Goal: Task Accomplishment & Management: Manage account settings

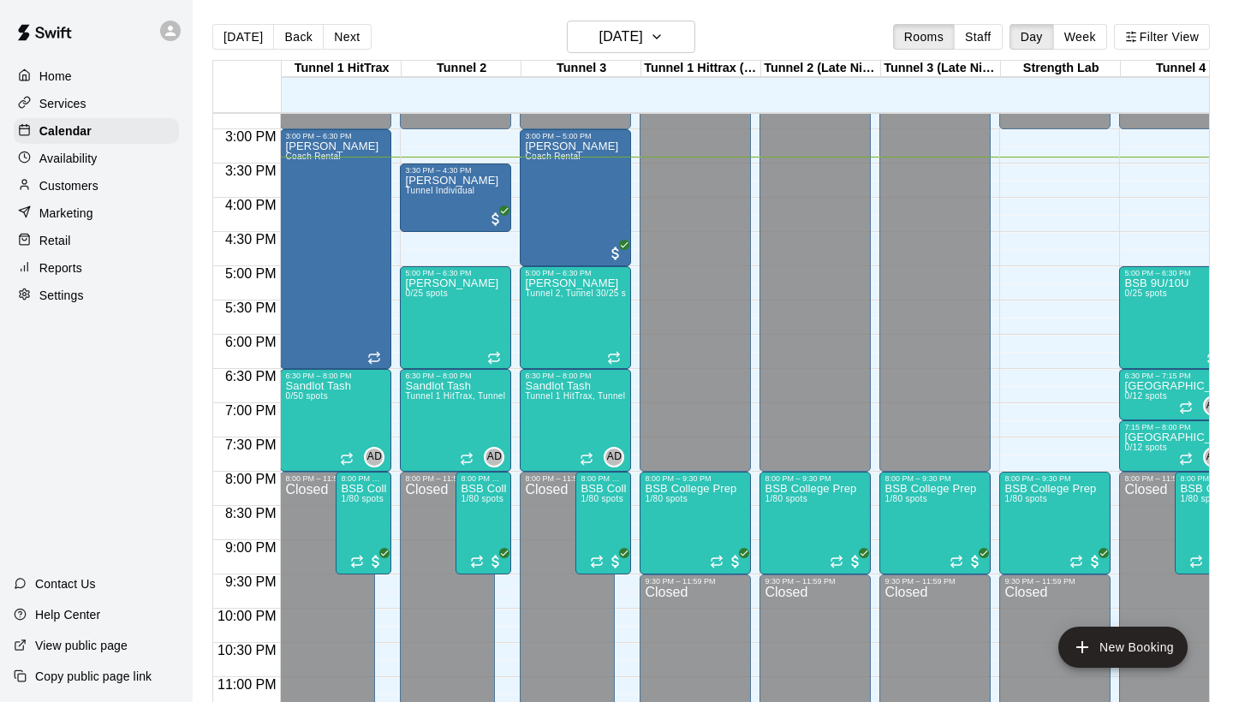
scroll to position [1010, 0]
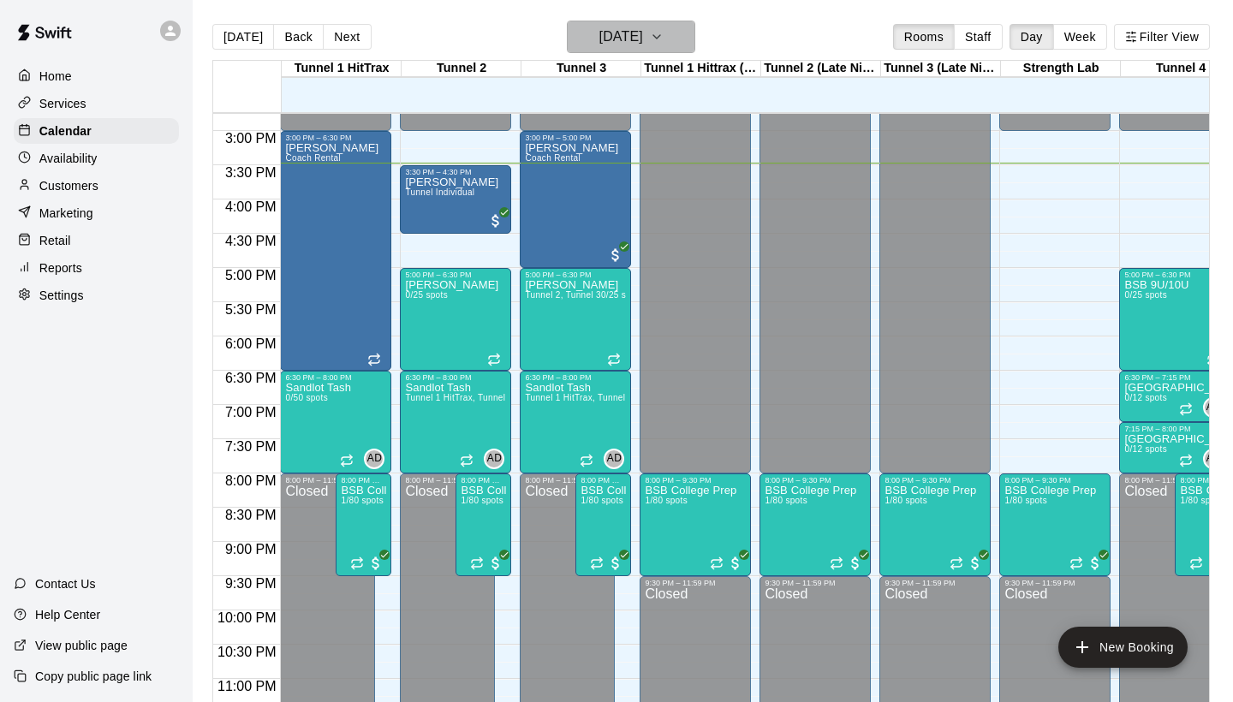
click at [610, 36] on h6 "[DATE]" at bounding box center [621, 37] width 44 height 24
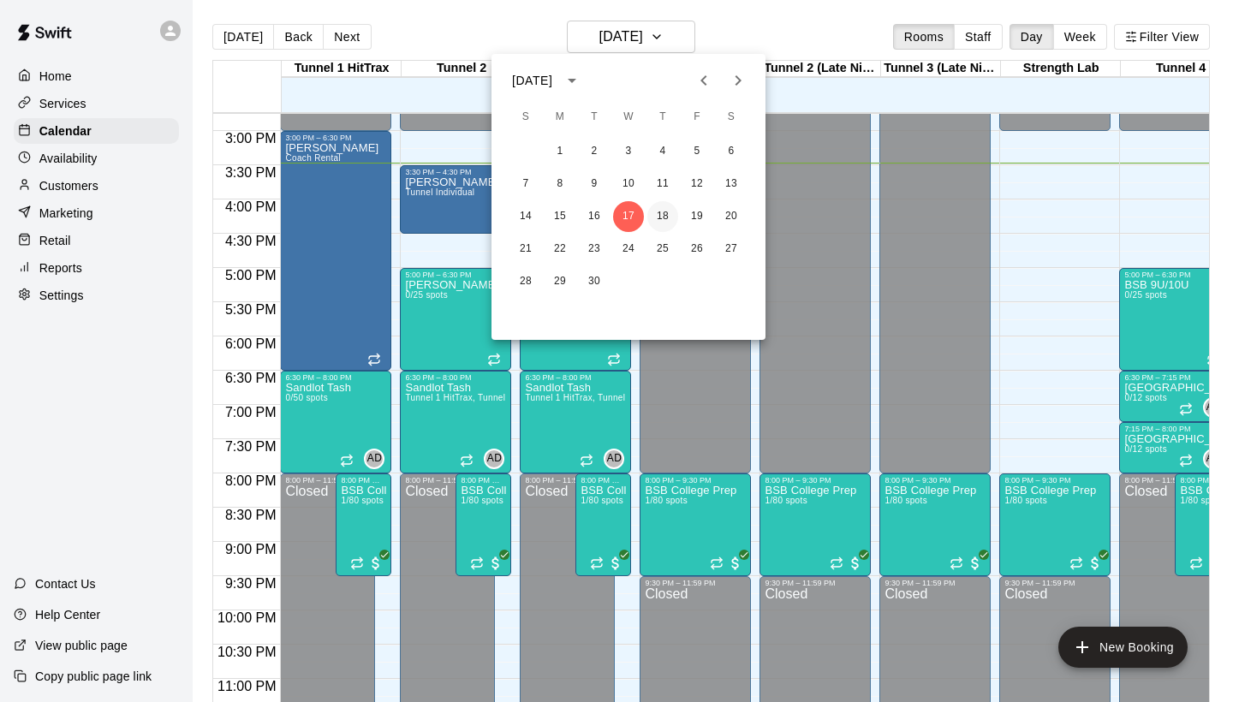
click at [662, 217] on button "18" at bounding box center [662, 216] width 31 height 31
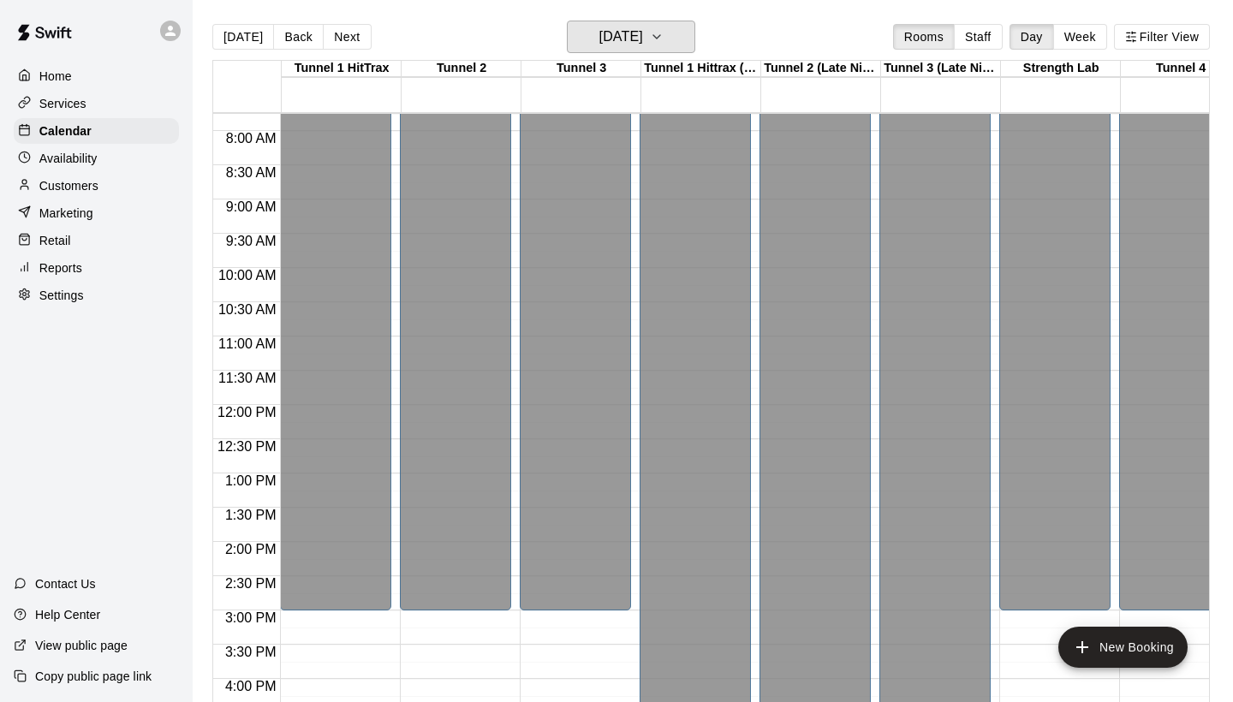
scroll to position [534, 0]
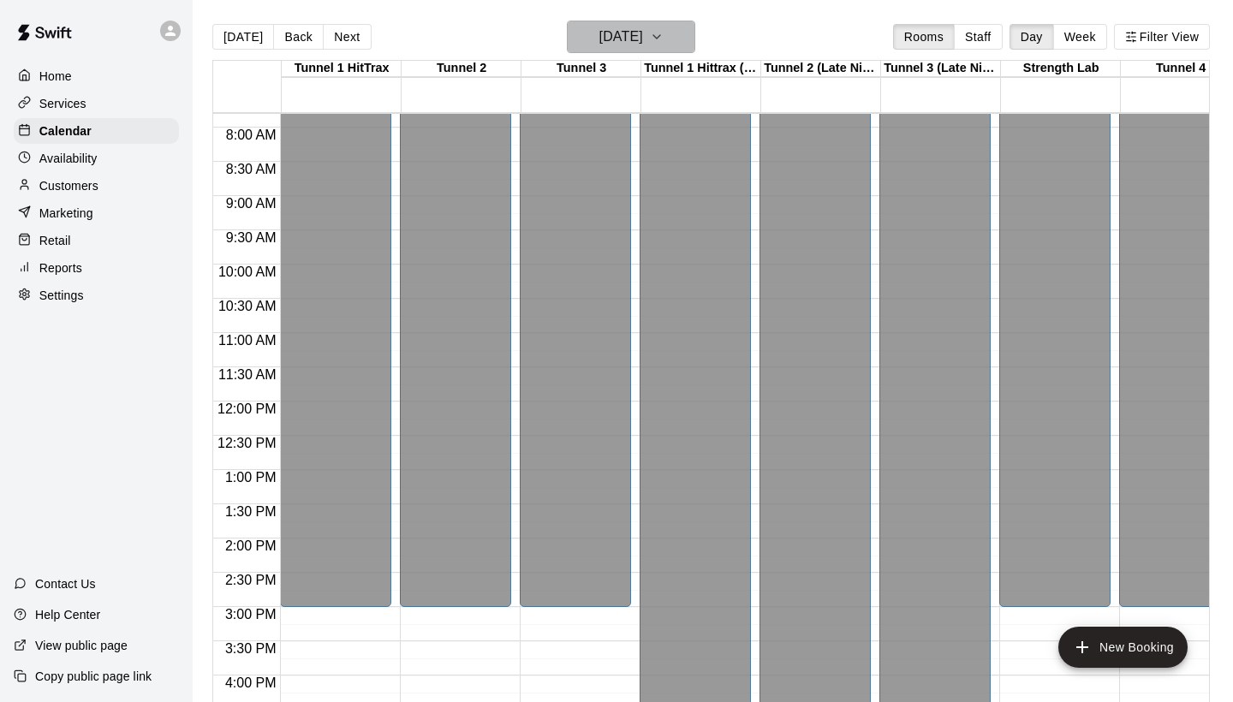
click at [643, 31] on h6 "[DATE]" at bounding box center [621, 37] width 44 height 24
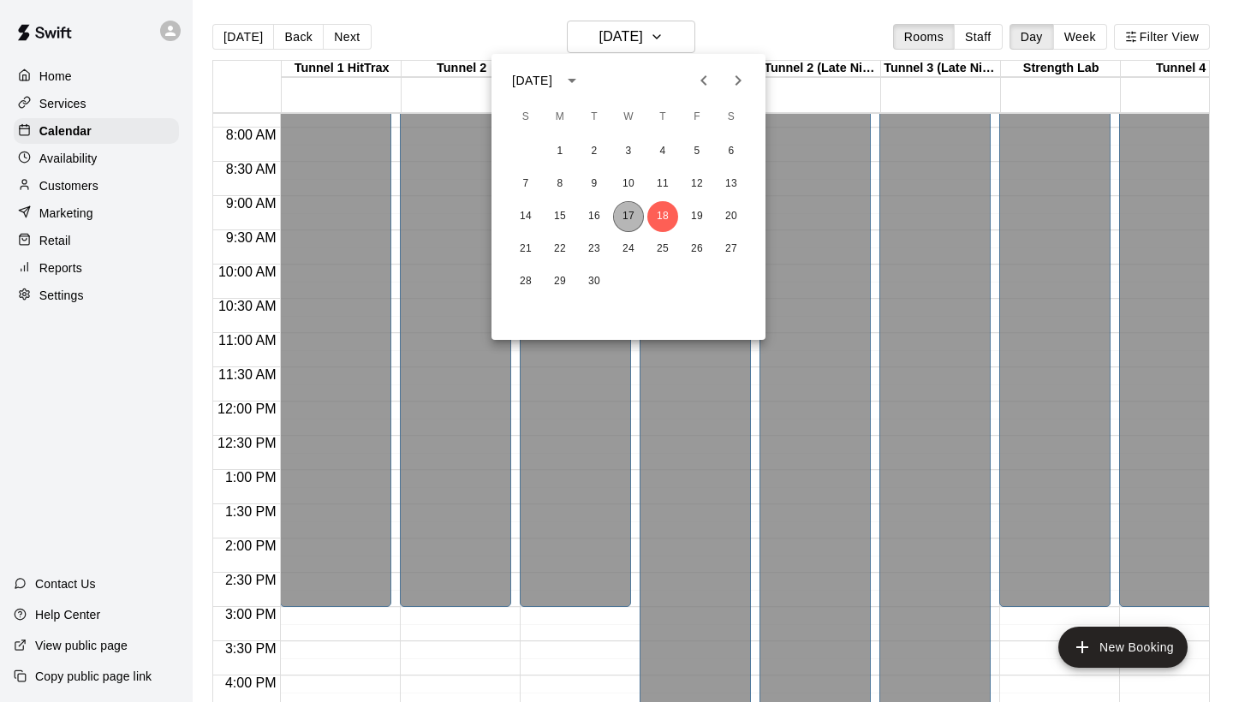
click at [627, 213] on button "17" at bounding box center [628, 216] width 31 height 31
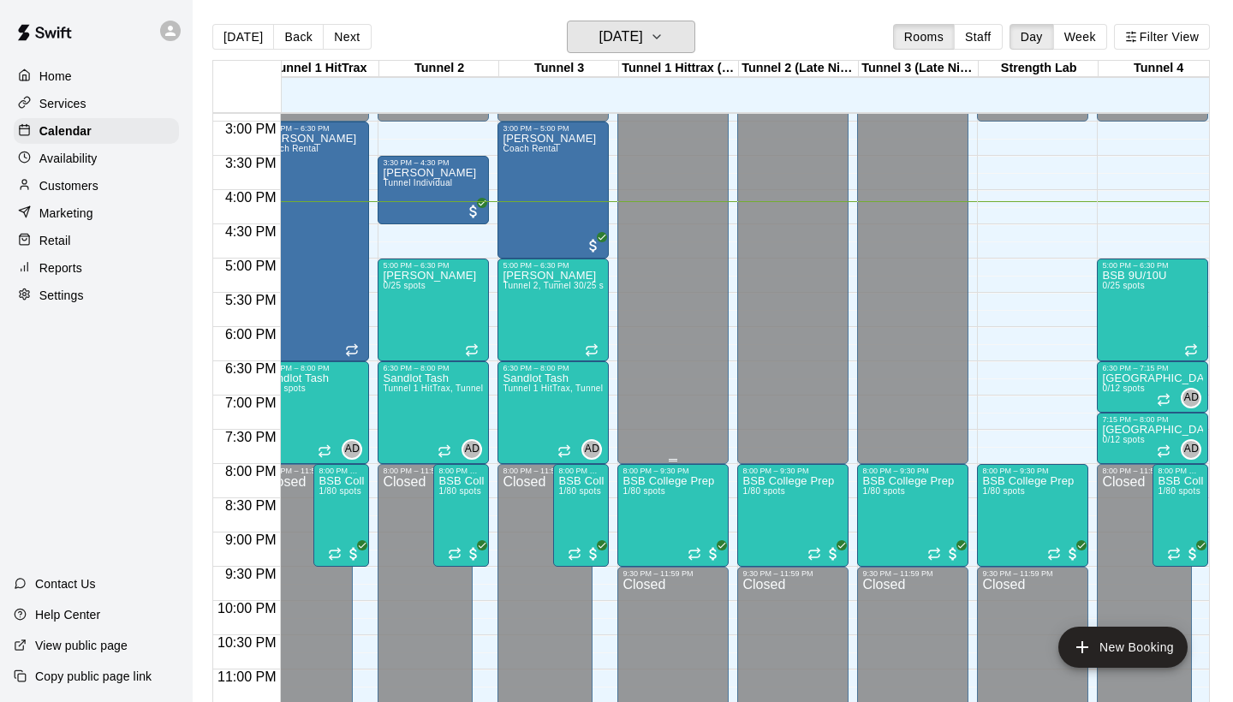
scroll to position [0, 42]
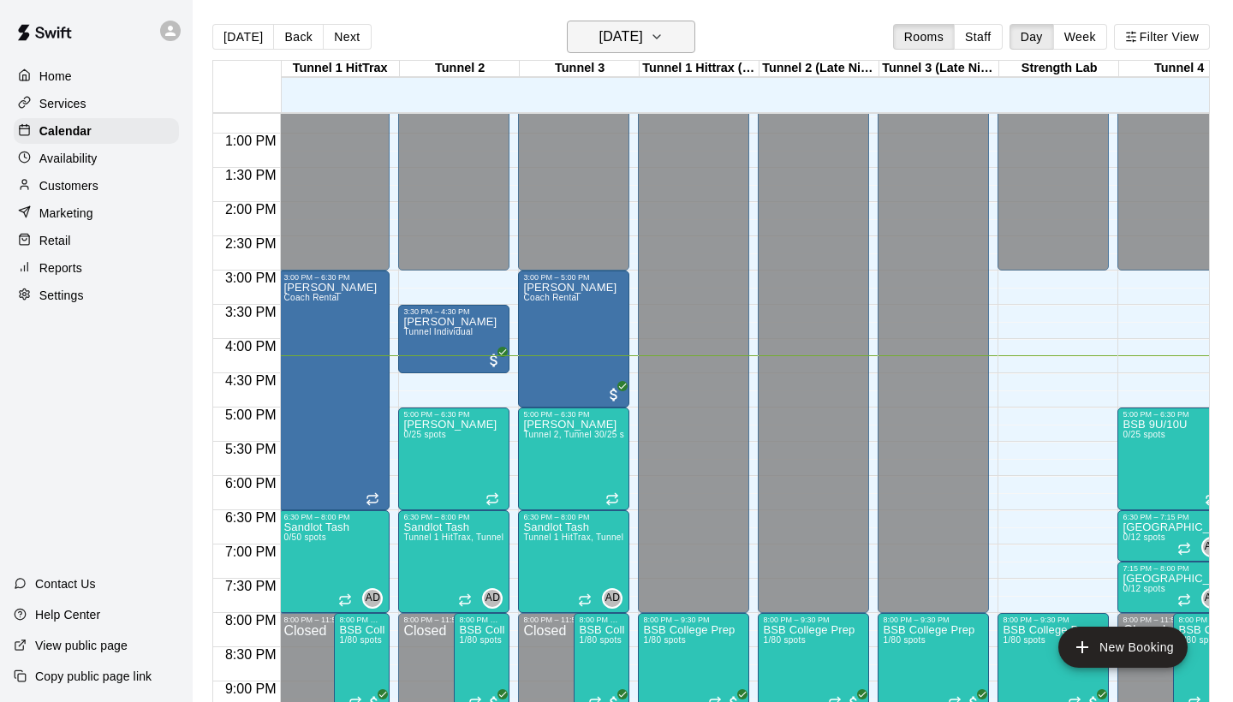
click at [643, 44] on h6 "[DATE]" at bounding box center [621, 37] width 44 height 24
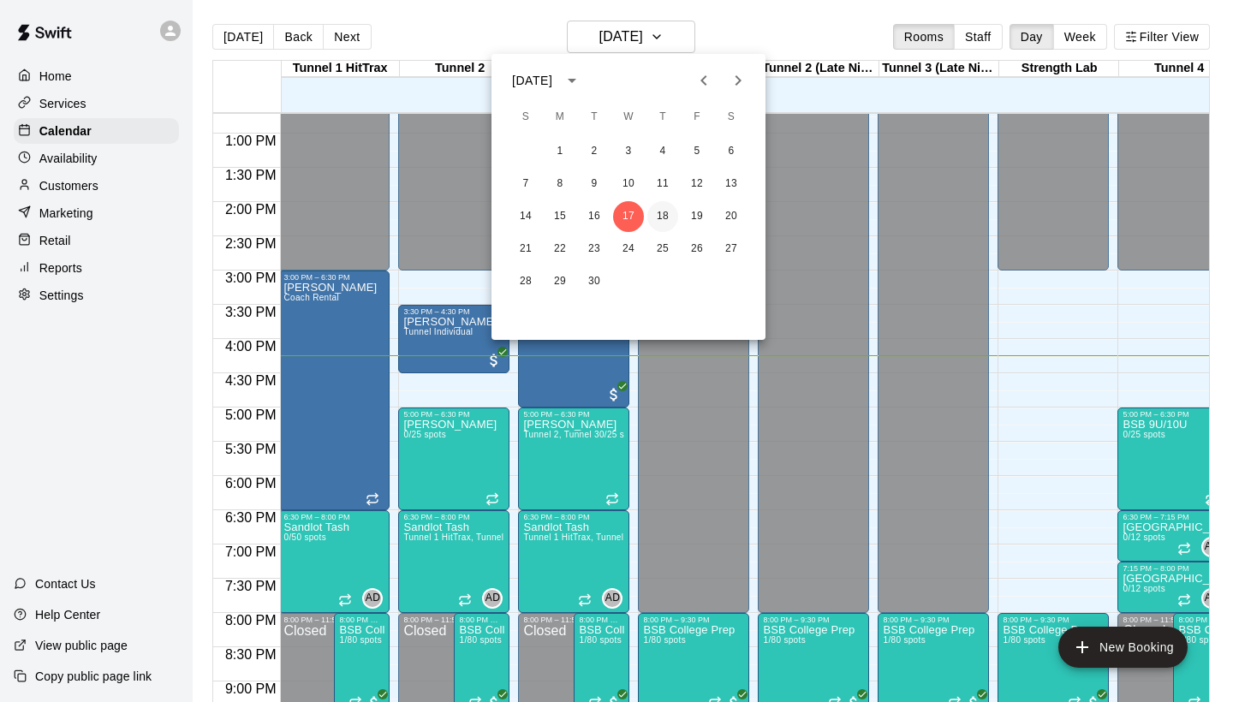
click at [660, 210] on button "18" at bounding box center [662, 216] width 31 height 31
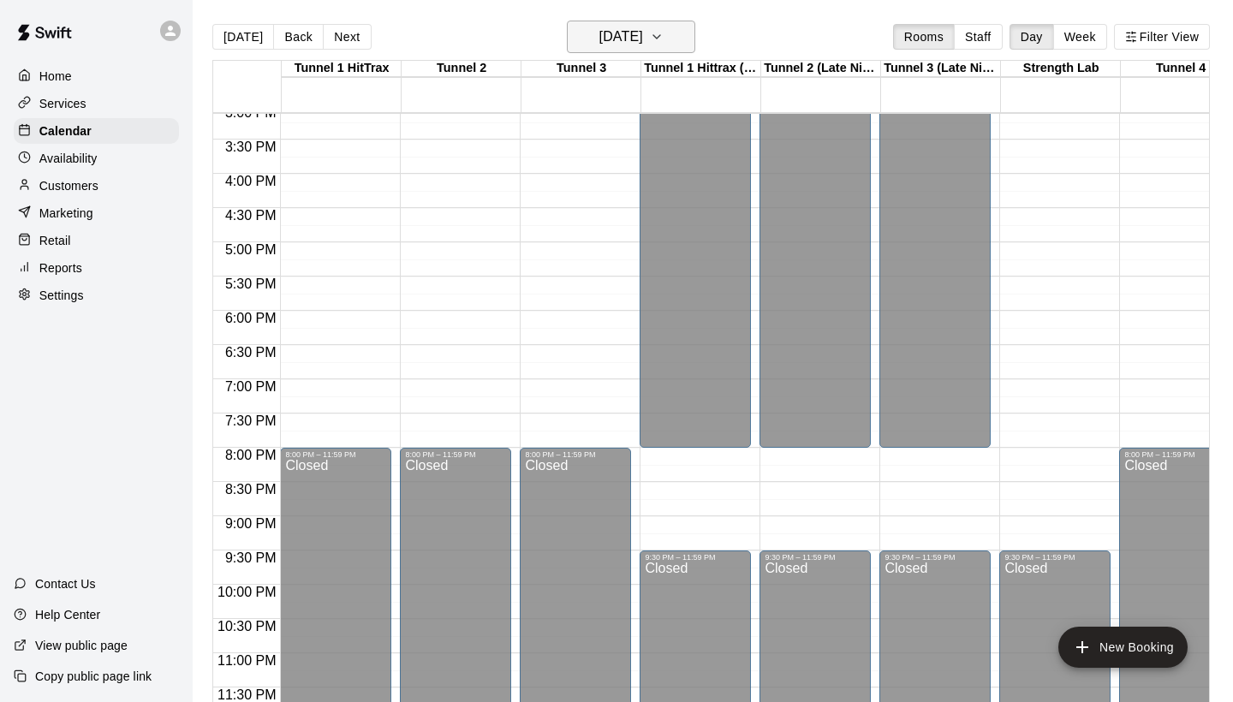
scroll to position [1037, 0]
click at [643, 33] on h6 "[DATE]" at bounding box center [621, 37] width 44 height 24
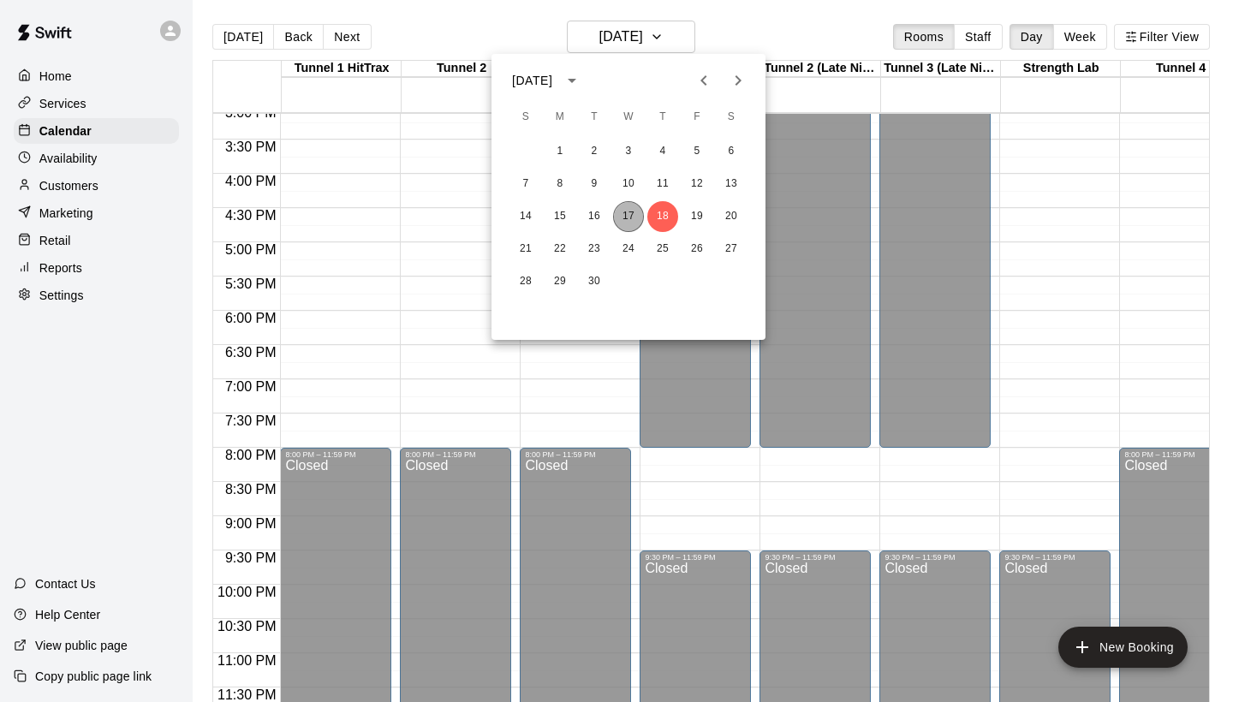
click at [629, 218] on button "17" at bounding box center [628, 216] width 31 height 31
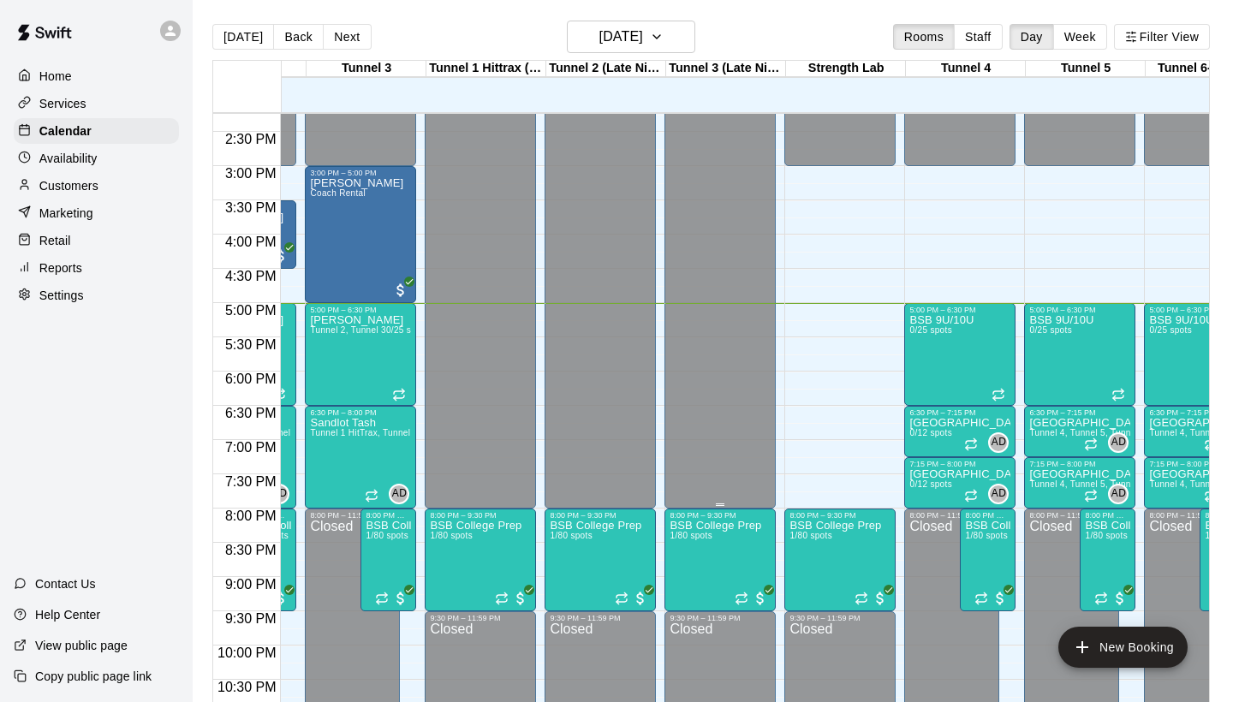
scroll to position [0, 372]
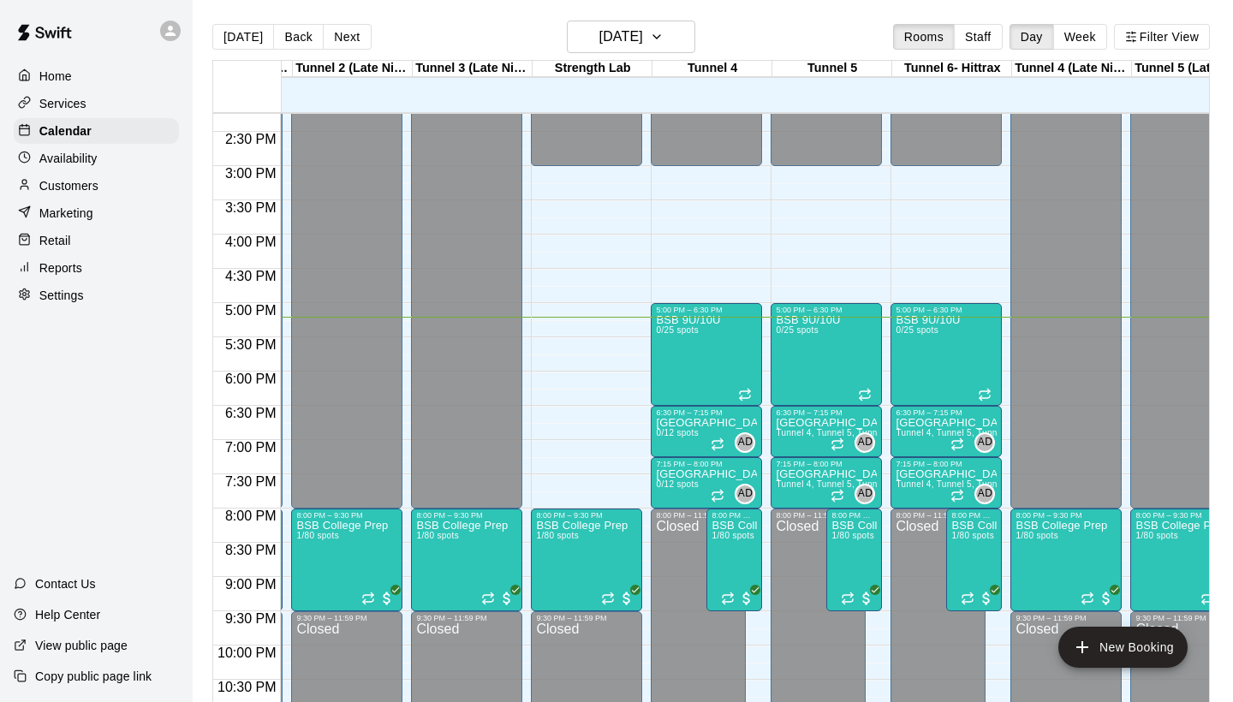
click at [104, 191] on div "Customers" at bounding box center [96, 186] width 165 height 26
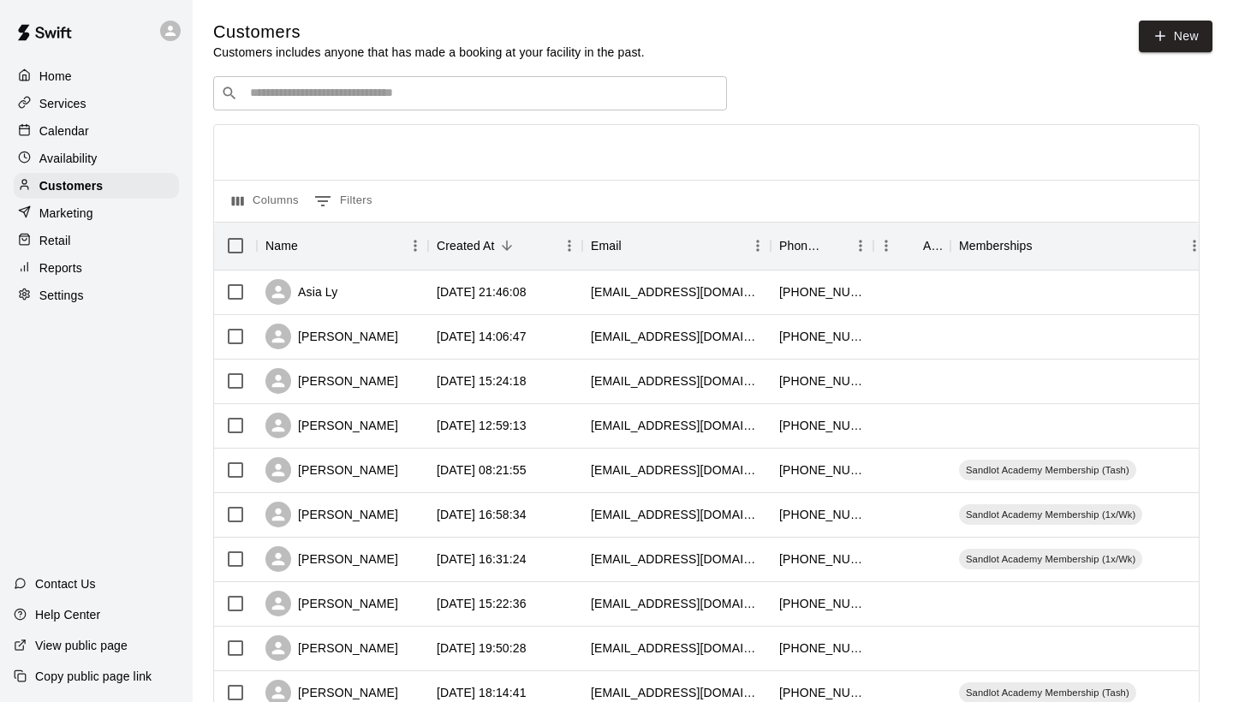
click at [384, 92] on input "Search customers by name or email" at bounding box center [482, 93] width 474 height 17
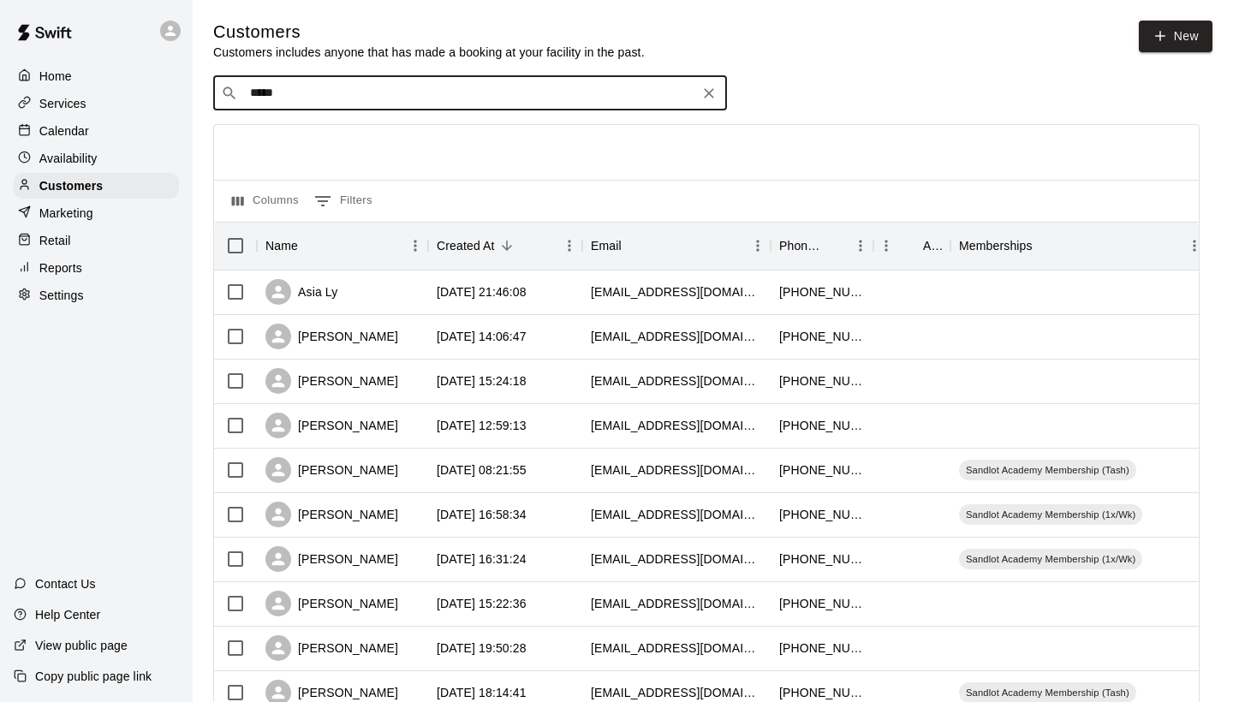
type input "******"
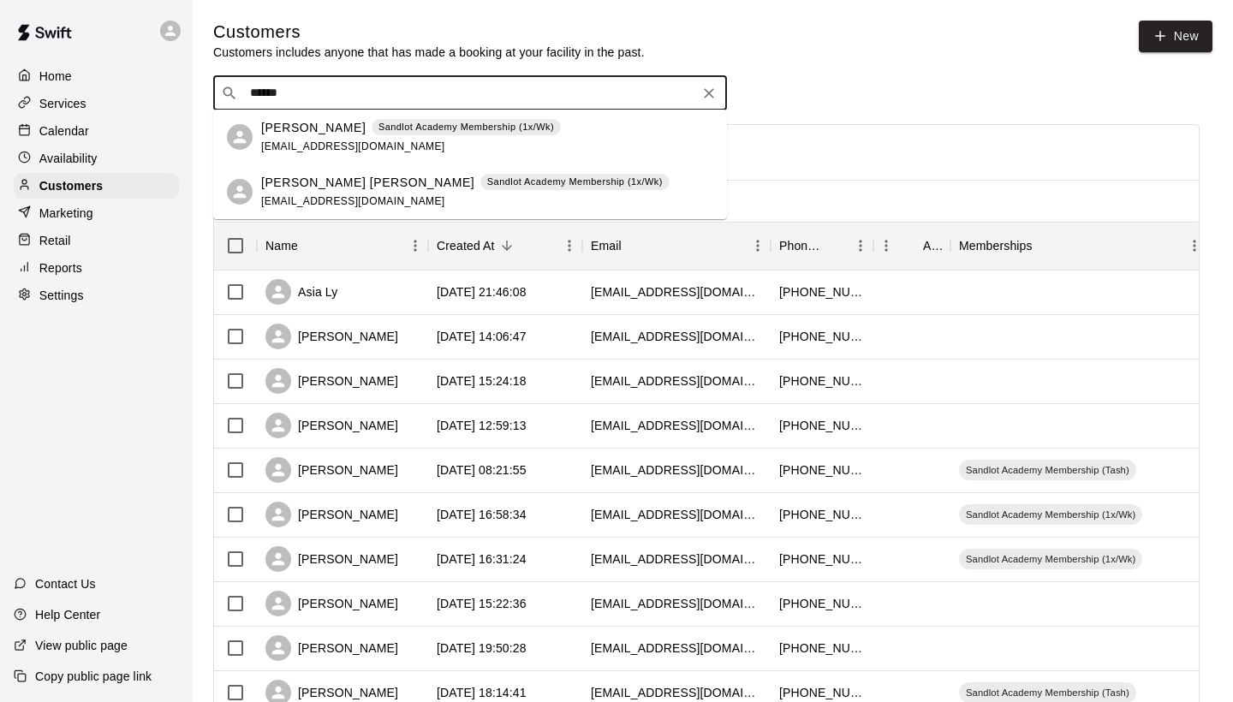
click at [487, 182] on p "Sandlot Academy Membership (1x/Wk)" at bounding box center [575, 182] width 176 height 15
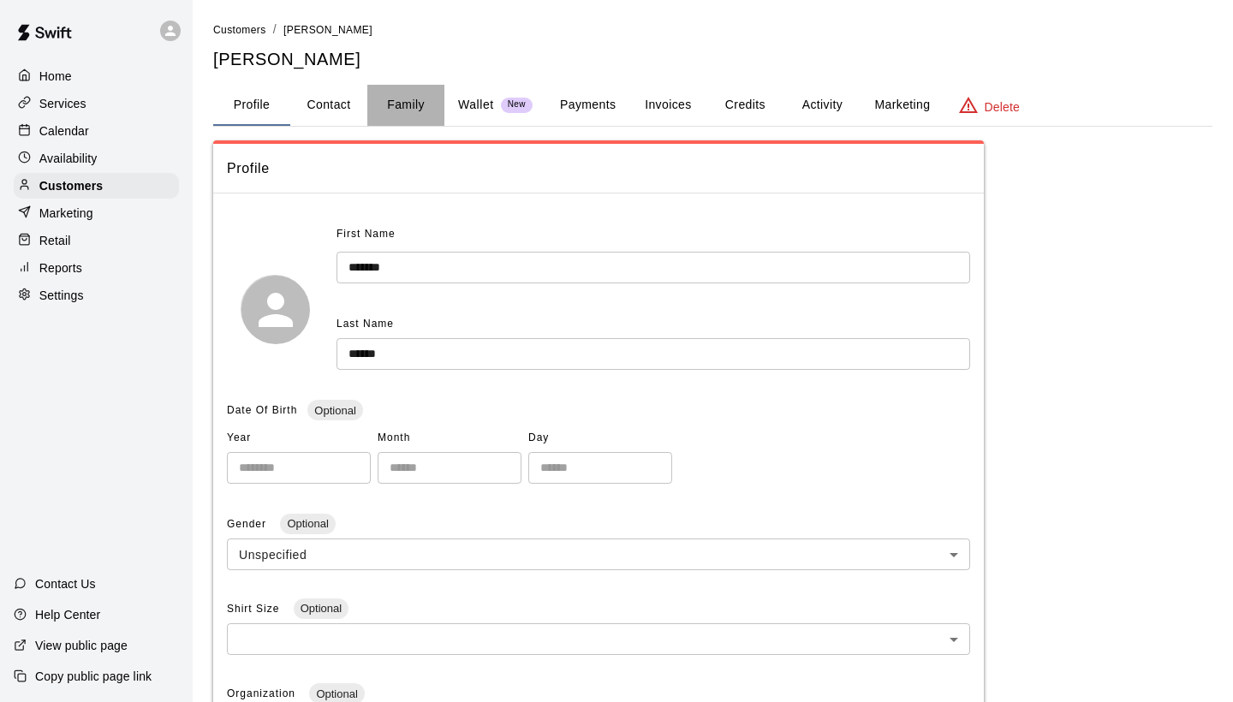
click at [400, 95] on button "Family" at bounding box center [405, 105] width 77 height 41
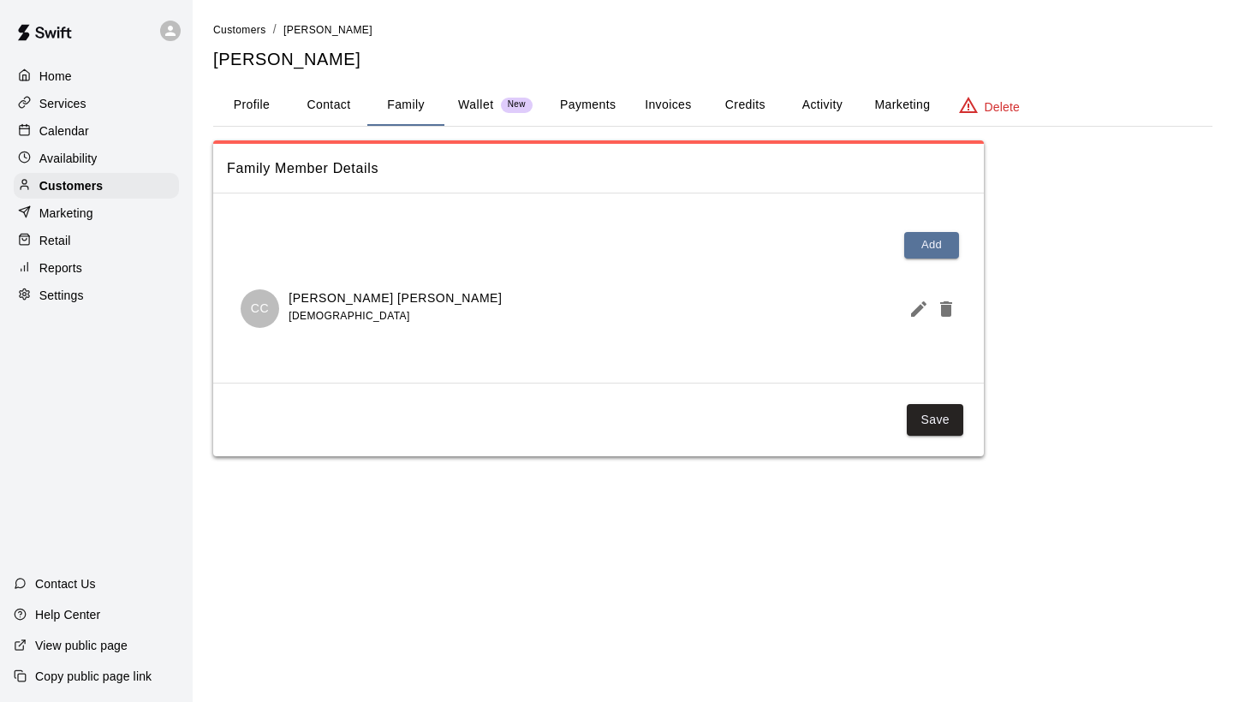
click at [806, 100] on button "Activity" at bounding box center [821, 105] width 77 height 41
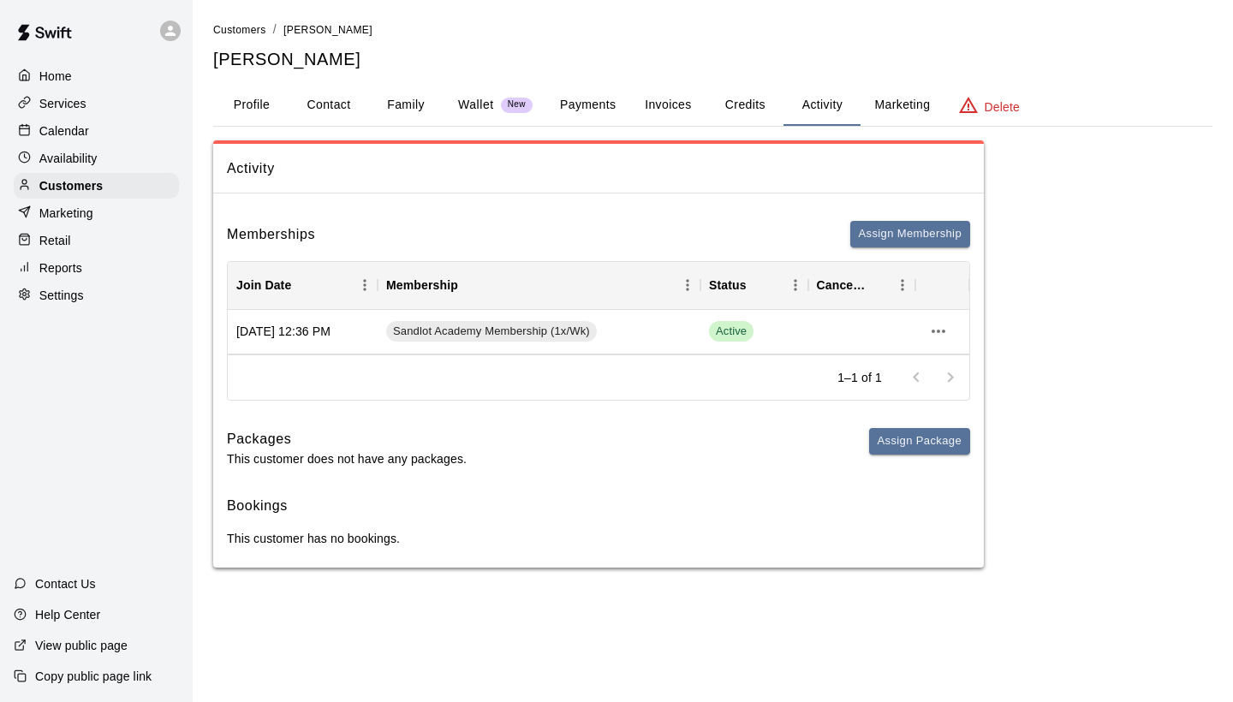
click at [265, 109] on button "Profile" at bounding box center [251, 105] width 77 height 41
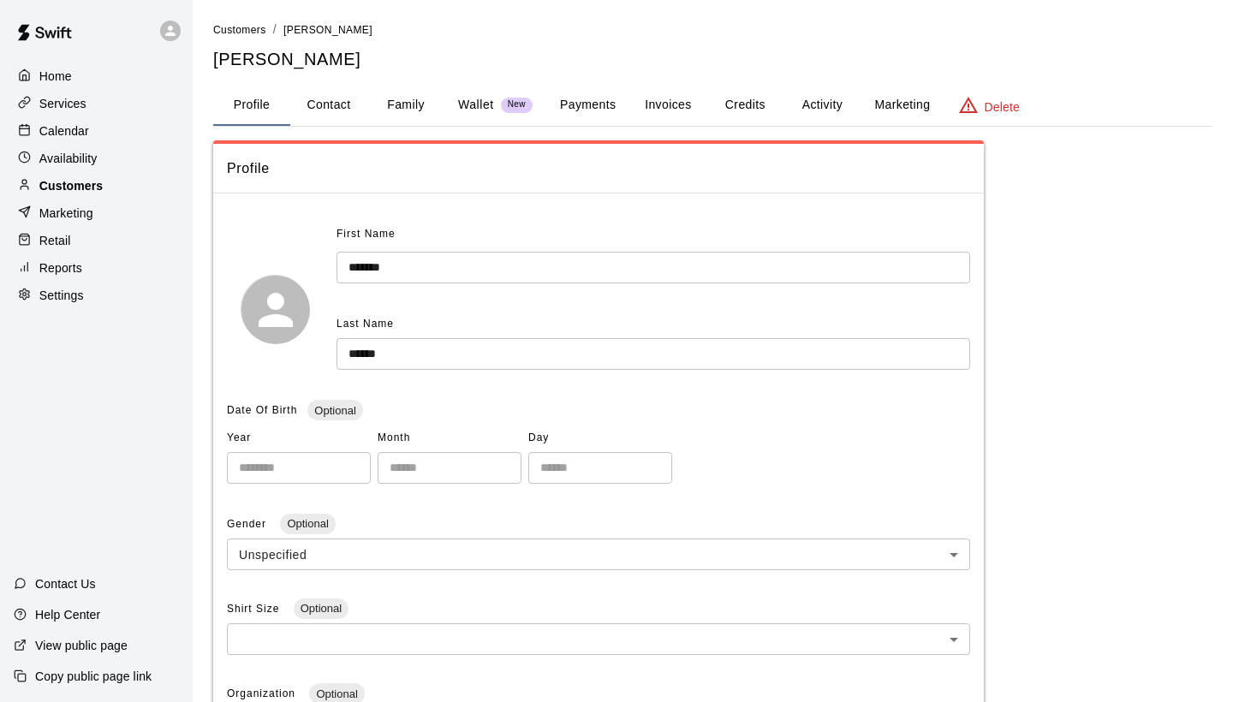
click at [96, 190] on p "Customers" at bounding box center [70, 185] width 63 height 17
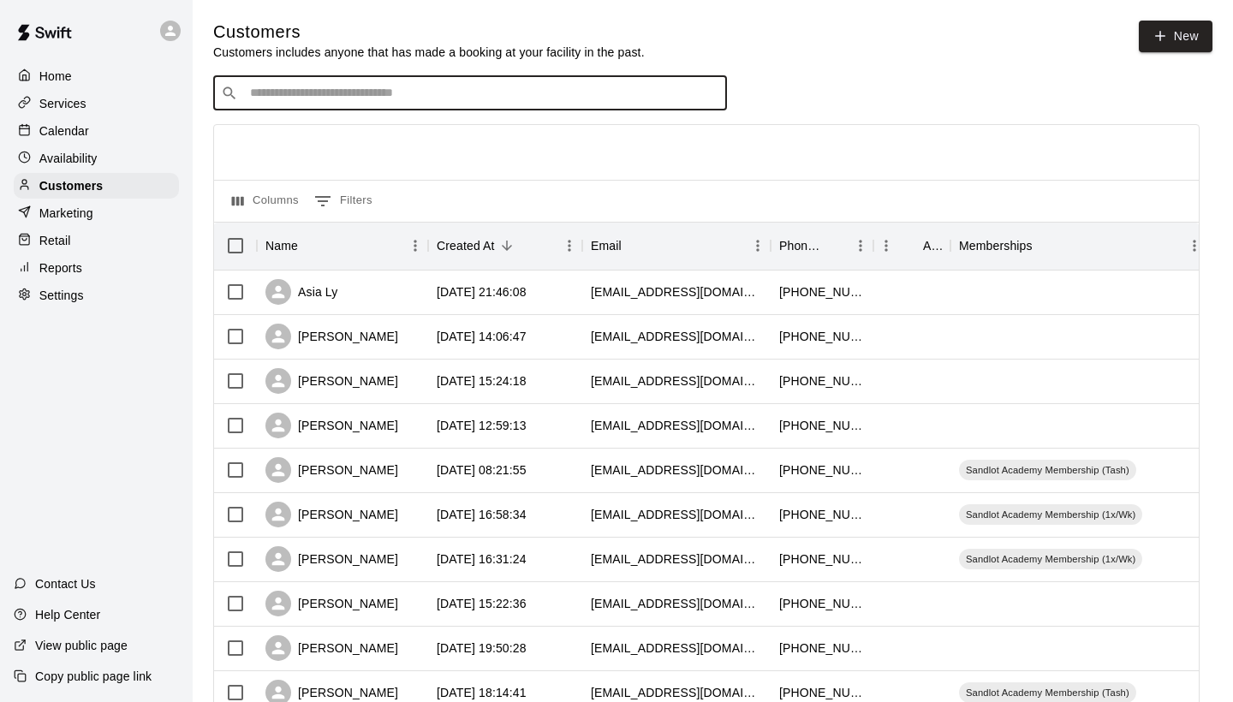
click at [292, 89] on input "Search customers by name or email" at bounding box center [482, 93] width 474 height 17
type input "********"
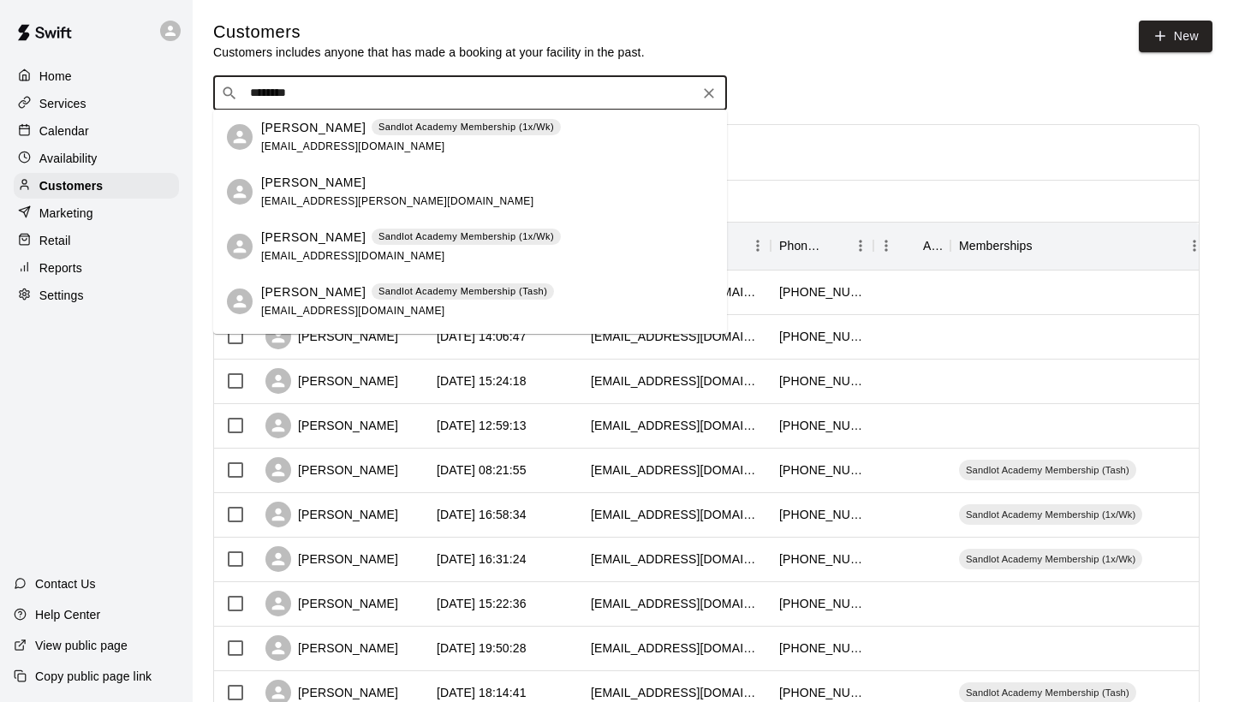
click at [367, 247] on div "[PERSON_NAME] Sandlot Academy Membership (1x/Wk) [EMAIL_ADDRESS][DOMAIN_NAME]" at bounding box center [411, 247] width 300 height 37
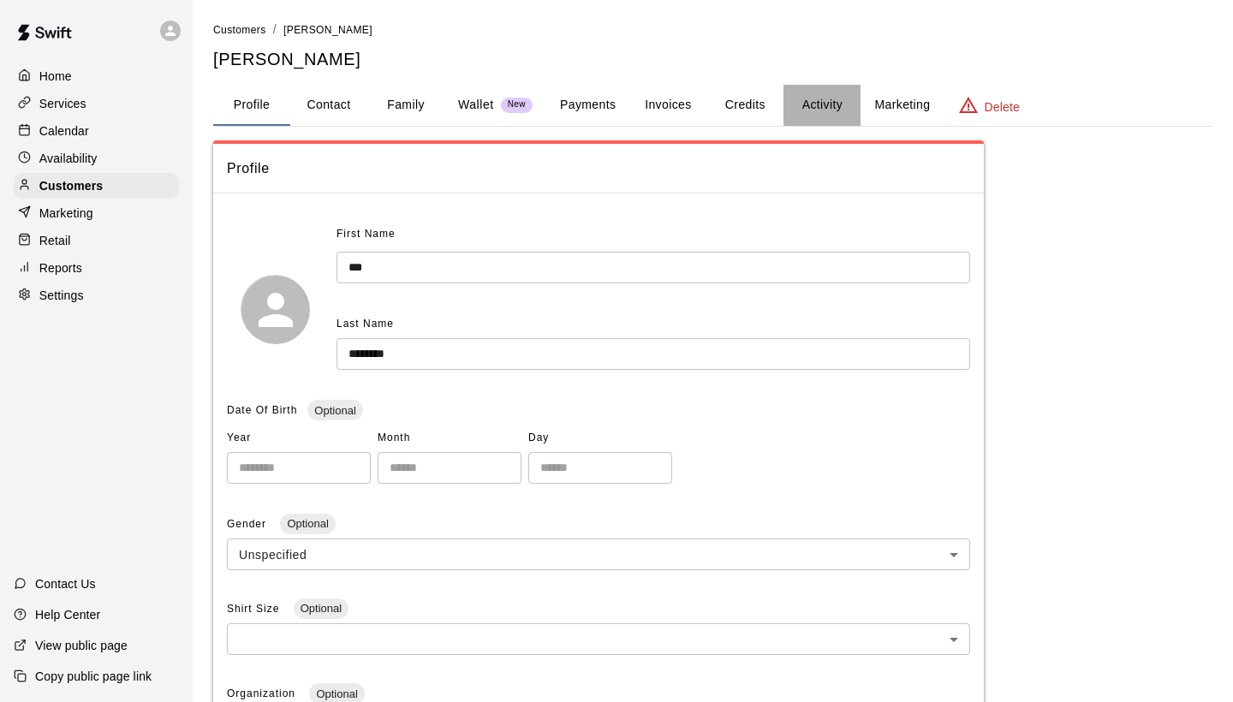
click at [818, 114] on button "Activity" at bounding box center [821, 105] width 77 height 41
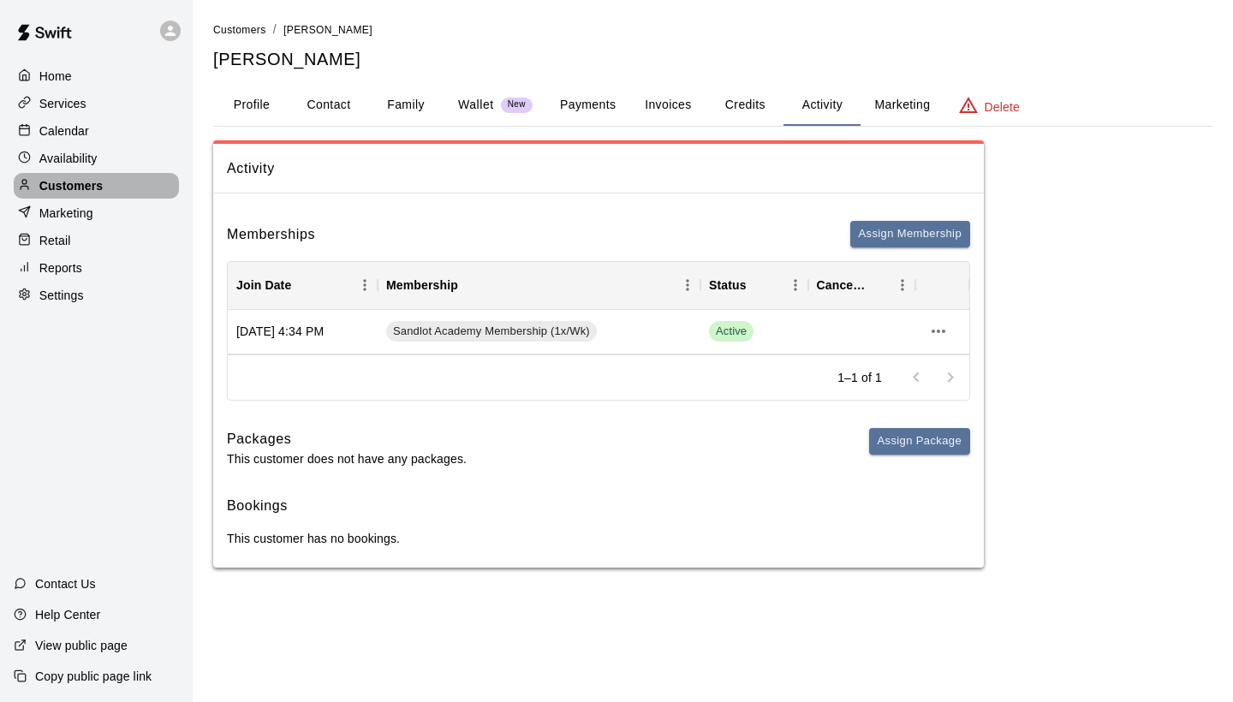
click at [82, 181] on p "Customers" at bounding box center [70, 185] width 63 height 17
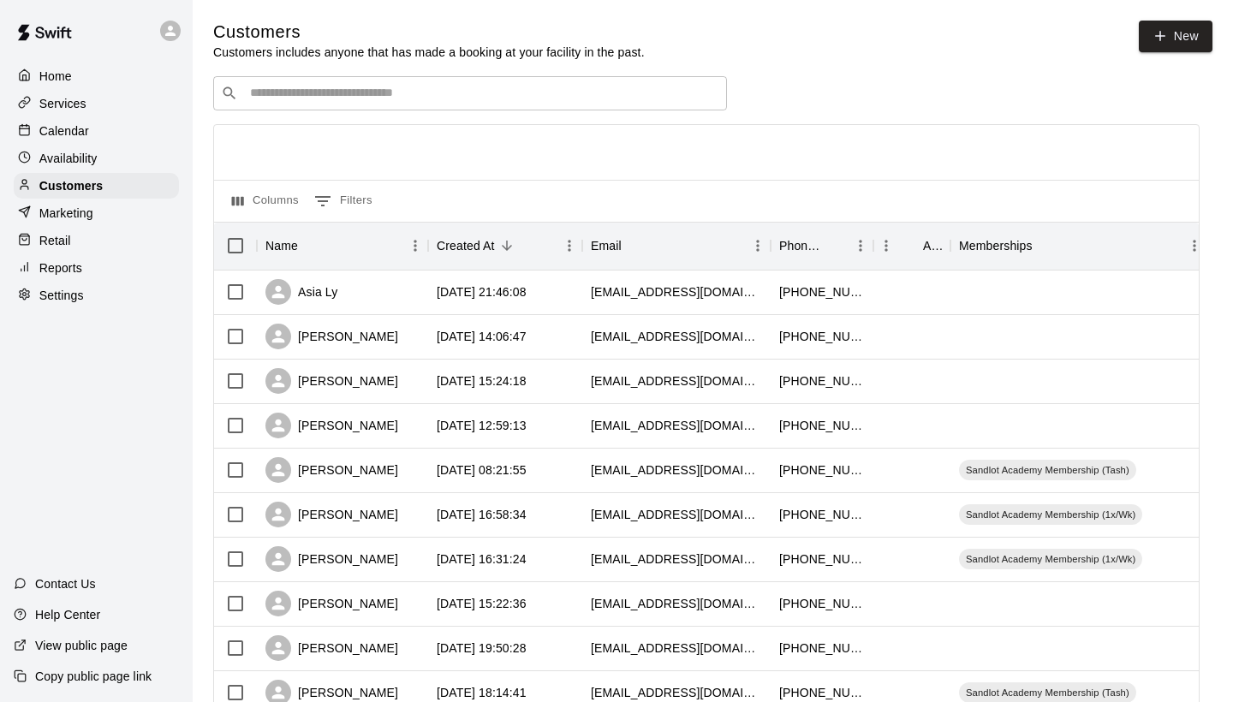
click at [286, 92] on input "Search customers by name or email" at bounding box center [482, 93] width 474 height 17
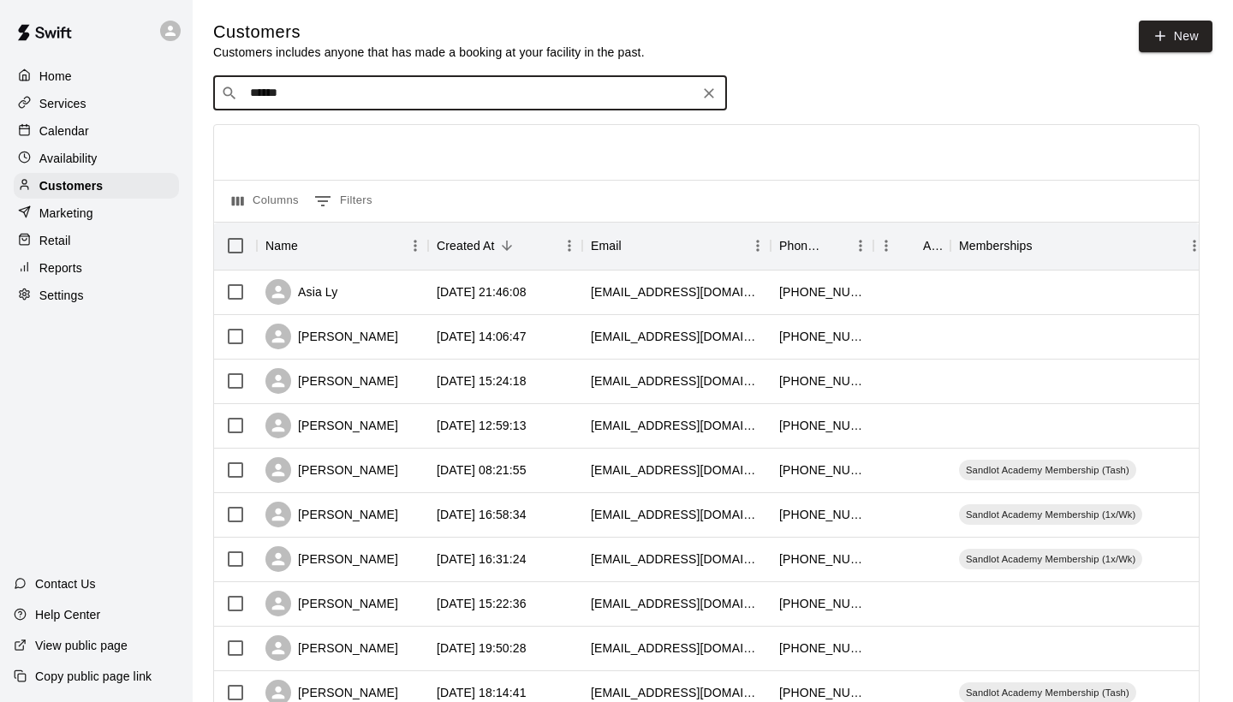
type input "*******"
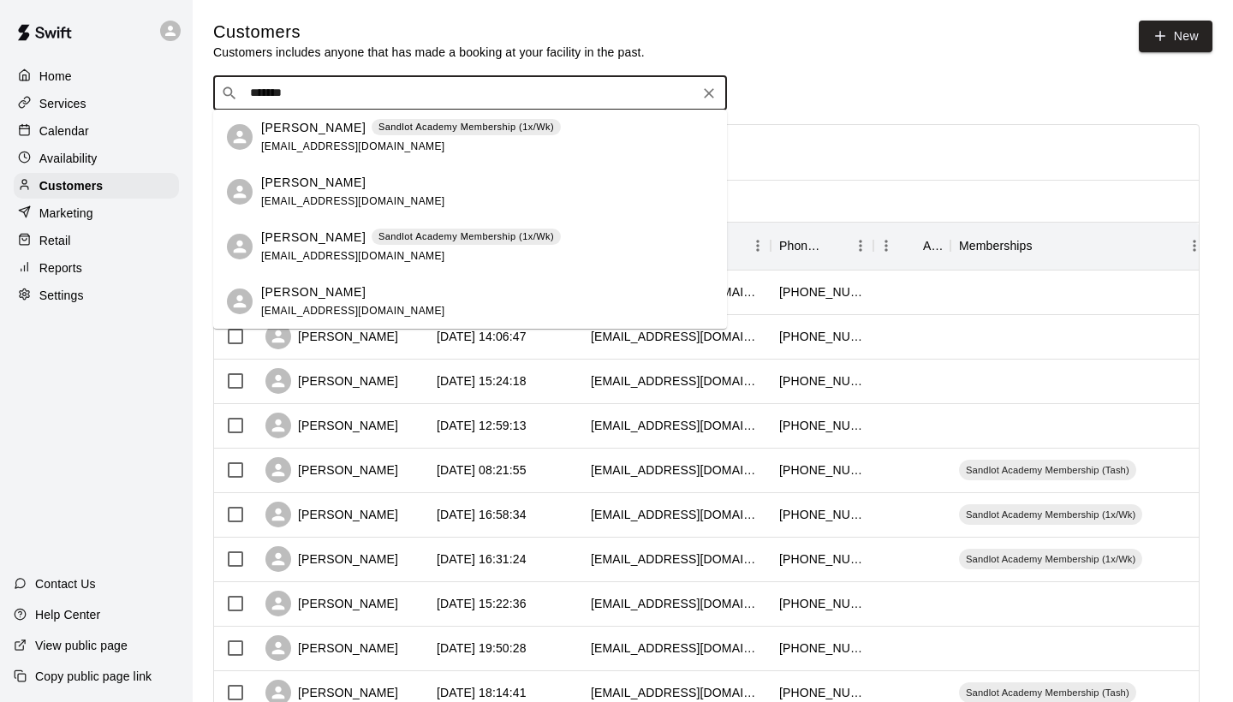
click at [293, 234] on p "[PERSON_NAME]" at bounding box center [313, 238] width 104 height 18
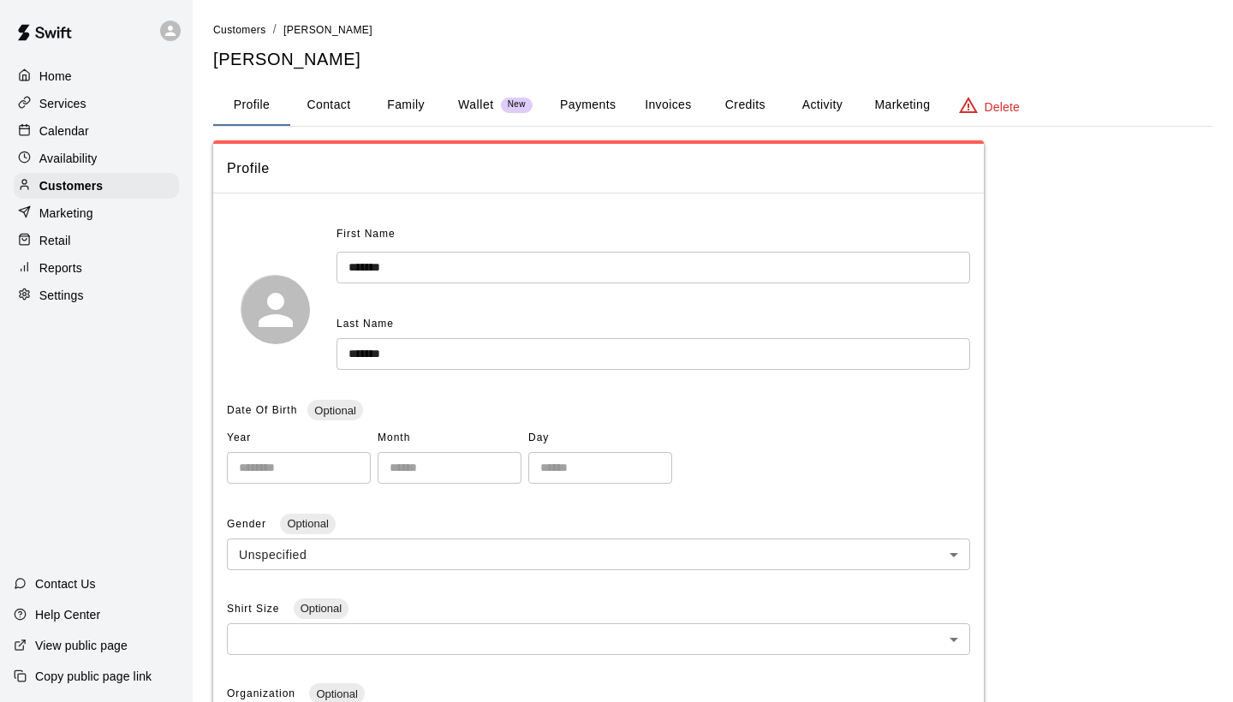
click at [818, 103] on button "Activity" at bounding box center [821, 105] width 77 height 41
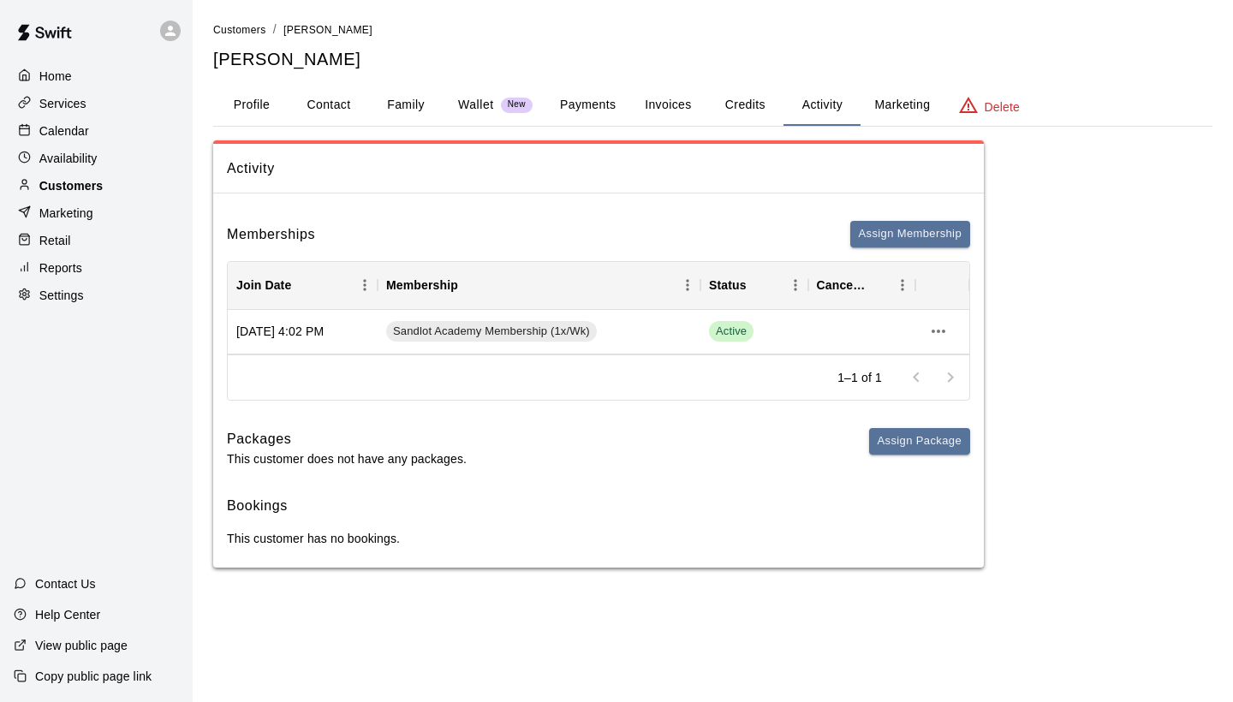
click at [115, 181] on div "Customers" at bounding box center [96, 186] width 165 height 26
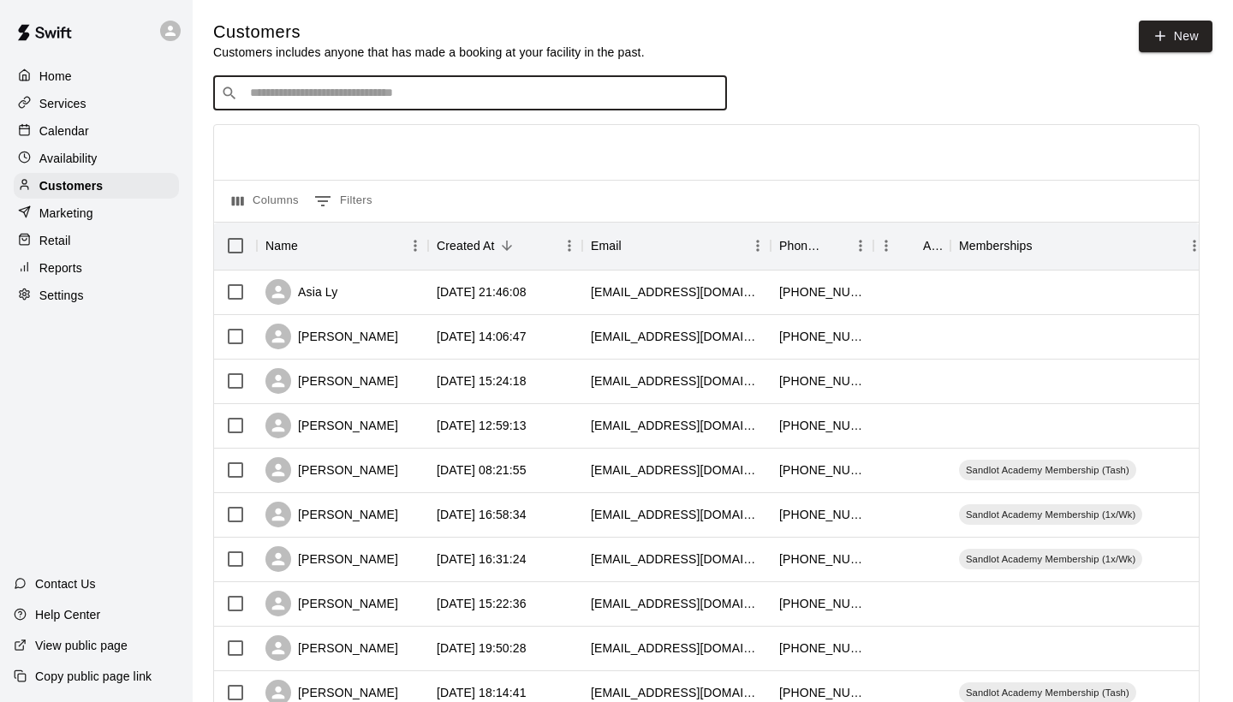
click at [314, 99] on input "Search customers by name or email" at bounding box center [482, 93] width 474 height 17
type input "******"
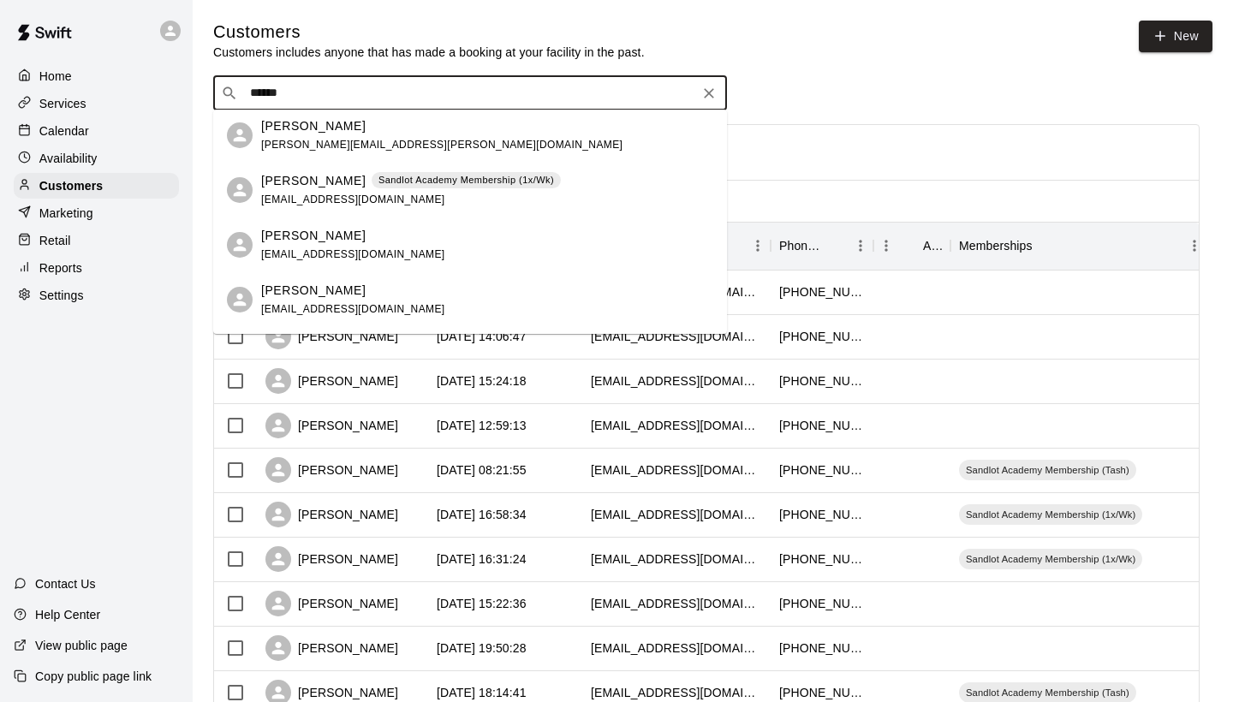
scroll to position [52, 0]
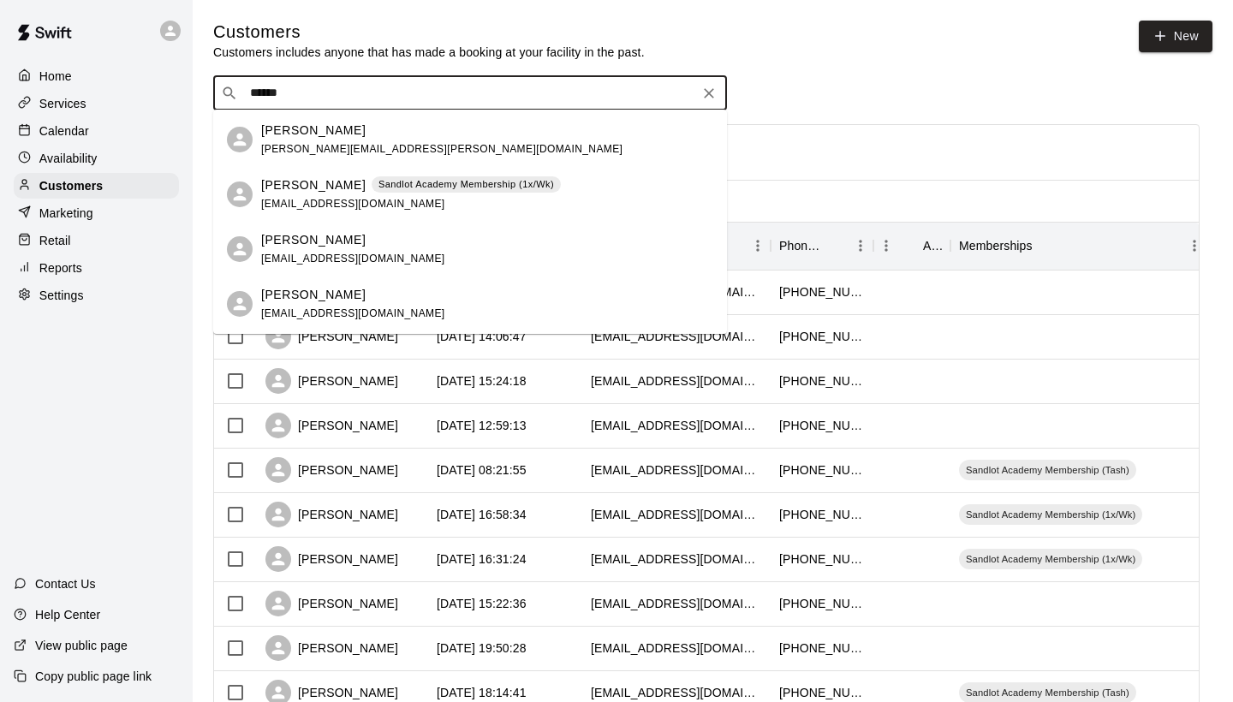
click at [308, 190] on p "[PERSON_NAME]" at bounding box center [313, 185] width 104 height 18
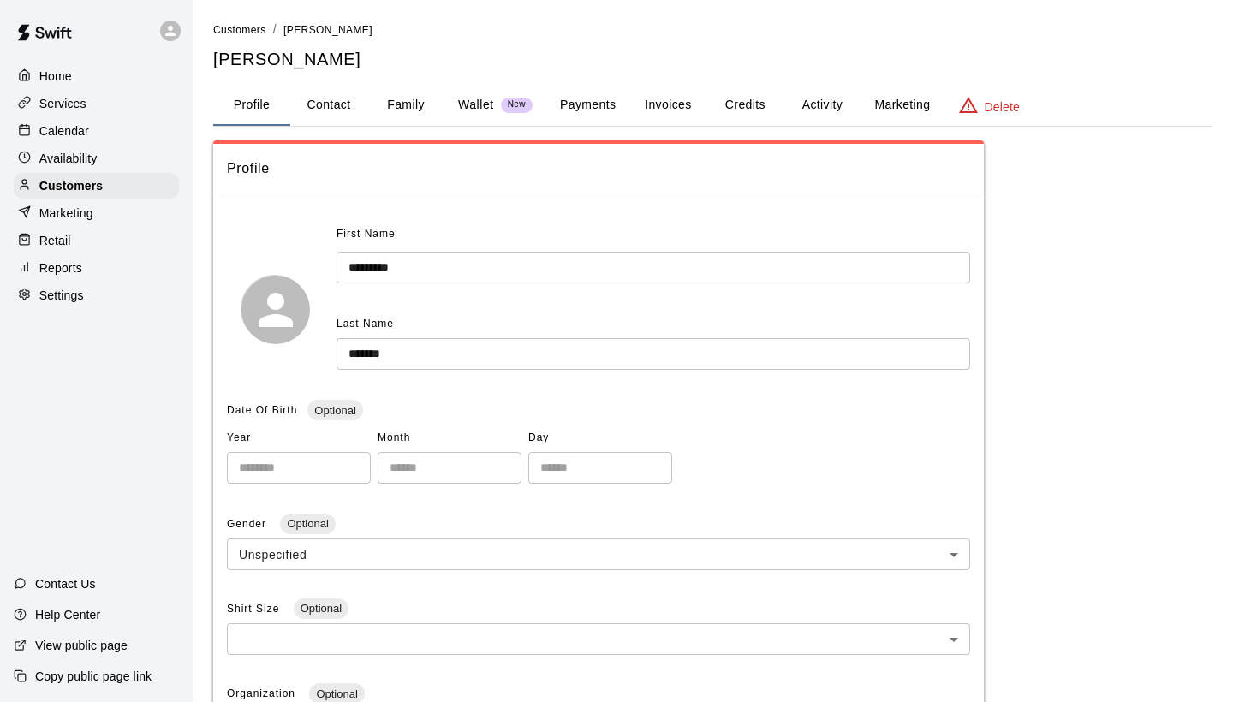
click at [423, 101] on button "Family" at bounding box center [405, 105] width 77 height 41
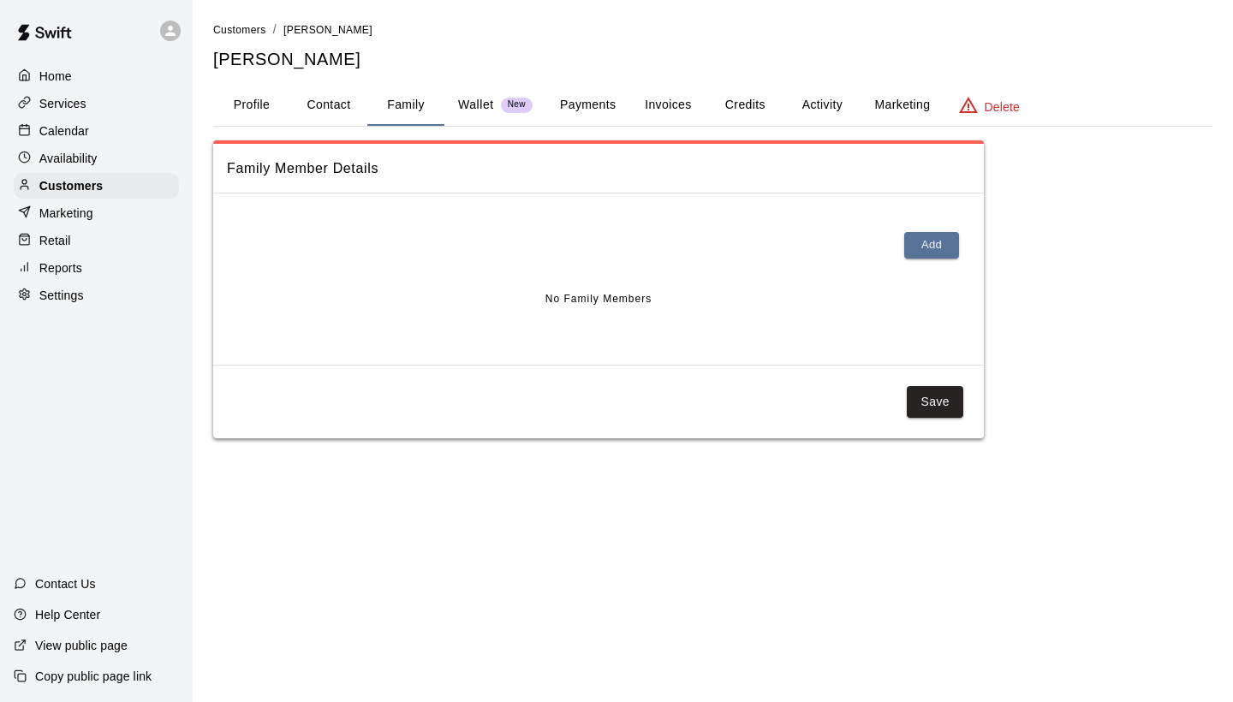
click at [313, 108] on button "Contact" at bounding box center [328, 105] width 77 height 41
select select "**"
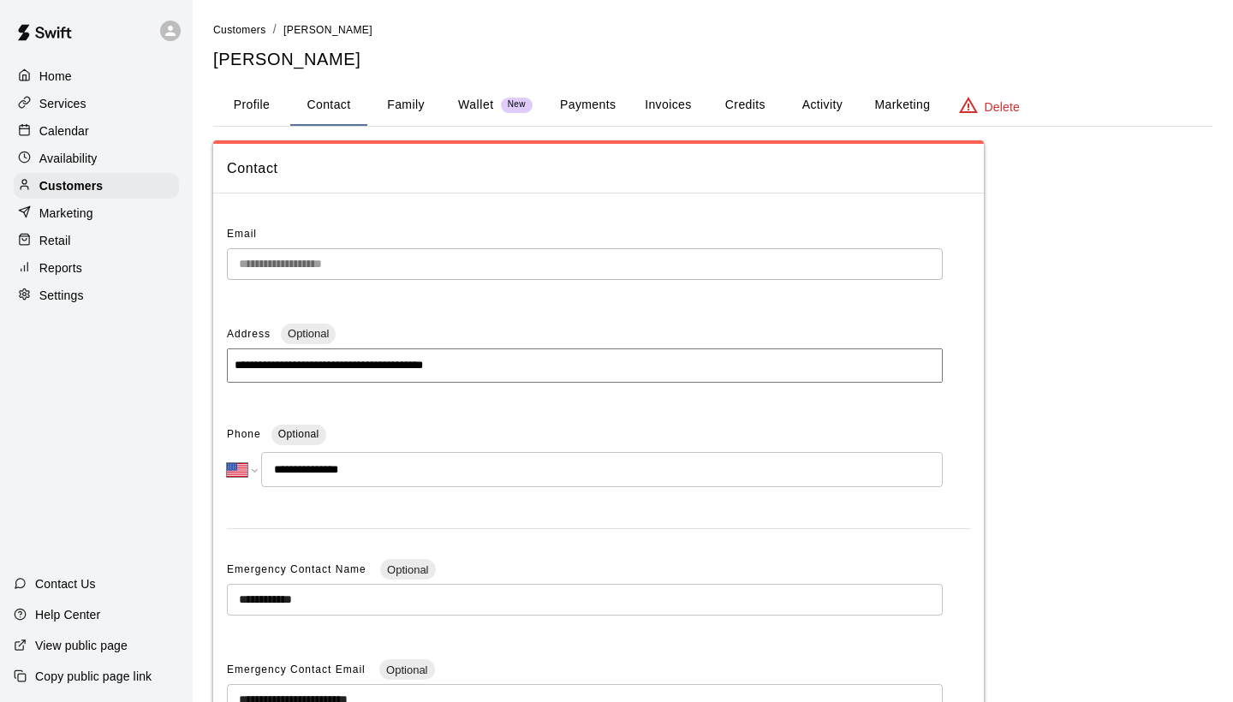
click at [247, 104] on button "Profile" at bounding box center [251, 105] width 77 height 41
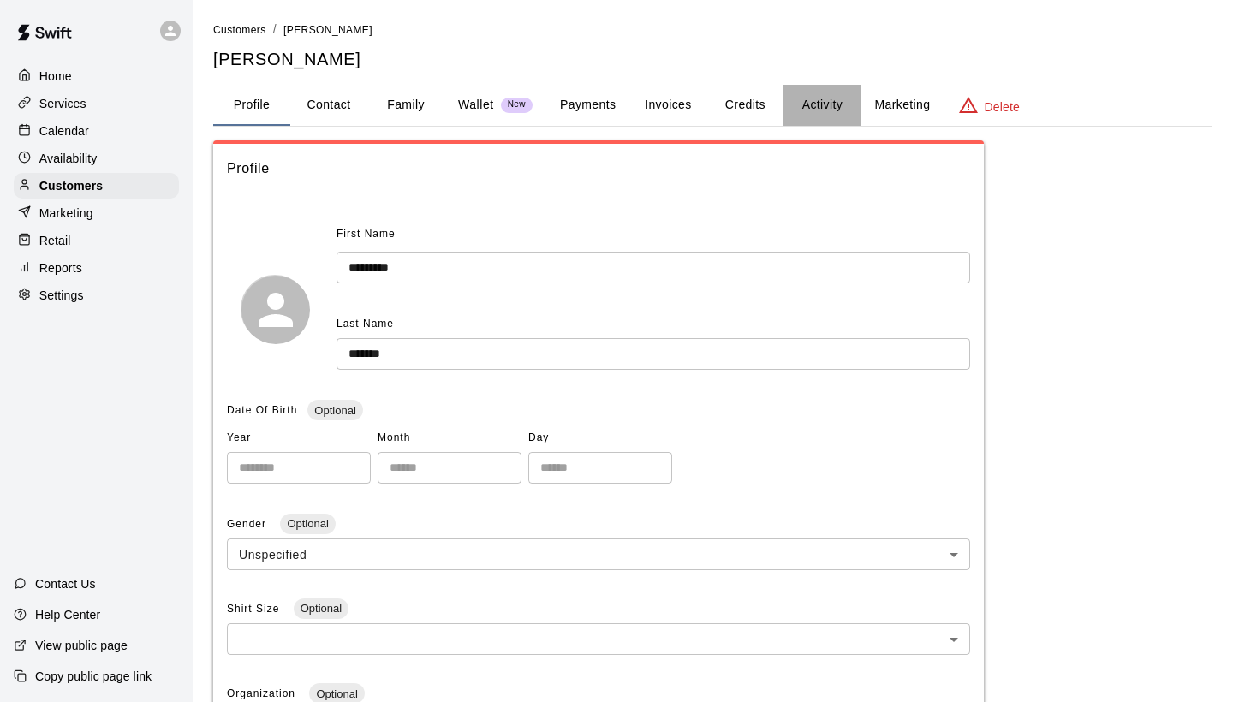
click at [820, 96] on button "Activity" at bounding box center [821, 105] width 77 height 41
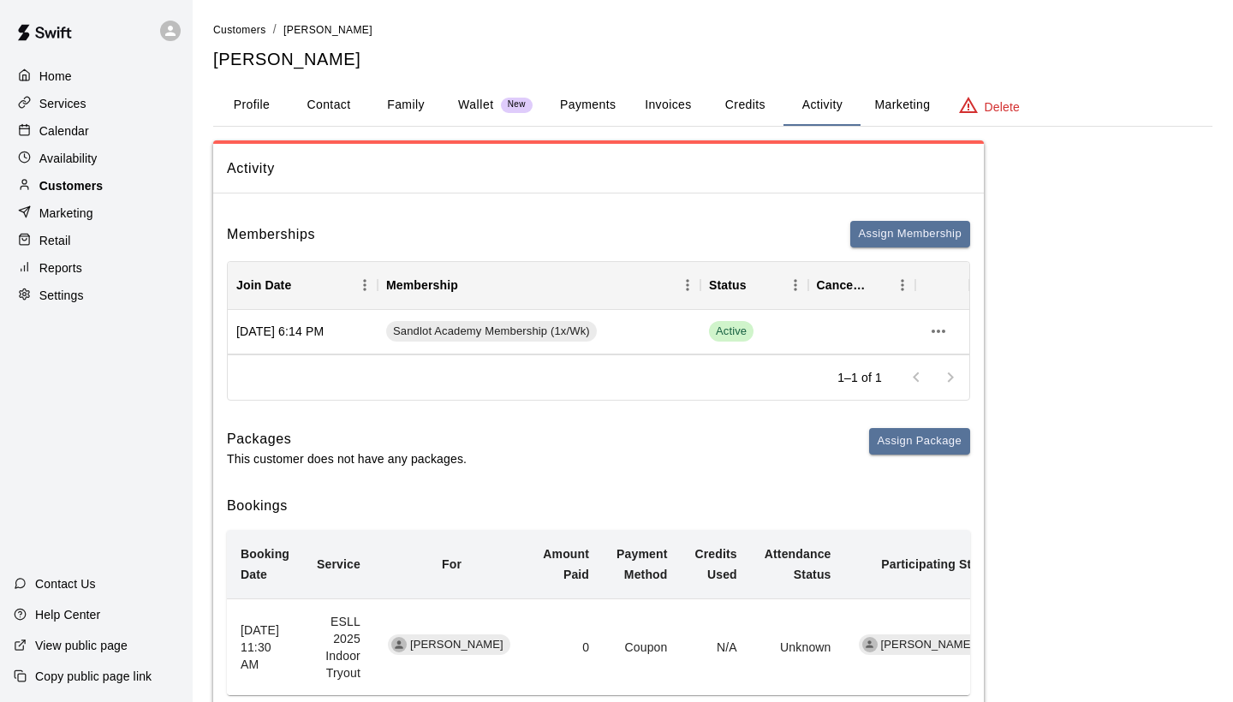
click at [117, 179] on div "Customers" at bounding box center [96, 186] width 165 height 26
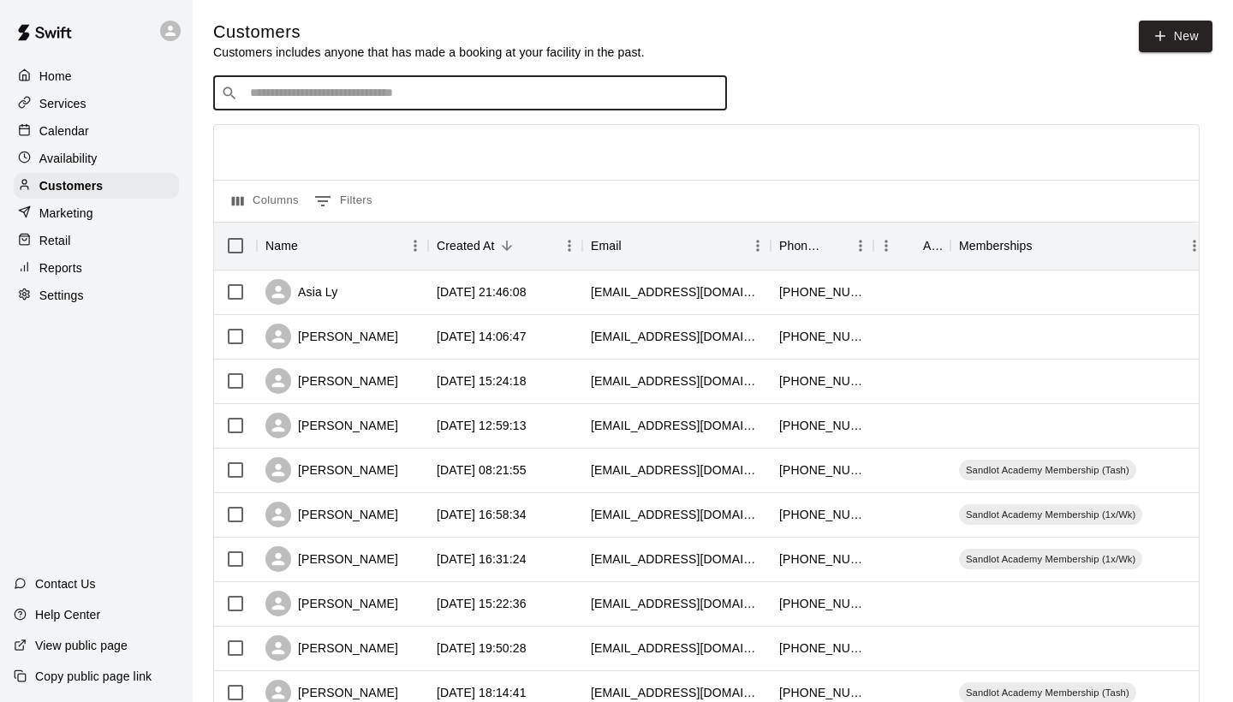
click at [282, 98] on input "Search customers by name or email" at bounding box center [482, 93] width 474 height 17
type input "*****"
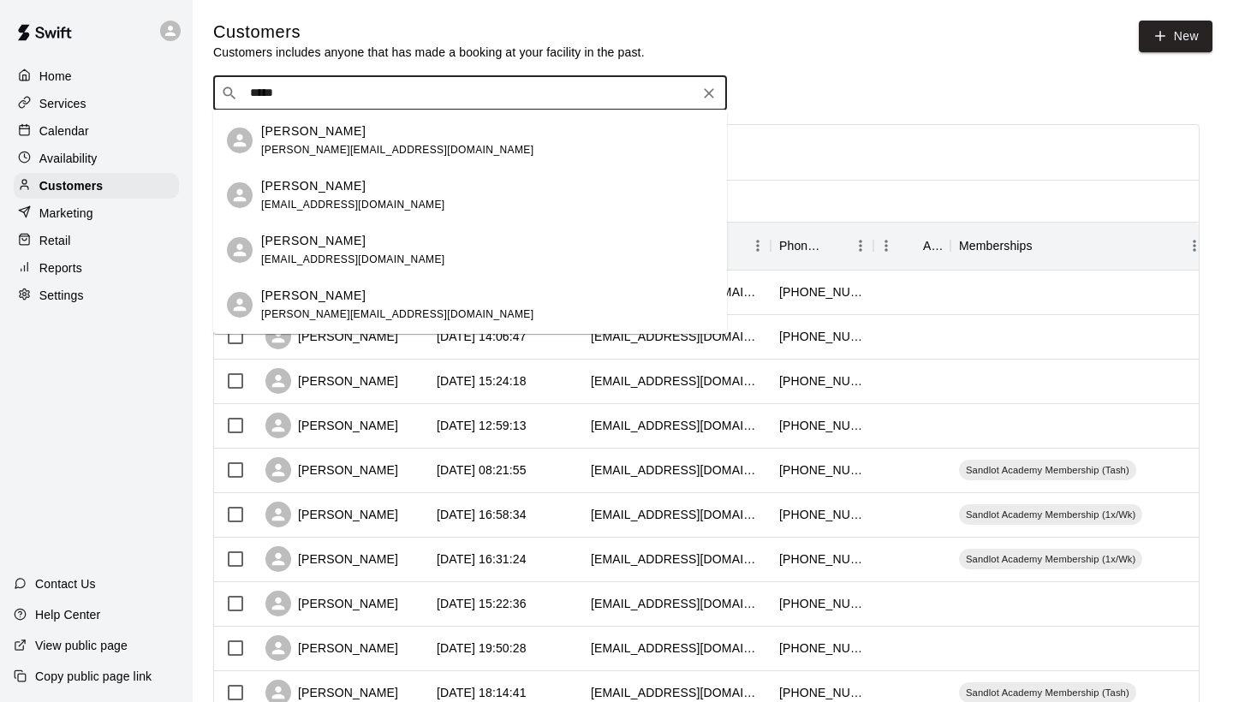
scroll to position [44, 0]
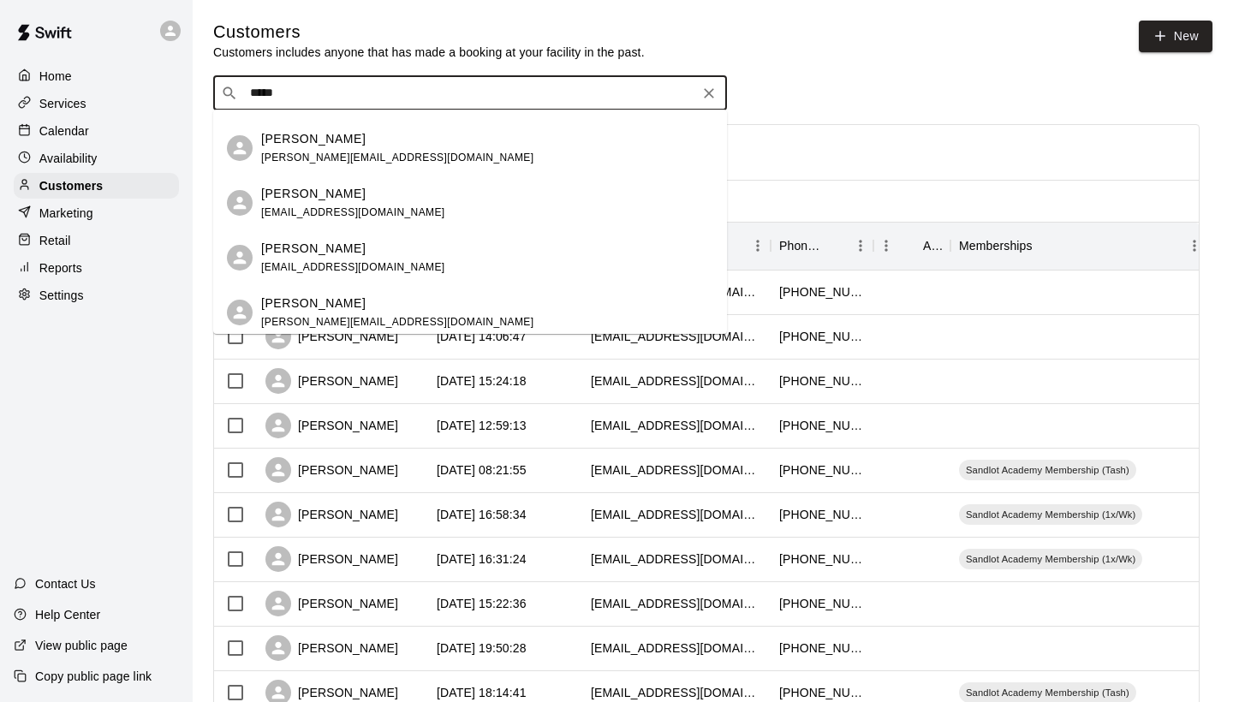
click at [390, 208] on div "[PERSON_NAME] [EMAIL_ADDRESS][DOMAIN_NAME]" at bounding box center [487, 203] width 452 height 37
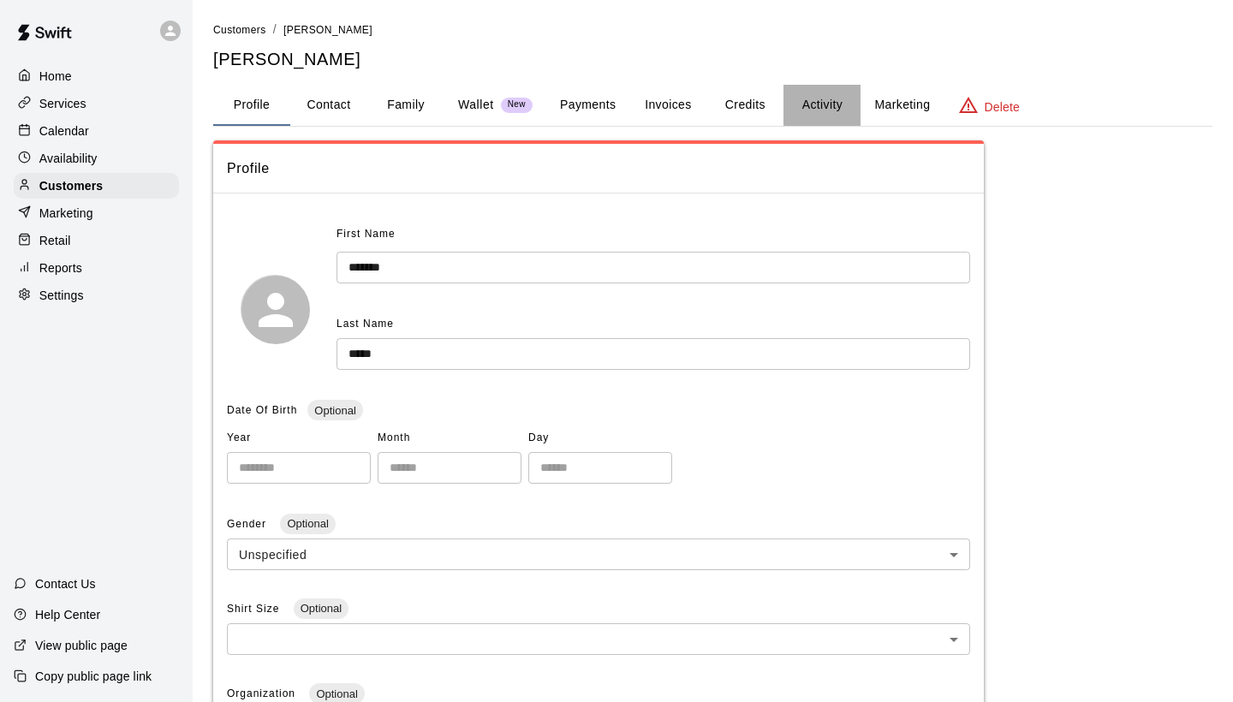
click at [810, 101] on button "Activity" at bounding box center [821, 105] width 77 height 41
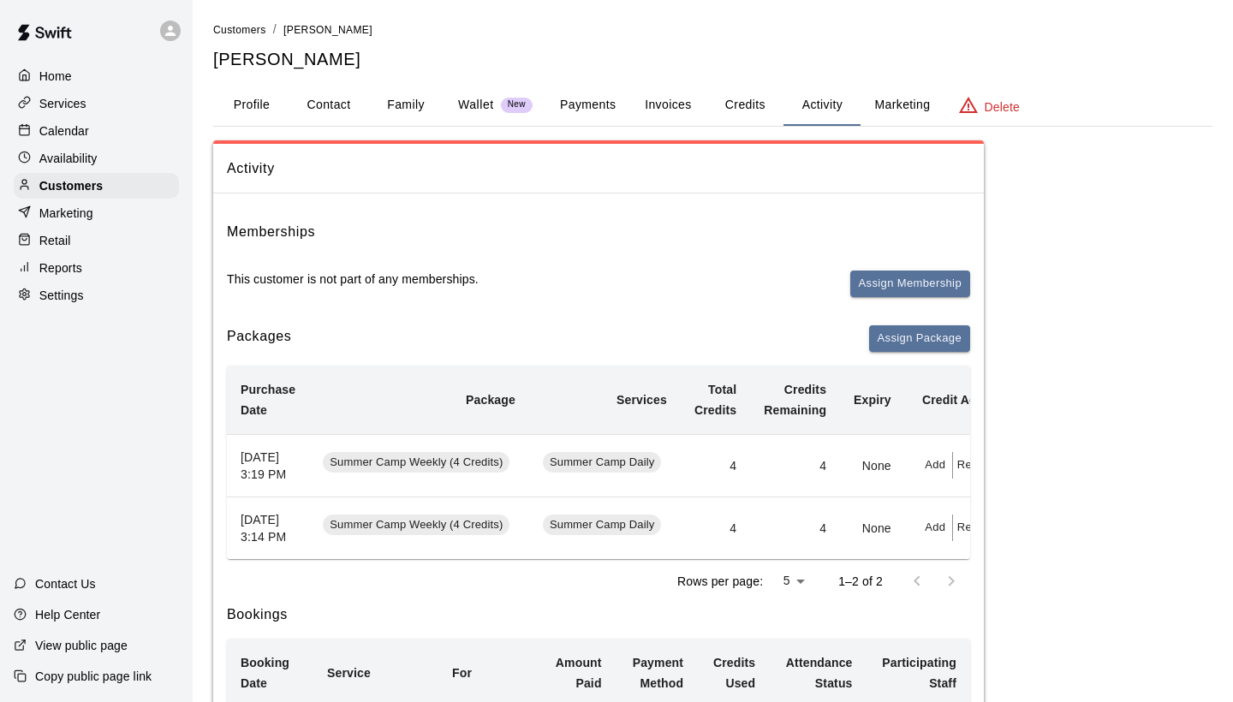
click at [411, 103] on button "Family" at bounding box center [405, 105] width 77 height 41
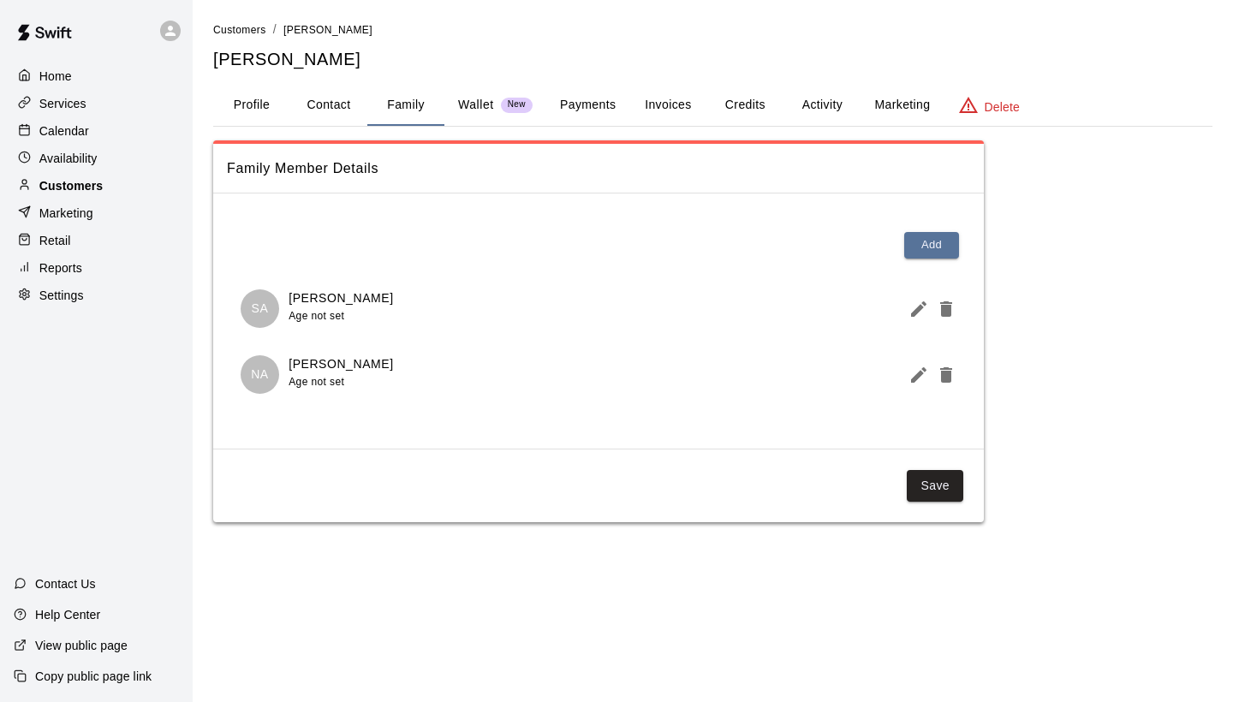
click at [105, 187] on div "Customers" at bounding box center [96, 186] width 165 height 26
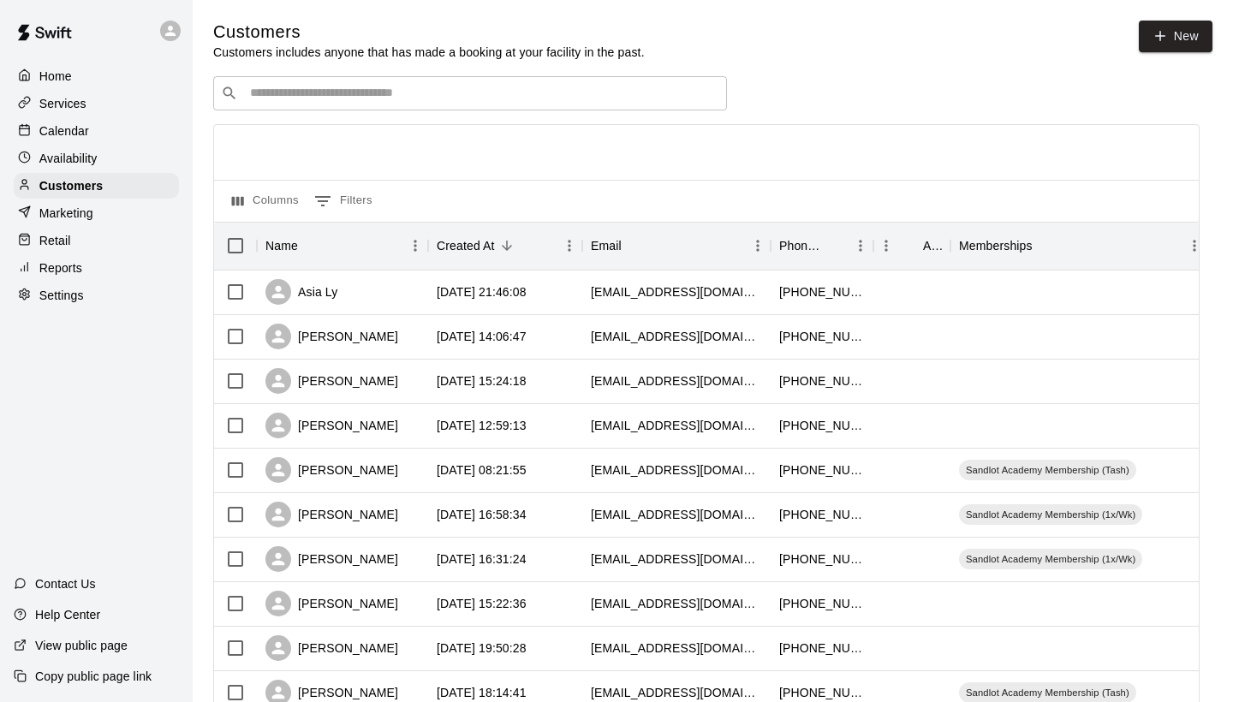
click at [327, 103] on div "​ ​" at bounding box center [470, 93] width 514 height 34
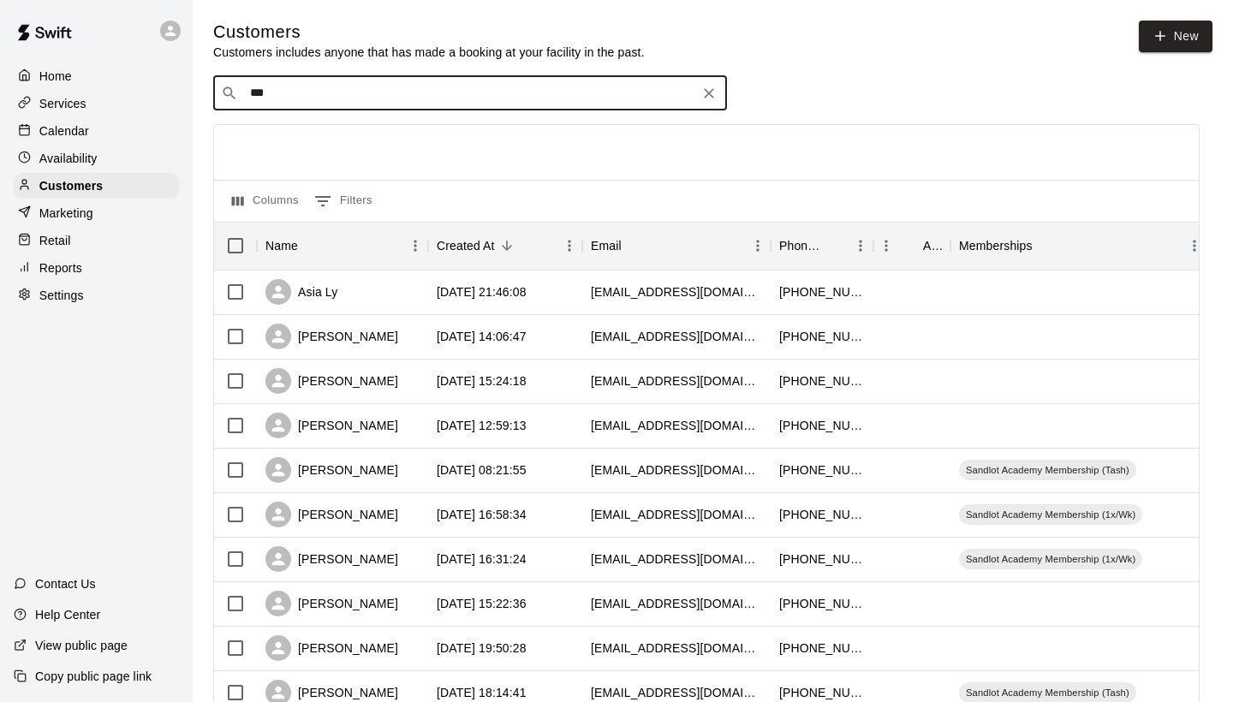
type input "****"
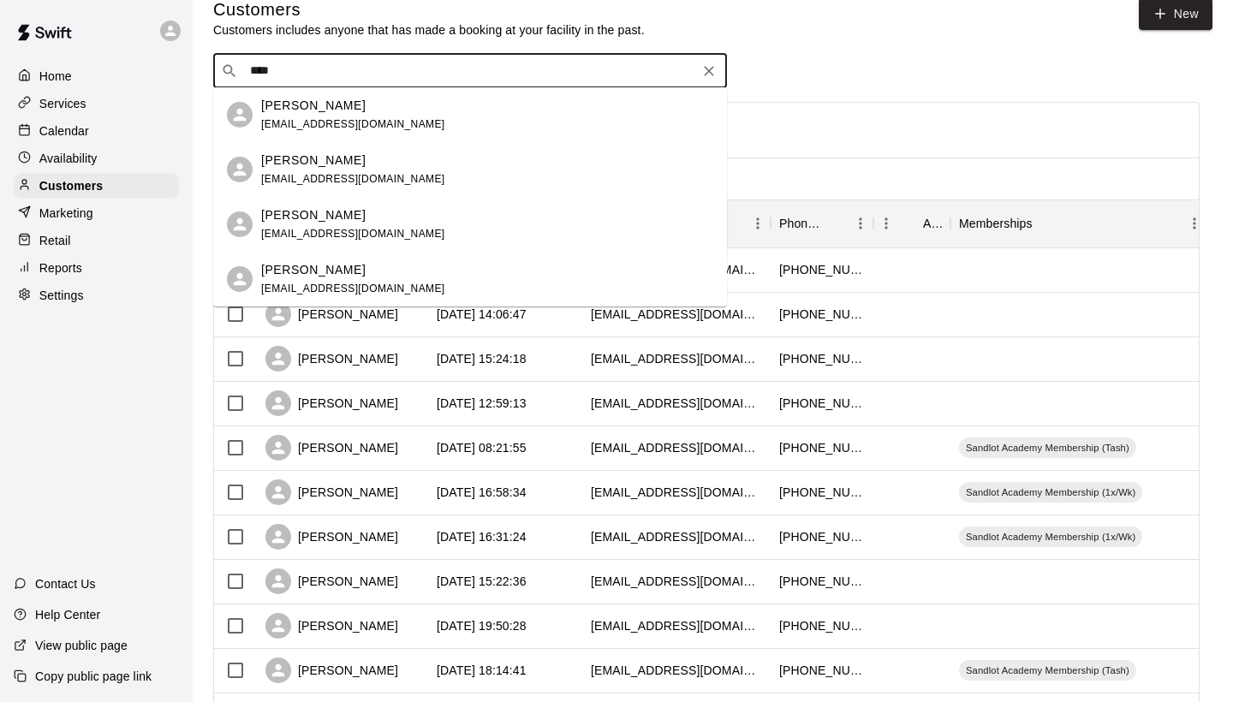
scroll to position [13, 0]
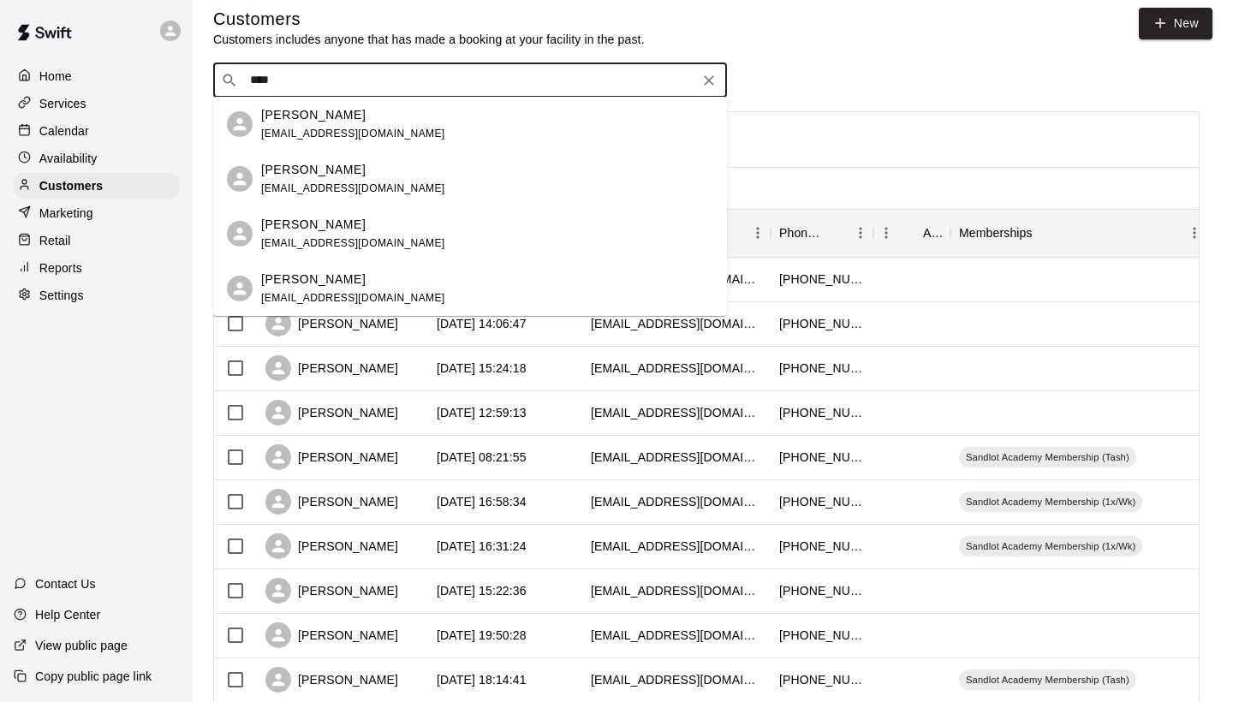
click at [336, 284] on div "[PERSON_NAME]" at bounding box center [353, 280] width 184 height 18
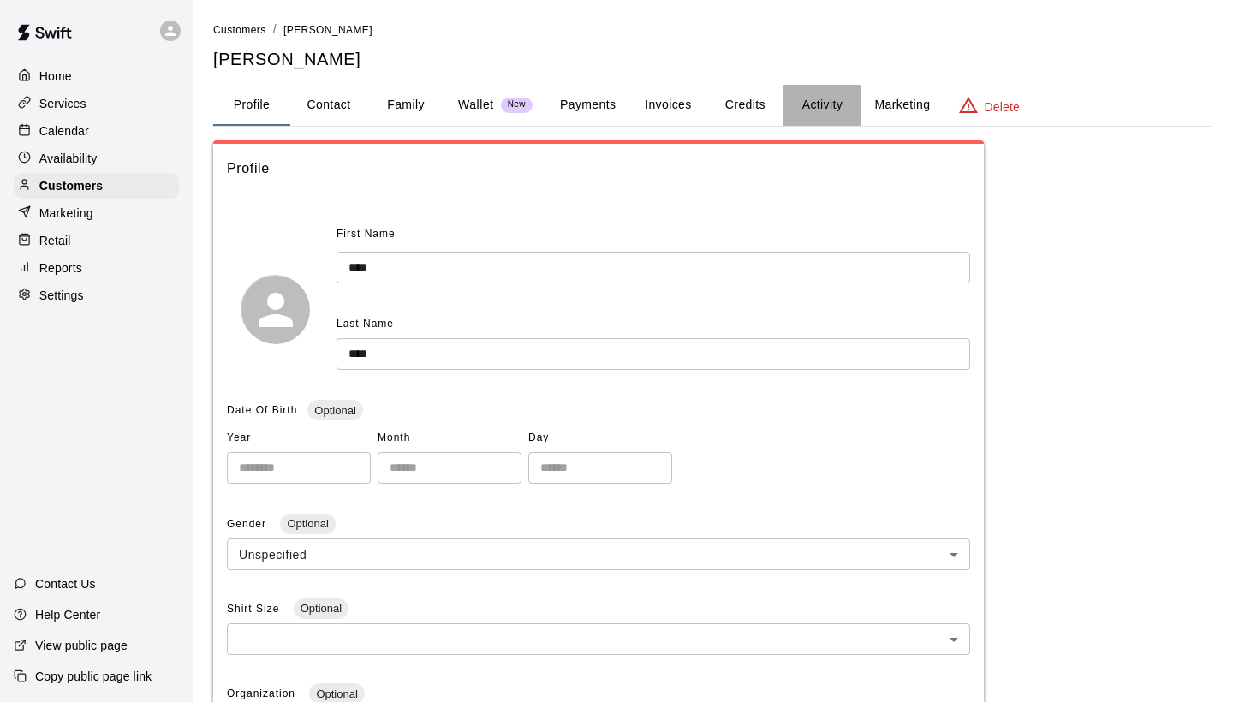
click at [819, 95] on button "Activity" at bounding box center [821, 105] width 77 height 41
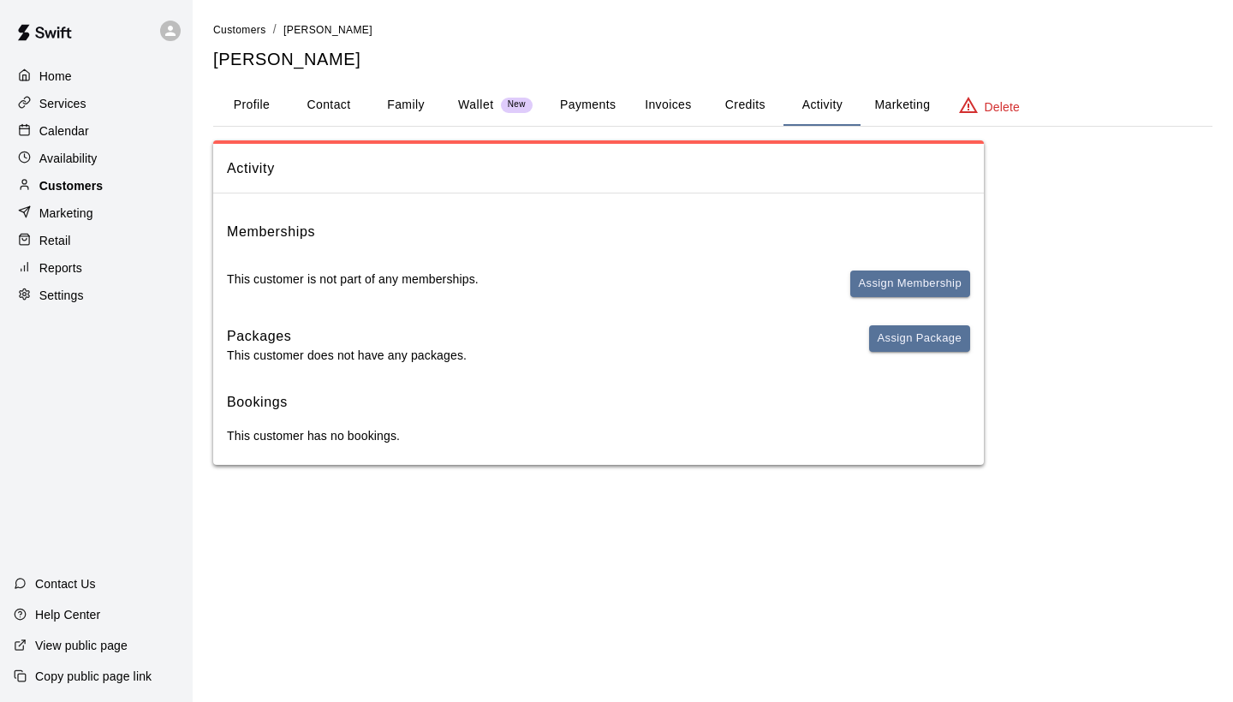
click at [128, 187] on div "Customers" at bounding box center [96, 186] width 165 height 26
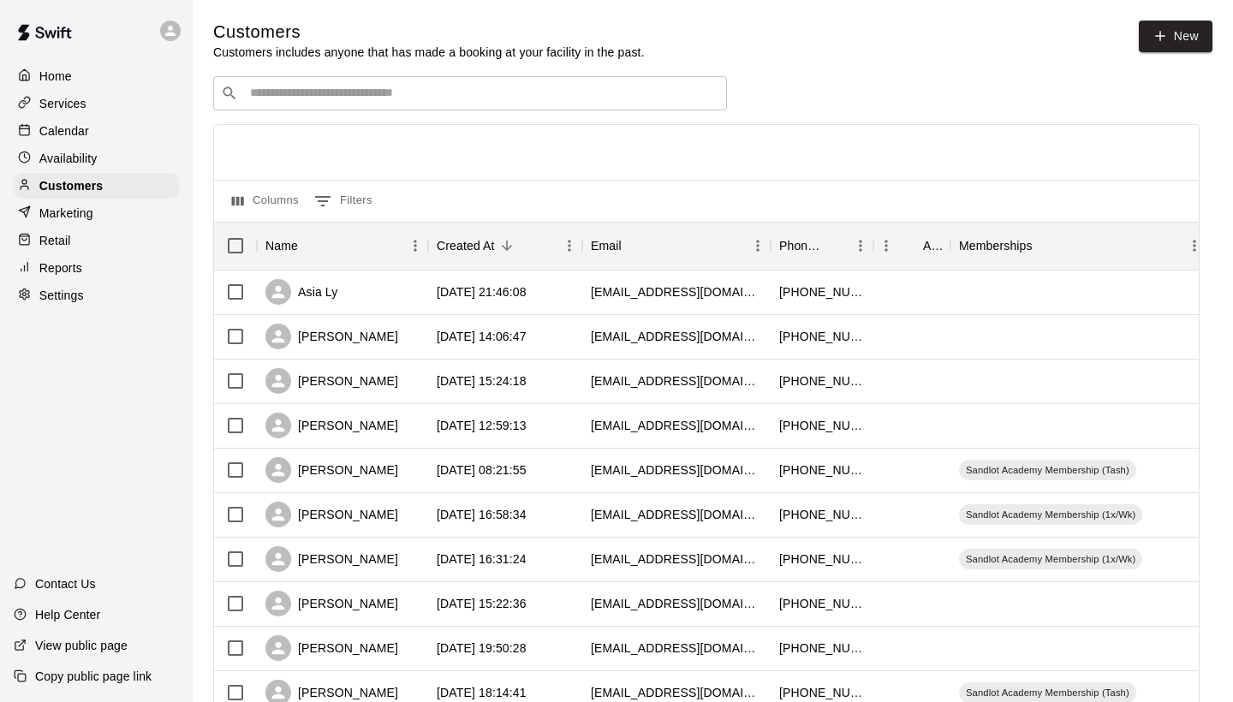
click at [313, 99] on input "Search customers by name or email" at bounding box center [482, 93] width 474 height 17
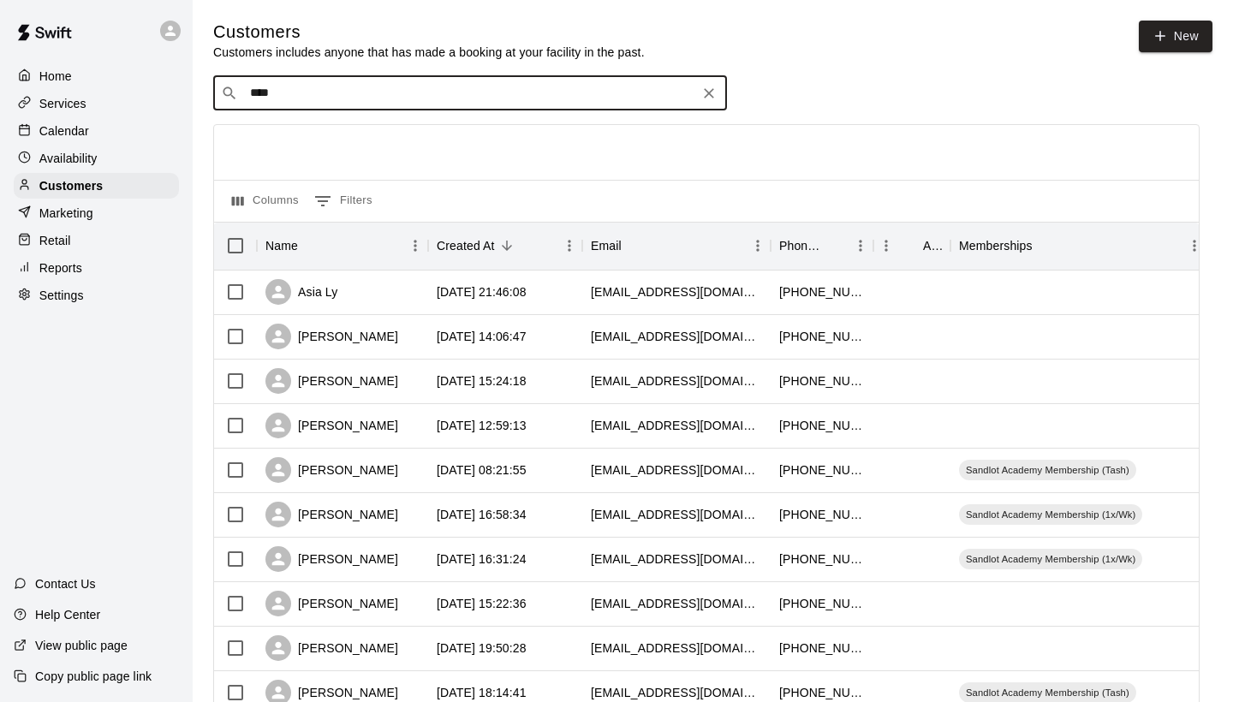
type input "*****"
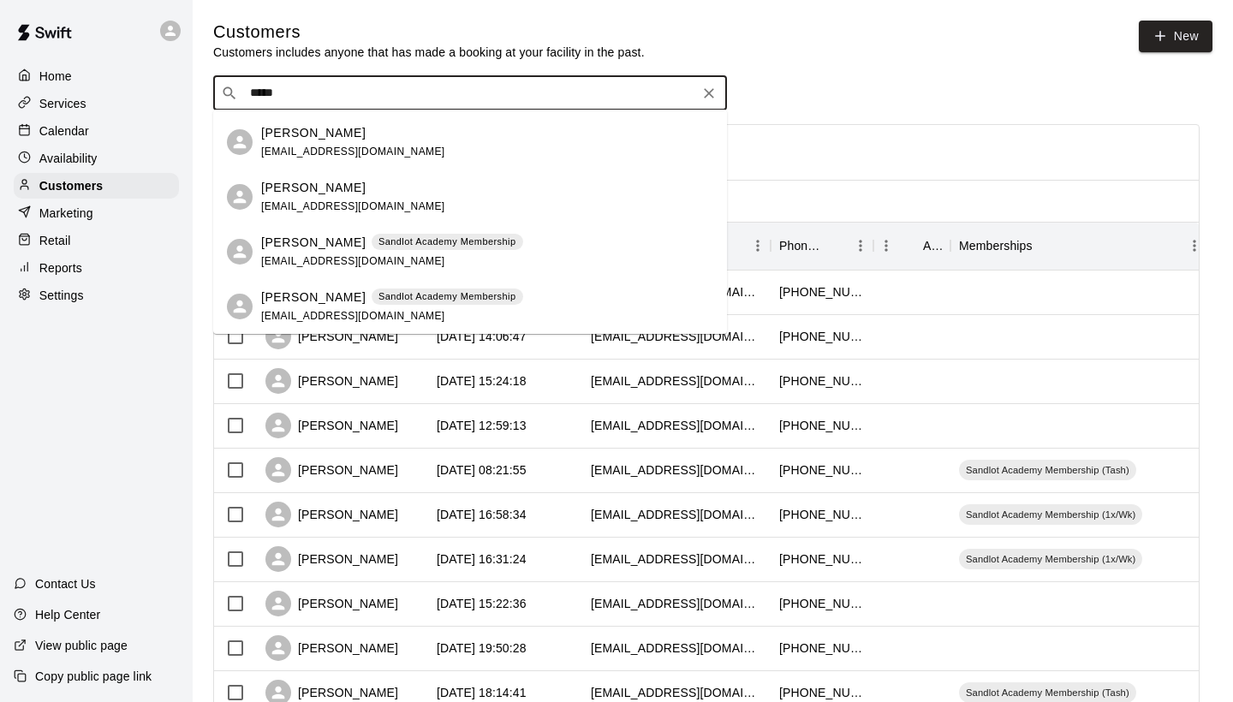
scroll to position [159, 0]
click at [474, 300] on p "Sandlot Academy Membership" at bounding box center [447, 296] width 138 height 15
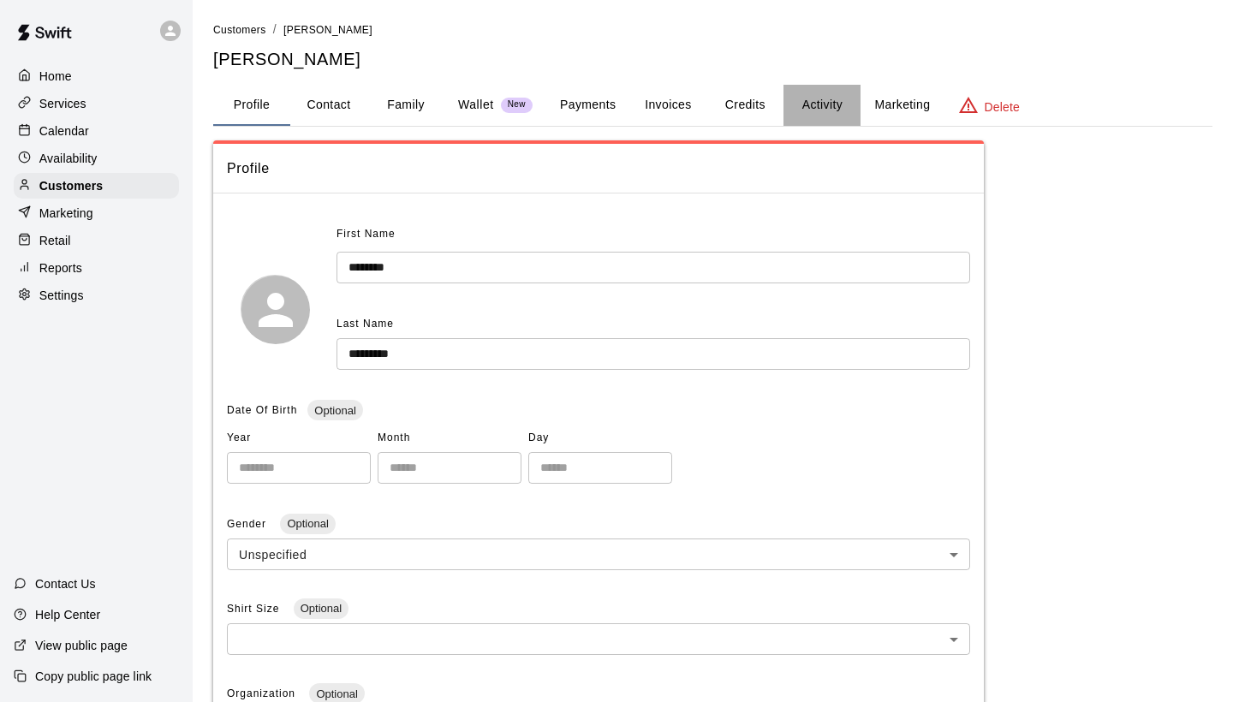
click at [835, 96] on button "Activity" at bounding box center [821, 105] width 77 height 41
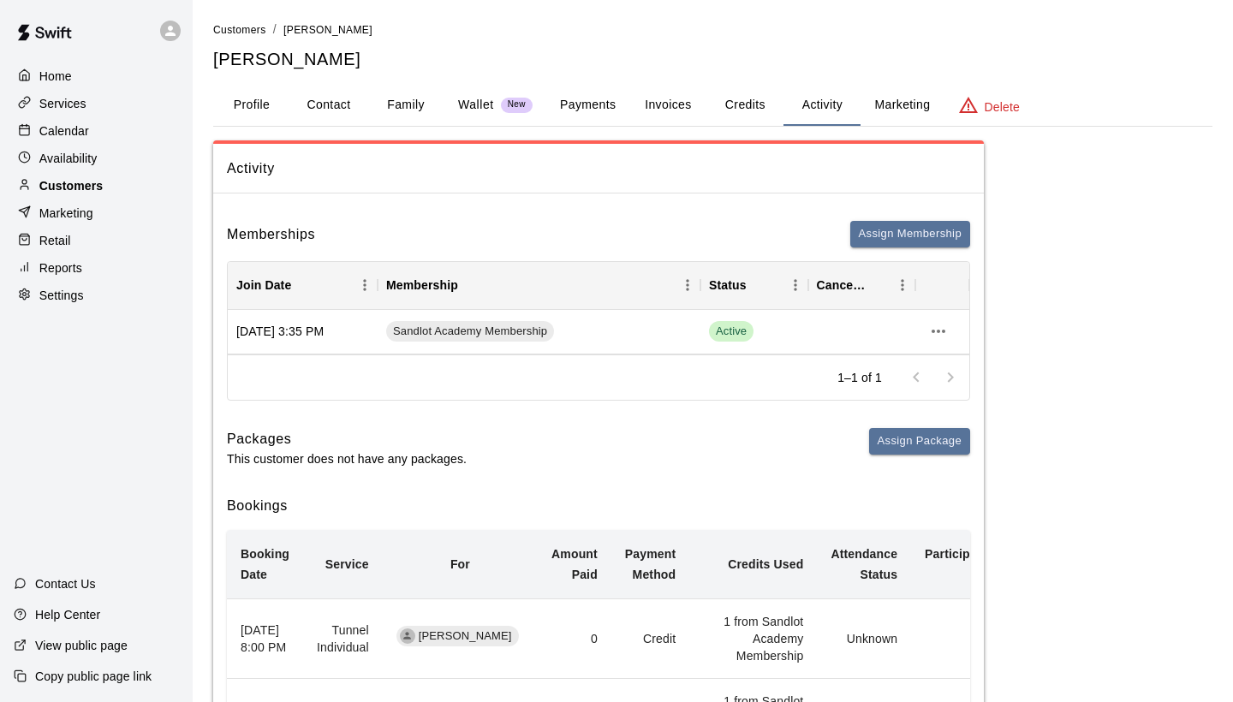
click at [71, 184] on p "Customers" at bounding box center [70, 185] width 63 height 17
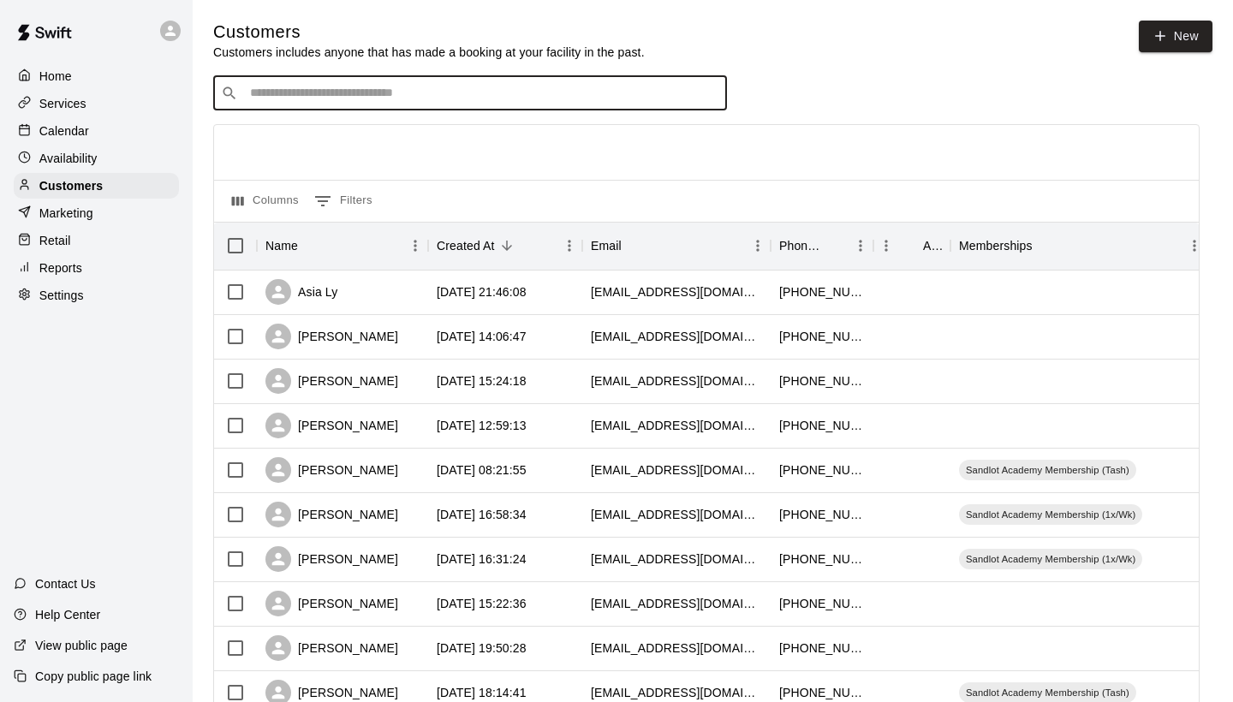
click at [312, 85] on input "Search customers by name or email" at bounding box center [482, 93] width 474 height 17
type input "****"
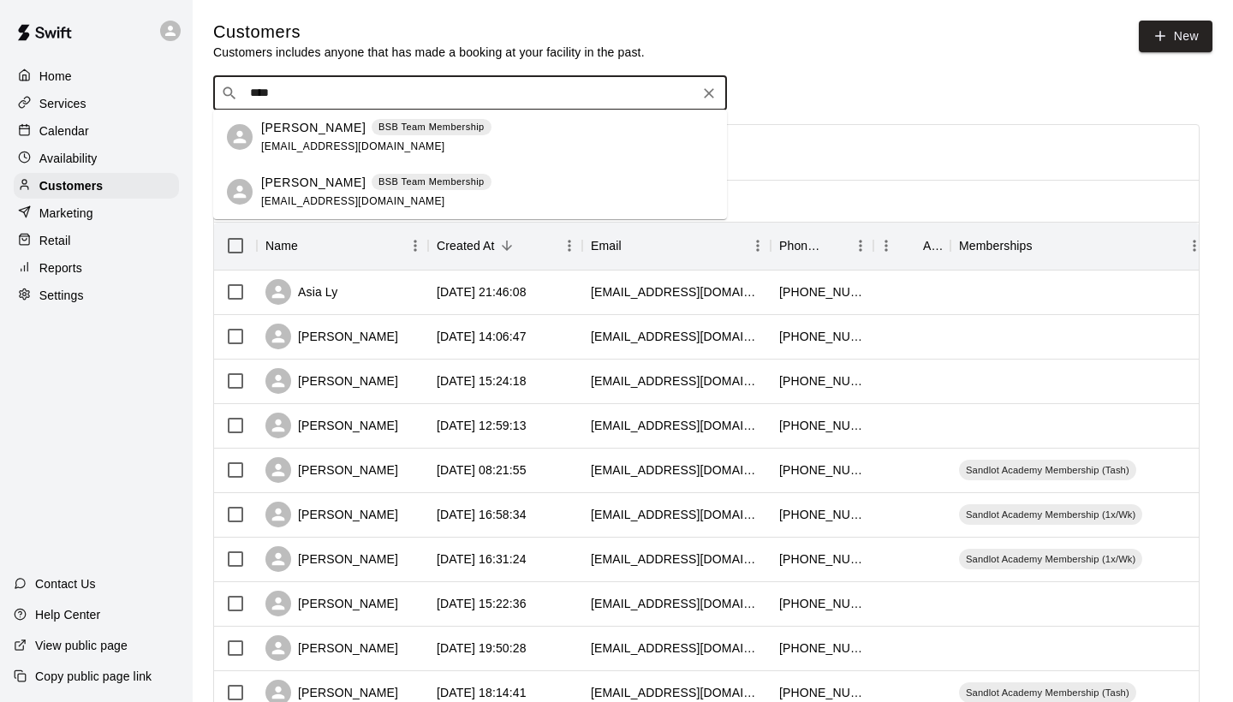
click at [469, 181] on span "BSB Team Membership" at bounding box center [432, 182] width 120 height 15
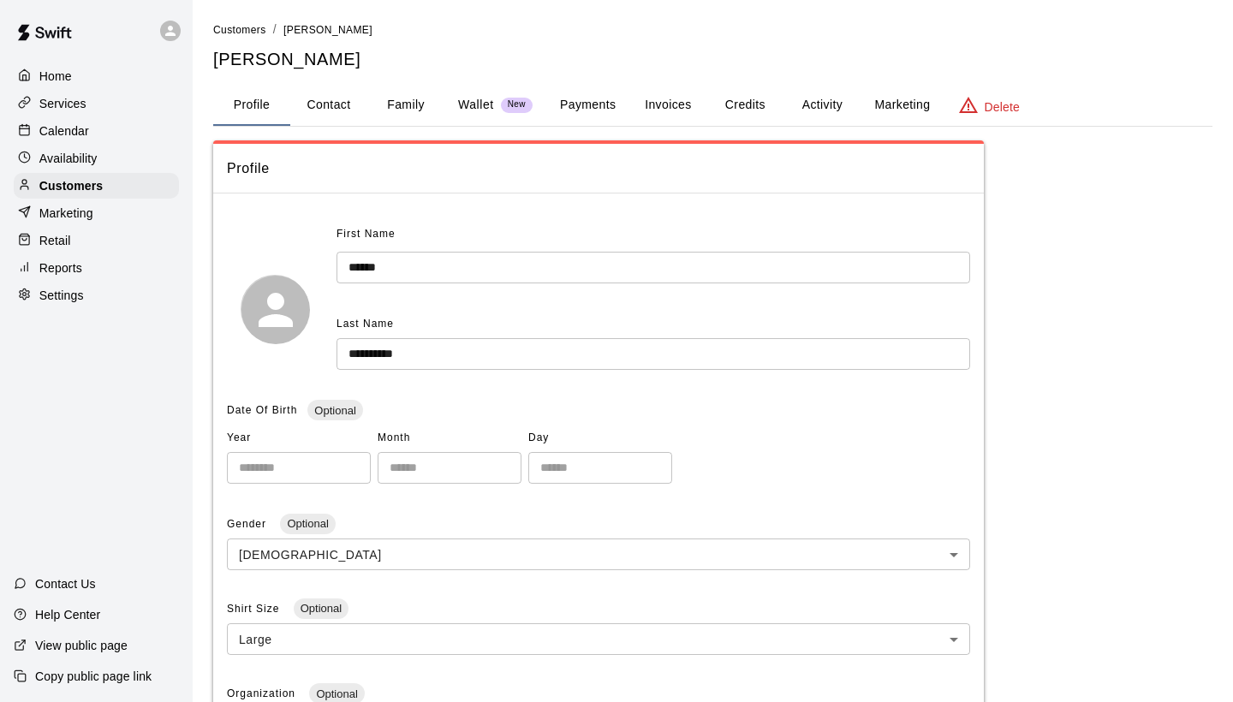
click at [812, 112] on button "Activity" at bounding box center [821, 105] width 77 height 41
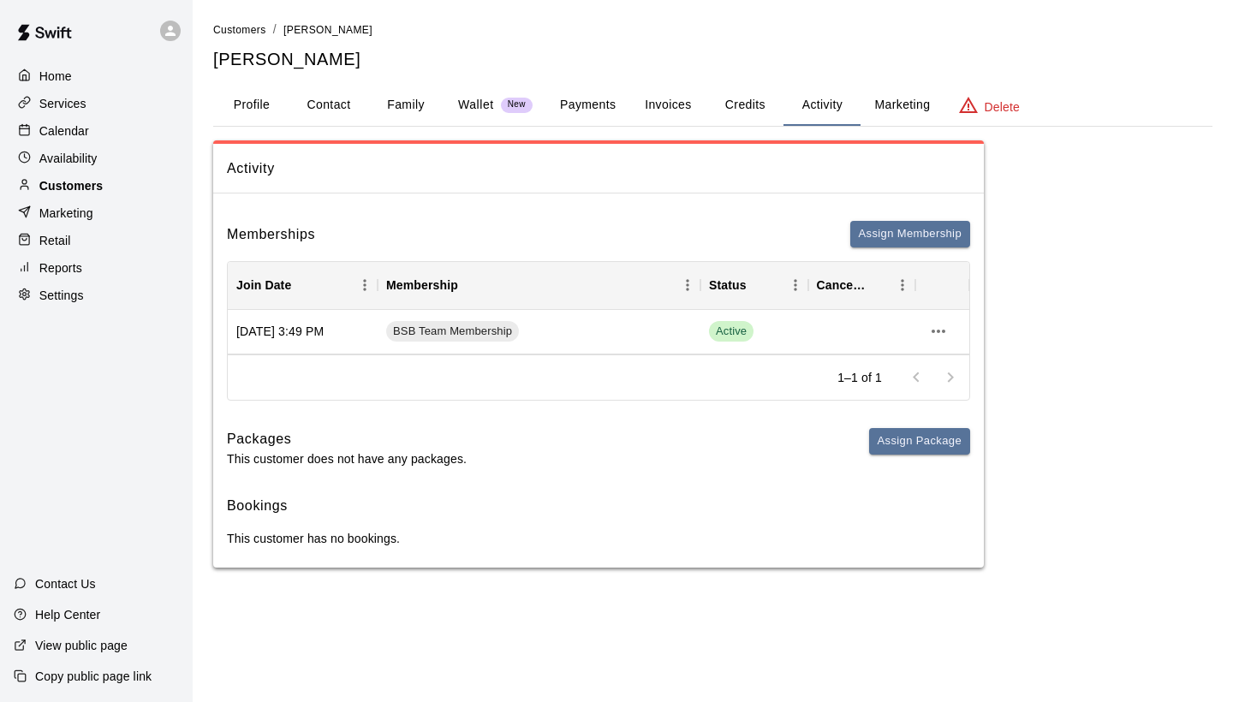
click at [68, 177] on p "Customers" at bounding box center [70, 185] width 63 height 17
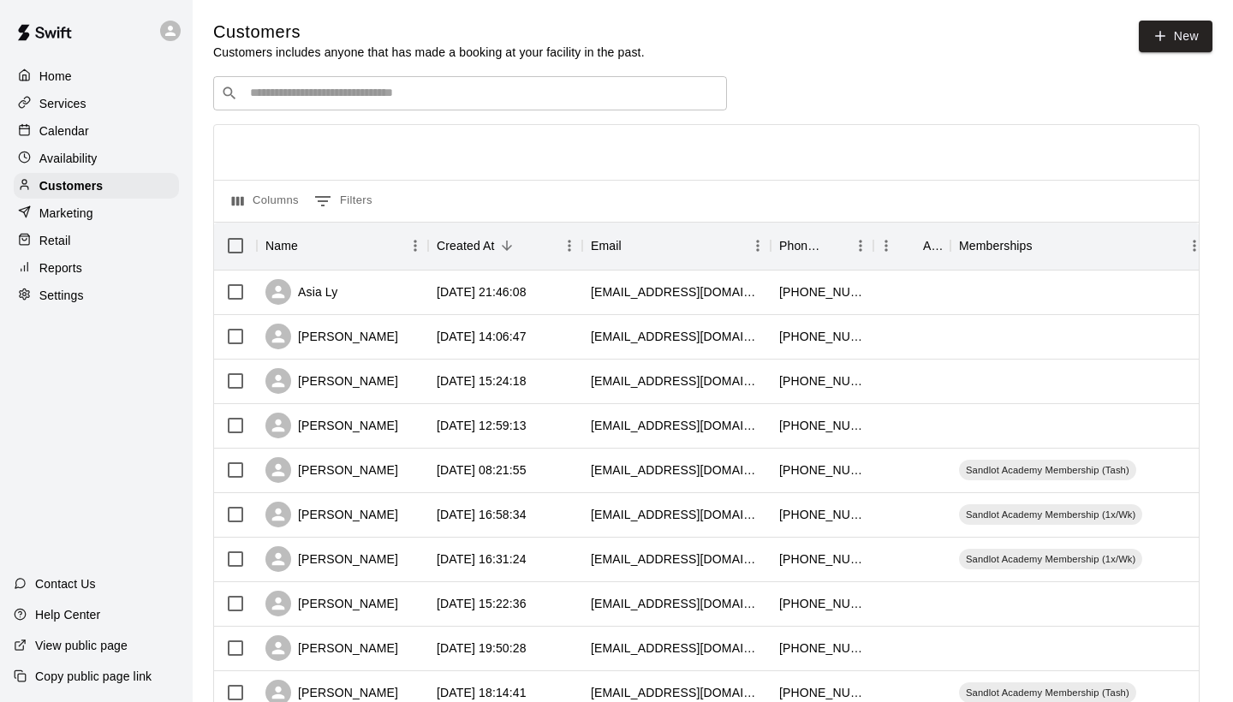
click at [441, 92] on input "Search customers by name or email" at bounding box center [482, 93] width 474 height 17
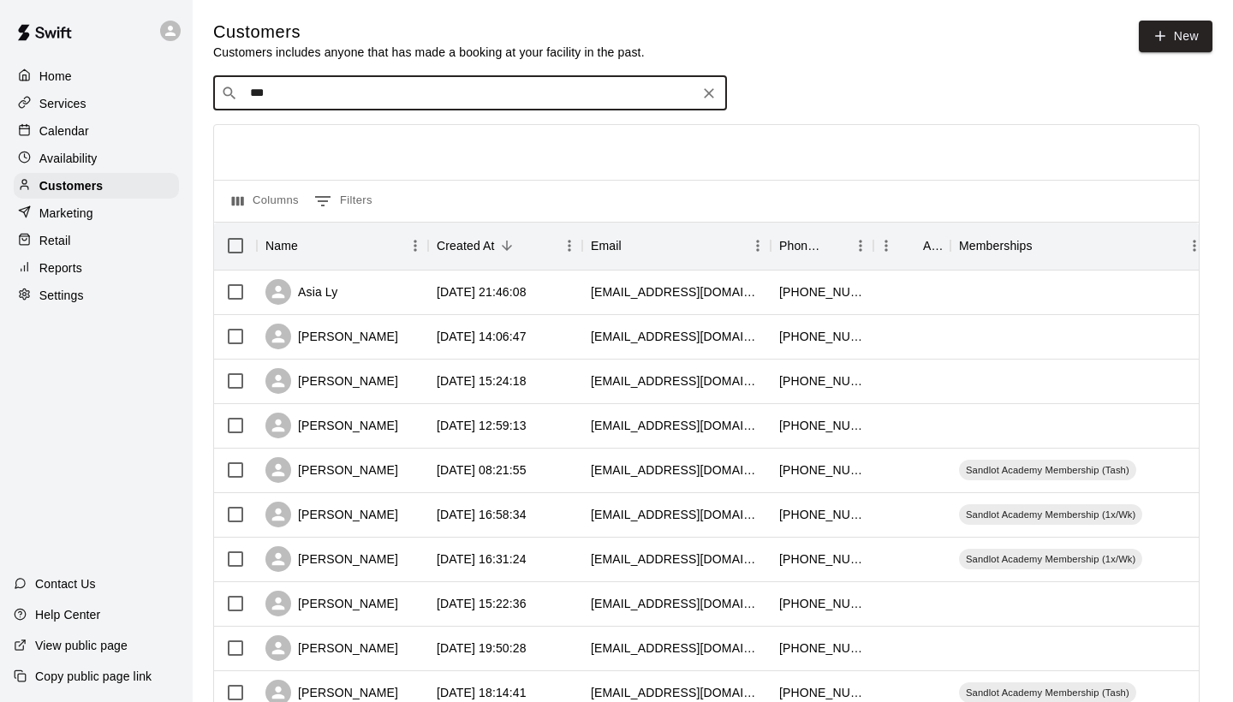
type input "****"
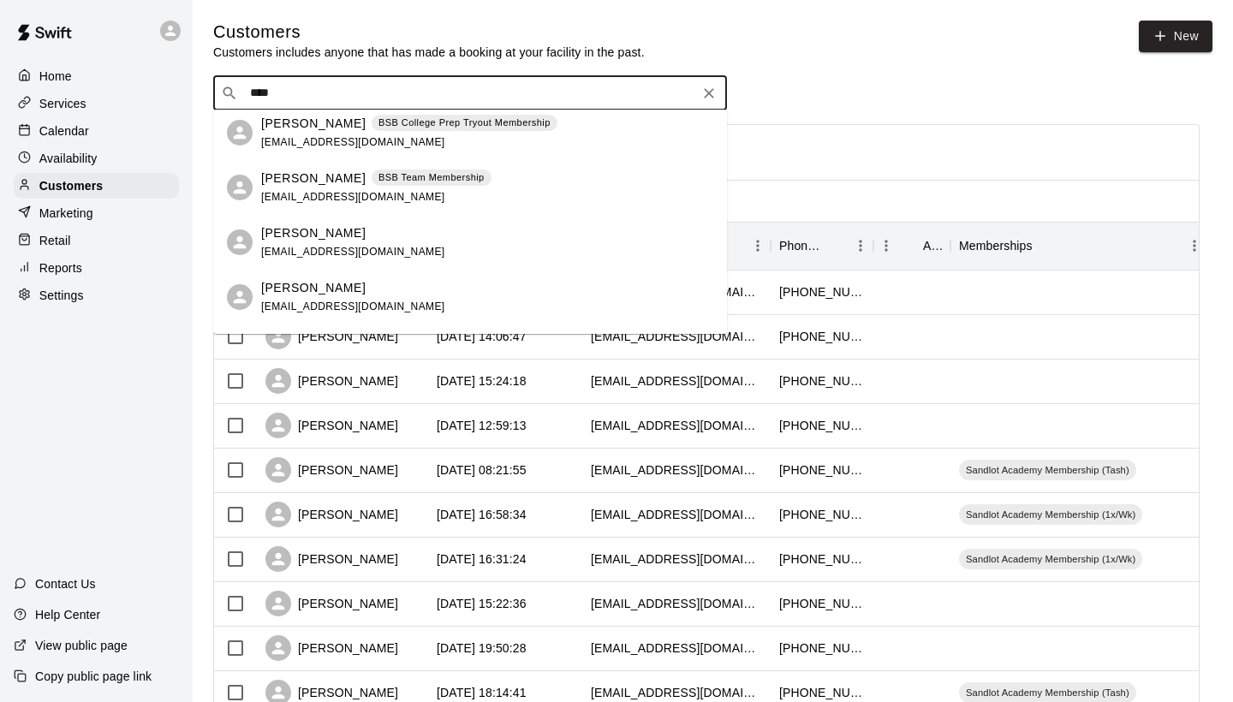
scroll to position [226, 0]
click at [366, 197] on span "[EMAIL_ADDRESS][DOMAIN_NAME]" at bounding box center [353, 194] width 184 height 12
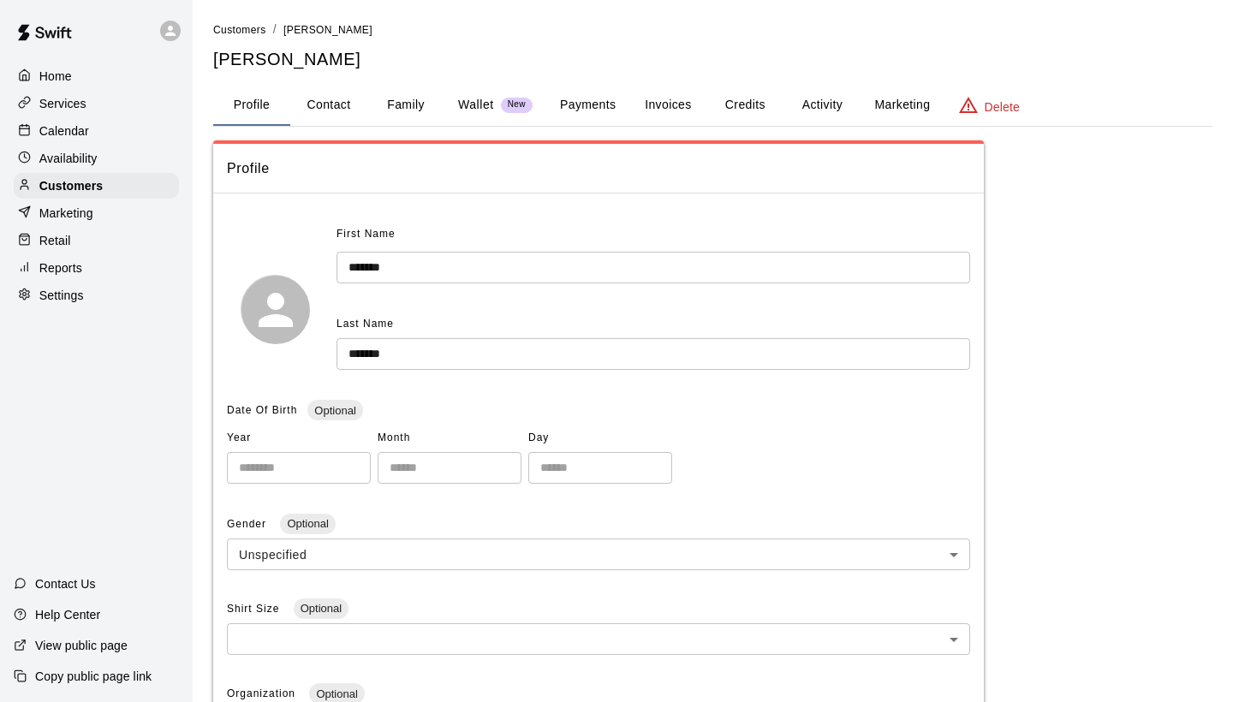
click at [812, 97] on button "Activity" at bounding box center [821, 105] width 77 height 41
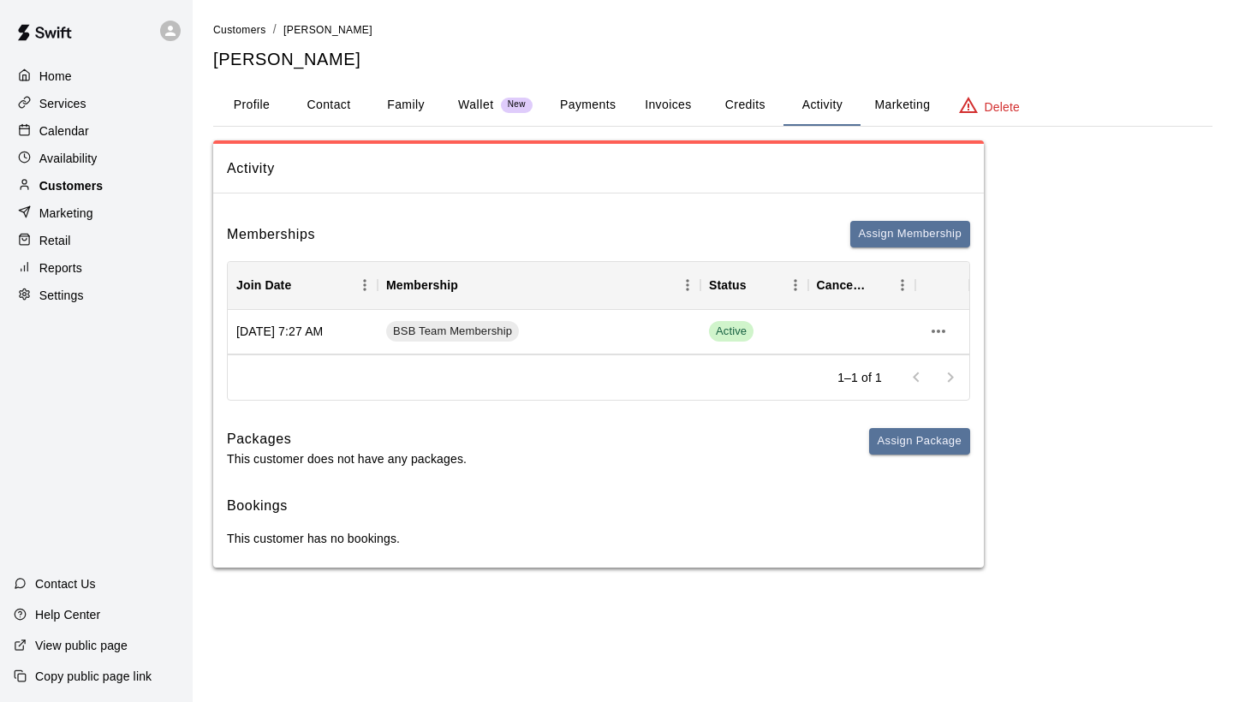
click at [78, 189] on p "Customers" at bounding box center [70, 185] width 63 height 17
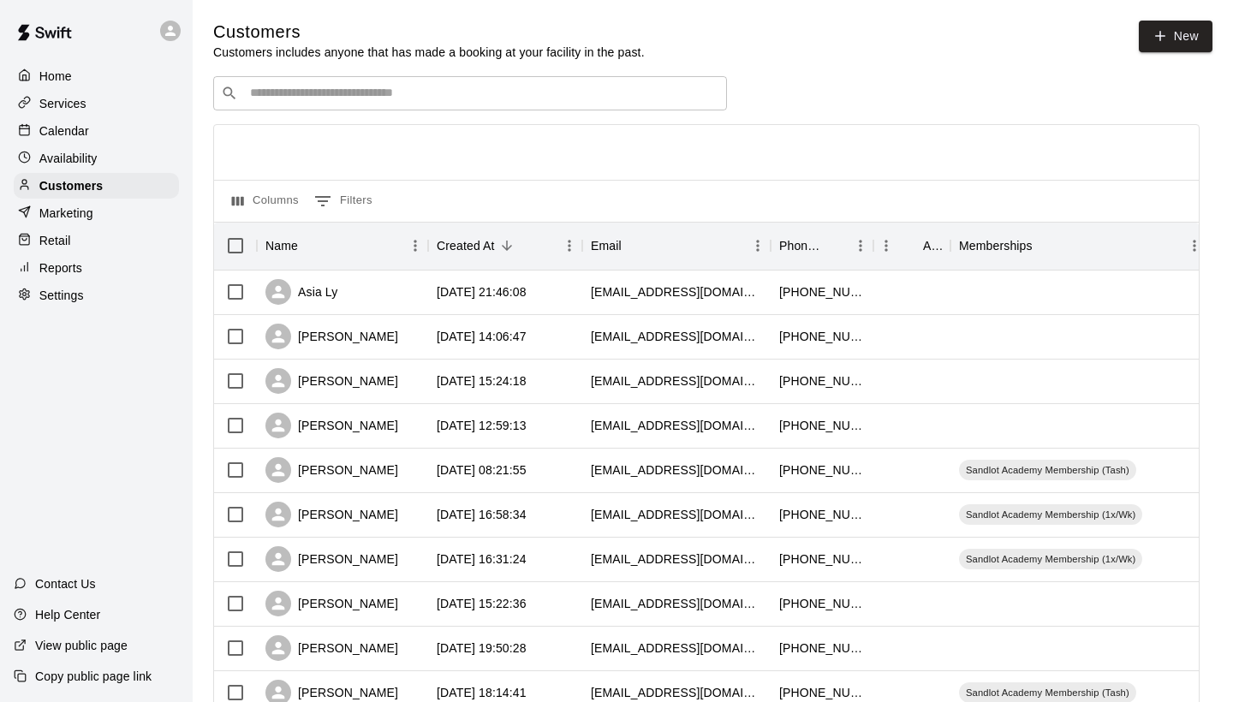
click at [367, 100] on input "Search customers by name or email" at bounding box center [482, 93] width 474 height 17
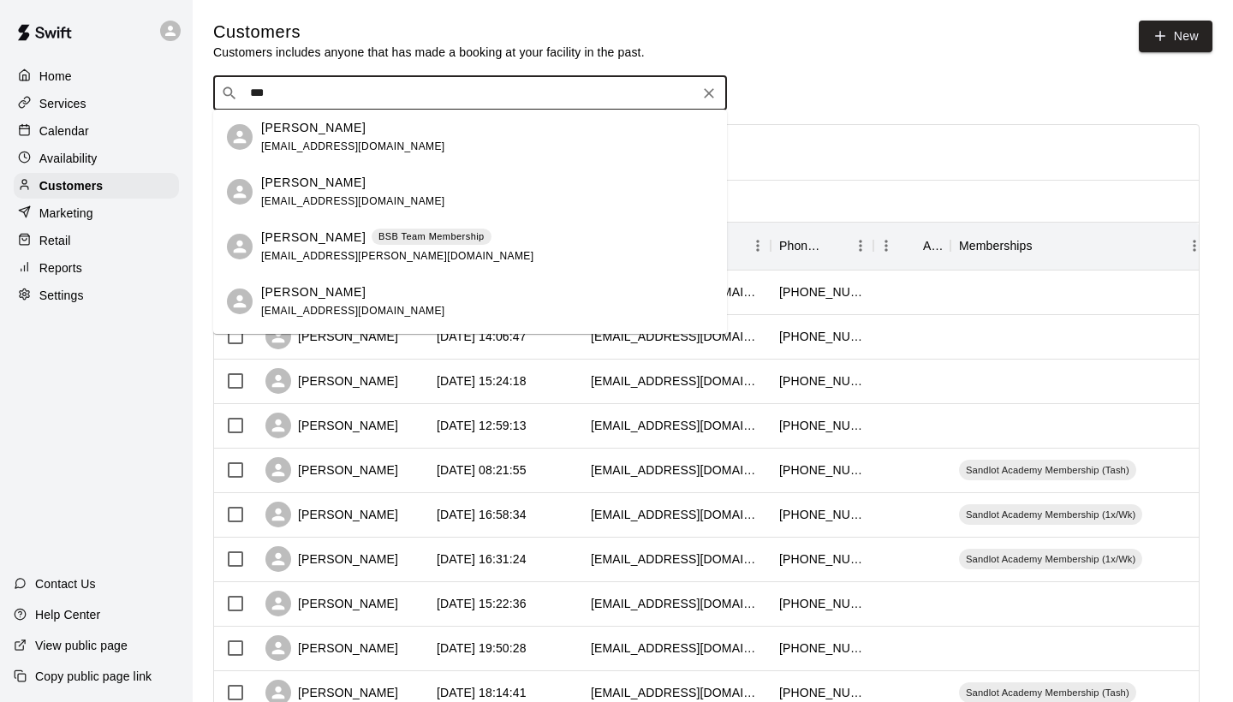
type input "****"
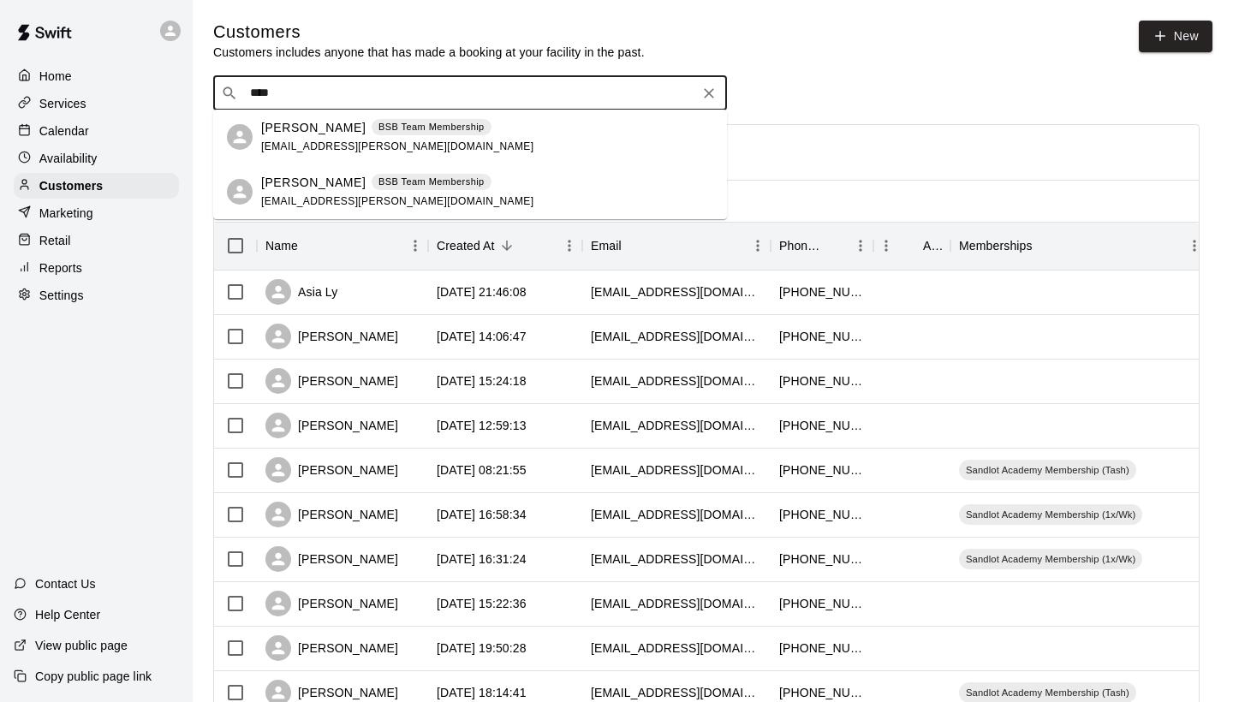
click at [385, 193] on div "[PERSON_NAME] BSB Team Membership [EMAIL_ADDRESS][PERSON_NAME][DOMAIN_NAME]" at bounding box center [397, 192] width 272 height 37
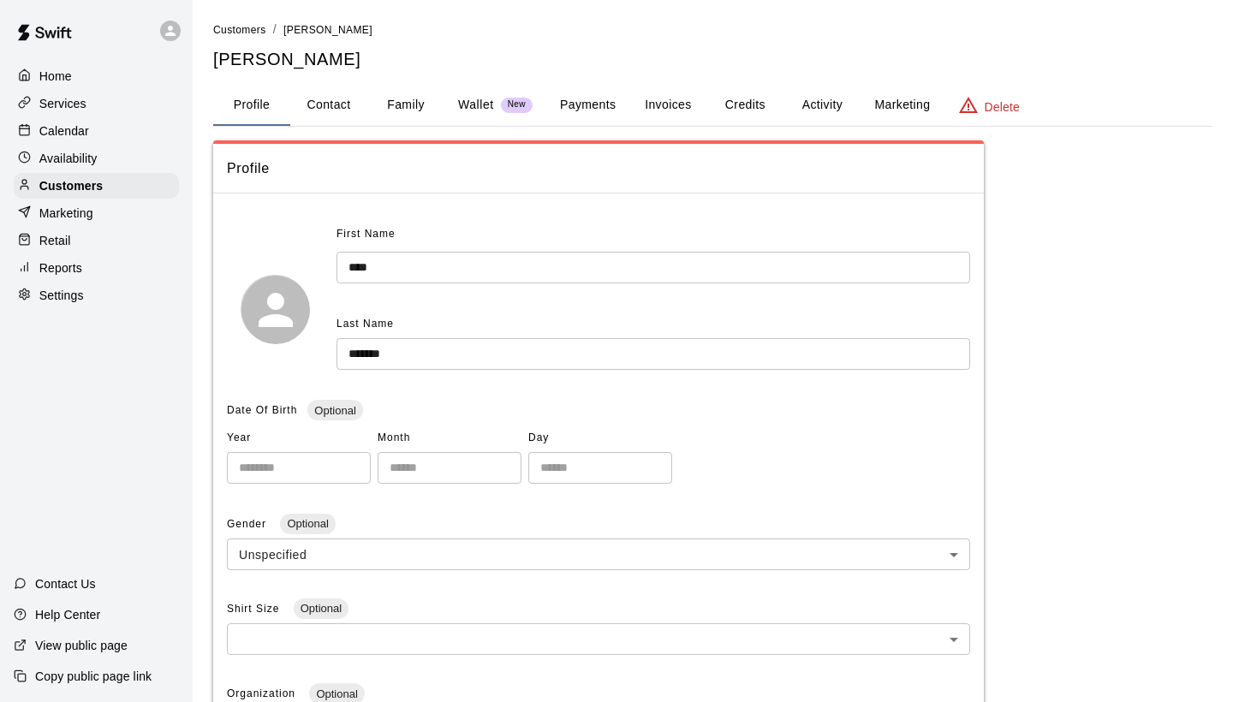
click at [805, 97] on button "Activity" at bounding box center [821, 105] width 77 height 41
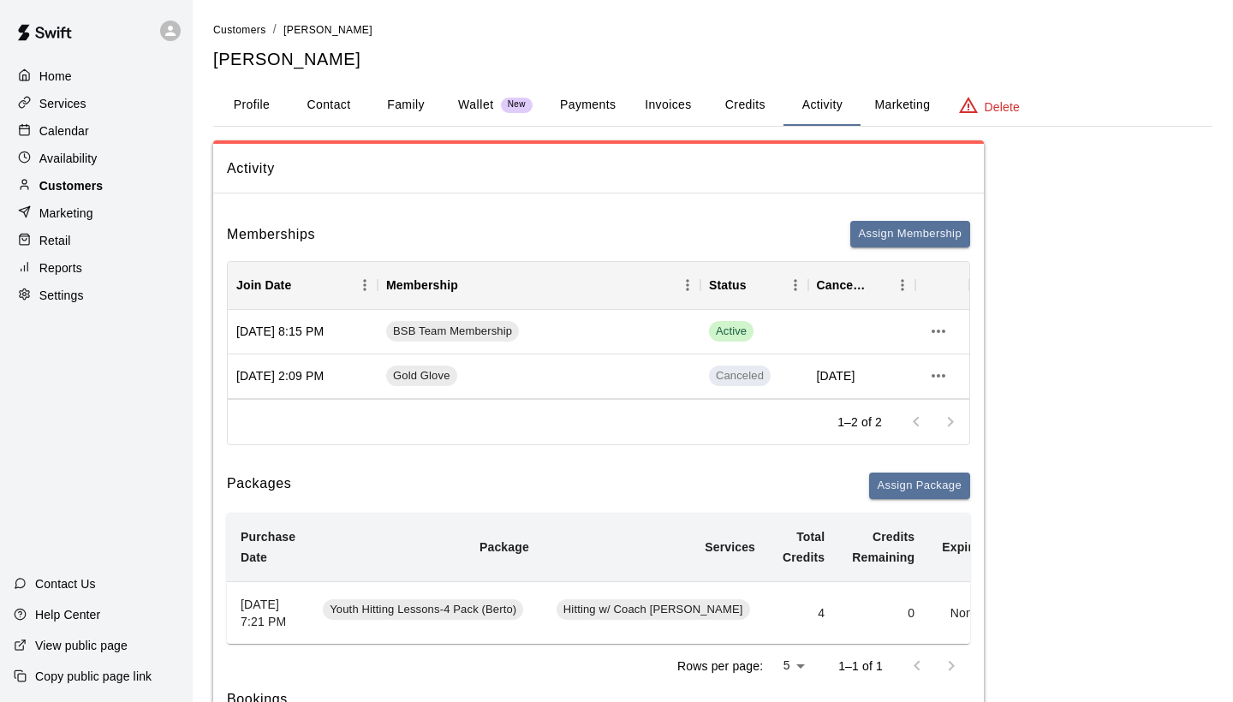
click at [42, 192] on p "Customers" at bounding box center [70, 185] width 63 height 17
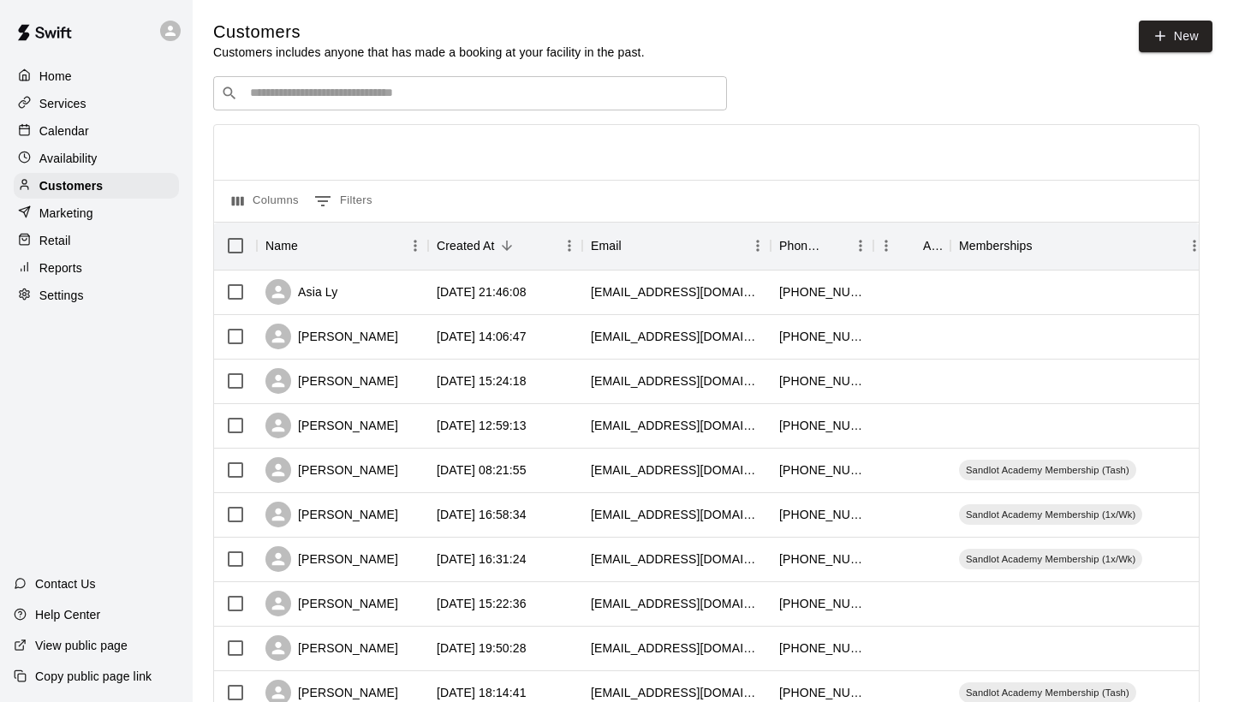
click at [400, 94] on input "Search customers by name or email" at bounding box center [482, 93] width 474 height 17
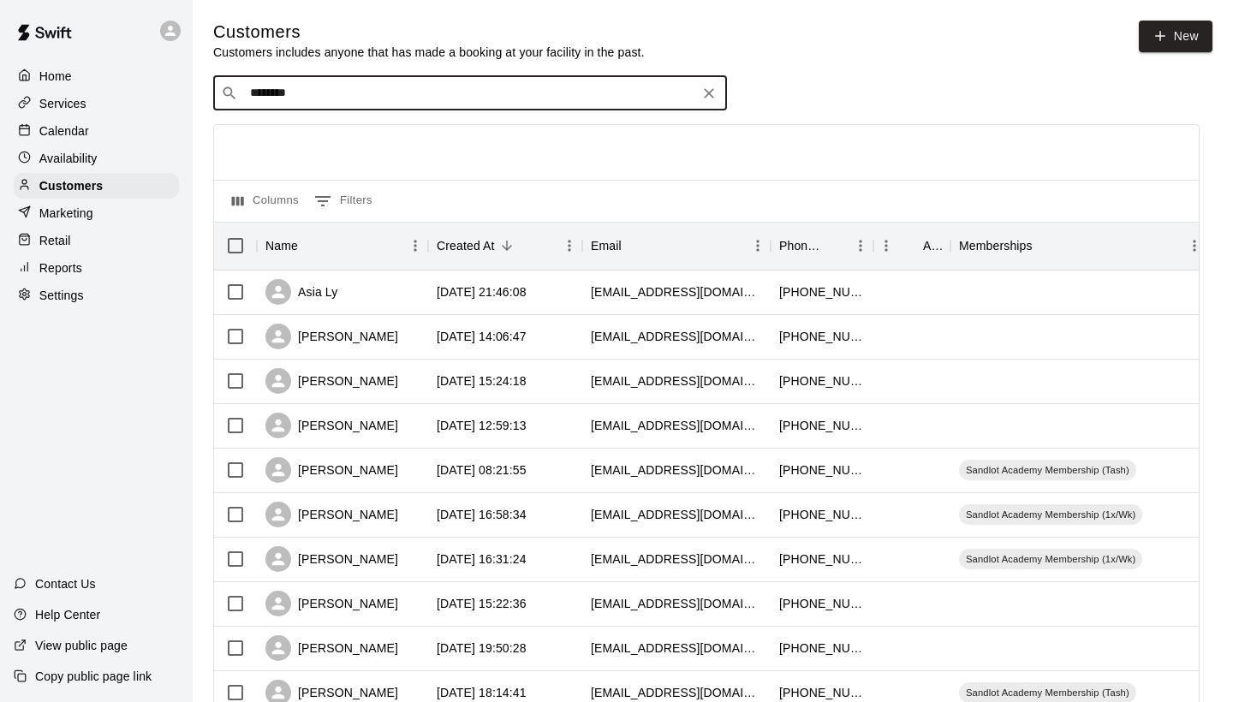
type input "*********"
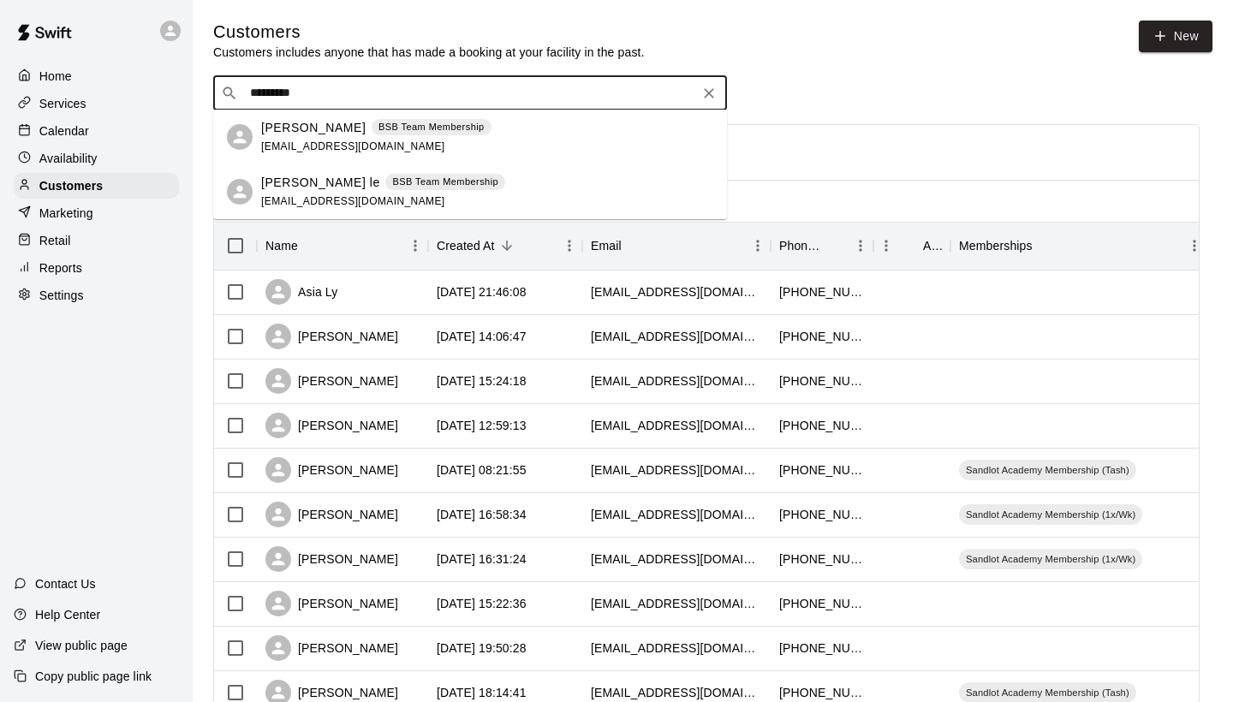
click at [309, 142] on span "[EMAIL_ADDRESS][DOMAIN_NAME]" at bounding box center [353, 146] width 184 height 12
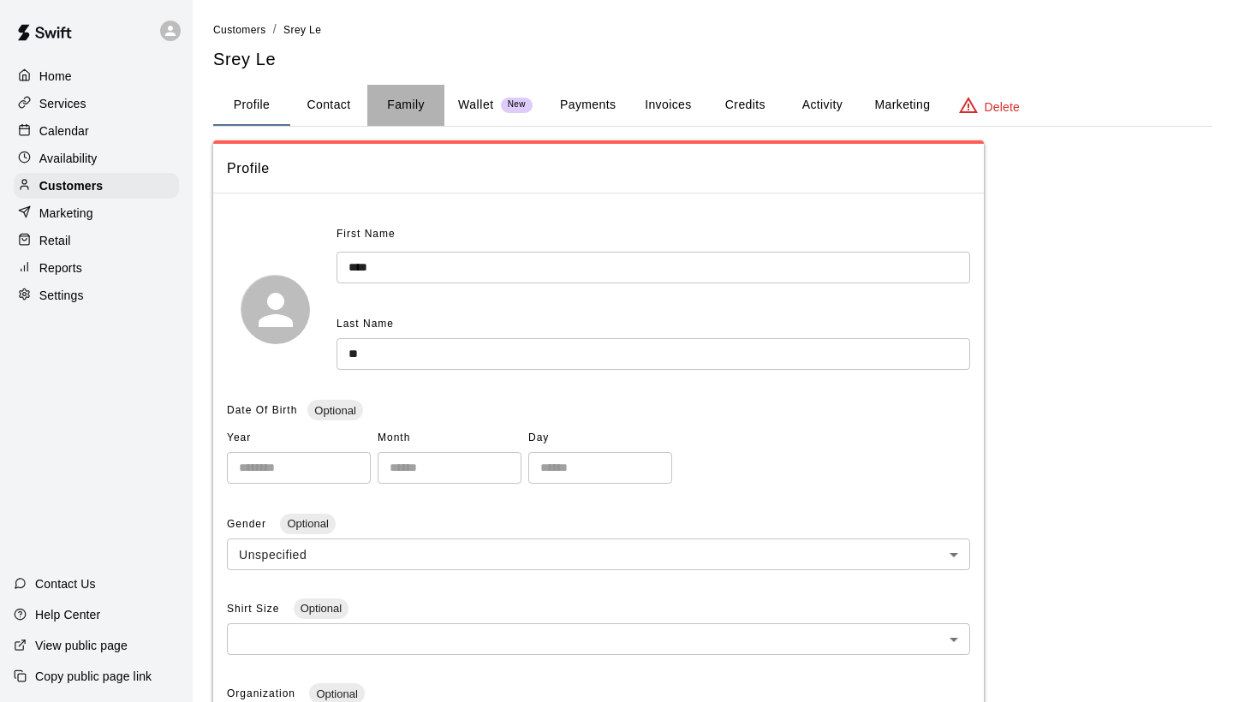
click at [408, 97] on button "Family" at bounding box center [405, 105] width 77 height 41
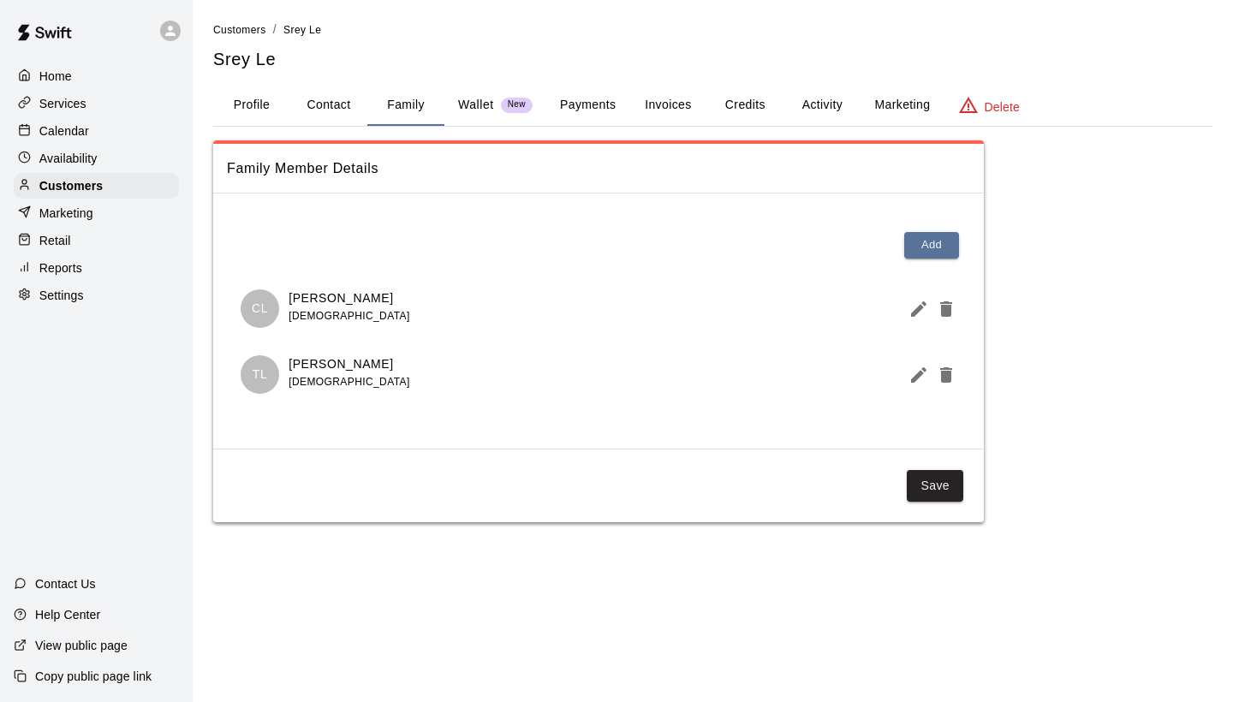
click at [811, 96] on button "Activity" at bounding box center [821, 105] width 77 height 41
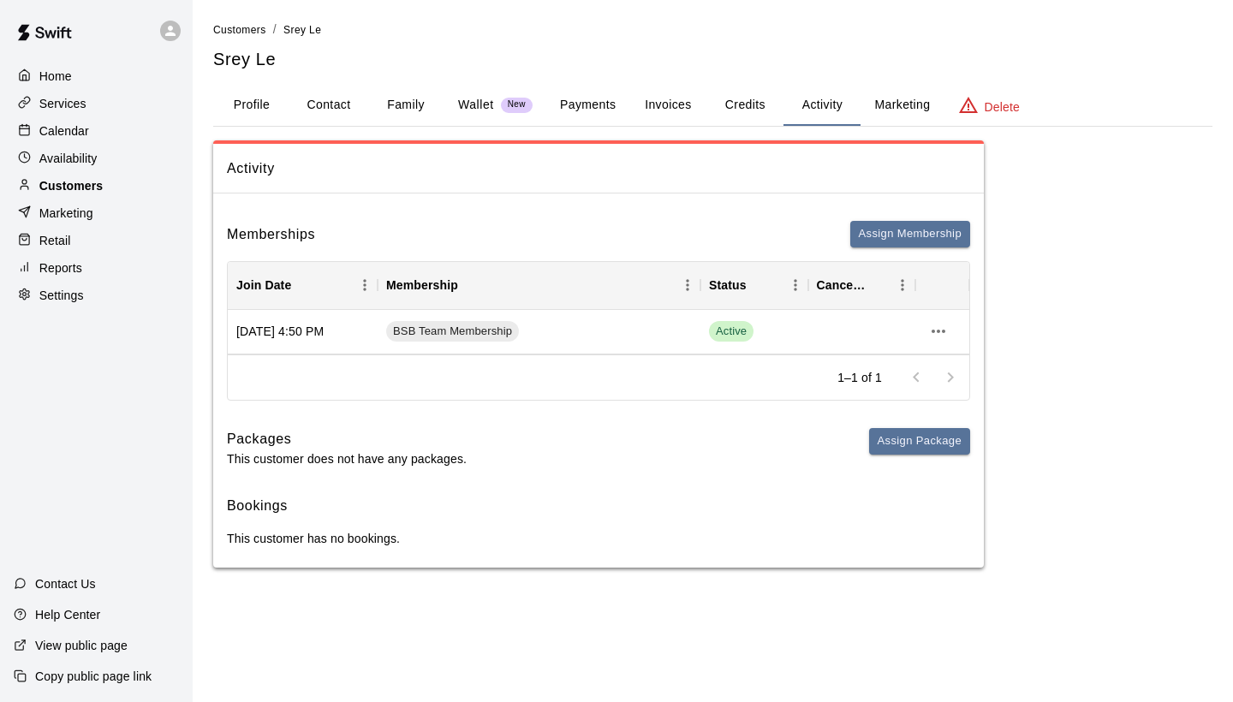
click at [165, 187] on div "Customers" at bounding box center [96, 186] width 165 height 26
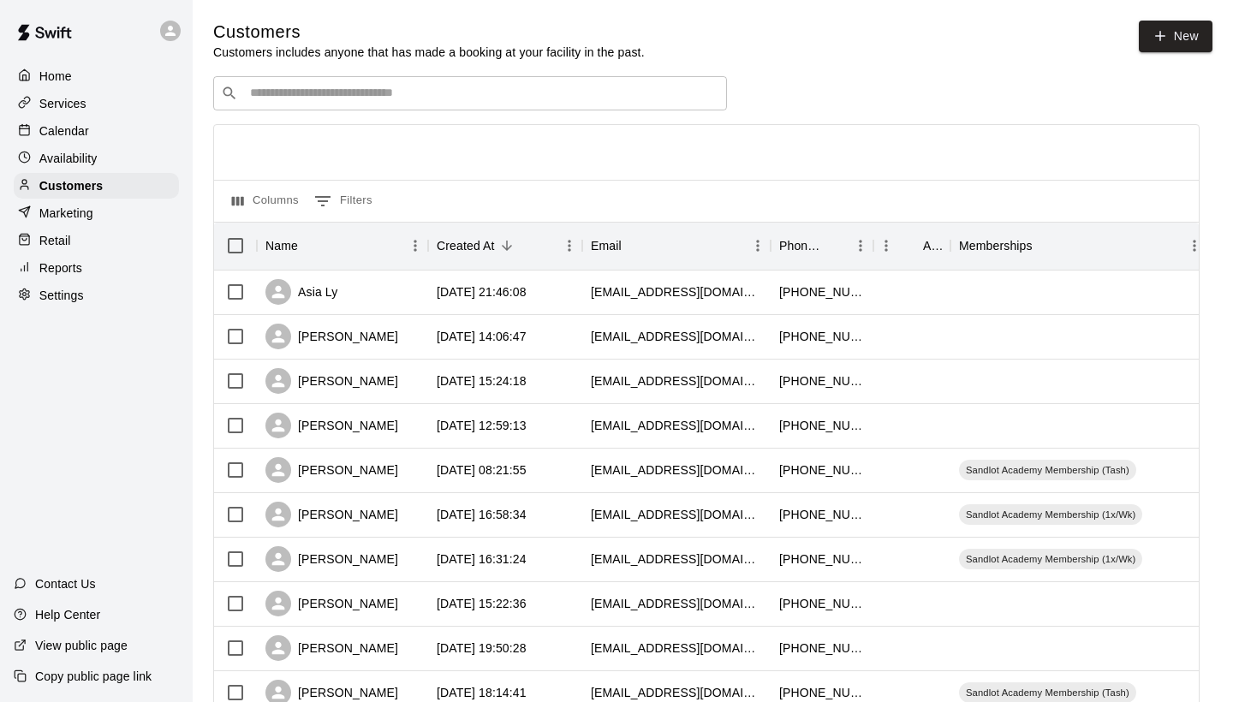
click at [384, 95] on input "Search customers by name or email" at bounding box center [482, 93] width 474 height 17
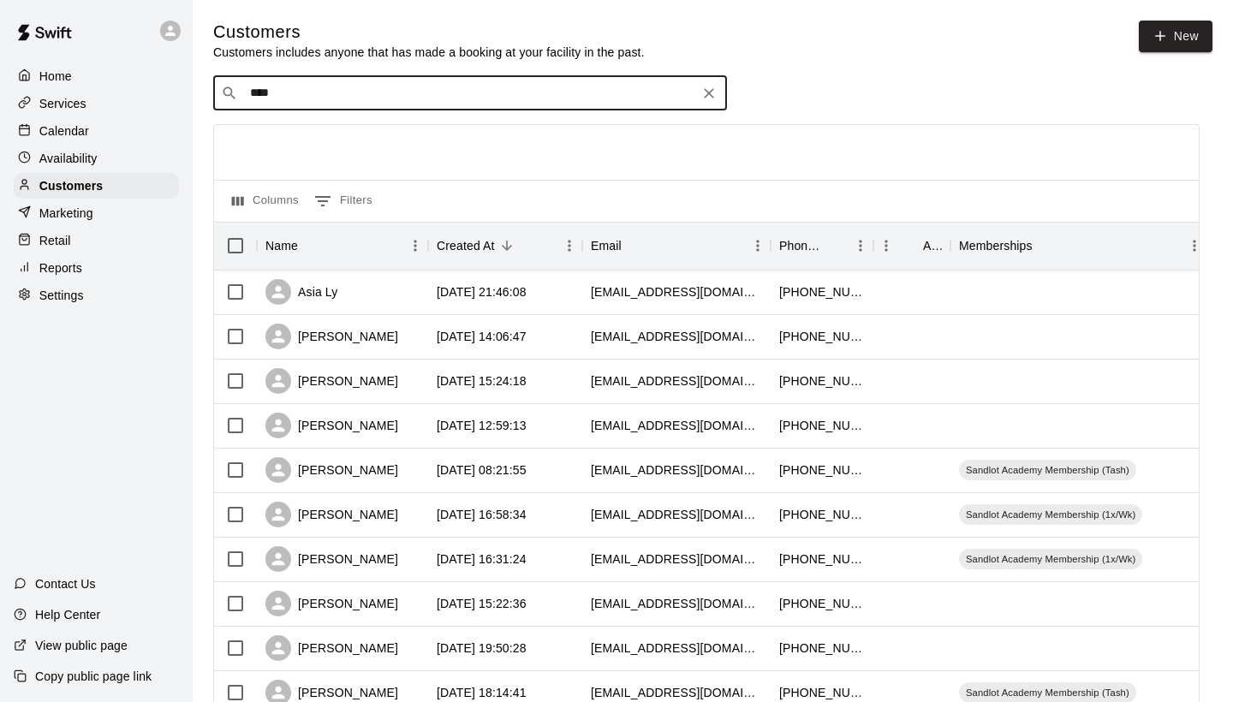
type input "*****"
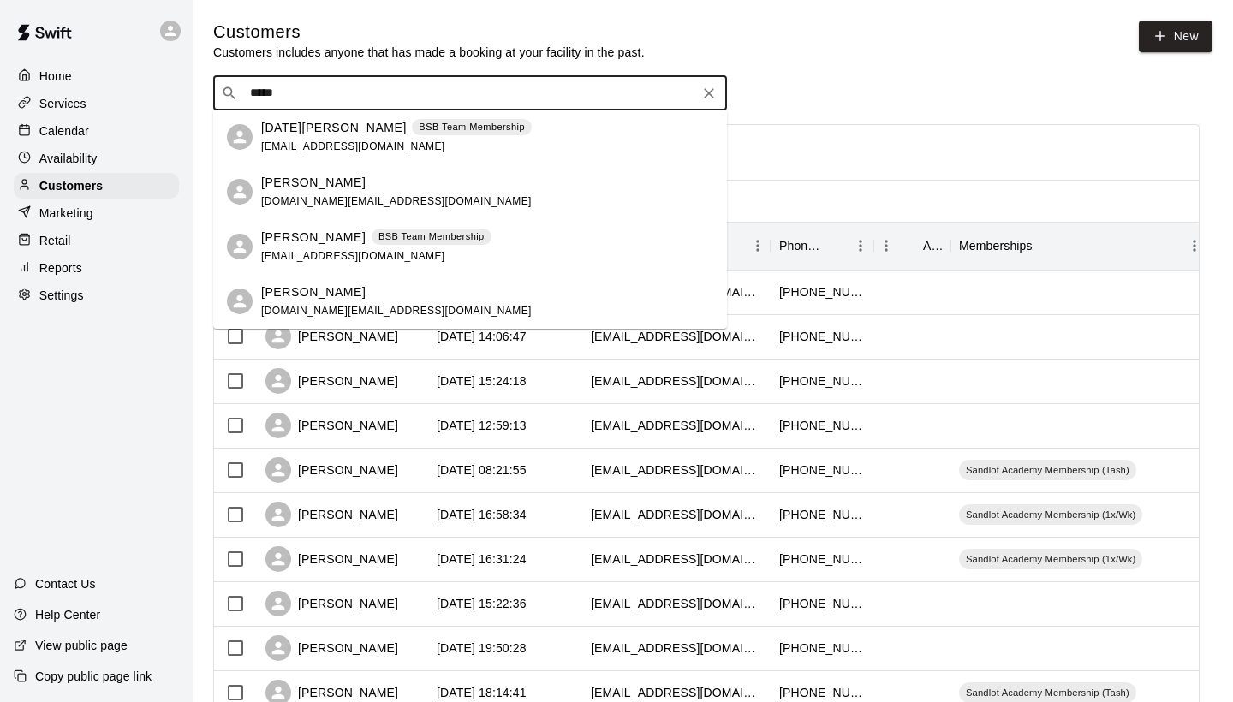
click at [372, 241] on span "BSB Team Membership" at bounding box center [432, 236] width 120 height 15
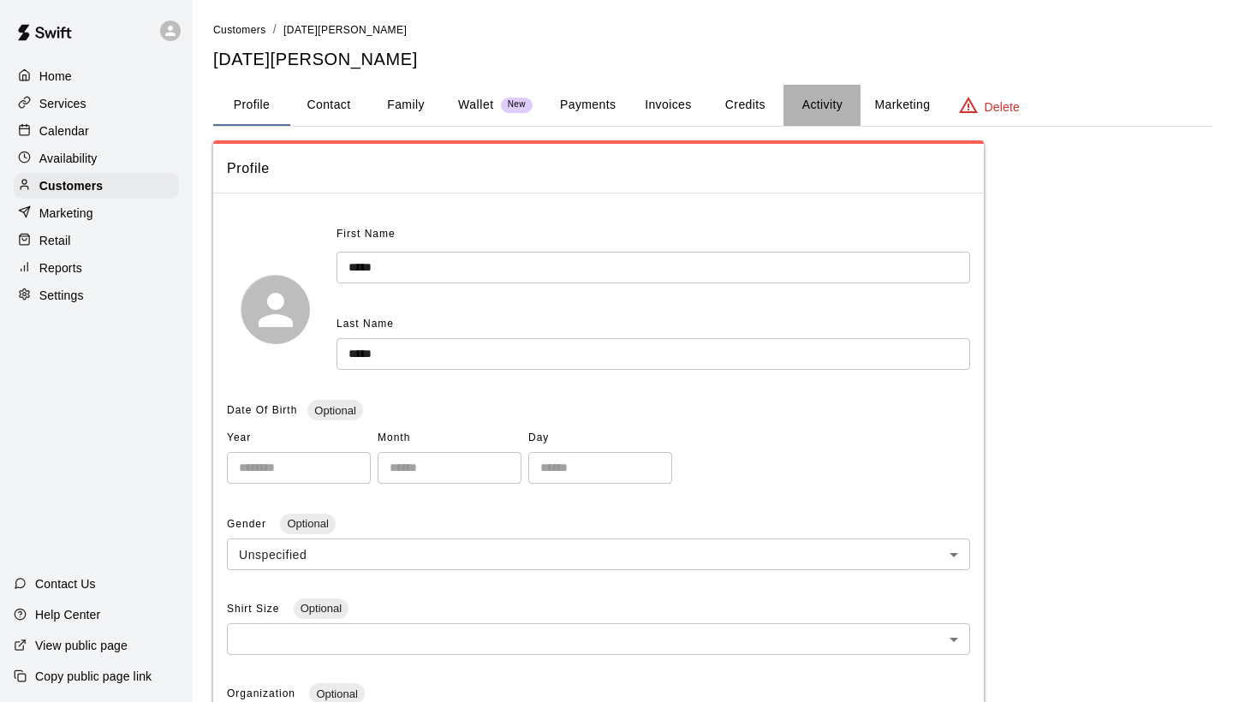
click at [798, 100] on button "Activity" at bounding box center [821, 105] width 77 height 41
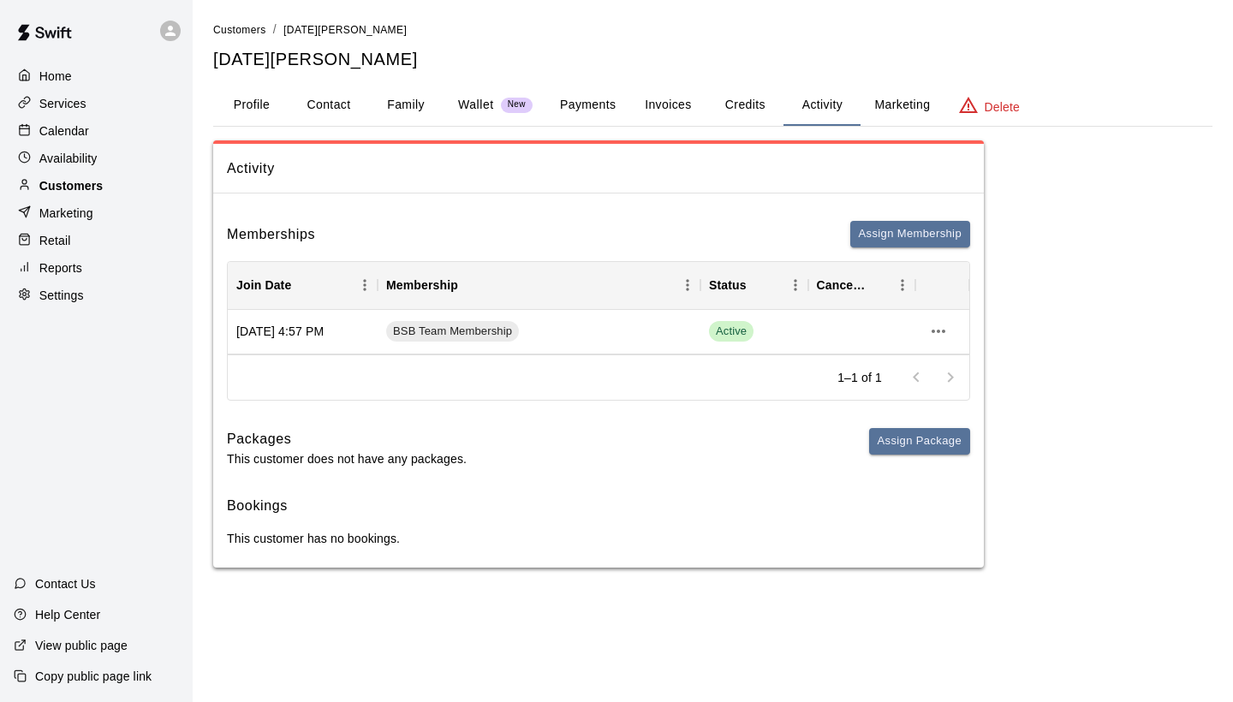
click at [118, 178] on div "Customers" at bounding box center [96, 186] width 165 height 26
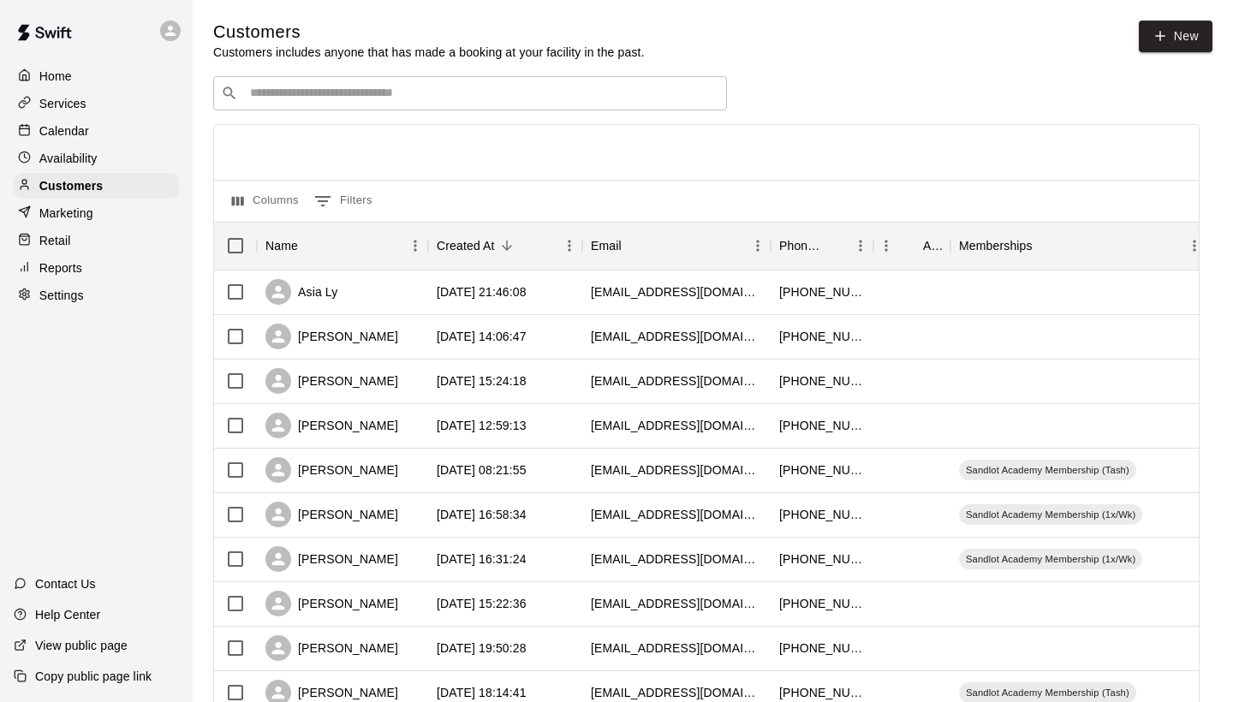
click at [455, 101] on input "Search customers by name or email" at bounding box center [482, 93] width 474 height 17
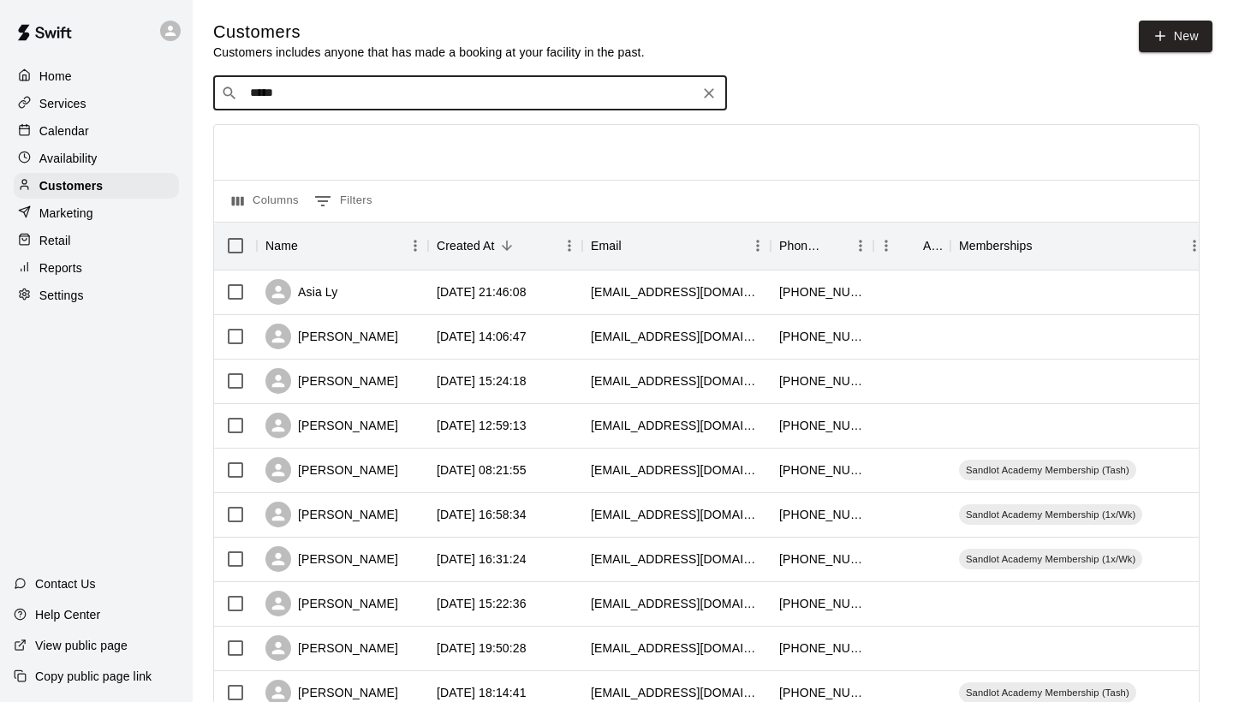
type input "******"
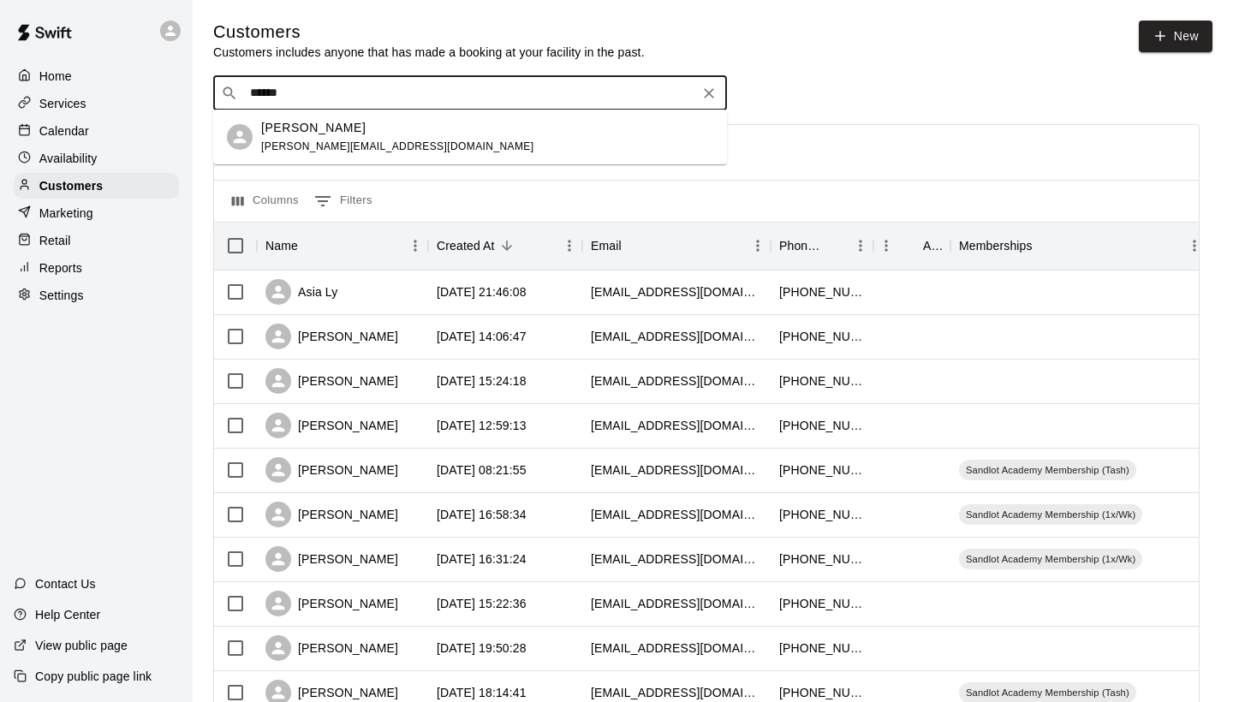
click at [717, 93] on button "Clear" at bounding box center [709, 93] width 24 height 24
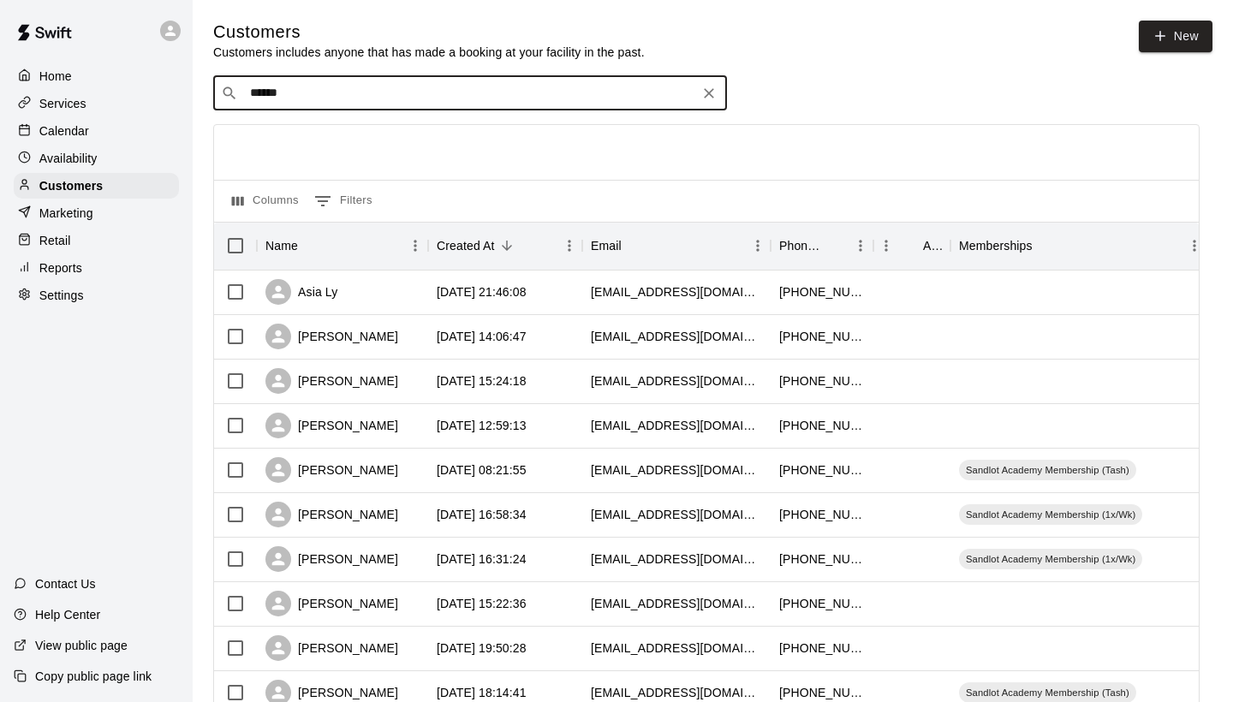
type input "****"
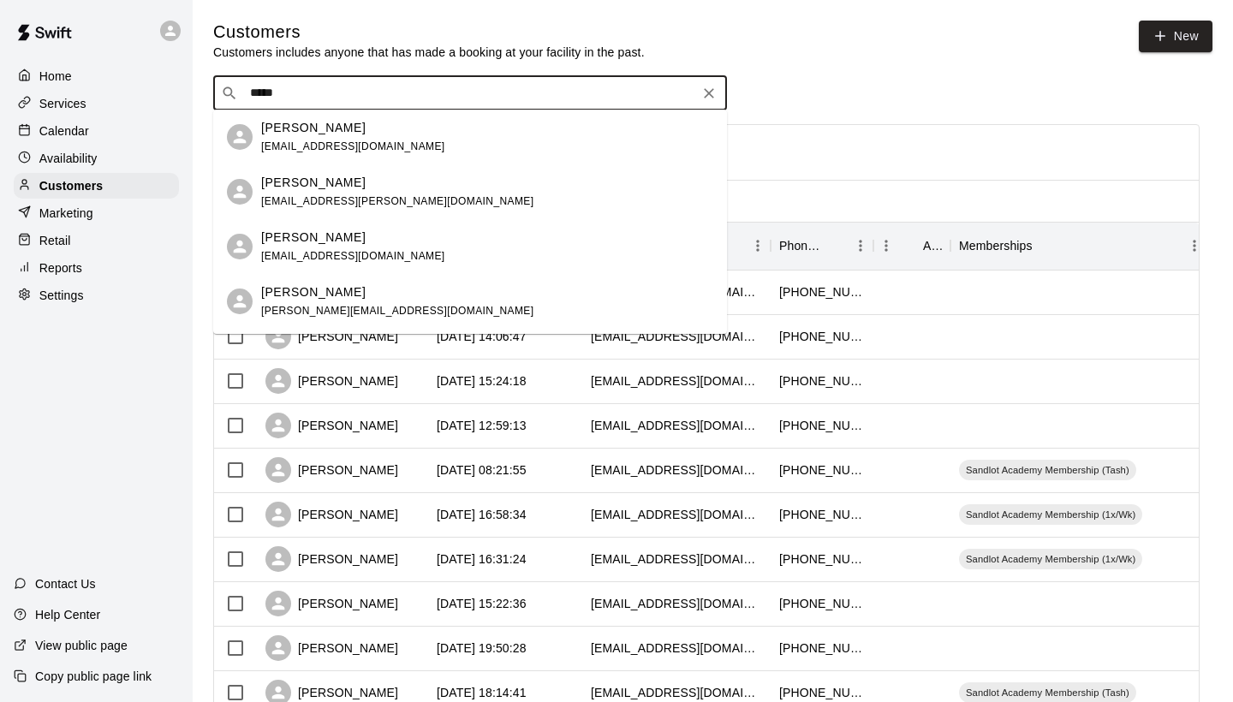
click at [711, 92] on icon "Clear" at bounding box center [708, 93] width 17 height 17
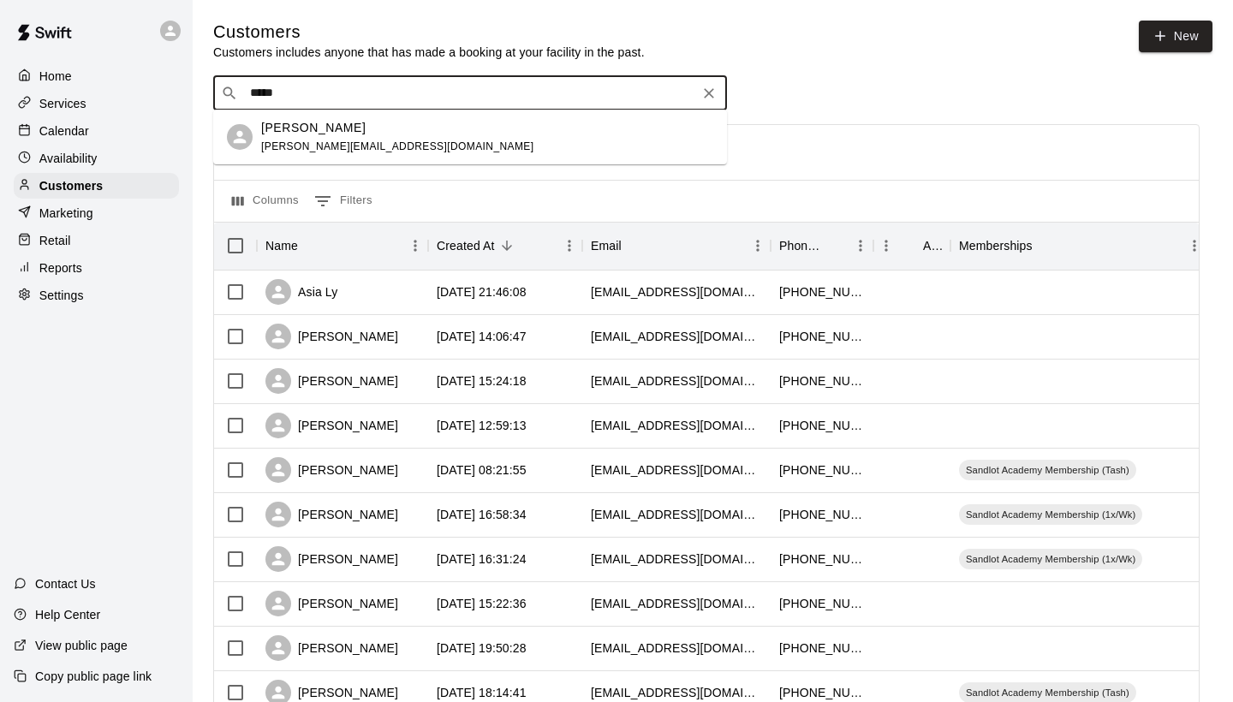
type input "******"
click at [495, 150] on div "[PERSON_NAME] [PERSON_NAME][EMAIL_ADDRESS][DOMAIN_NAME]" at bounding box center [487, 137] width 452 height 37
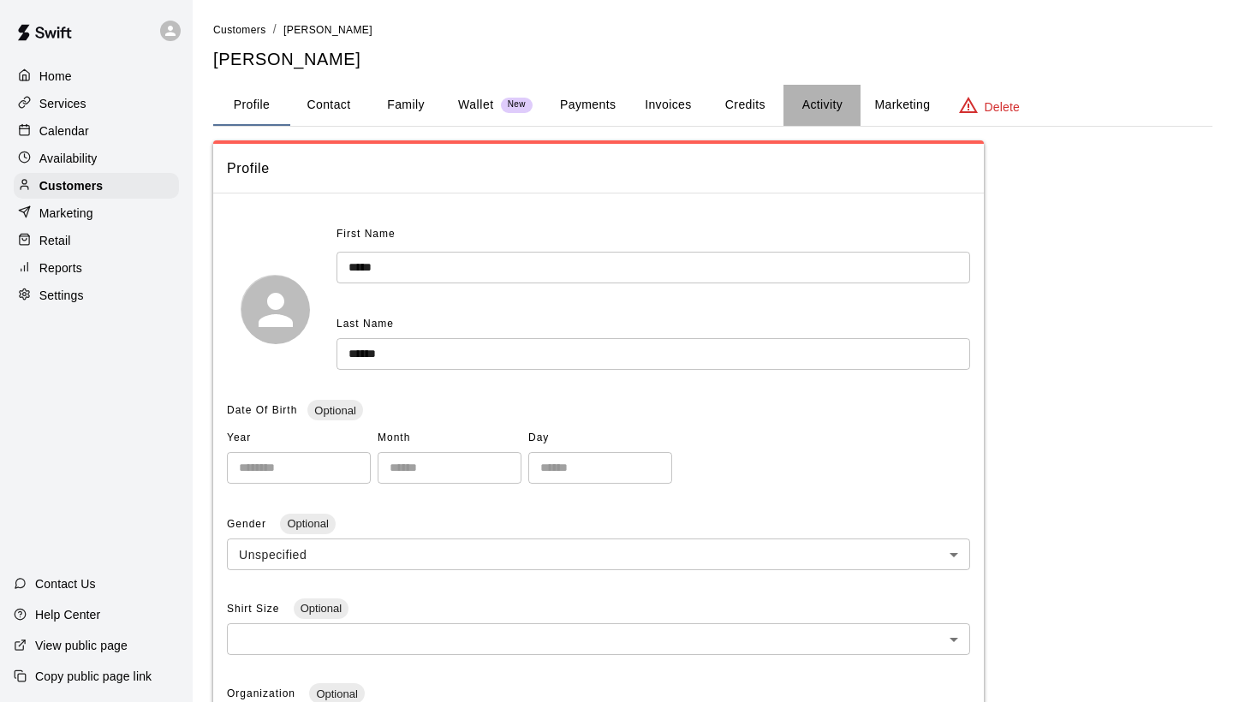
click at [805, 98] on button "Activity" at bounding box center [821, 105] width 77 height 41
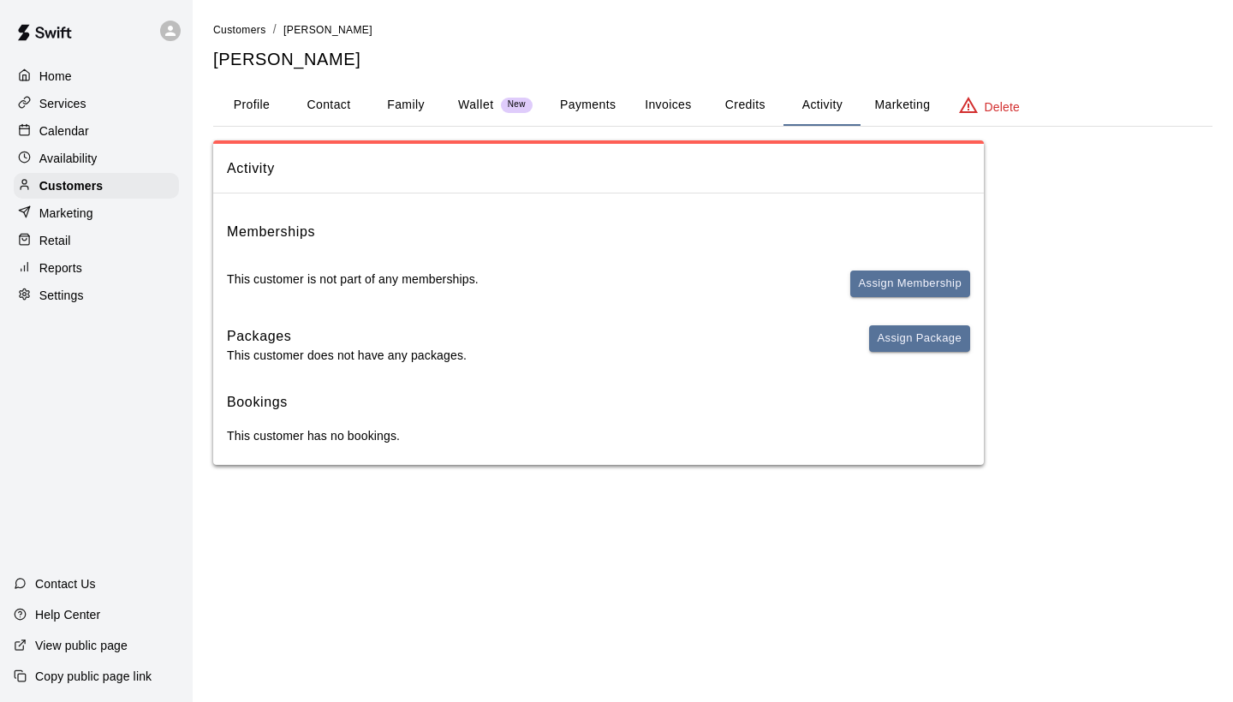
click at [267, 104] on button "Profile" at bounding box center [251, 105] width 77 height 41
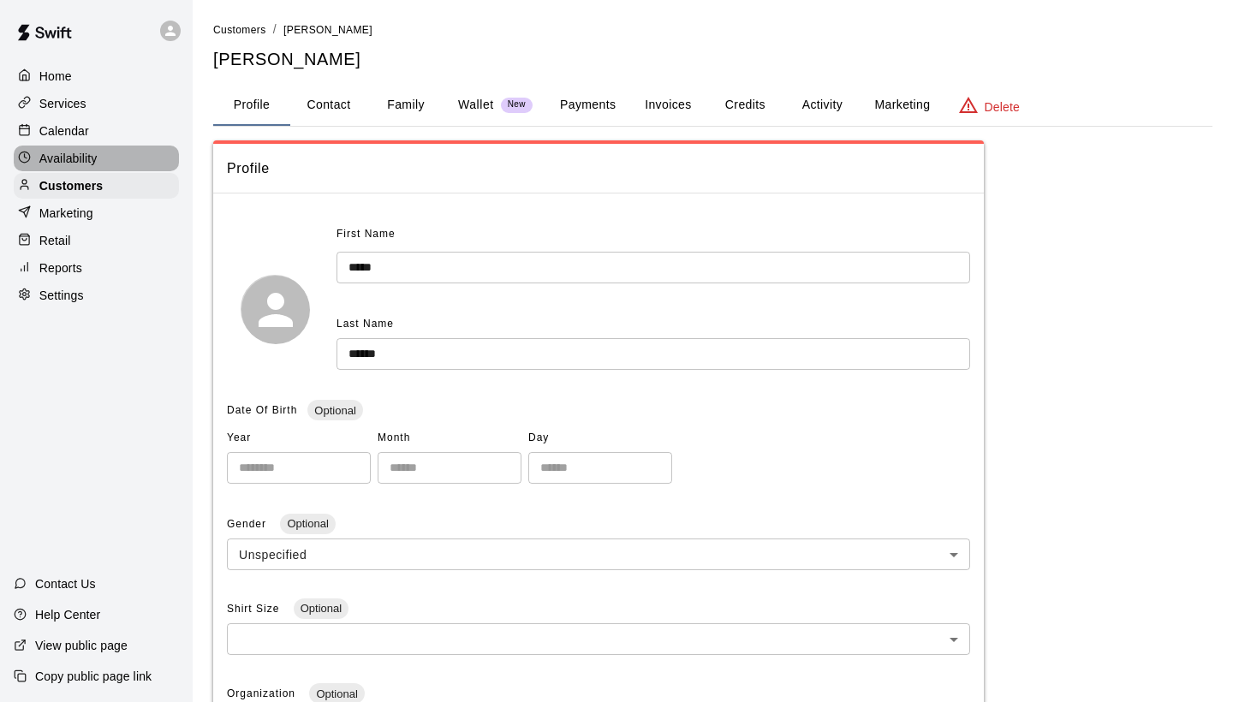
click at [83, 158] on p "Availability" at bounding box center [68, 158] width 58 height 17
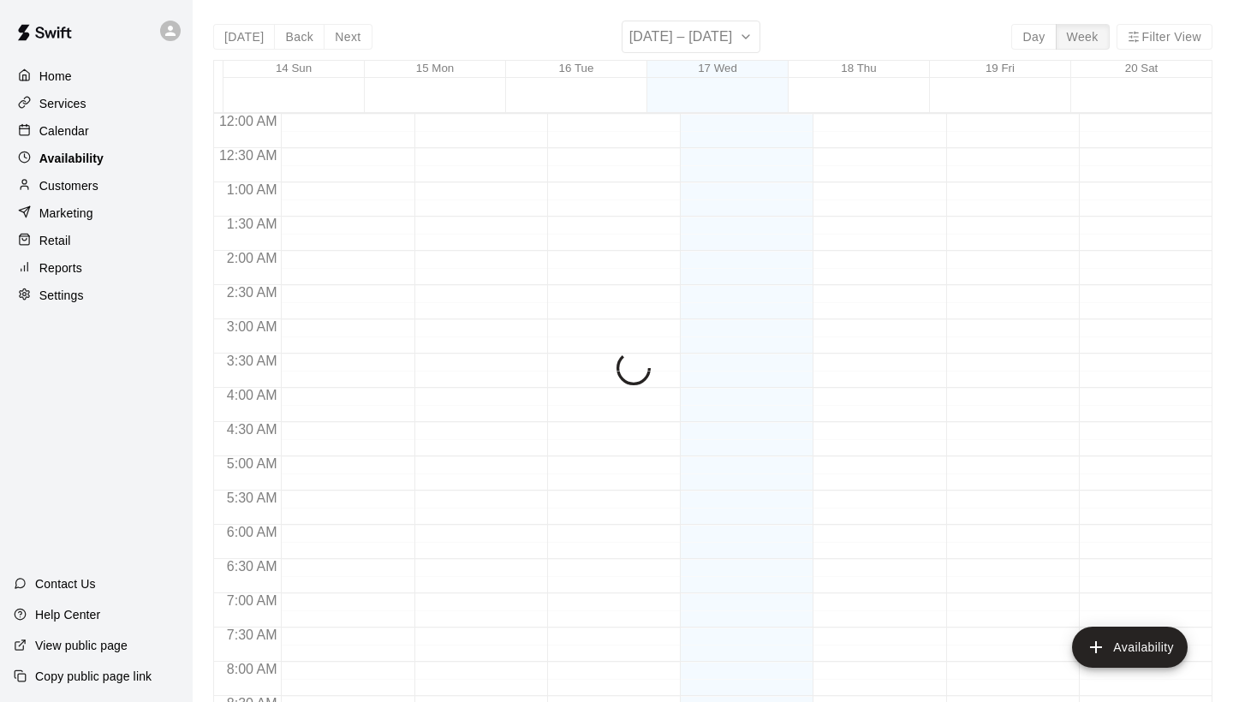
scroll to position [1037, 0]
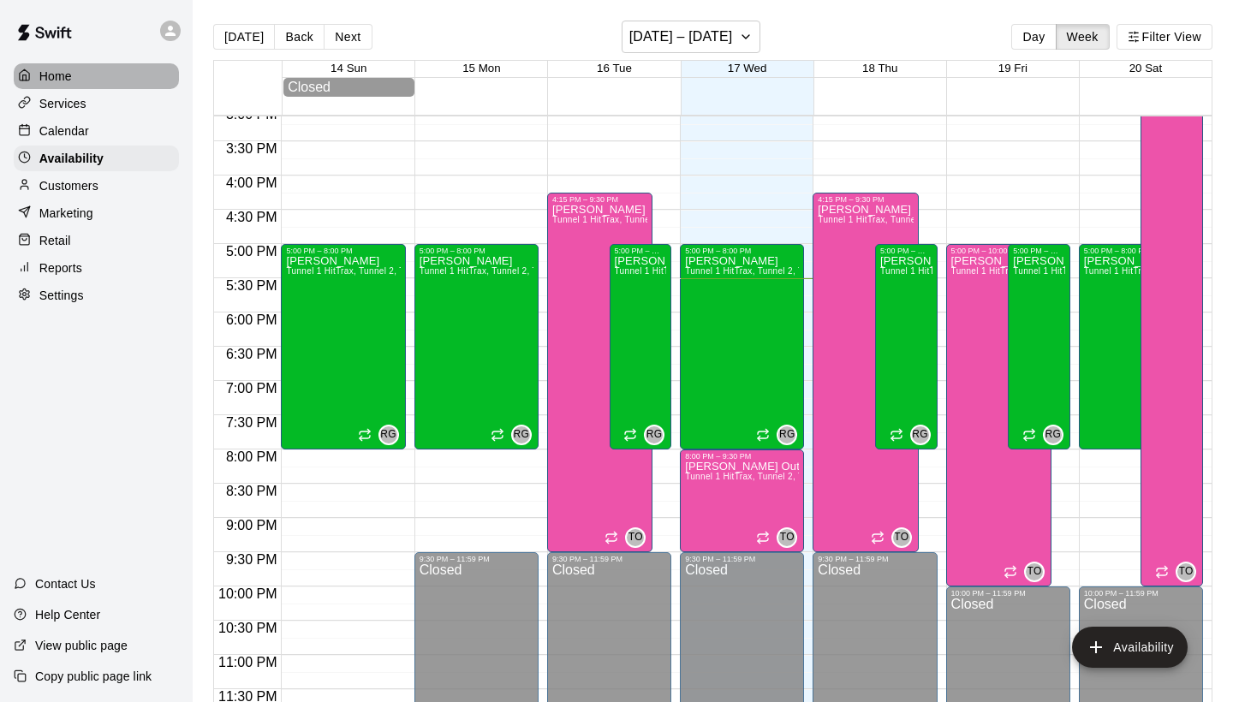
click at [96, 78] on div "Home" at bounding box center [96, 76] width 165 height 26
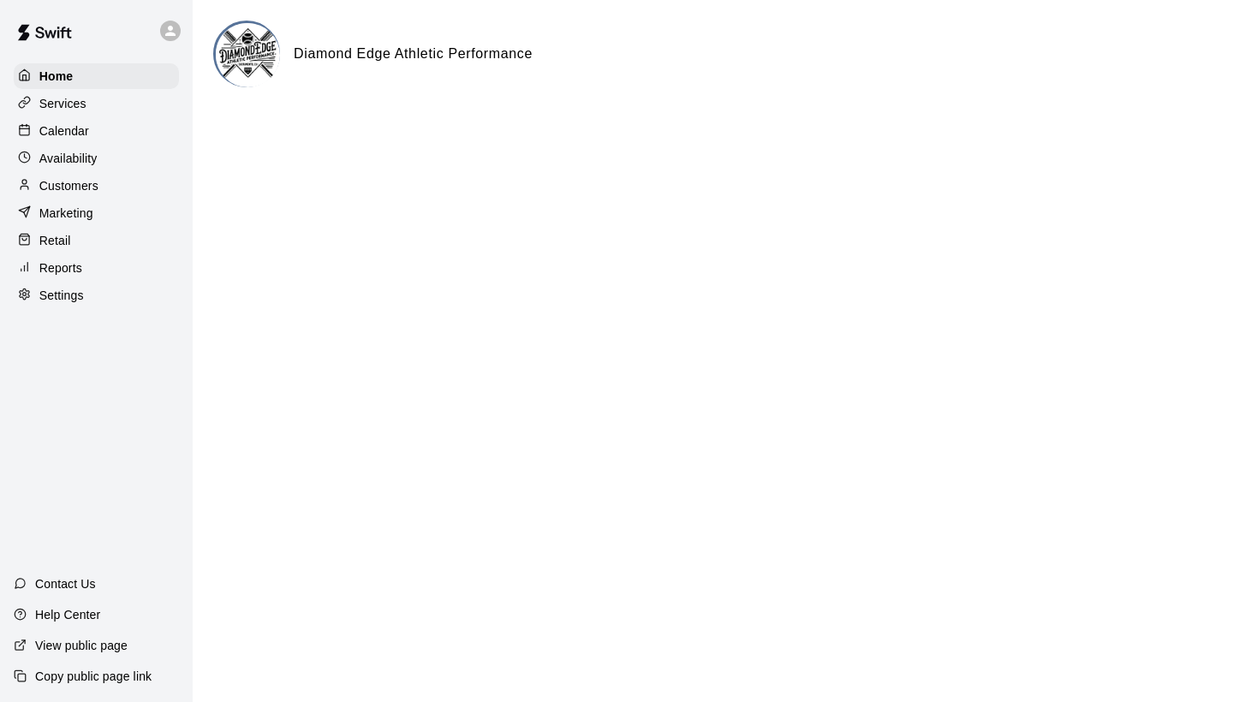
click at [86, 103] on div "Services" at bounding box center [96, 104] width 165 height 26
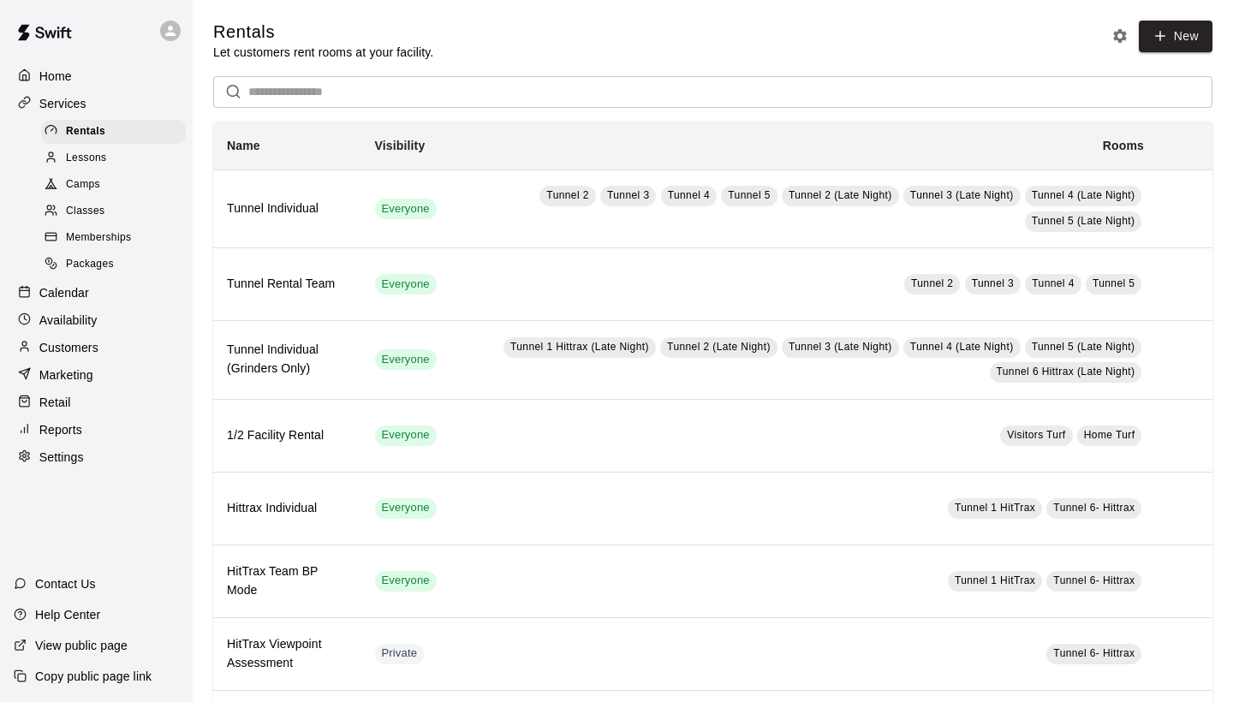
click at [85, 293] on p "Calendar" at bounding box center [64, 292] width 50 height 17
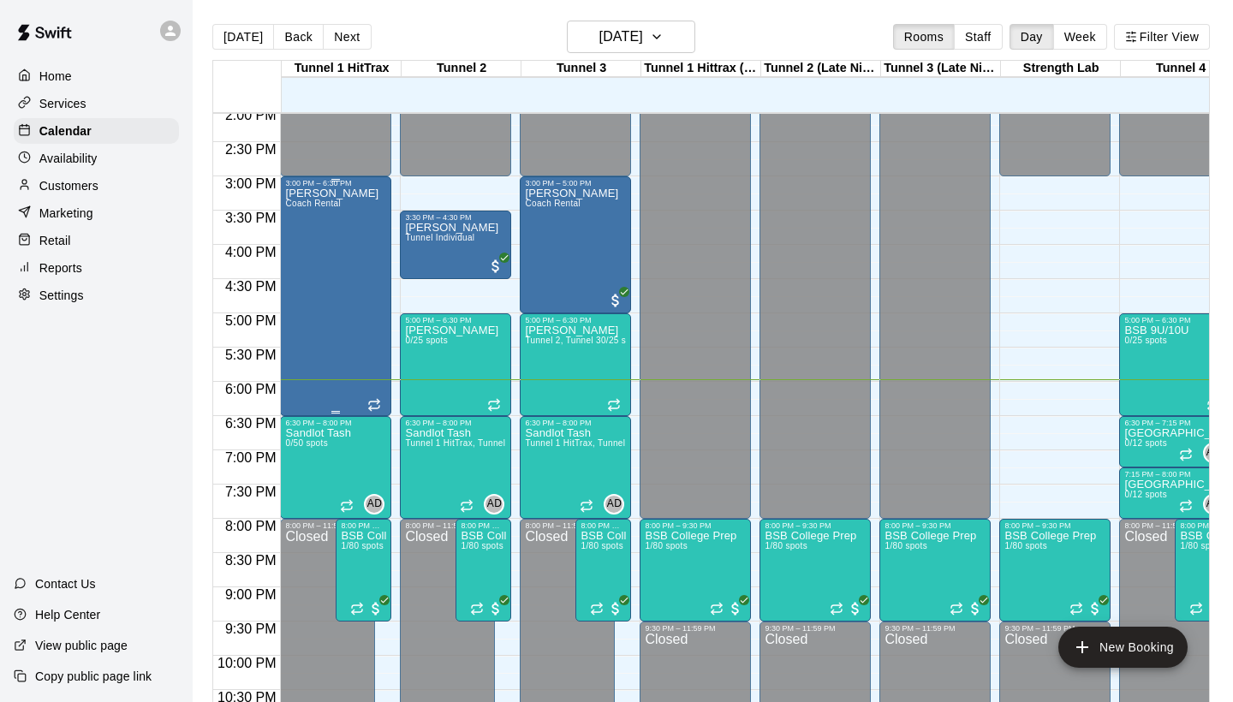
scroll to position [965, 0]
click at [326, 384] on div "[PERSON_NAME] Coach [PERSON_NAME]" at bounding box center [331, 538] width 93 height 702
click at [135, 421] on div at bounding box center [616, 351] width 1233 height 702
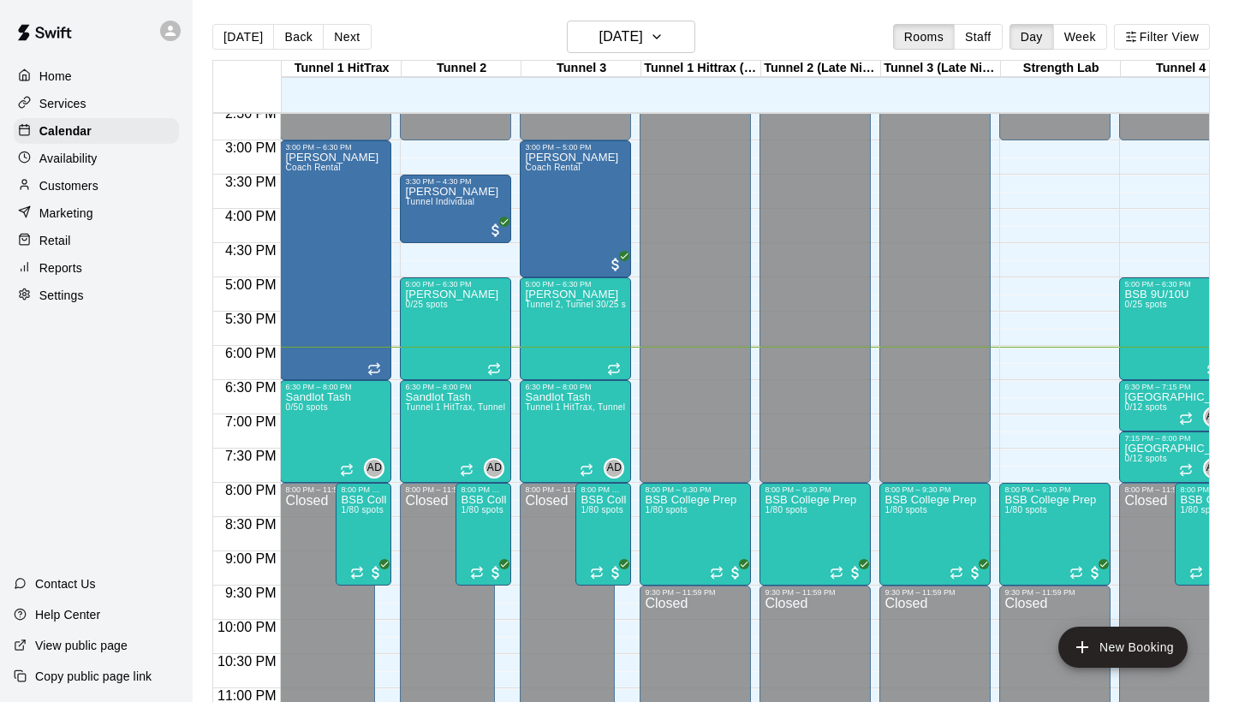
scroll to position [1001, 0]
click at [78, 188] on p "Customers" at bounding box center [68, 185] width 59 height 17
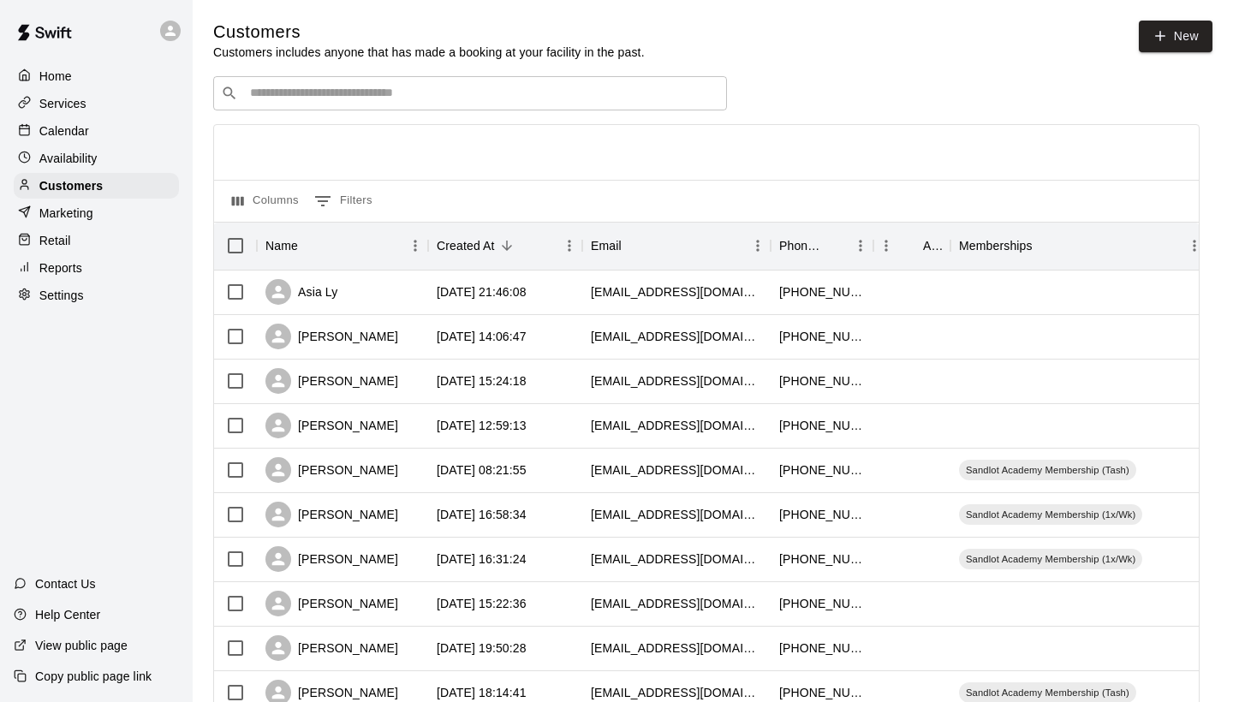
click at [485, 85] on input "Search customers by name or email" at bounding box center [482, 93] width 474 height 17
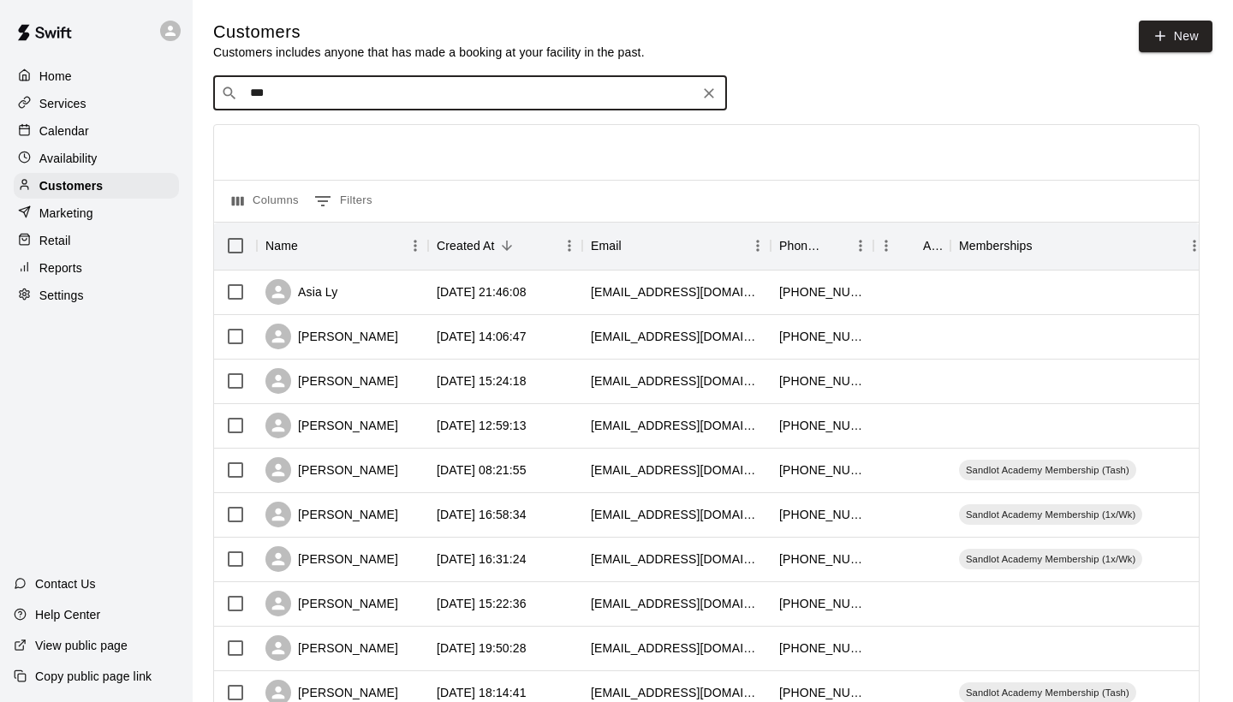
type input "****"
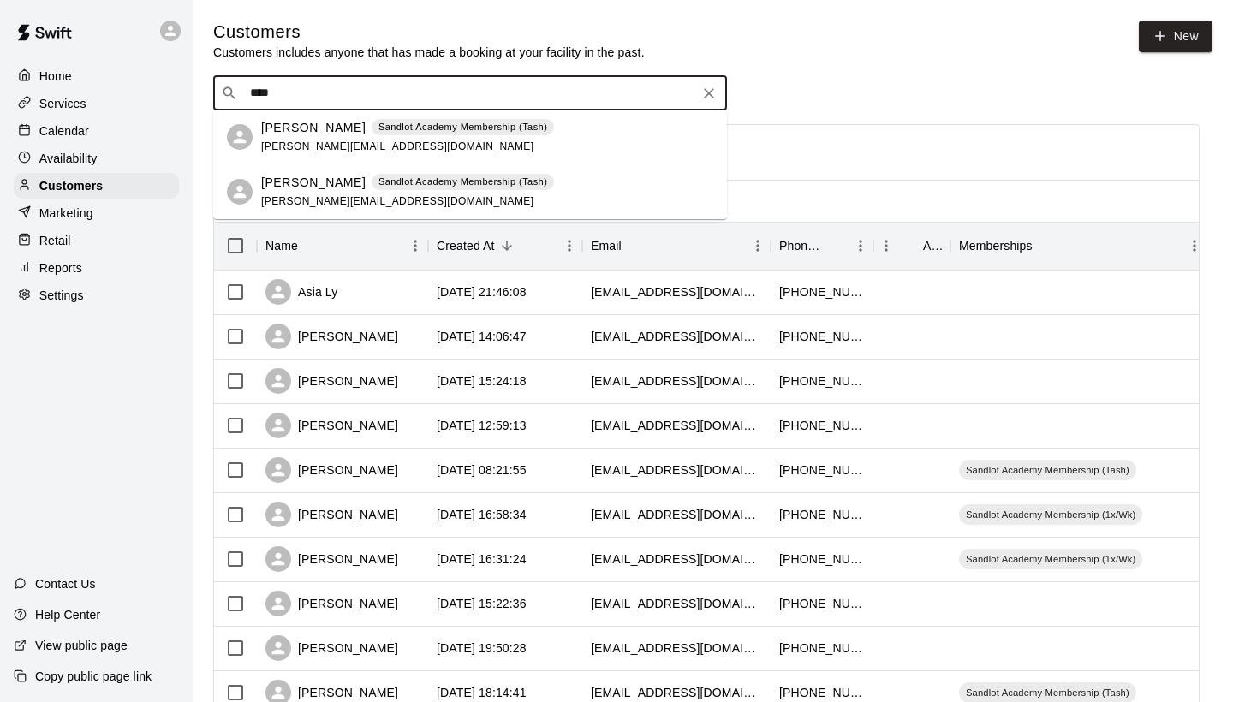
click at [319, 180] on p "[PERSON_NAME]" at bounding box center [313, 183] width 104 height 18
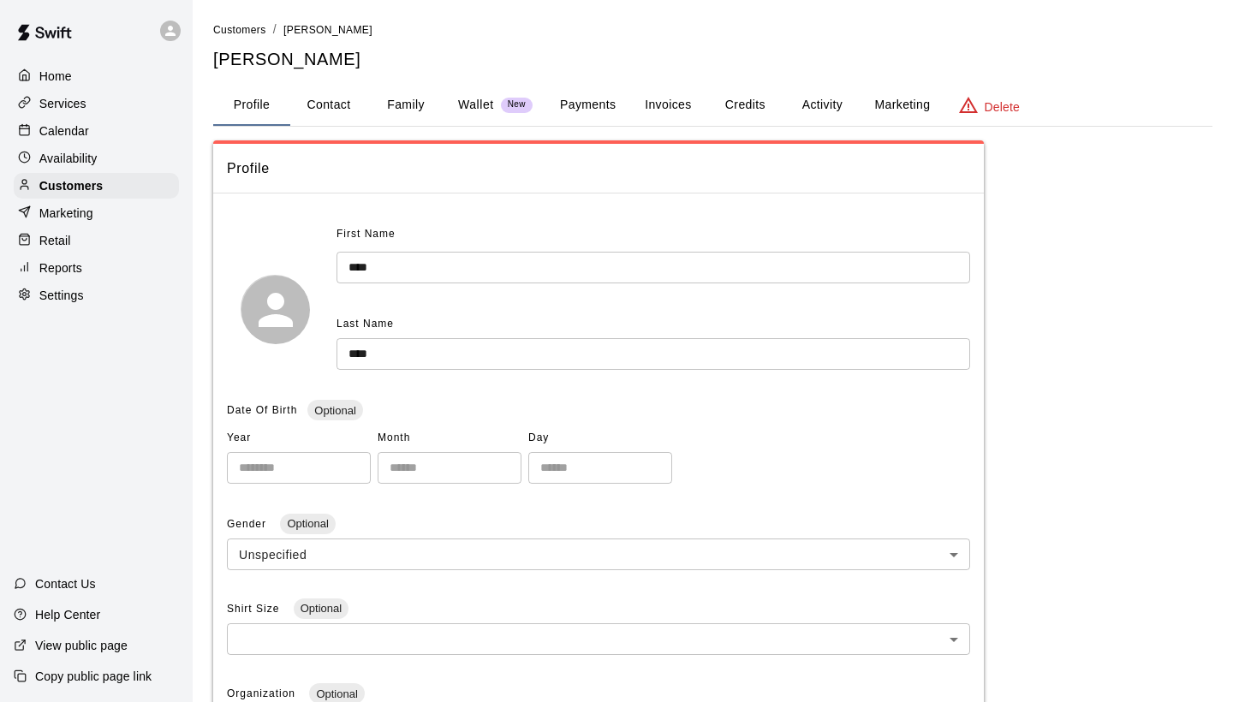
click at [830, 100] on button "Activity" at bounding box center [821, 105] width 77 height 41
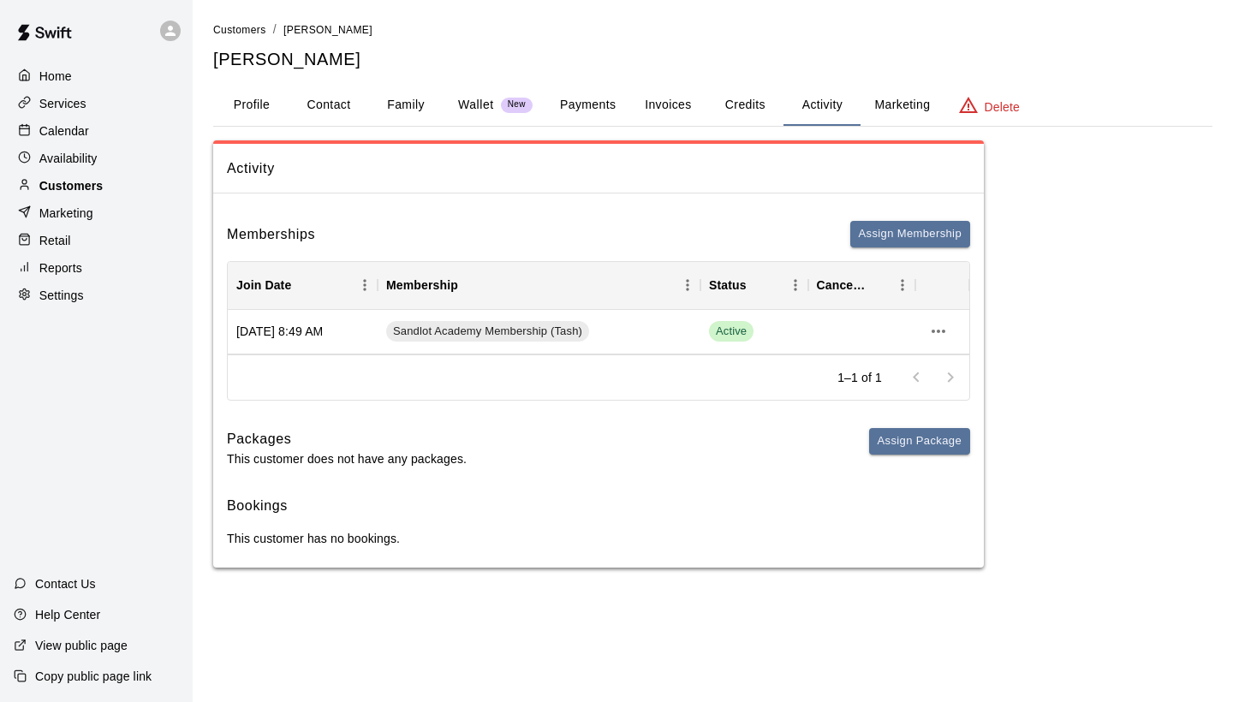
click at [84, 187] on p "Customers" at bounding box center [70, 185] width 63 height 17
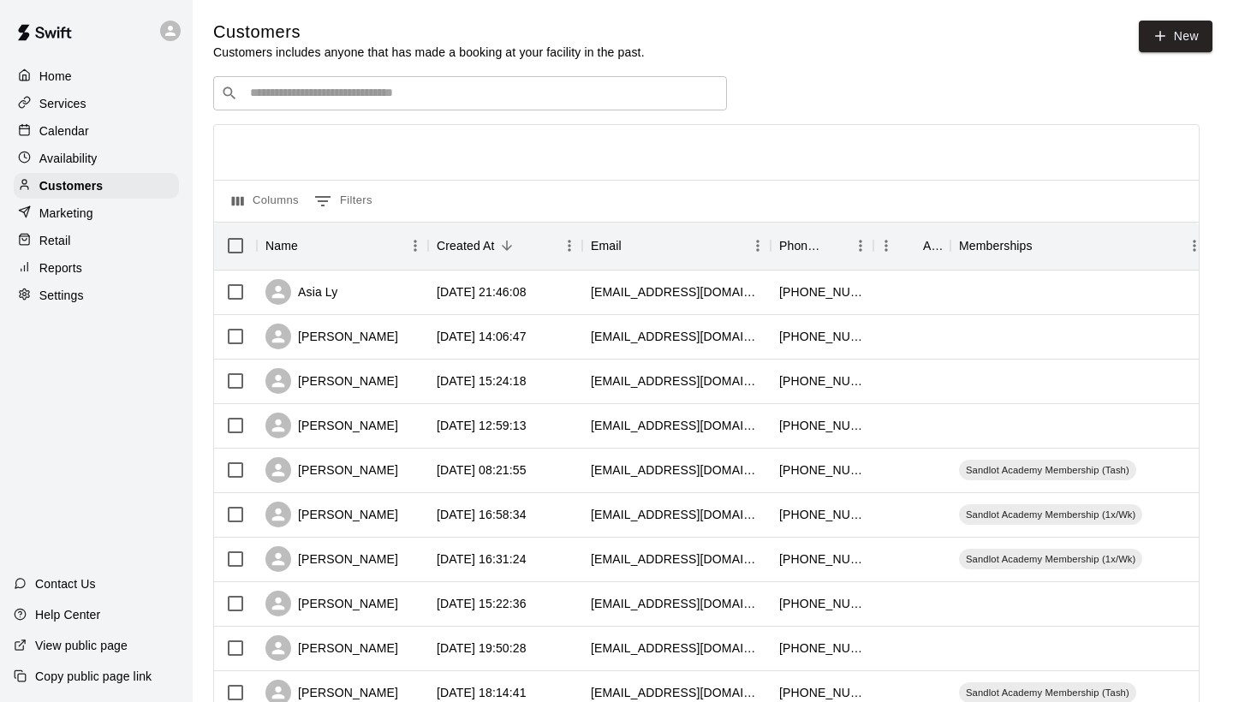
click at [447, 90] on input "Search customers by name or email" at bounding box center [482, 93] width 474 height 17
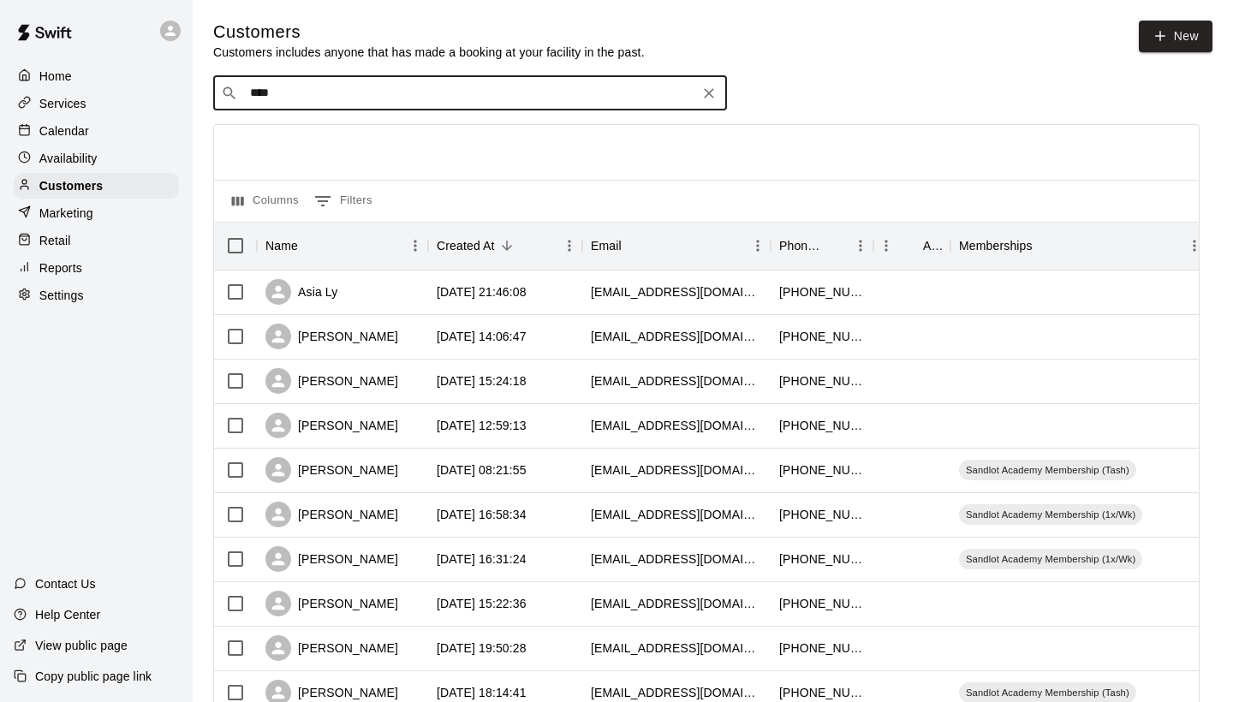
type input "*****"
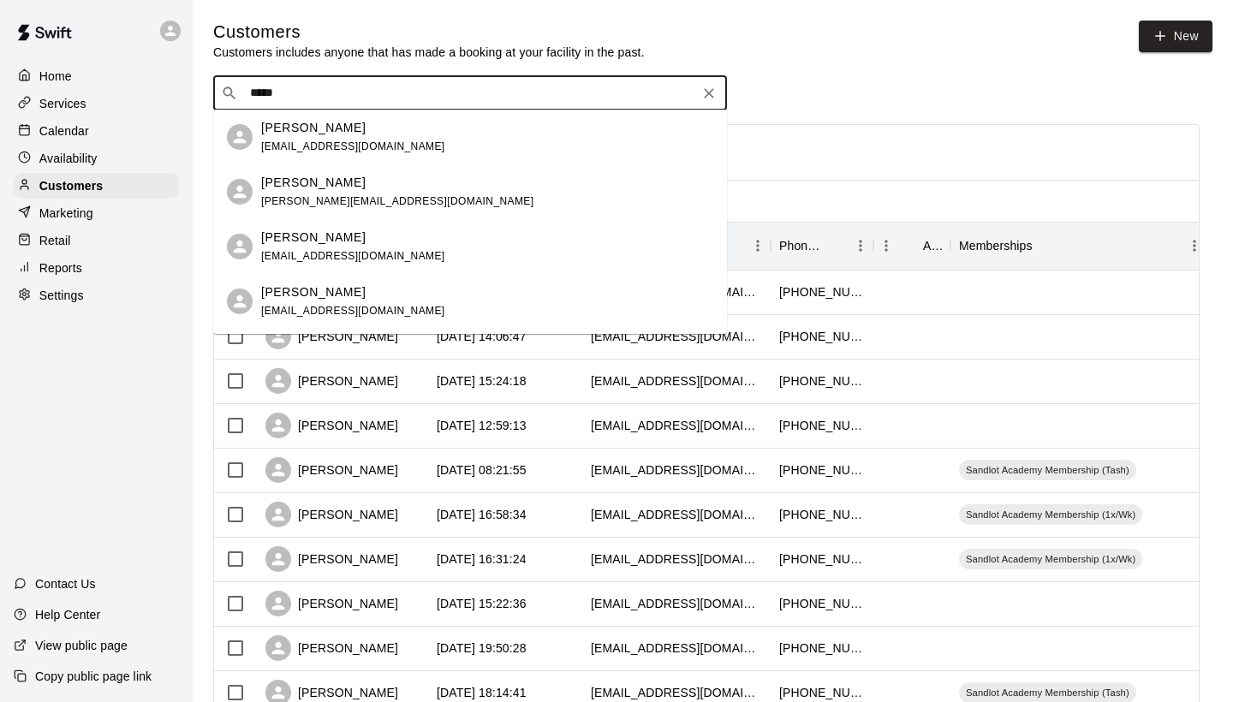
click at [320, 259] on span "[EMAIL_ADDRESS][DOMAIN_NAME]" at bounding box center [353, 256] width 184 height 12
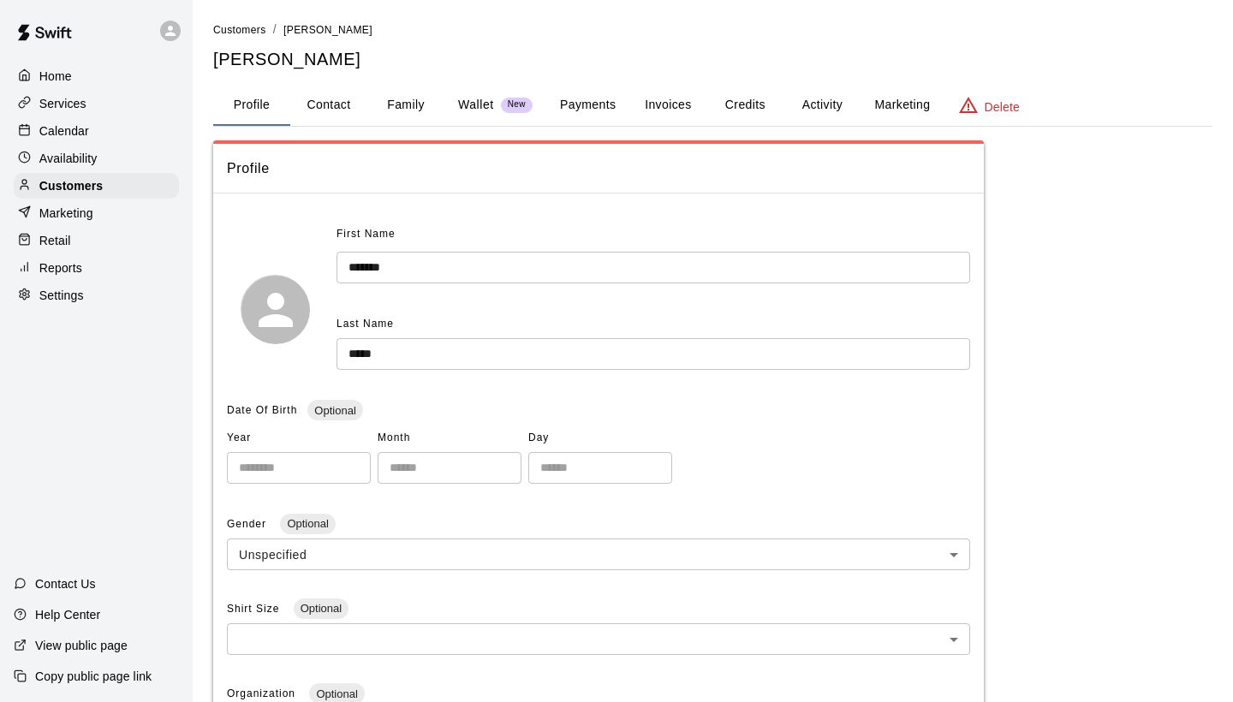
click at [803, 100] on button "Activity" at bounding box center [821, 105] width 77 height 41
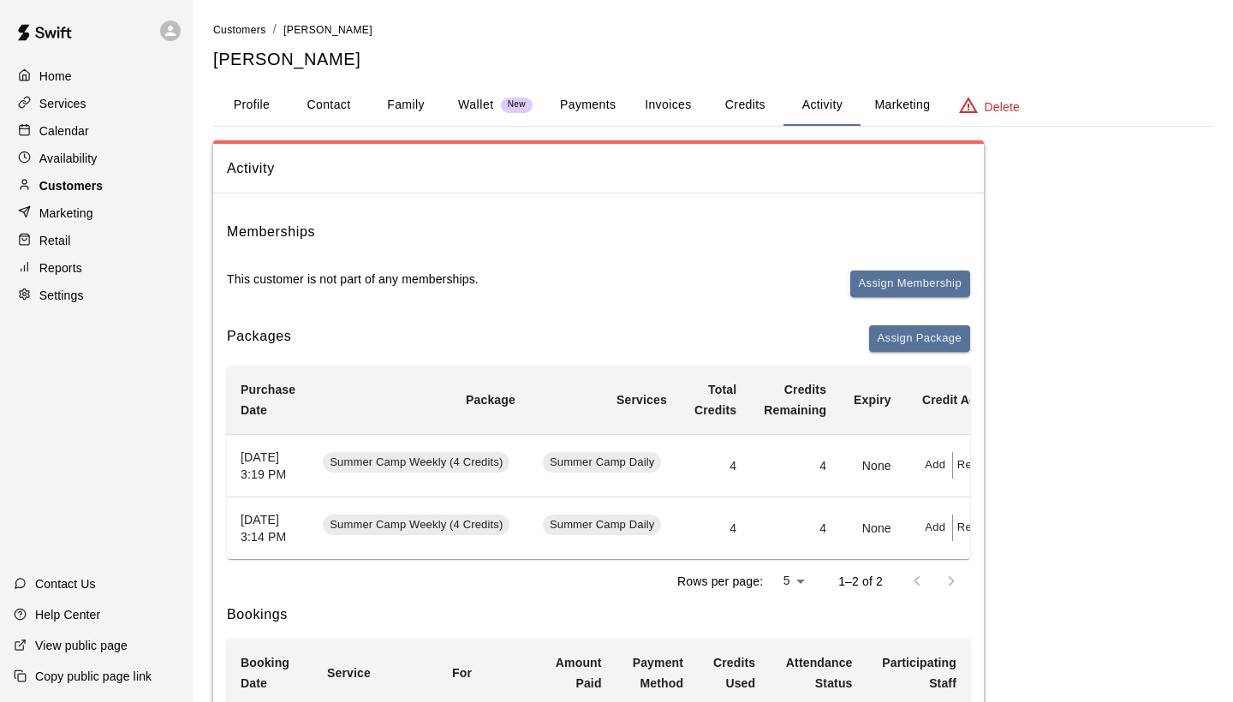
click at [54, 174] on div "Customers" at bounding box center [96, 186] width 165 height 26
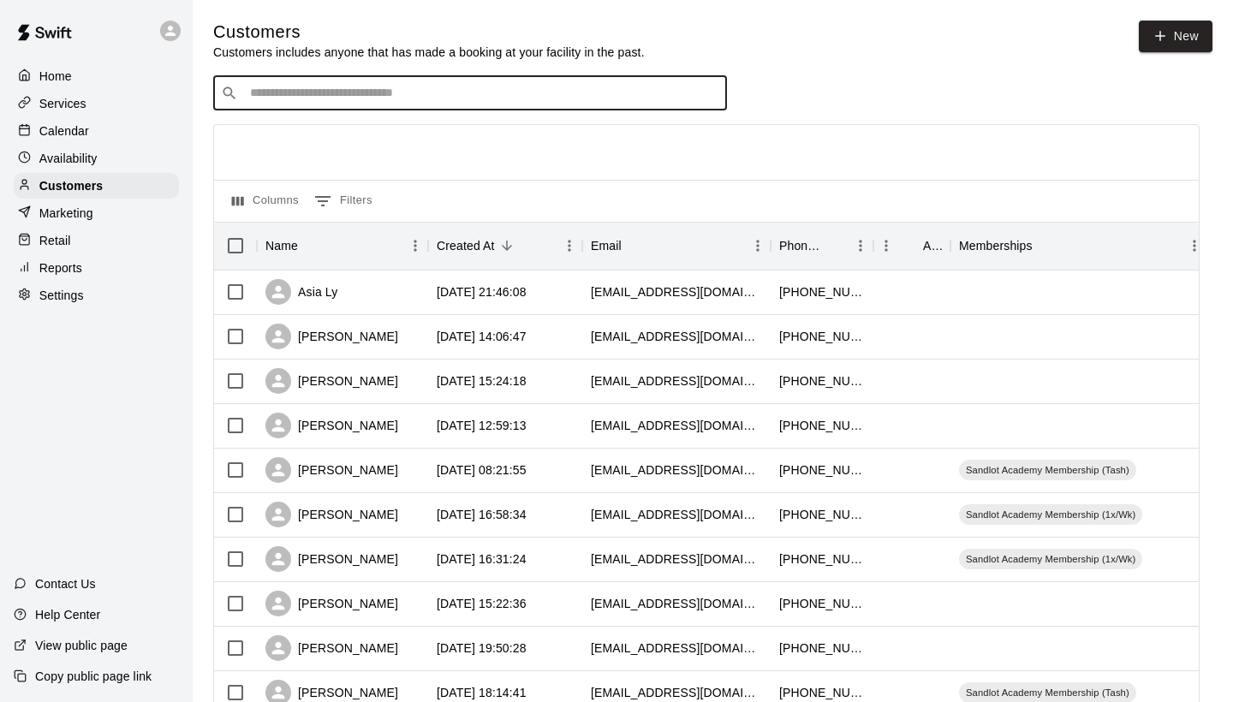
click at [266, 100] on input "Search customers by name or email" at bounding box center [482, 93] width 474 height 17
type input "****"
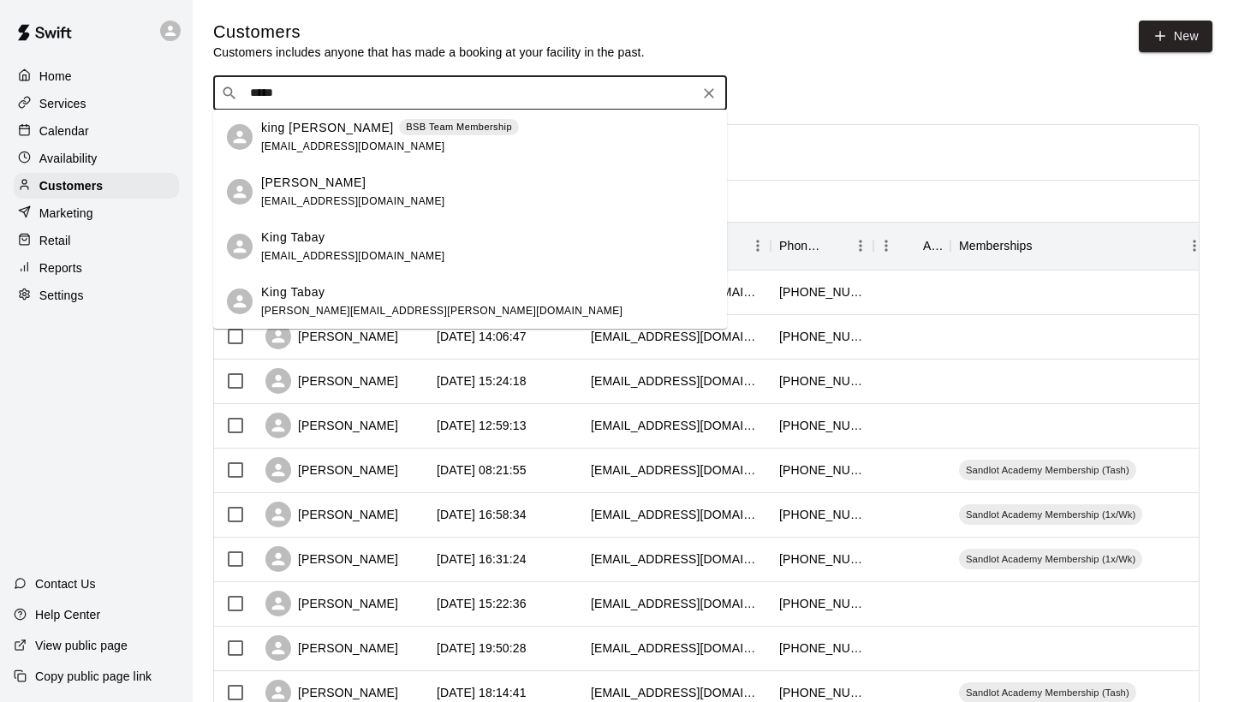
click at [323, 140] on div "king bajet BSB Team Membership [EMAIL_ADDRESS][DOMAIN_NAME]" at bounding box center [390, 137] width 258 height 37
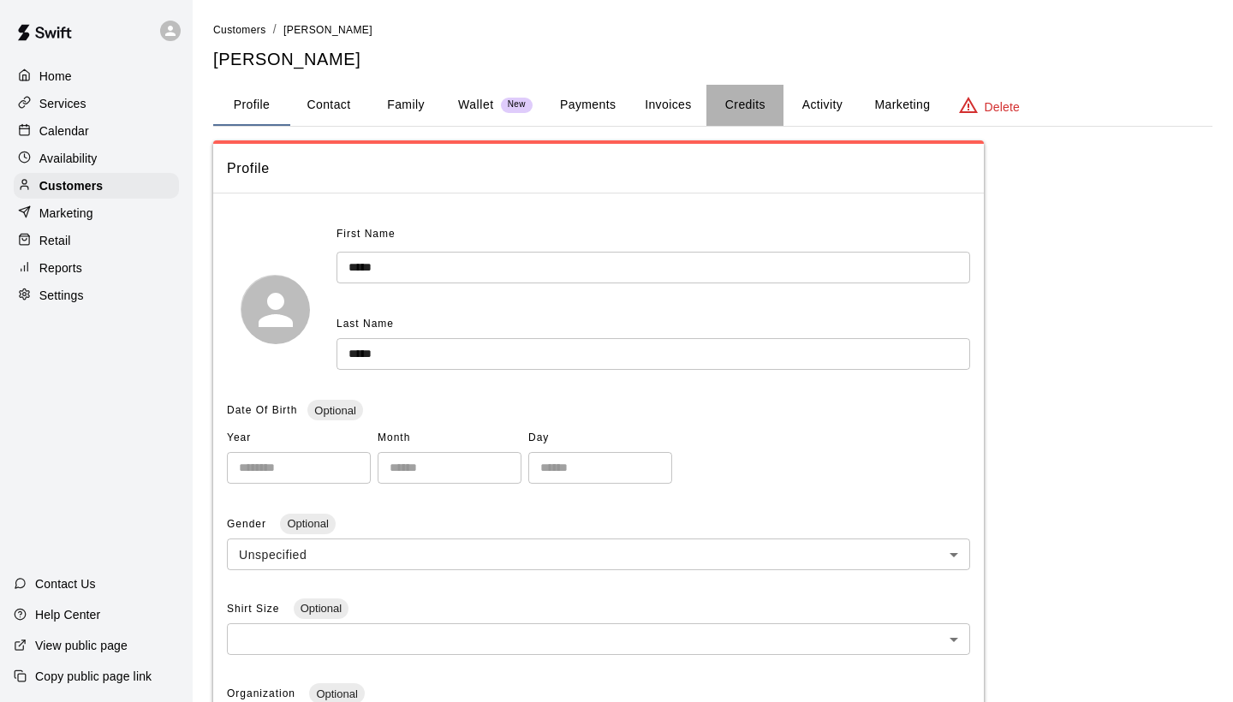
click at [758, 107] on button "Credits" at bounding box center [744, 105] width 77 height 41
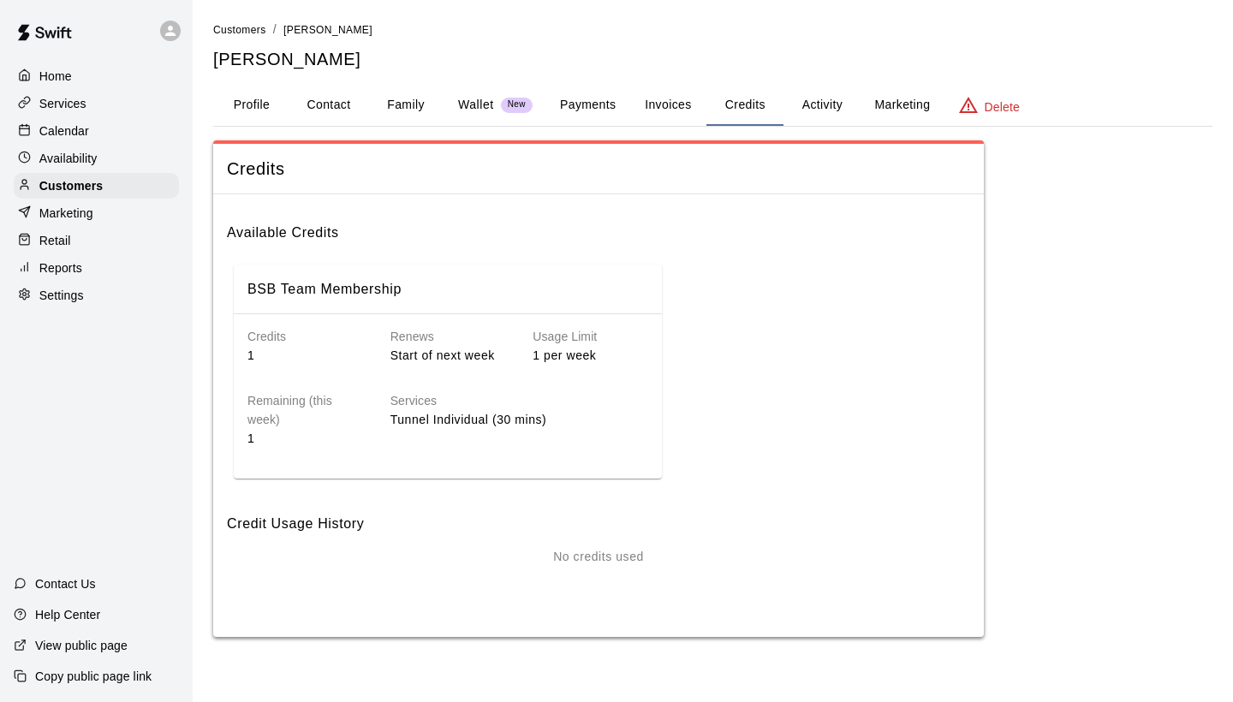
click at [813, 104] on button "Activity" at bounding box center [821, 105] width 77 height 41
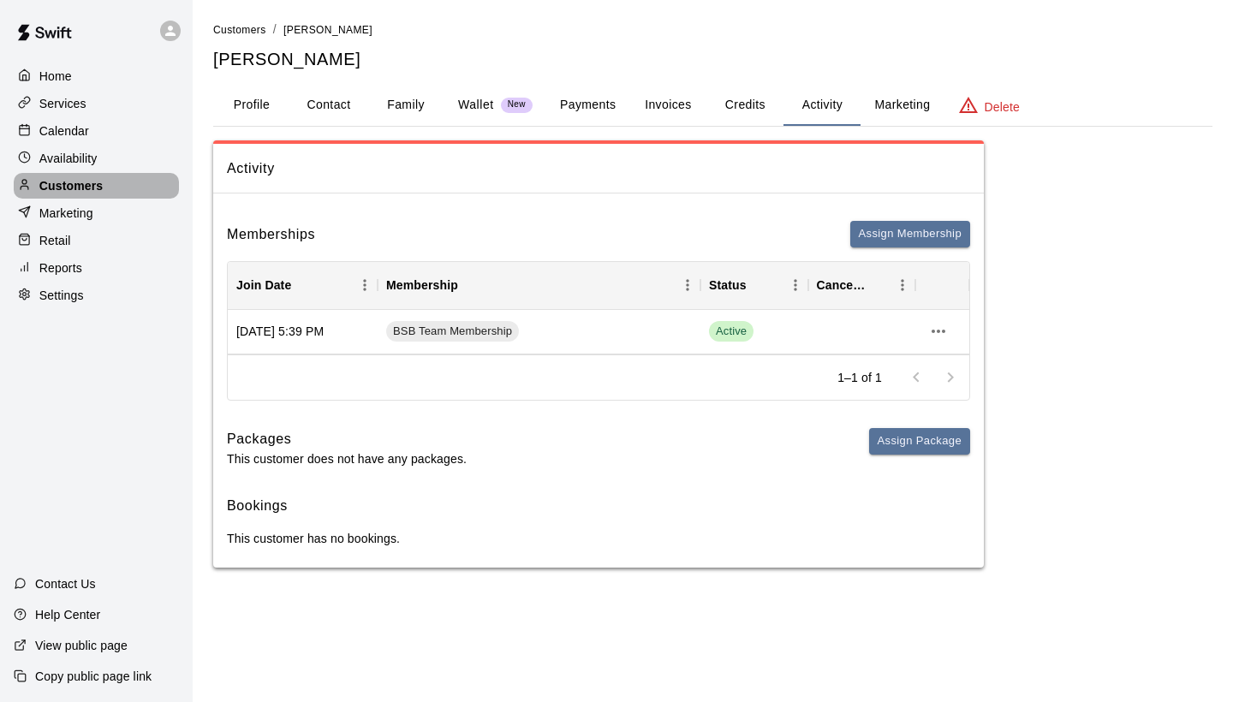
click at [102, 187] on p "Customers" at bounding box center [70, 185] width 63 height 17
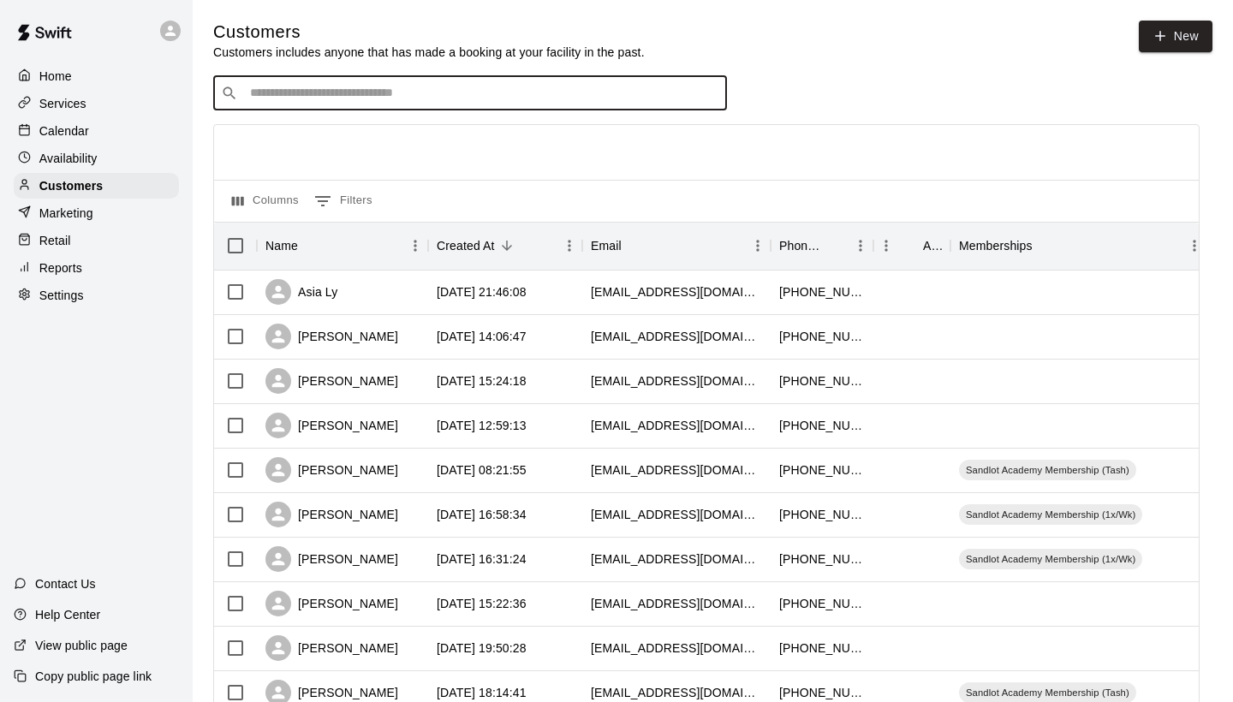
click at [288, 98] on input "Search customers by name or email" at bounding box center [482, 93] width 474 height 17
type input "******"
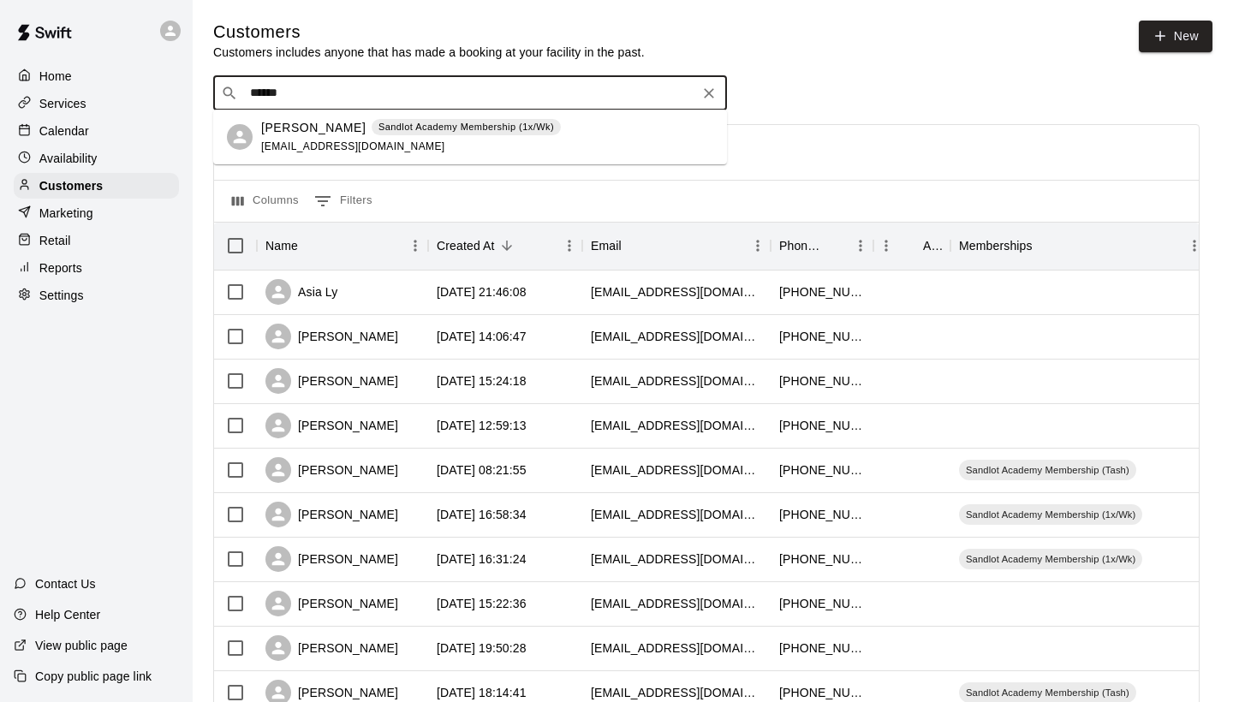
click at [306, 141] on span "[EMAIL_ADDRESS][DOMAIN_NAME]" at bounding box center [353, 146] width 184 height 12
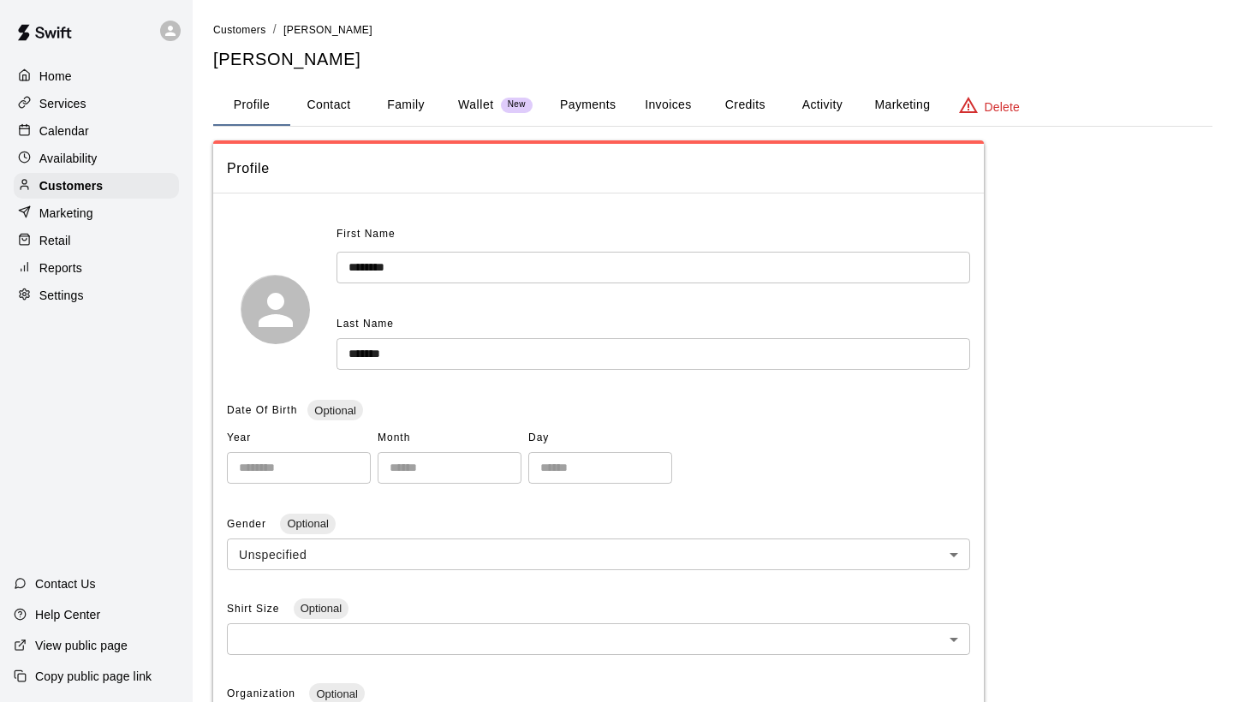
click at [830, 101] on button "Activity" at bounding box center [821, 105] width 77 height 41
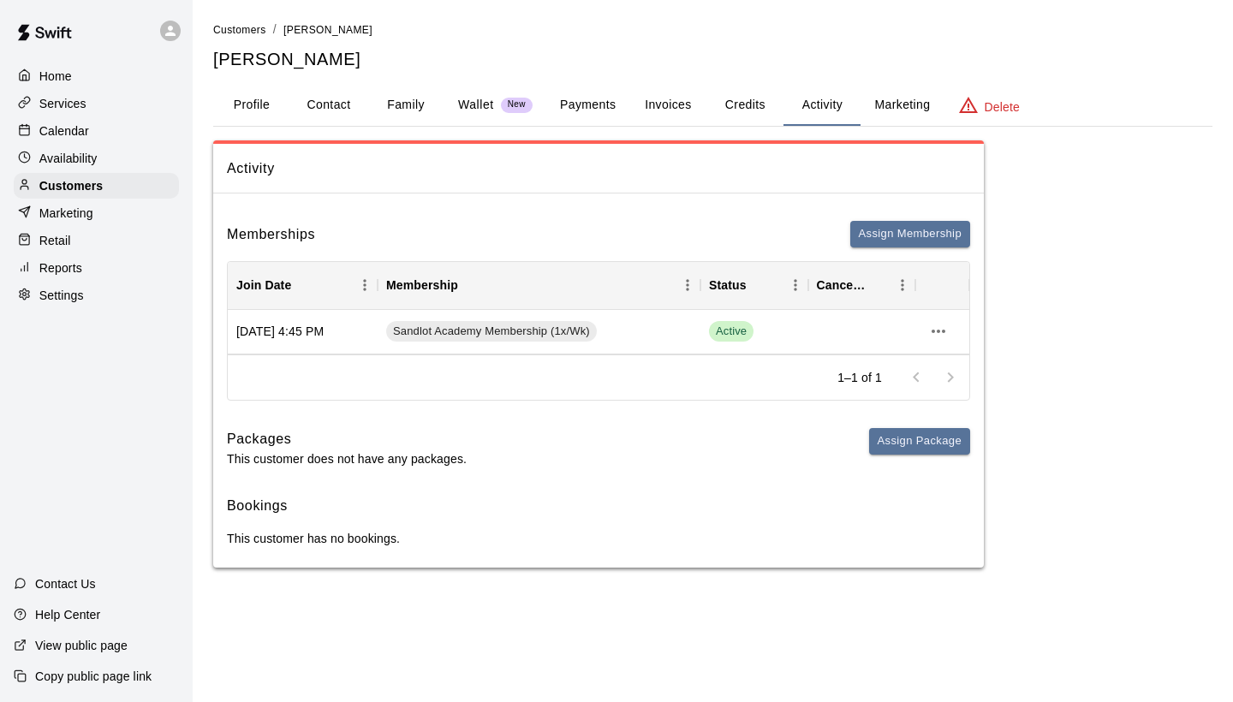
click at [54, 127] on p "Calendar" at bounding box center [64, 130] width 50 height 17
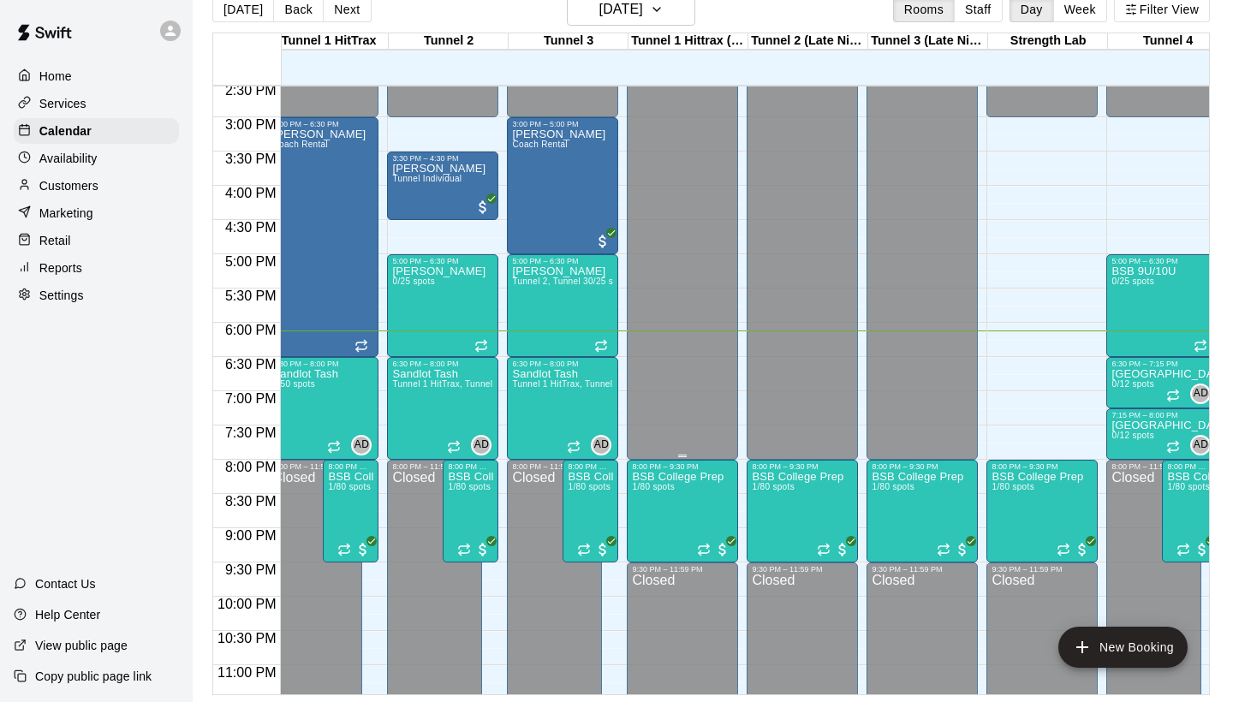
scroll to position [998, 18]
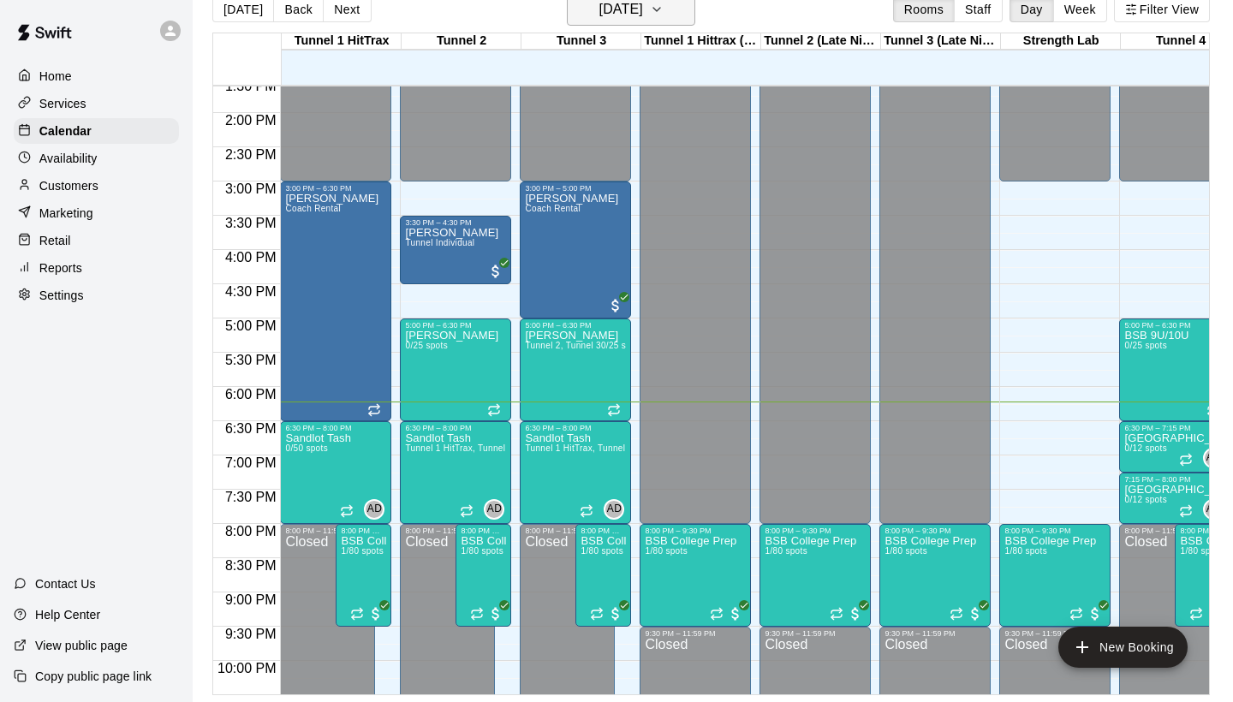
click at [622, 13] on h6 "[DATE]" at bounding box center [621, 9] width 44 height 24
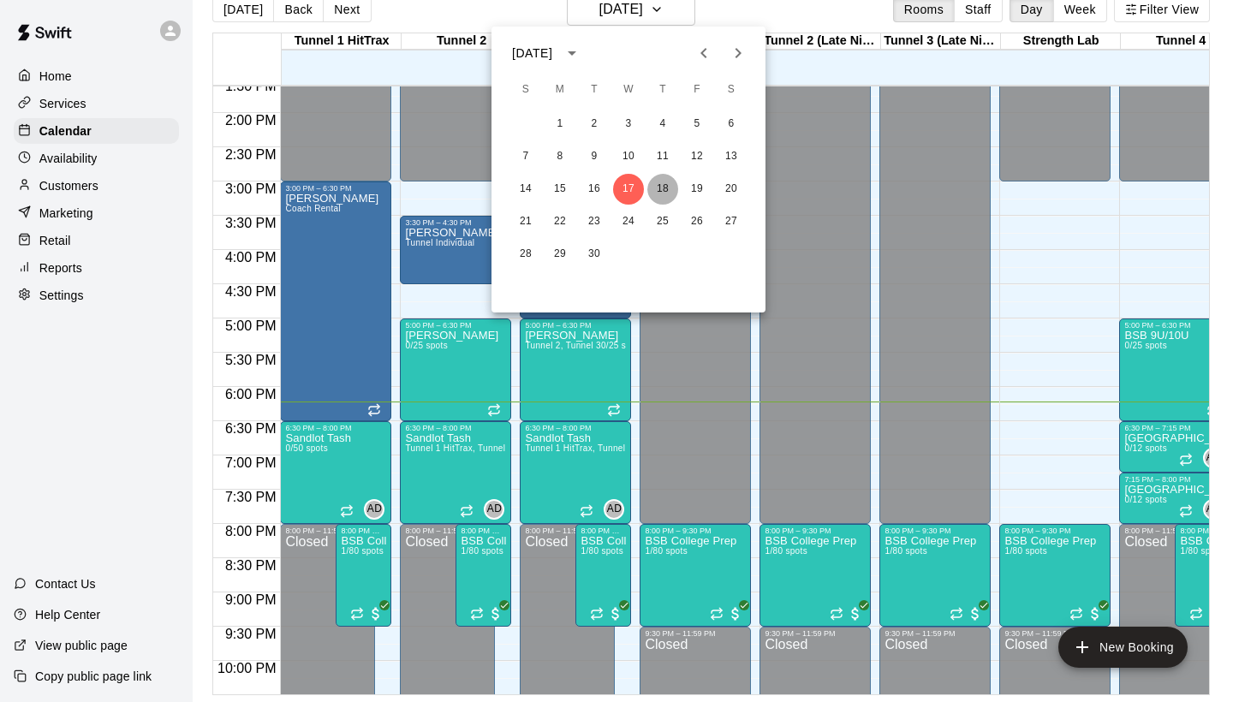
click at [669, 187] on button "18" at bounding box center [662, 189] width 31 height 31
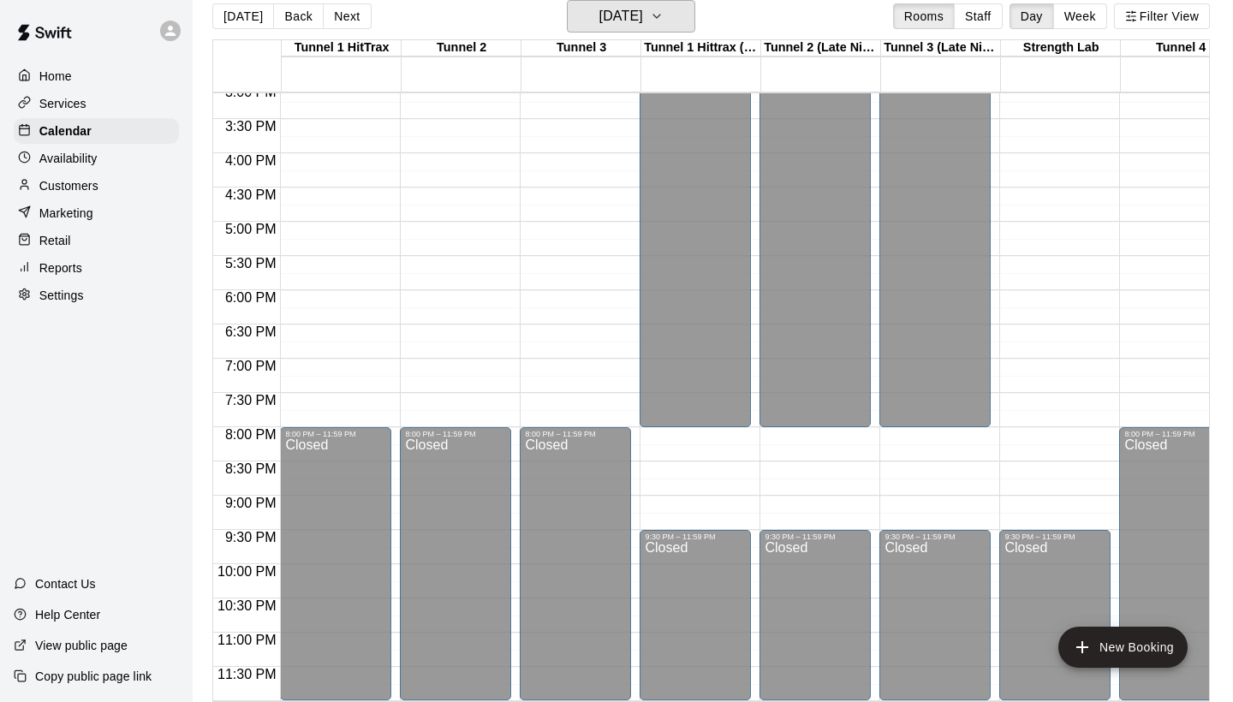
scroll to position [1037, 0]
click at [663, 17] on icon "button" at bounding box center [657, 16] width 14 height 21
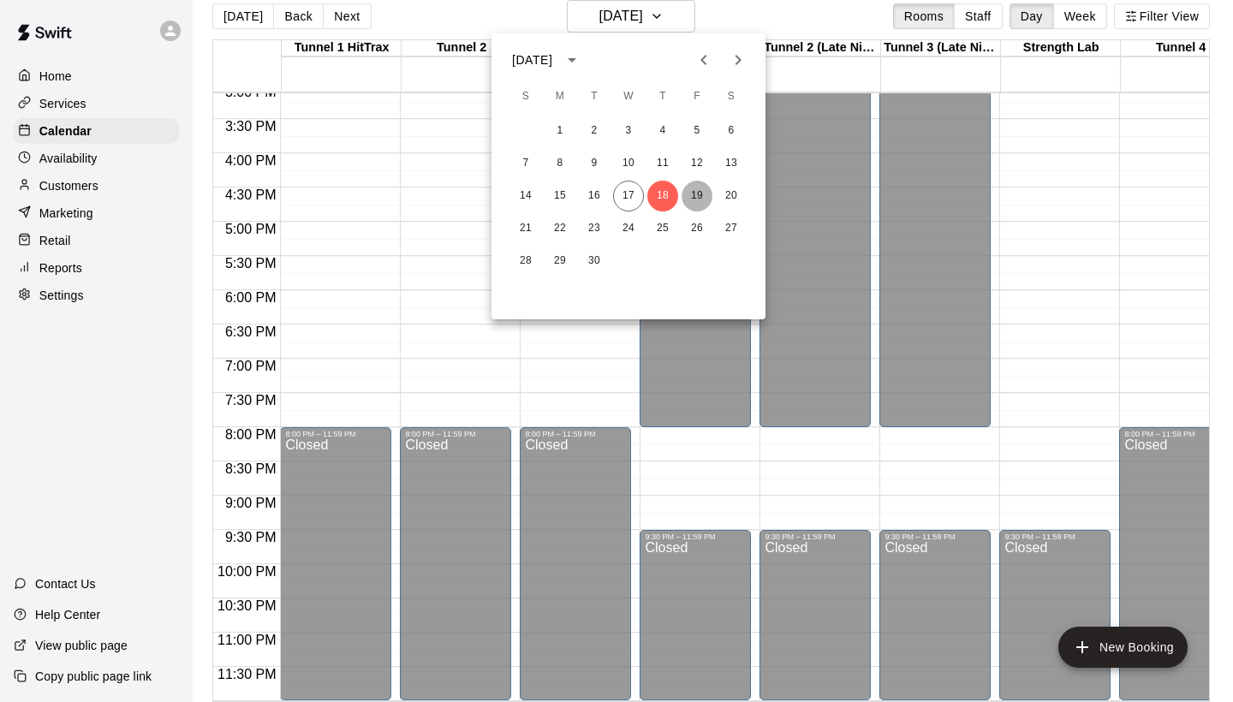
click at [706, 194] on button "19" at bounding box center [696, 196] width 31 height 31
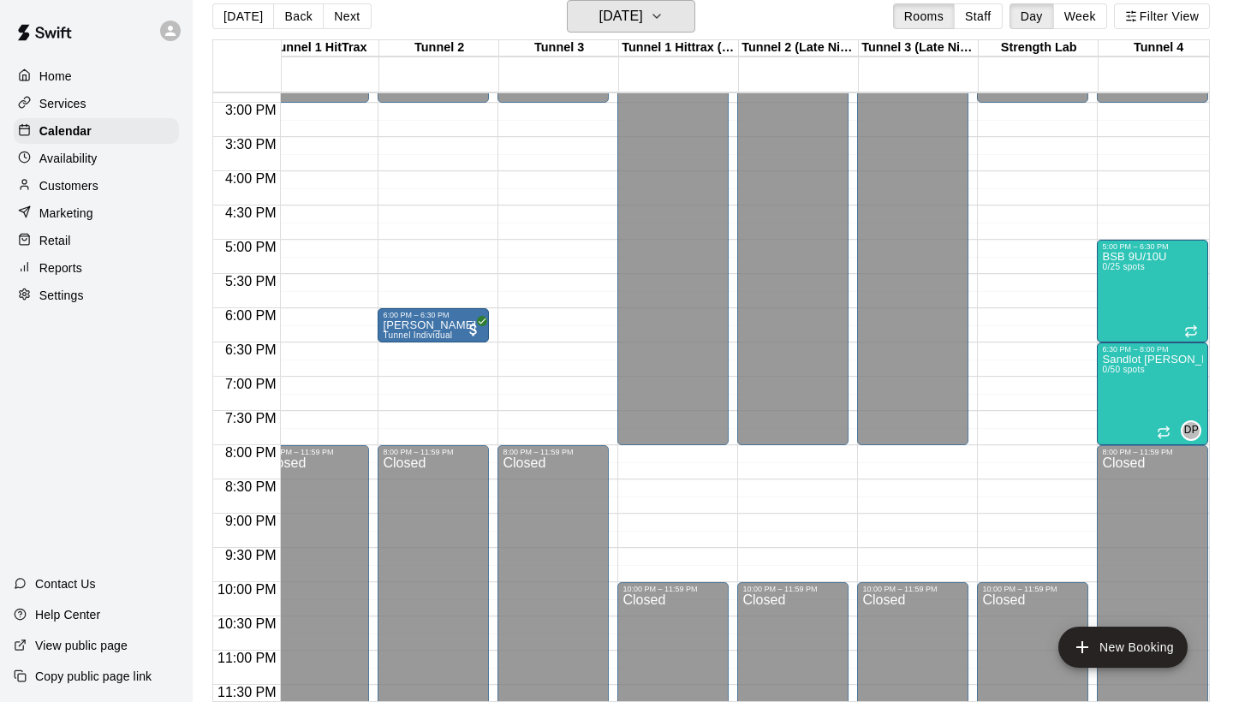
scroll to position [1018, 33]
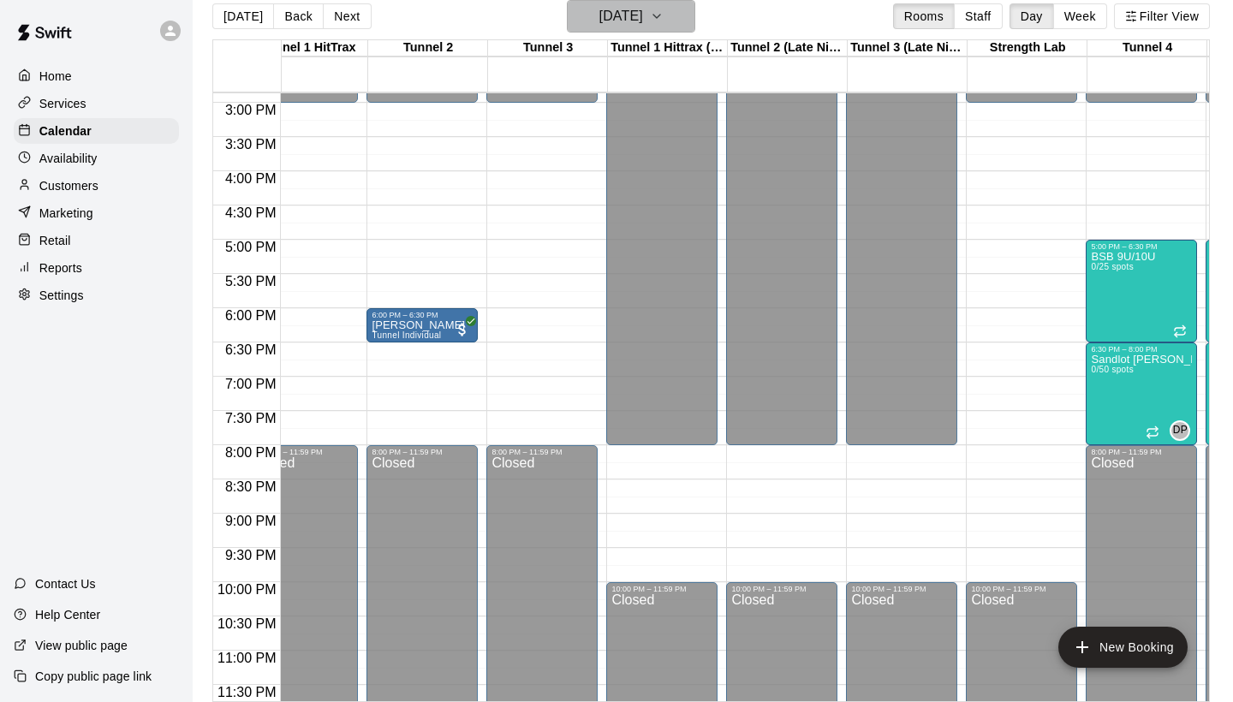
click at [628, 14] on h6 "[DATE]" at bounding box center [621, 16] width 44 height 24
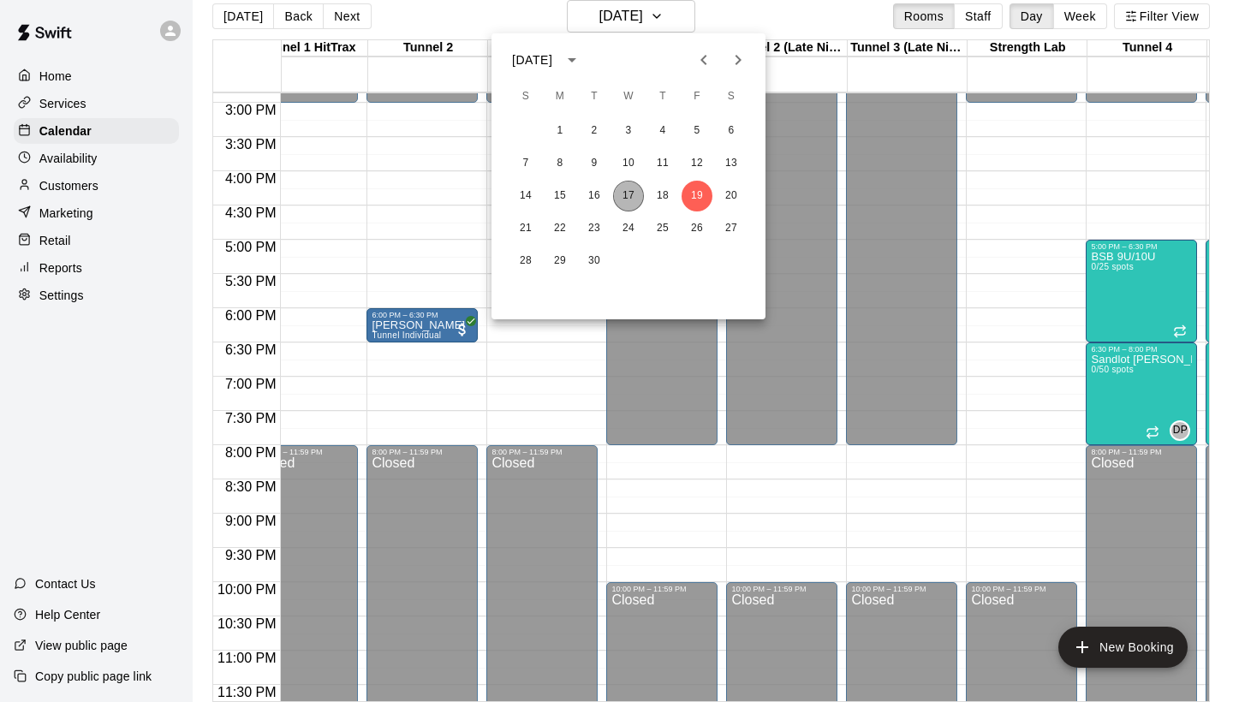
click at [628, 193] on button "17" at bounding box center [628, 196] width 31 height 31
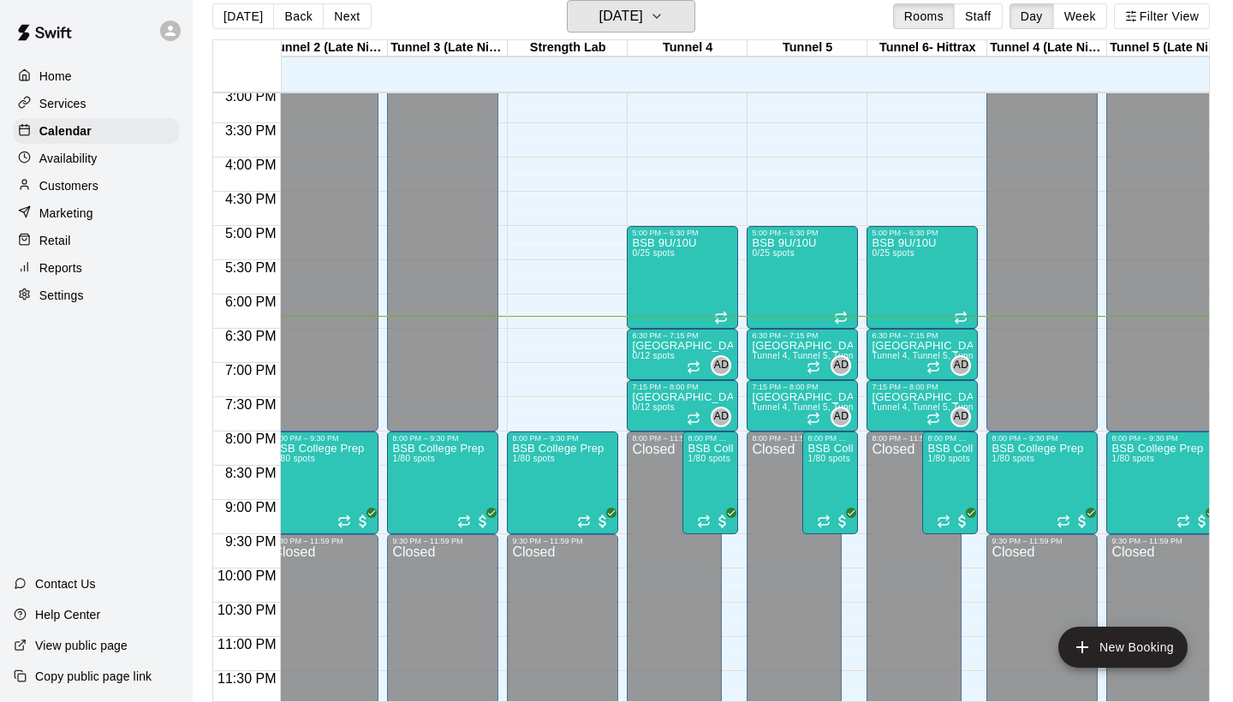
scroll to position [1032, 493]
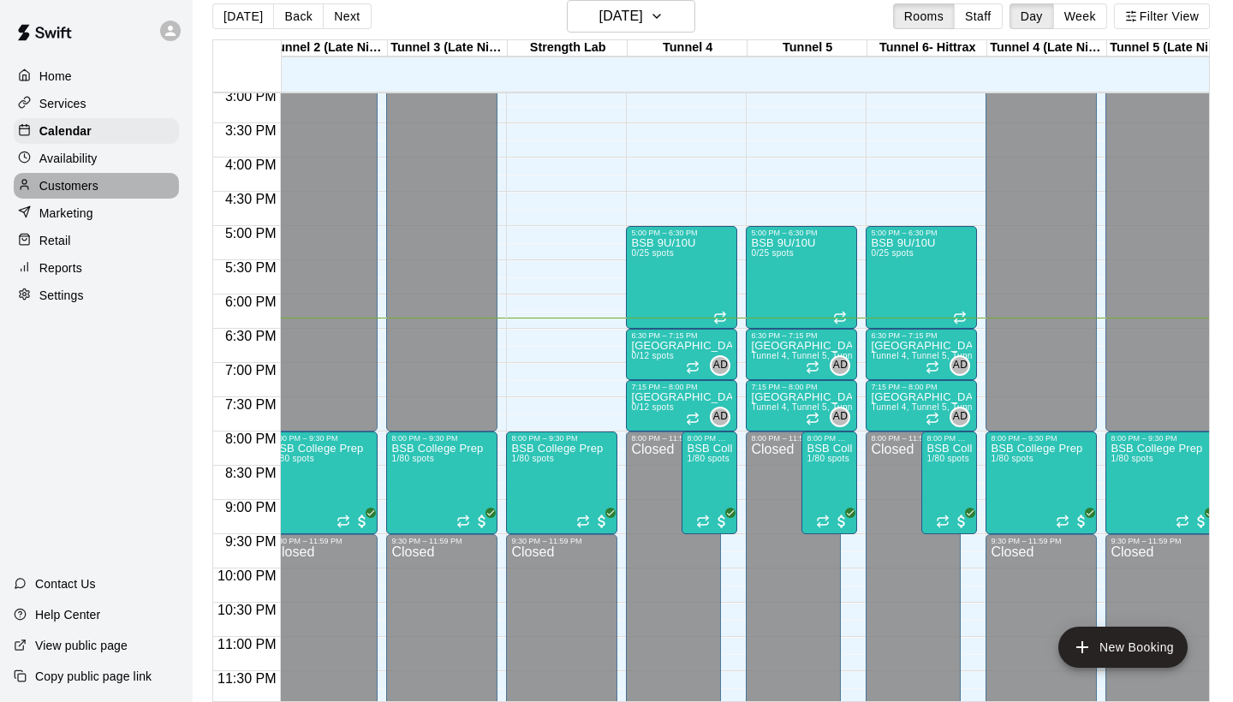
click at [80, 179] on p "Customers" at bounding box center [68, 185] width 59 height 17
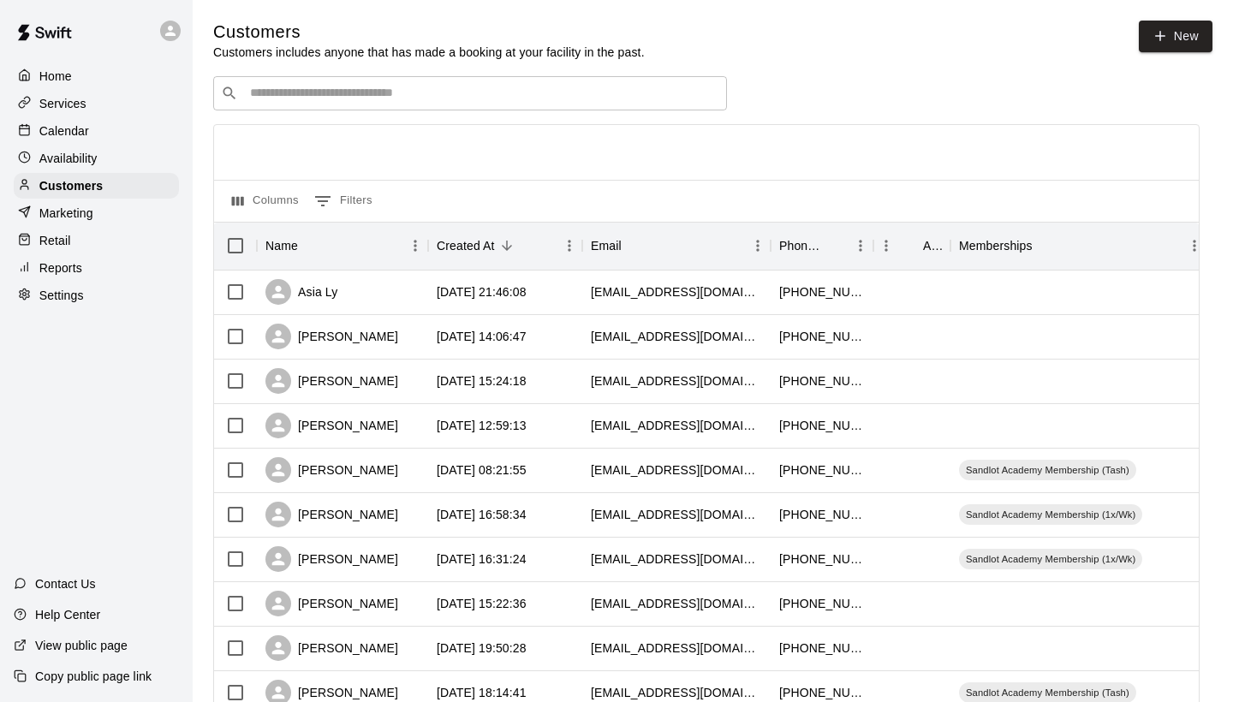
click at [396, 99] on input "Search customers by name or email" at bounding box center [482, 93] width 474 height 17
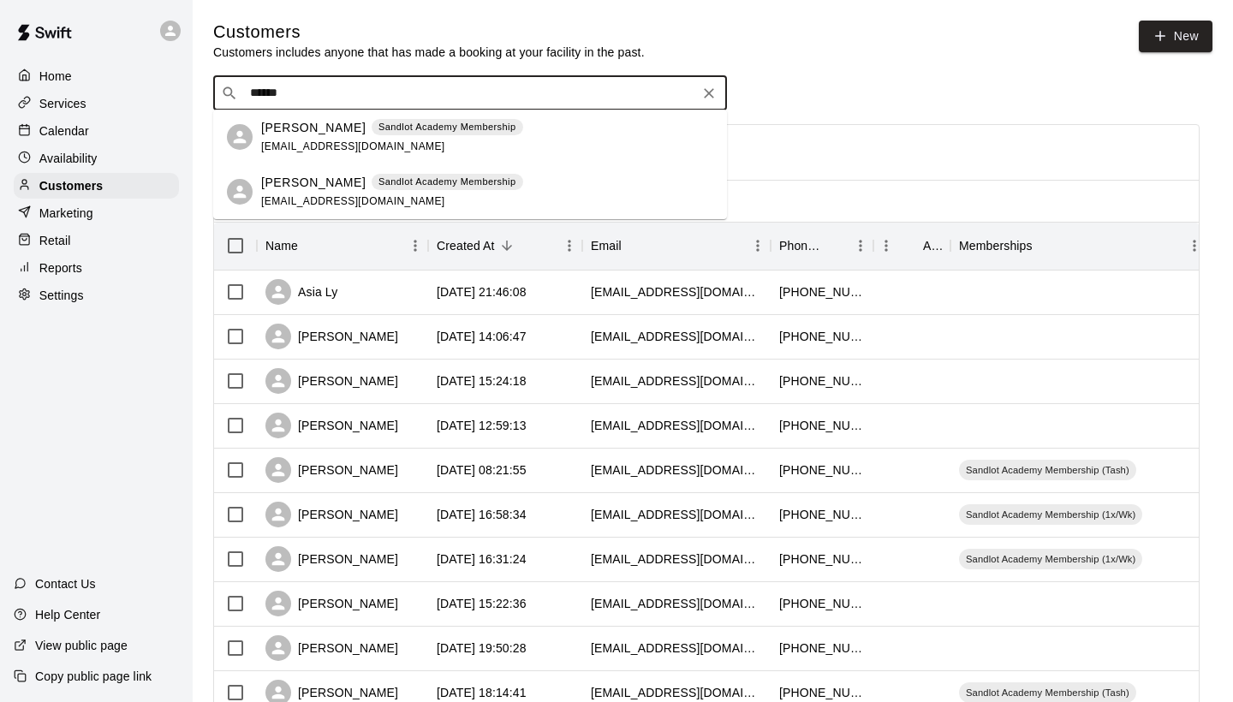
type input "*******"
click at [378, 181] on p "Sandlot Academy Membership" at bounding box center [447, 182] width 138 height 15
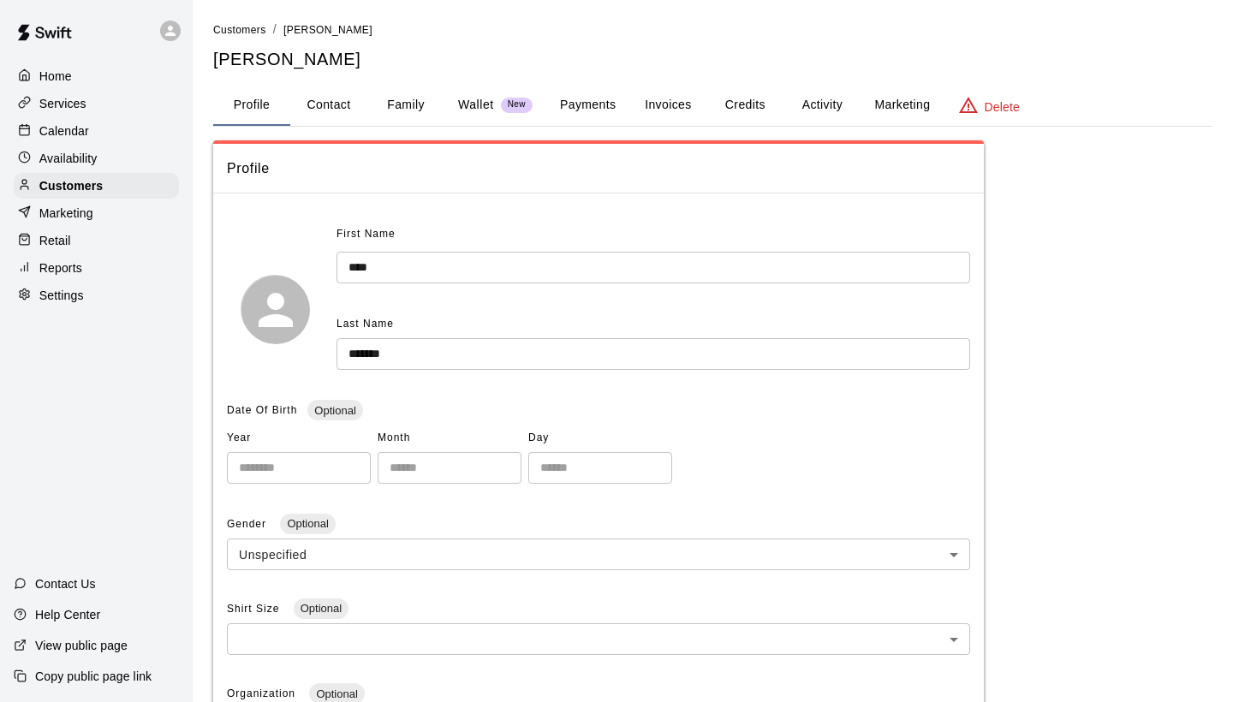
click at [816, 99] on button "Activity" at bounding box center [821, 105] width 77 height 41
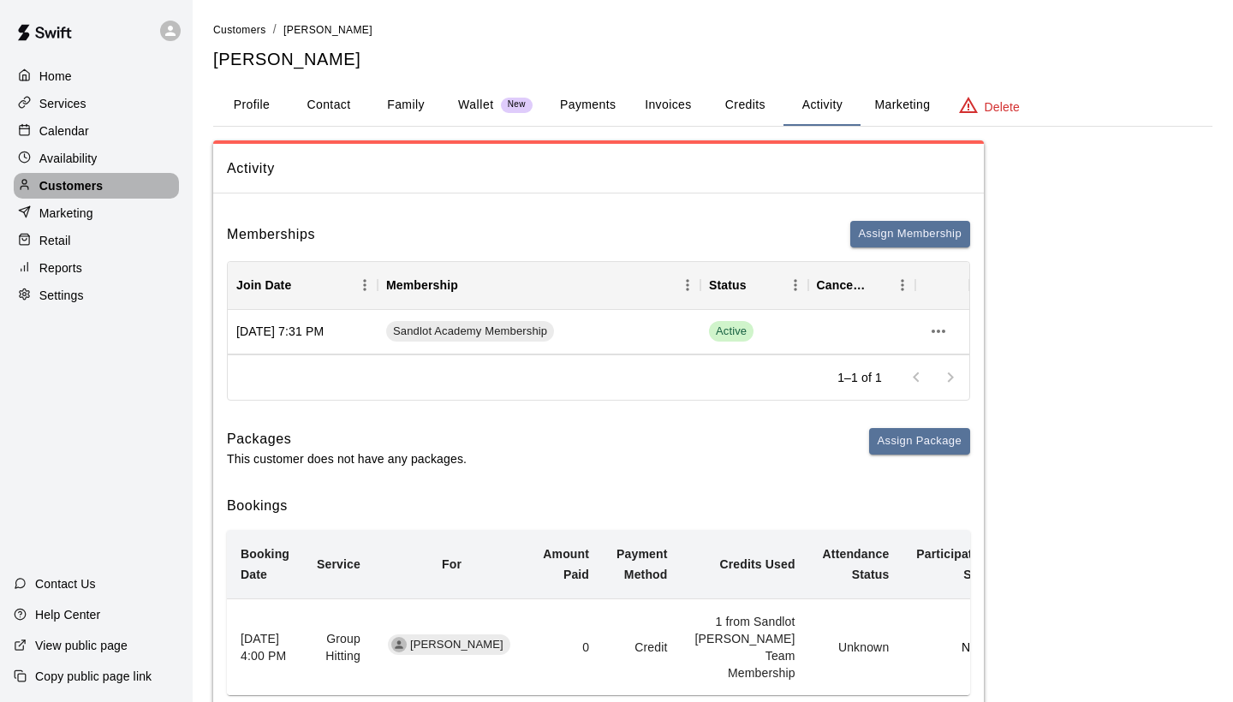
click at [51, 191] on p "Customers" at bounding box center [70, 185] width 63 height 17
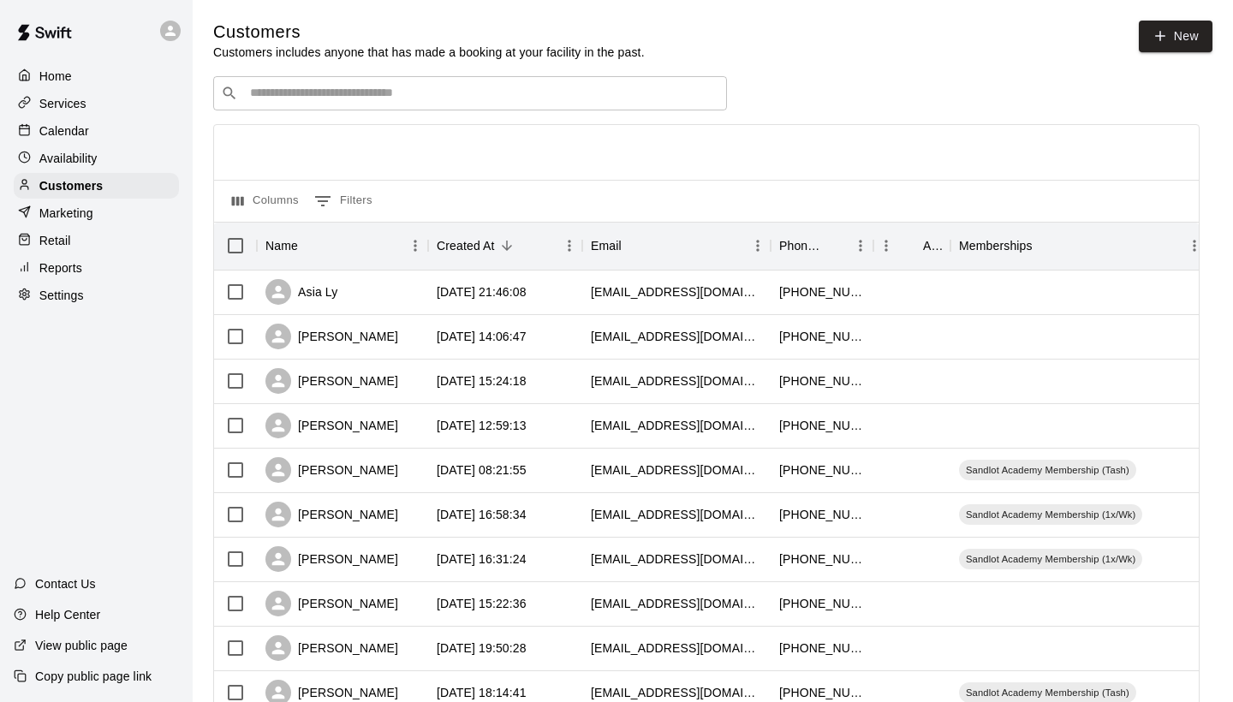
click at [265, 77] on div "​ ​" at bounding box center [470, 93] width 514 height 34
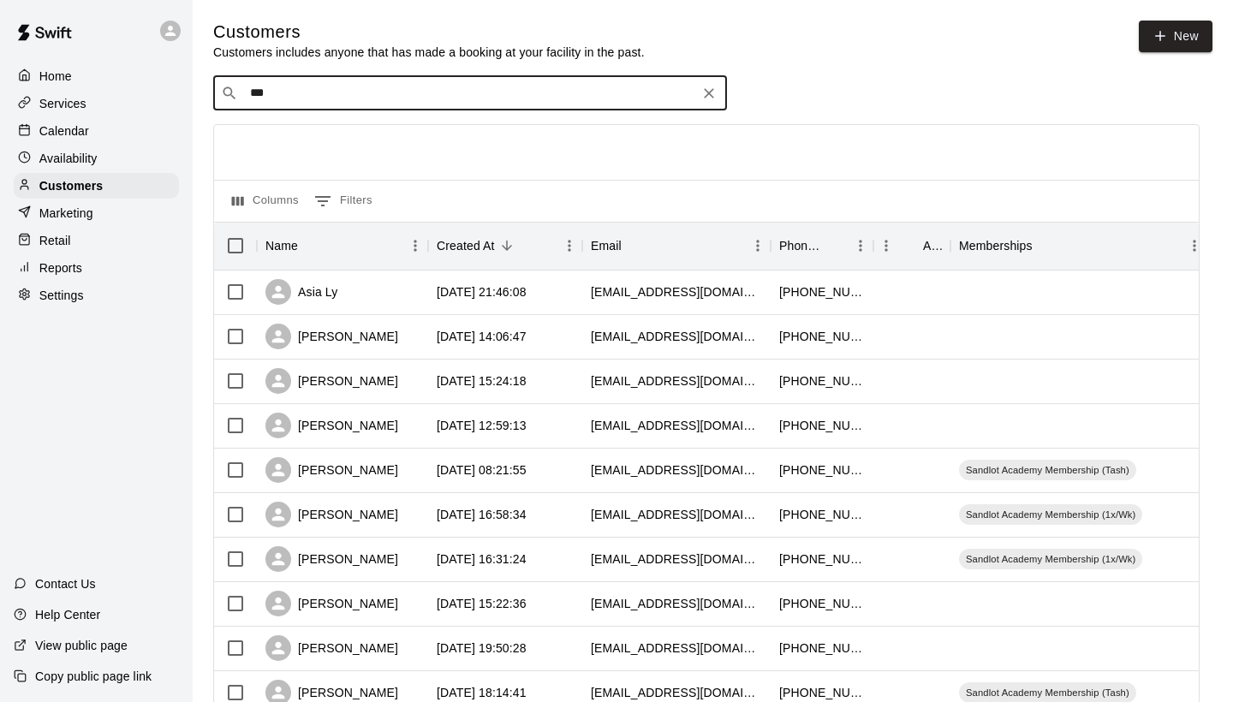
type input "****"
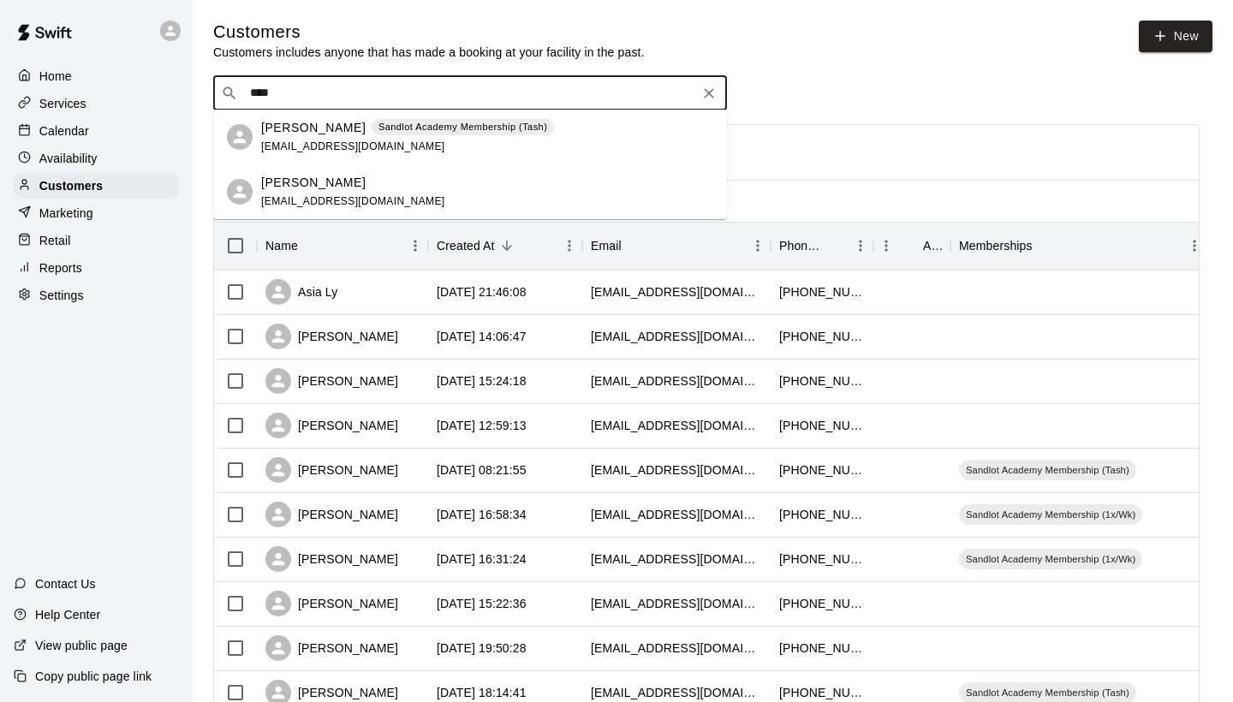
click at [289, 134] on p "[PERSON_NAME]" at bounding box center [313, 128] width 104 height 18
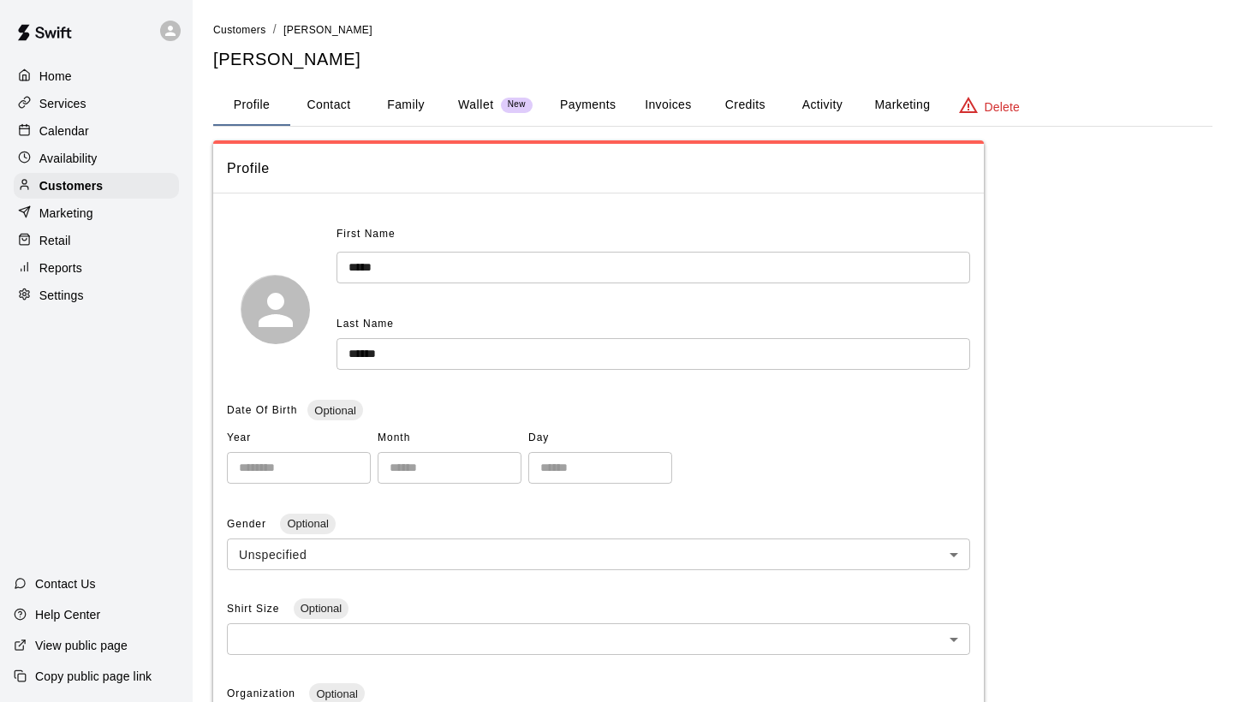
click at [828, 101] on button "Activity" at bounding box center [821, 105] width 77 height 41
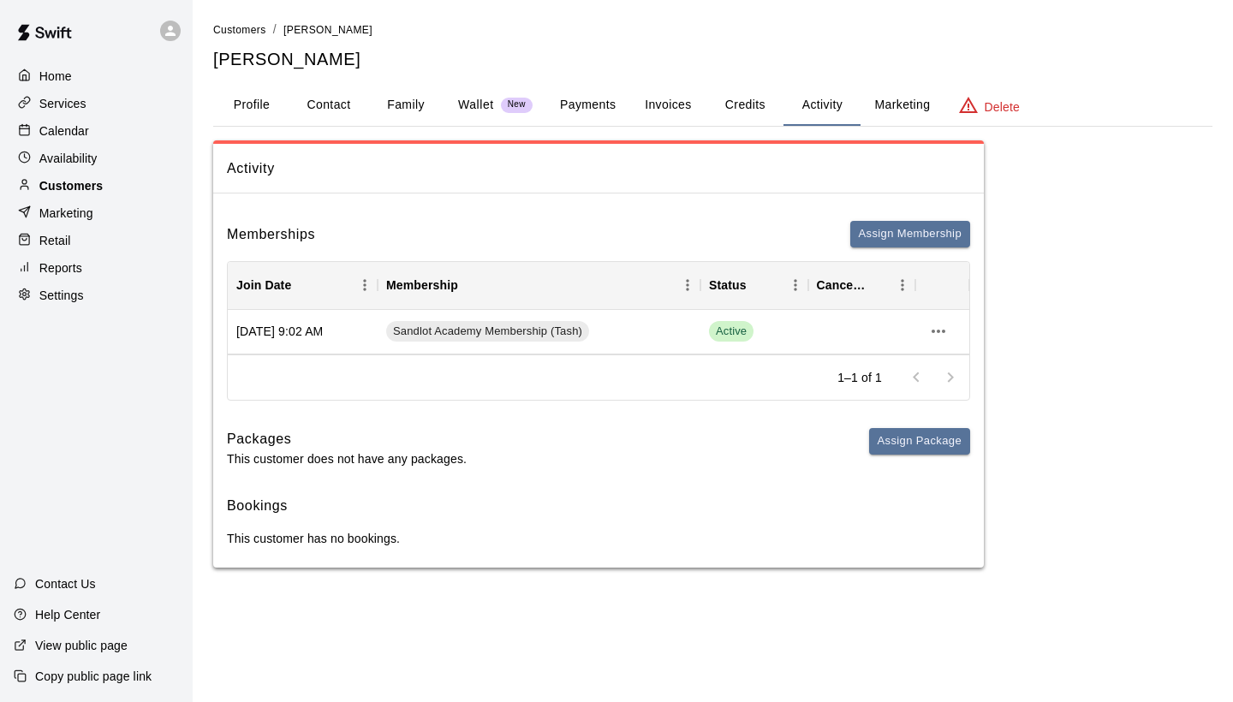
click at [96, 191] on p "Customers" at bounding box center [70, 185] width 63 height 17
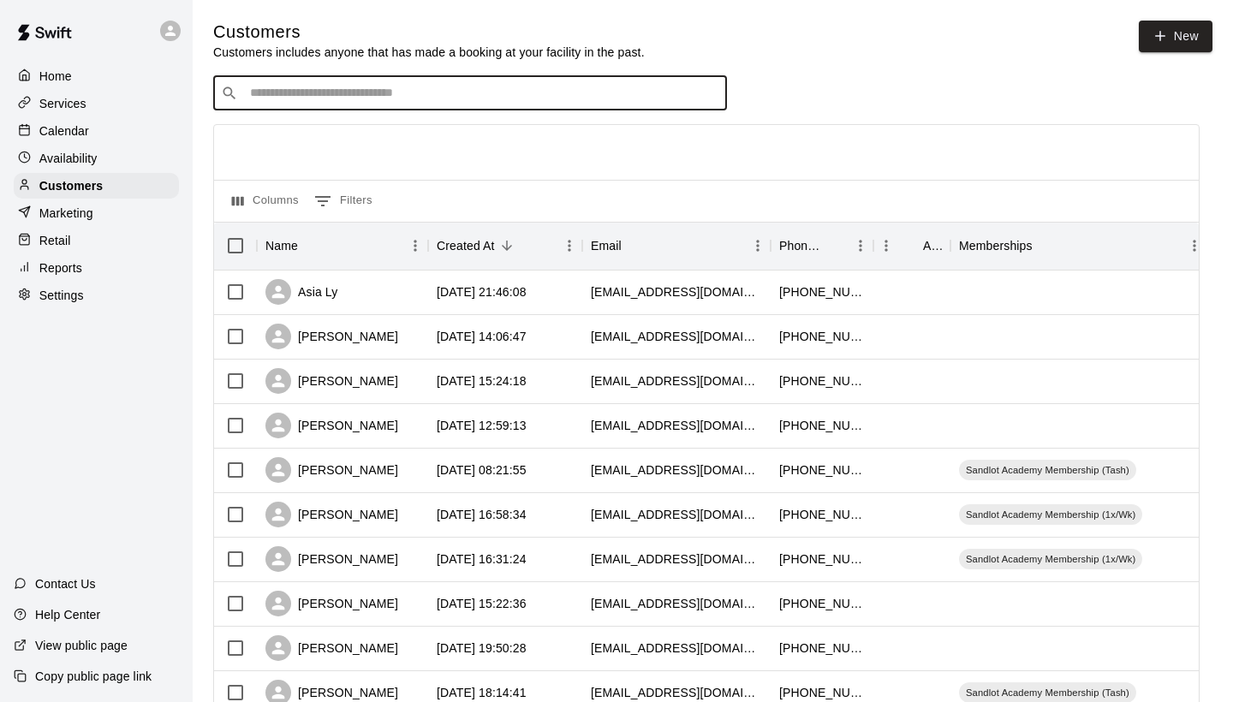
click at [373, 85] on input "Search customers by name or email" at bounding box center [482, 93] width 474 height 17
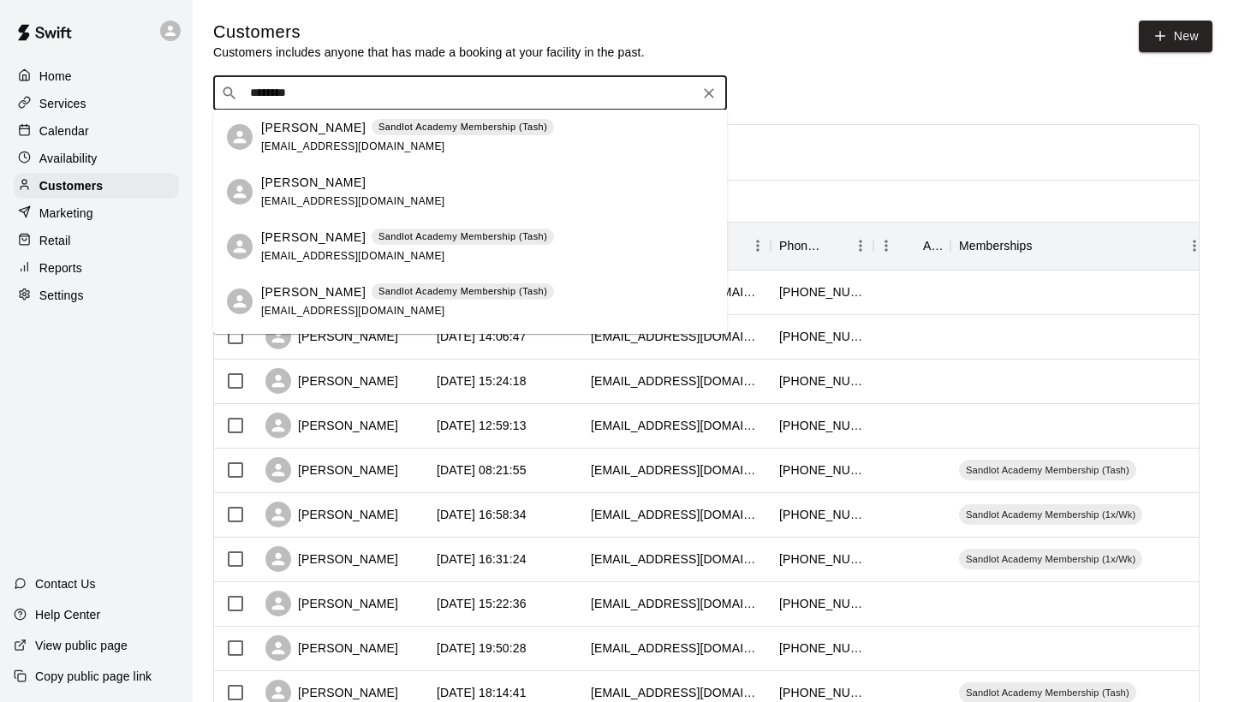
type input "*********"
click at [703, 92] on icon "Clear" at bounding box center [708, 93] width 17 height 17
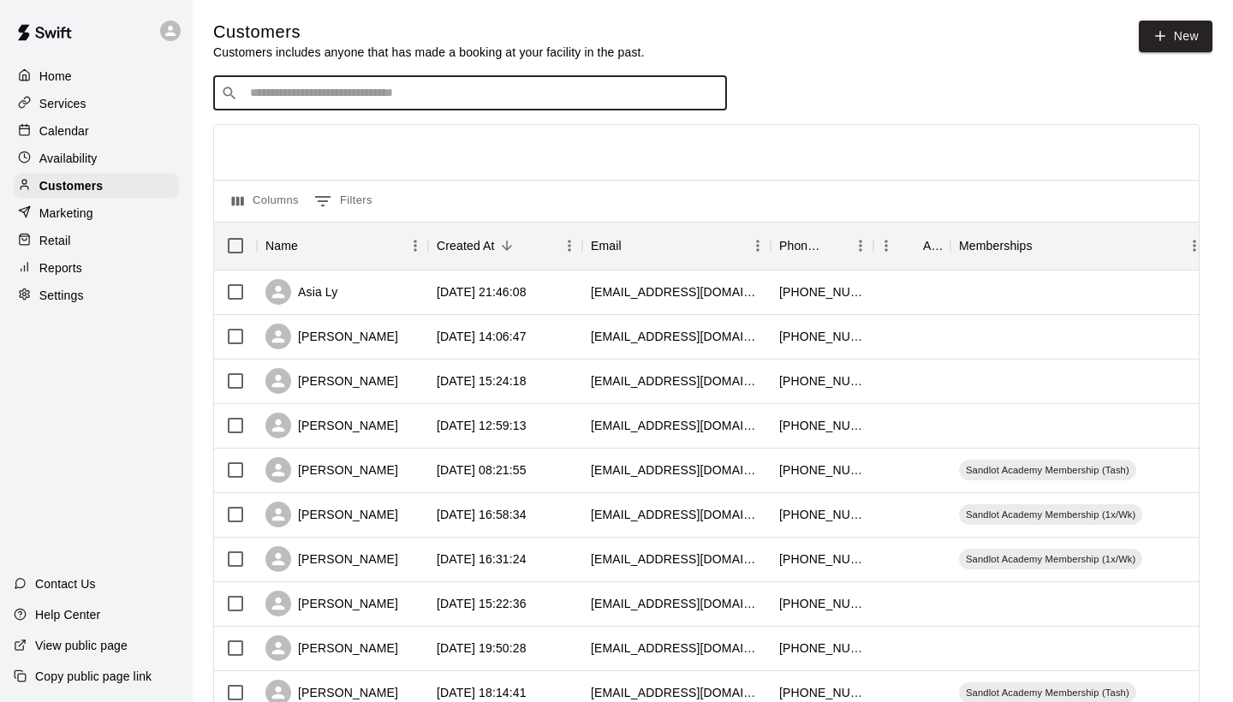
click at [704, 92] on div "​ ​" at bounding box center [470, 93] width 514 height 34
type input "****"
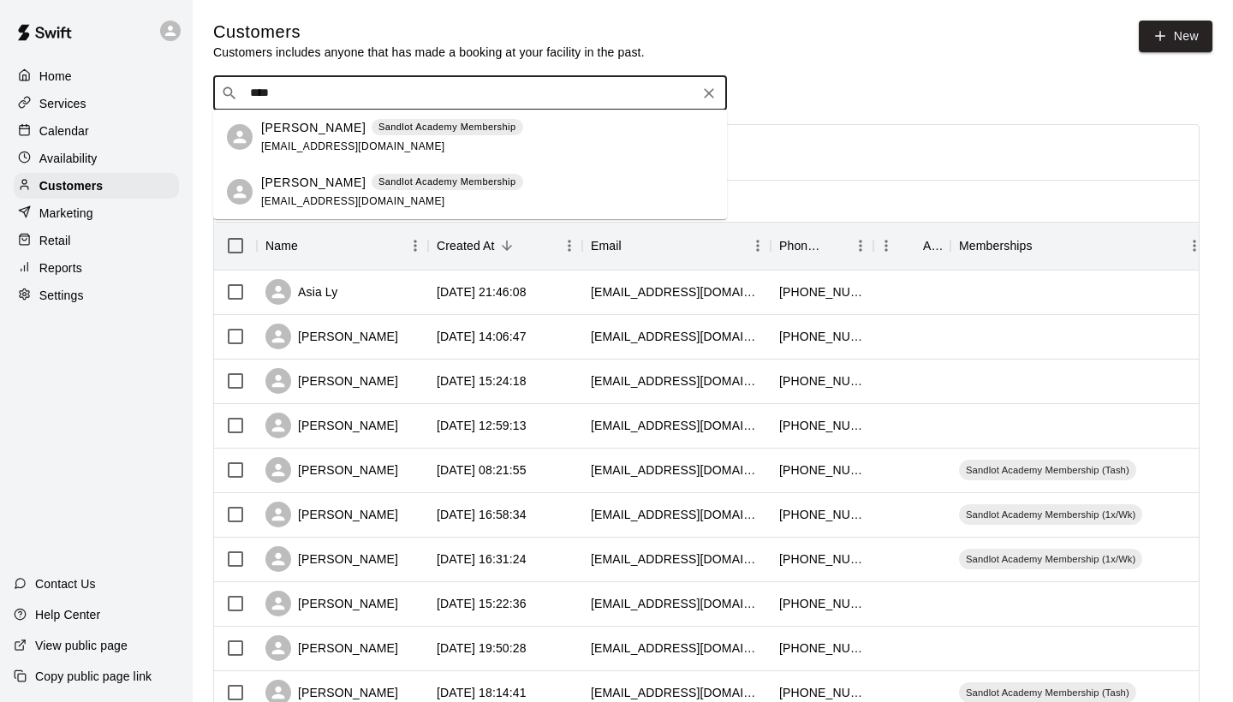
click at [448, 191] on div "[PERSON_NAME] Sandlot Academy Membership" at bounding box center [392, 183] width 262 height 18
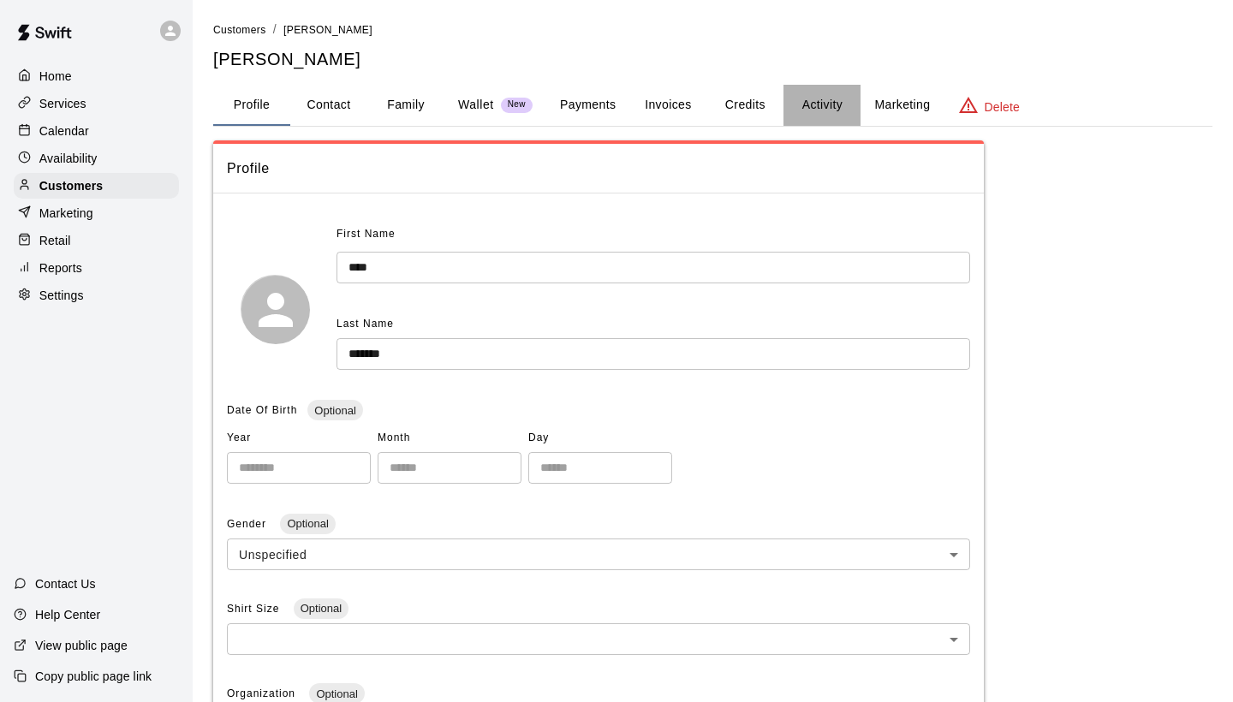
click at [802, 106] on button "Activity" at bounding box center [821, 105] width 77 height 41
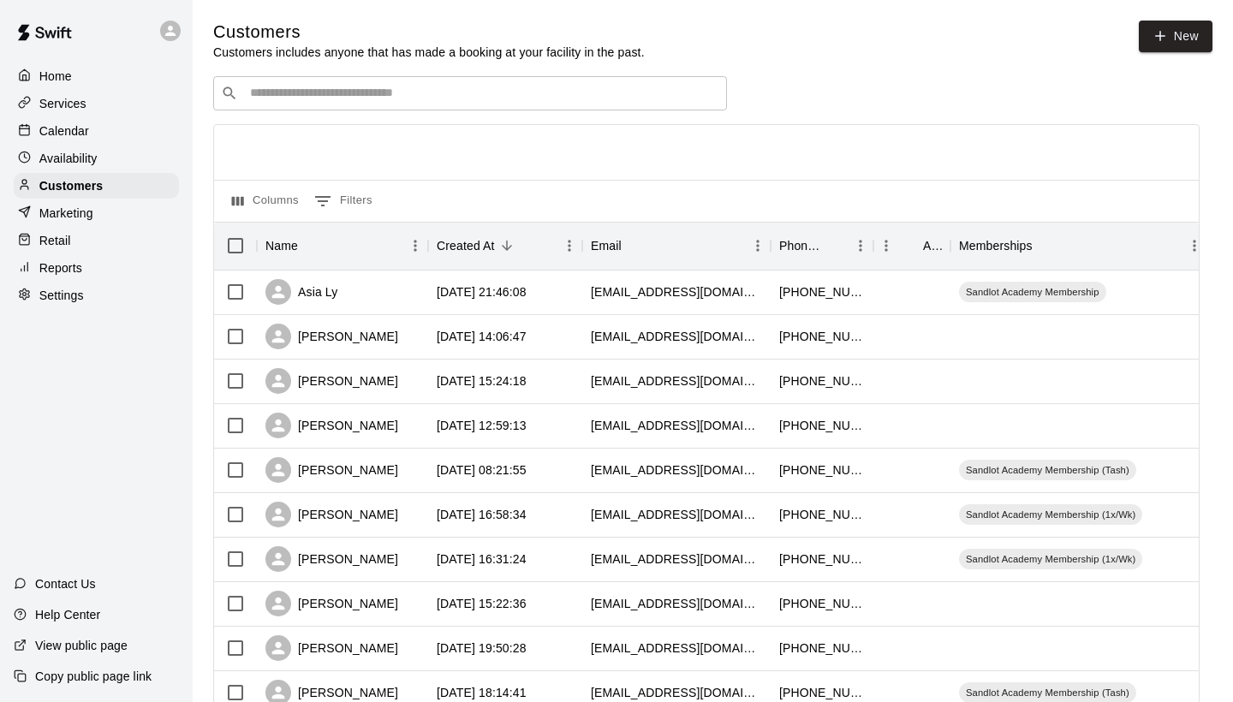
click at [323, 99] on input "Search customers by name or email" at bounding box center [482, 93] width 474 height 17
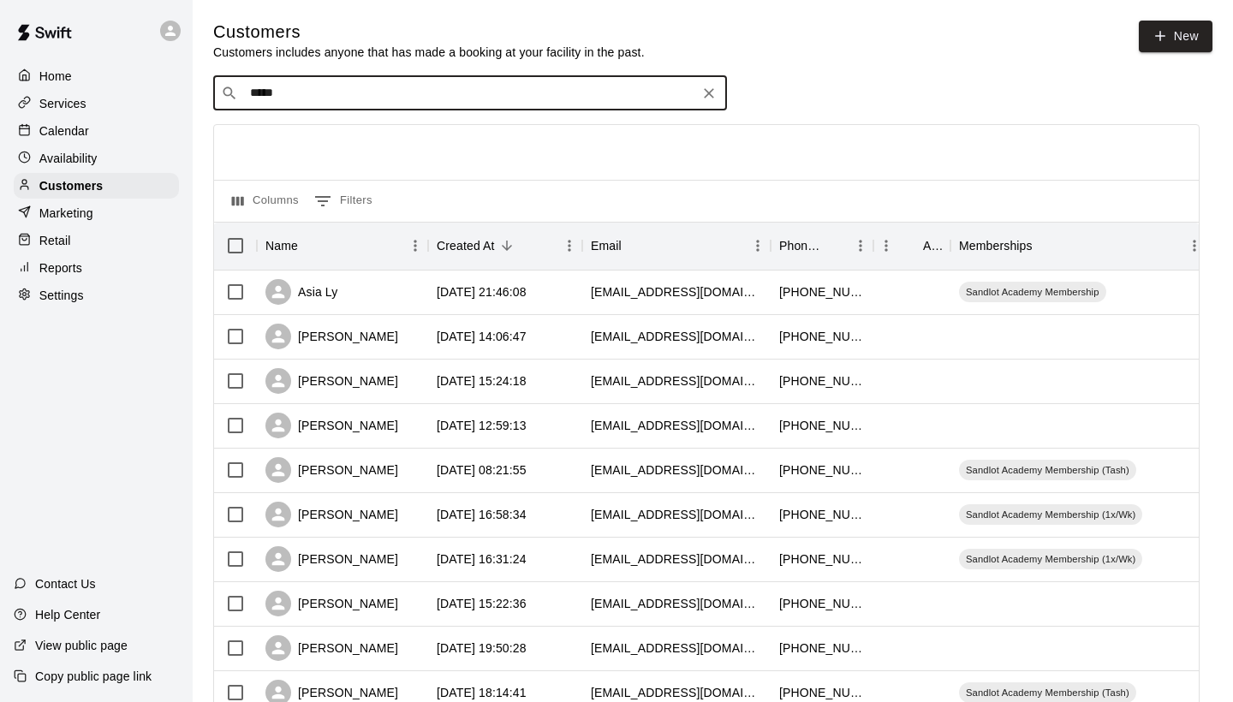
type input "******"
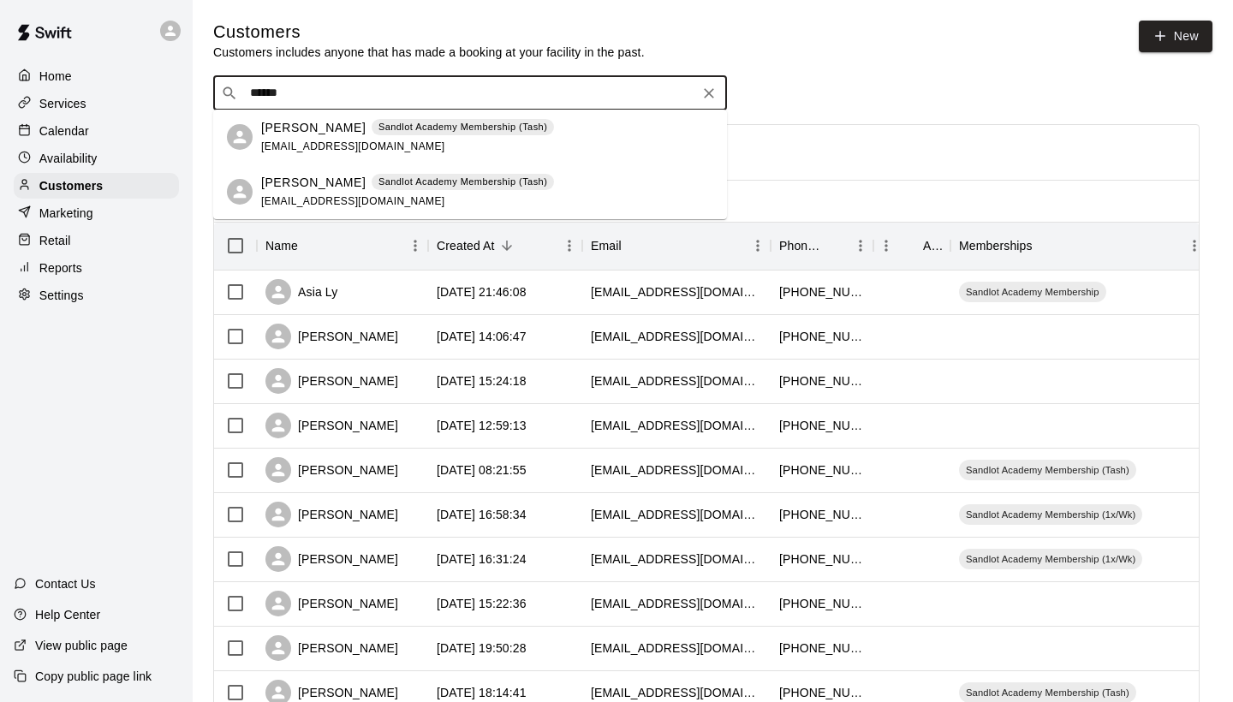
click at [378, 187] on p "Sandlot Academy Membership (Tash)" at bounding box center [462, 182] width 169 height 15
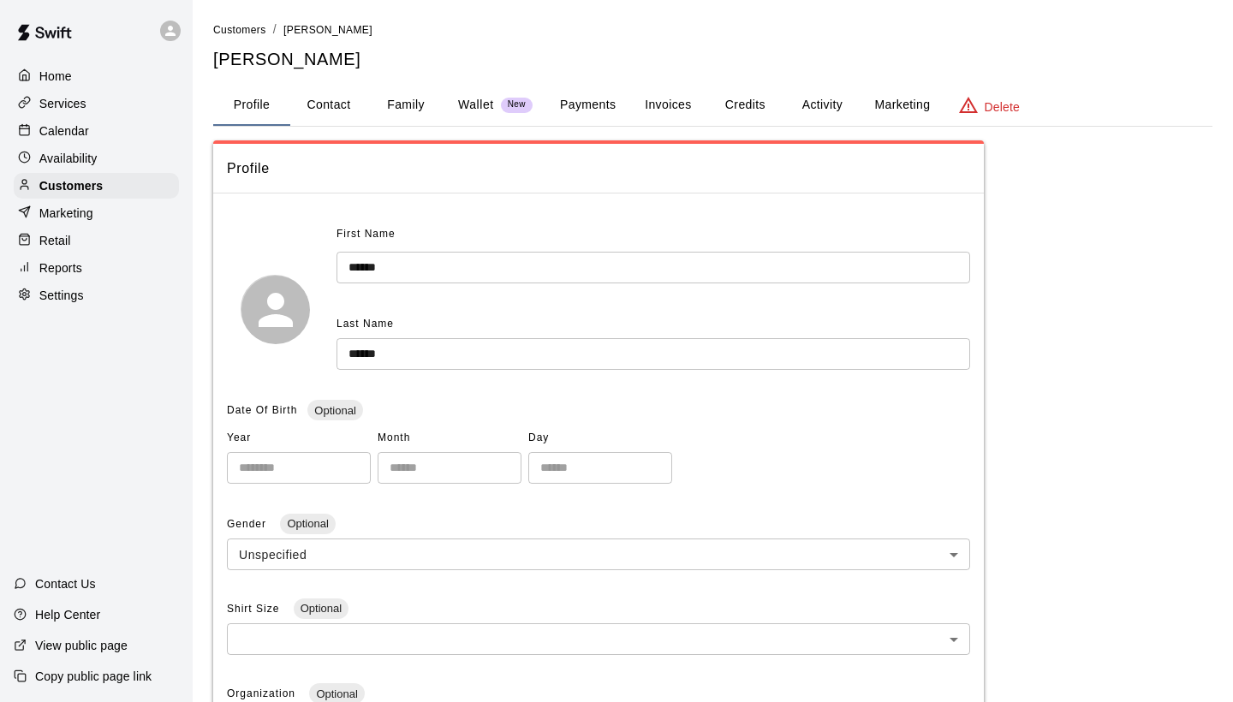
click at [803, 110] on button "Activity" at bounding box center [821, 105] width 77 height 41
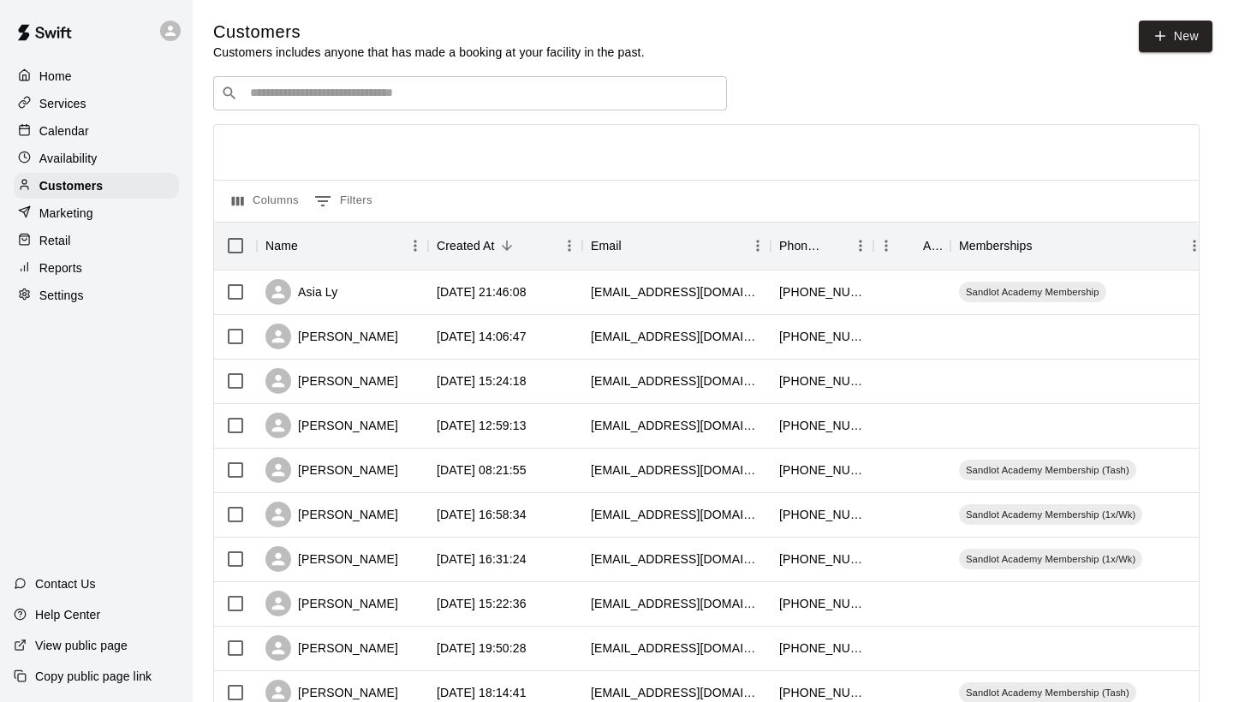
click at [283, 85] on input "Search customers by name or email" at bounding box center [482, 93] width 474 height 17
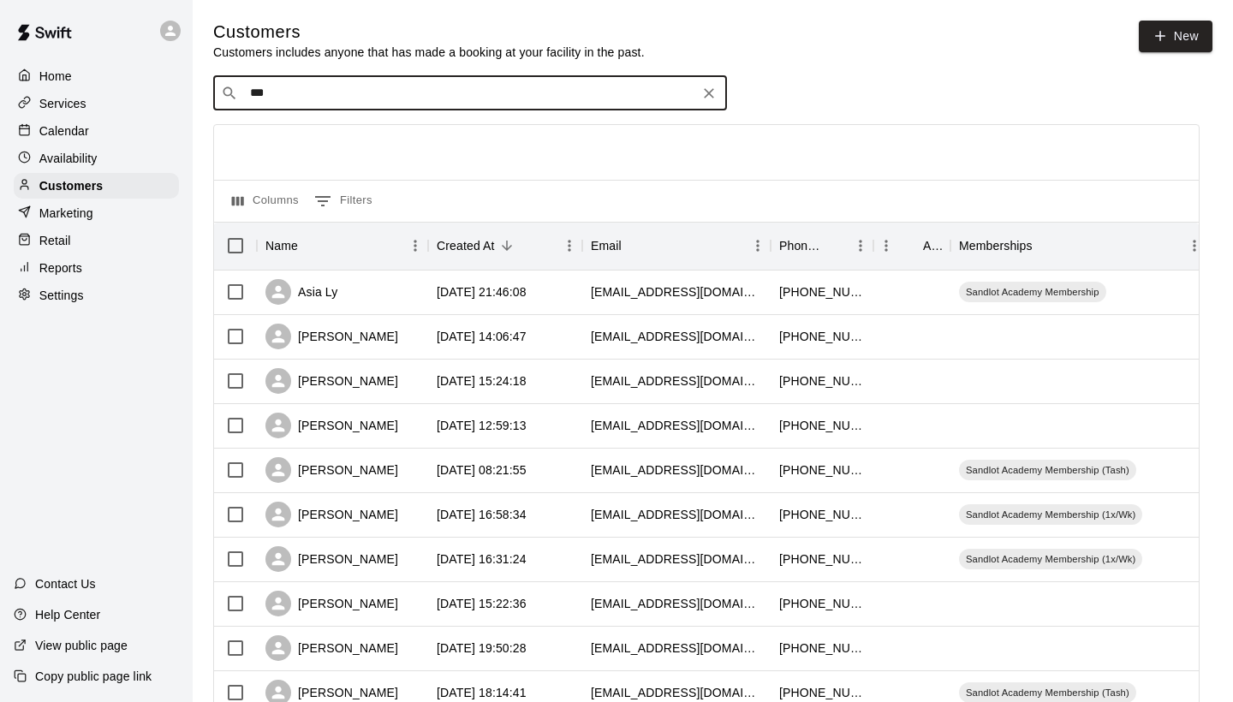
type input "****"
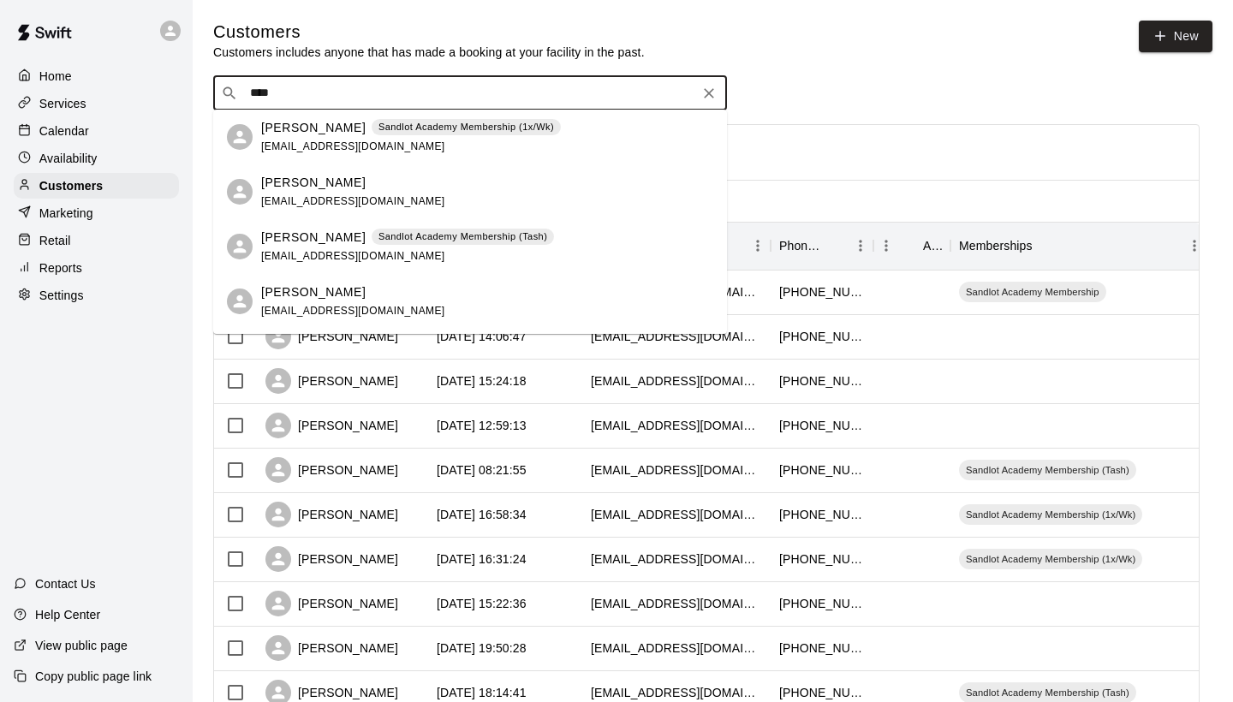
click at [378, 240] on p "Sandlot Academy Membership (Tash)" at bounding box center [462, 236] width 169 height 15
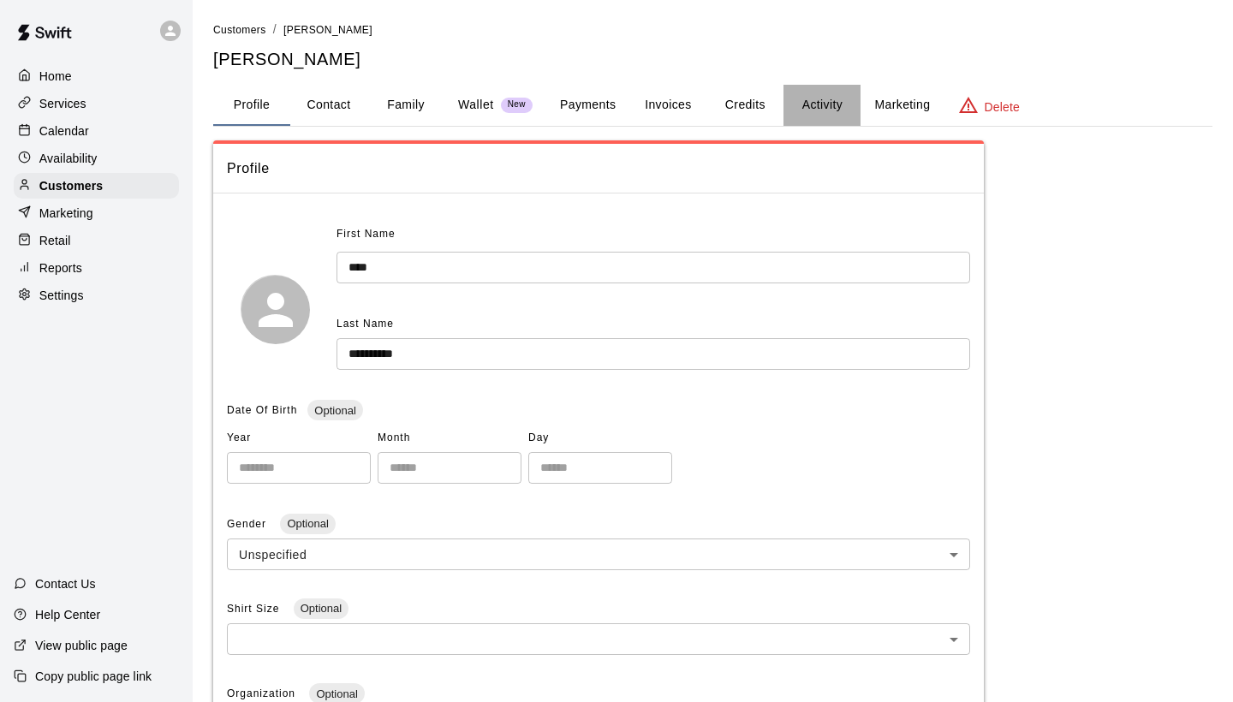
click at [847, 98] on button "Activity" at bounding box center [821, 105] width 77 height 41
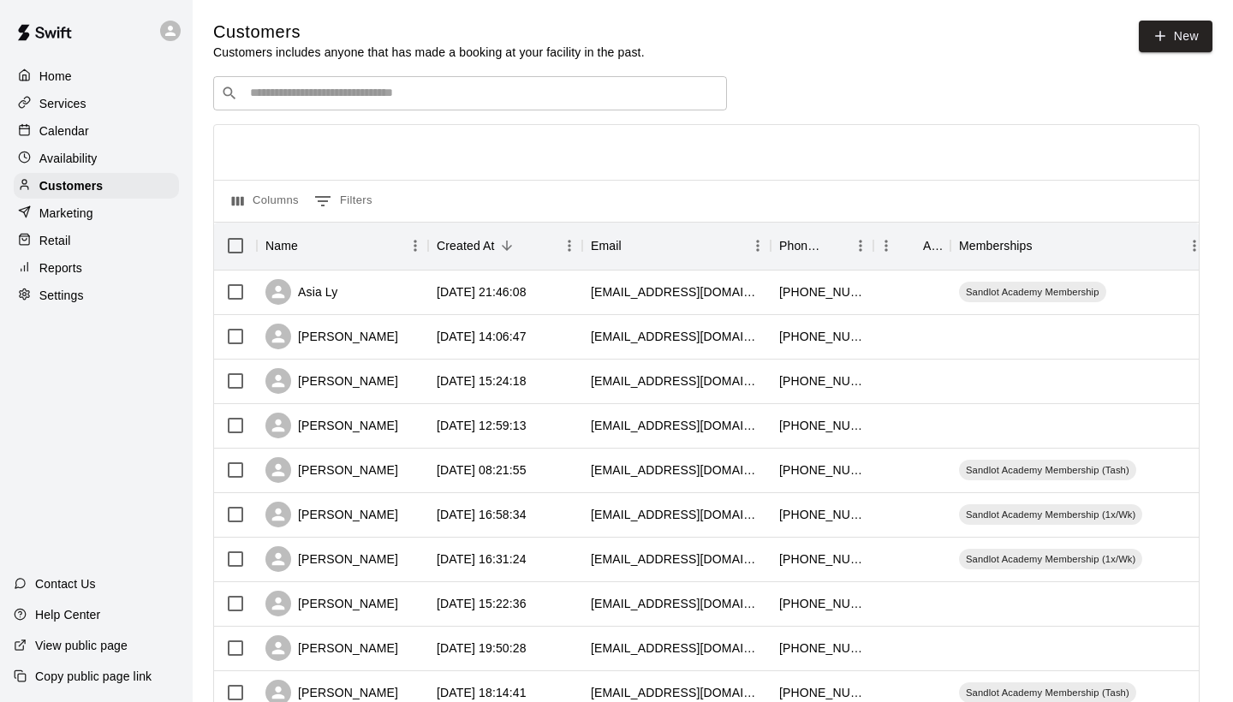
click at [351, 90] on input "Search customers by name or email" at bounding box center [482, 93] width 474 height 17
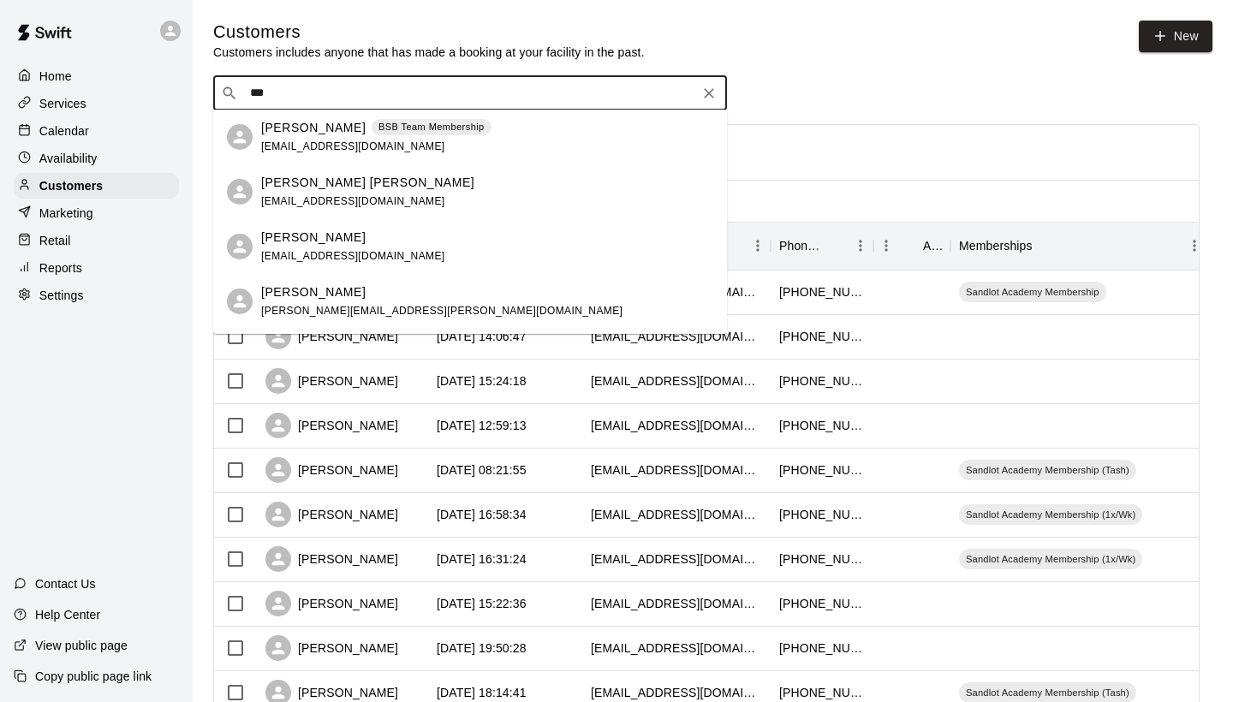
type input "****"
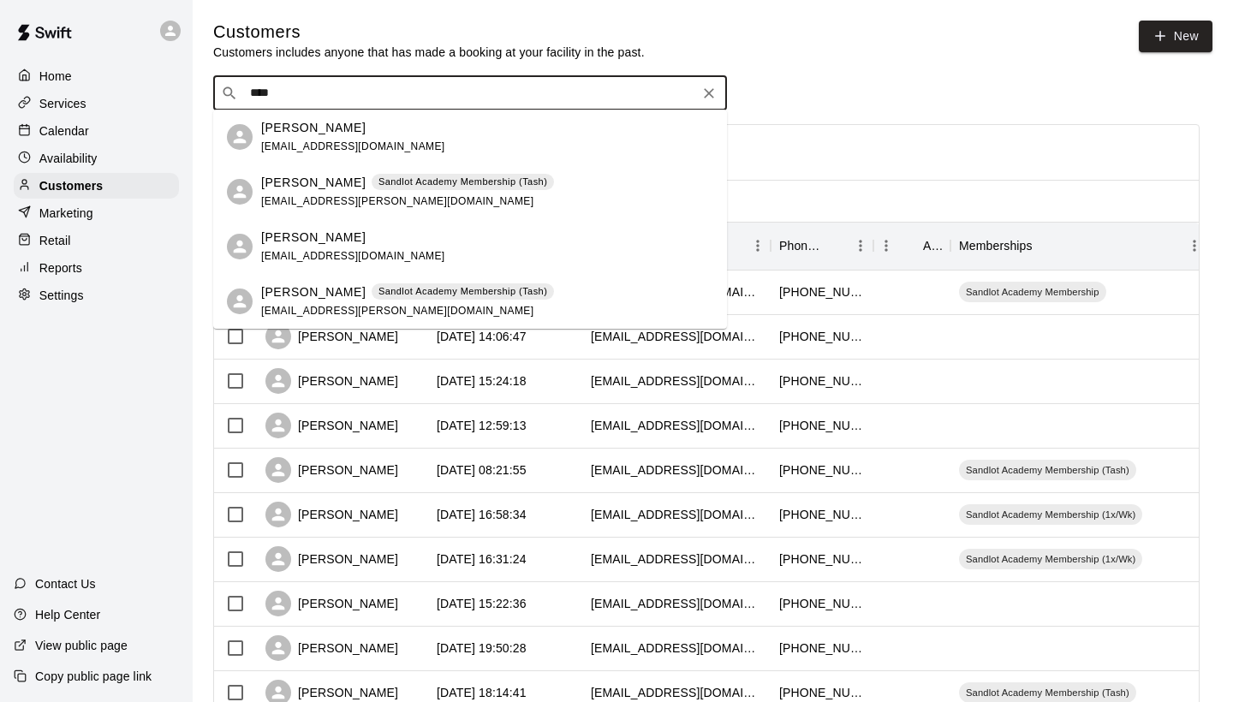
click at [338, 289] on p "[PERSON_NAME]" at bounding box center [313, 292] width 104 height 18
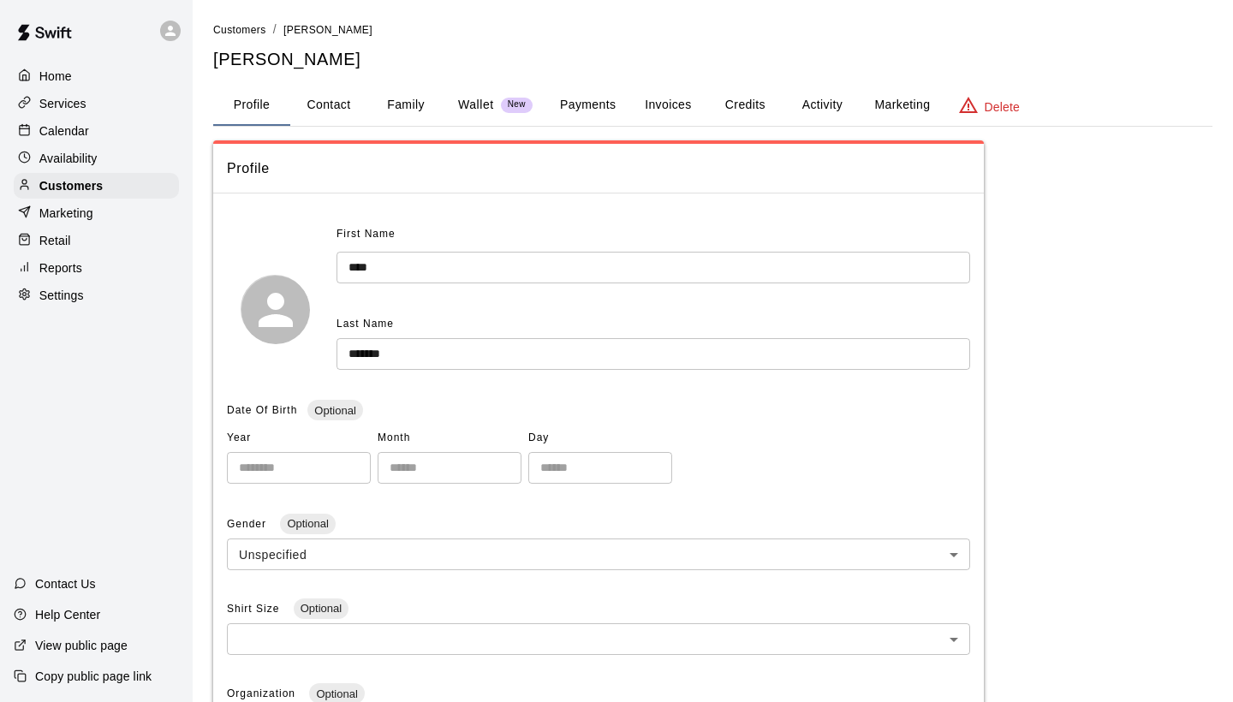
click at [830, 102] on button "Activity" at bounding box center [821, 105] width 77 height 41
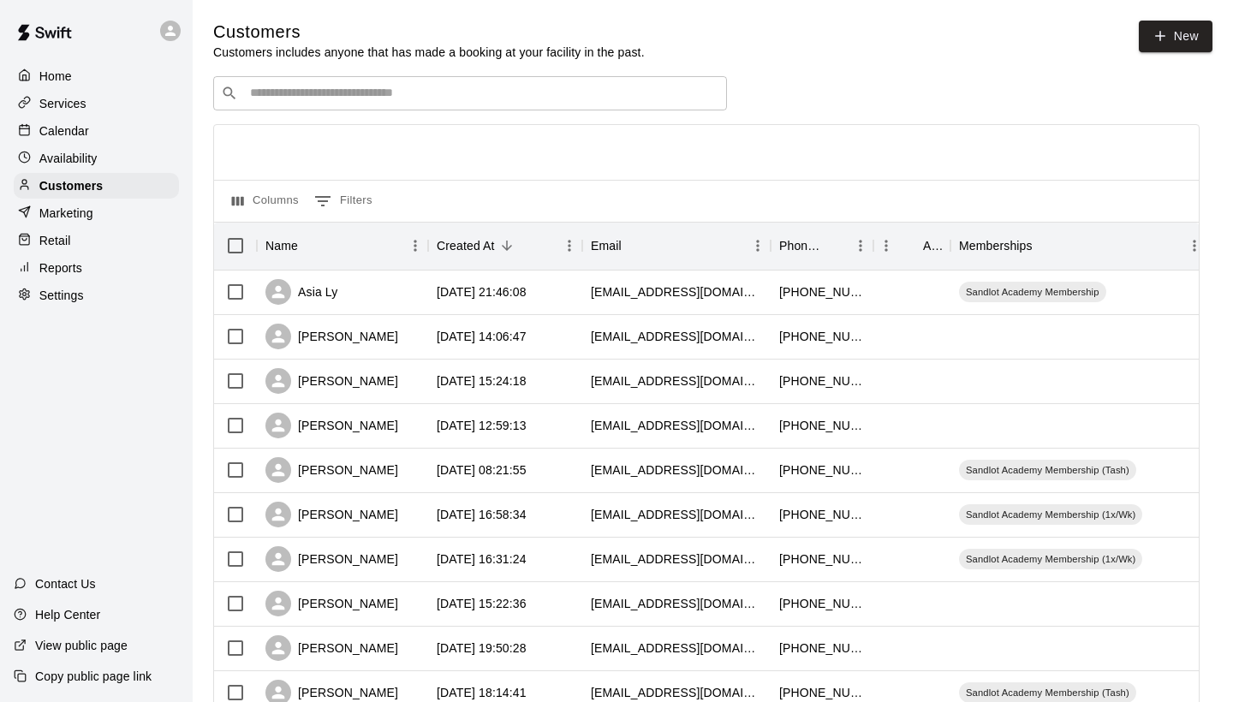
click at [431, 80] on div "​ ​" at bounding box center [470, 93] width 514 height 34
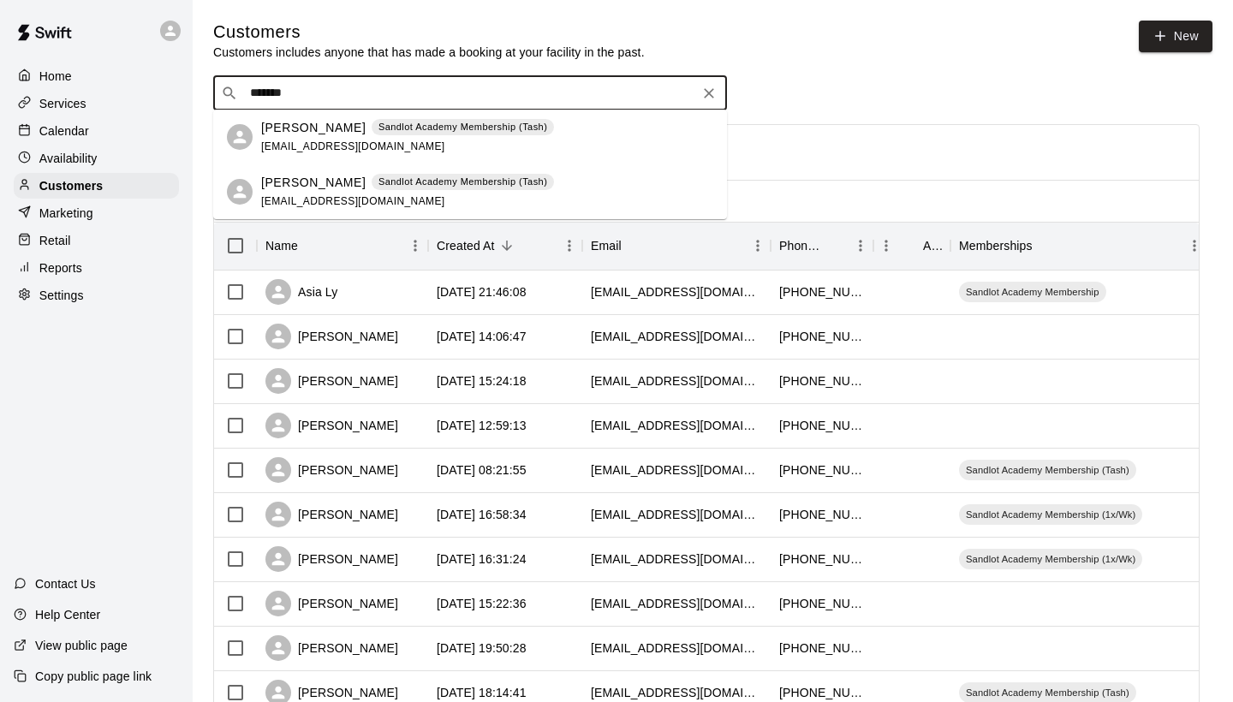
type input "********"
click at [378, 182] on p "Sandlot Academy Membership (Tash)" at bounding box center [462, 182] width 169 height 15
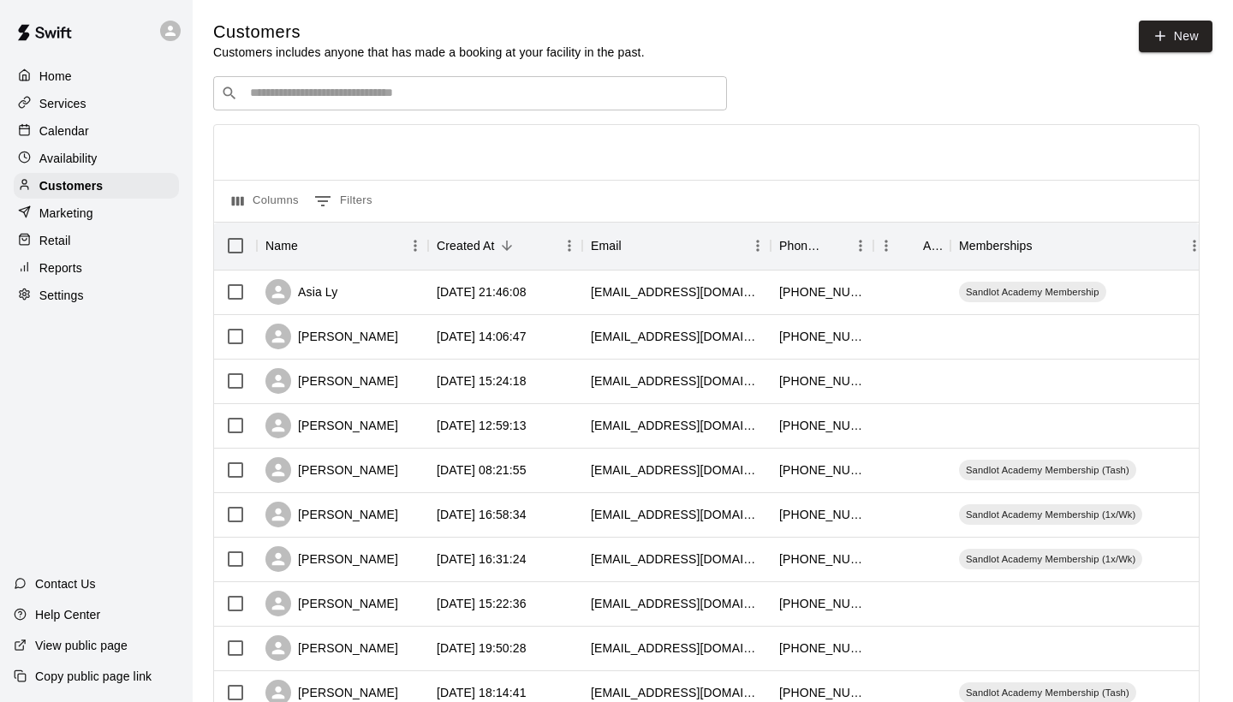
click at [533, 76] on div "​ ​" at bounding box center [470, 93] width 514 height 34
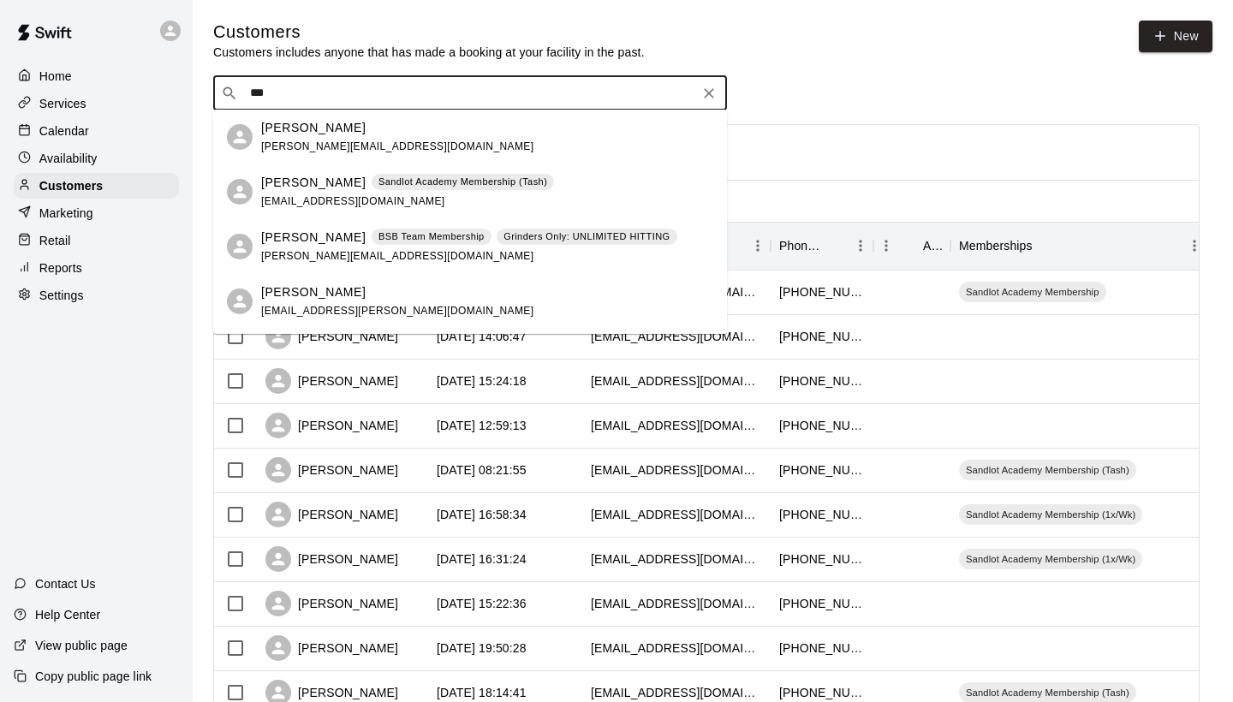
type input "****"
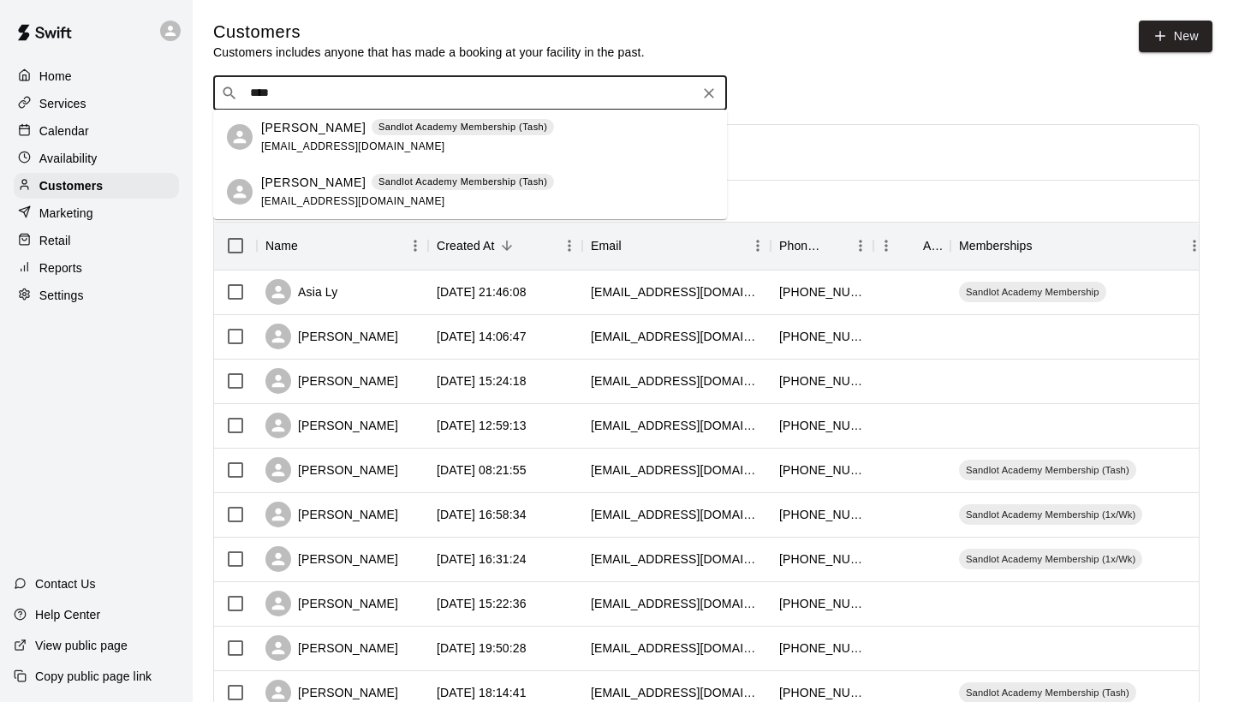
click at [246, 193] on icon at bounding box center [240, 192] width 20 height 20
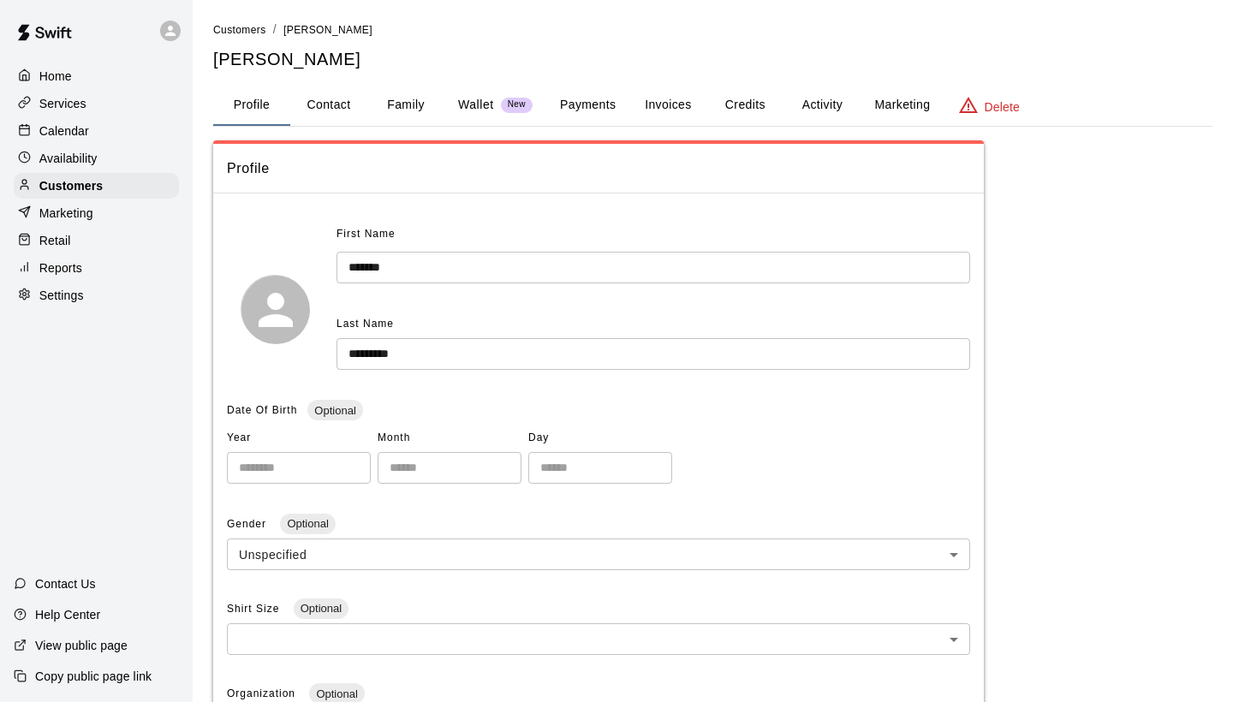
click at [811, 105] on button "Activity" at bounding box center [821, 105] width 77 height 41
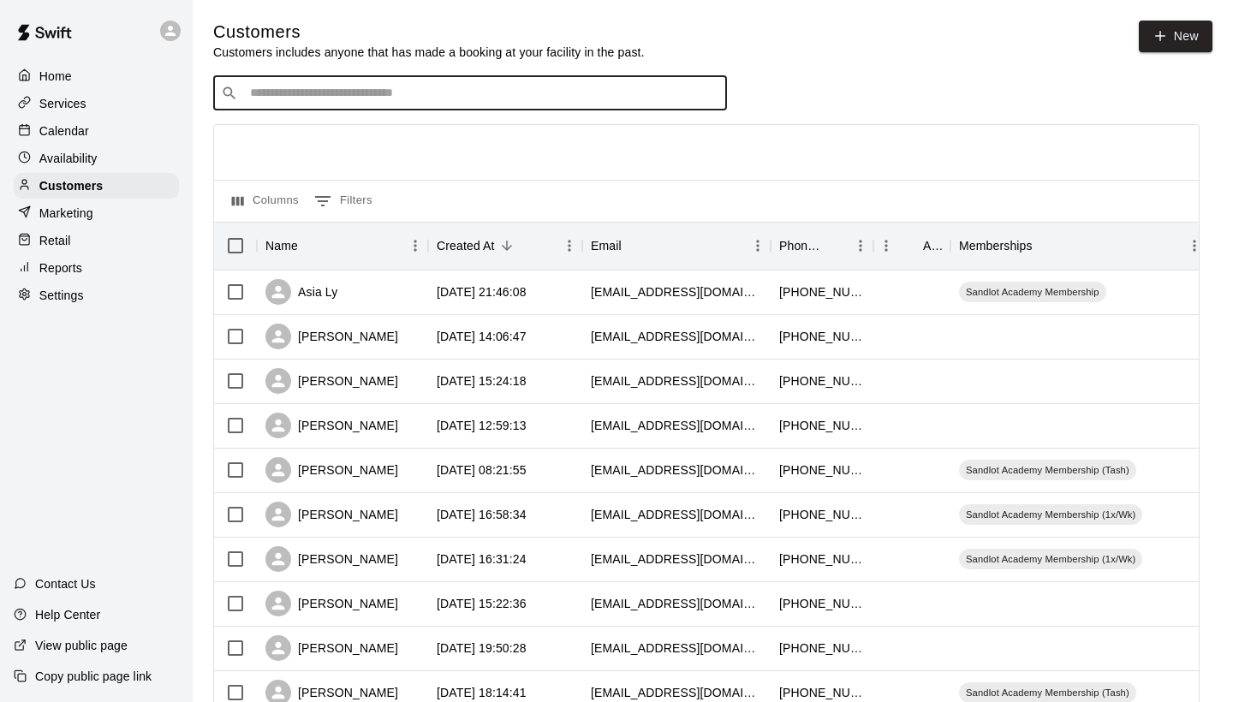
click at [506, 100] on input "Search customers by name or email" at bounding box center [482, 93] width 474 height 17
type input "*****"
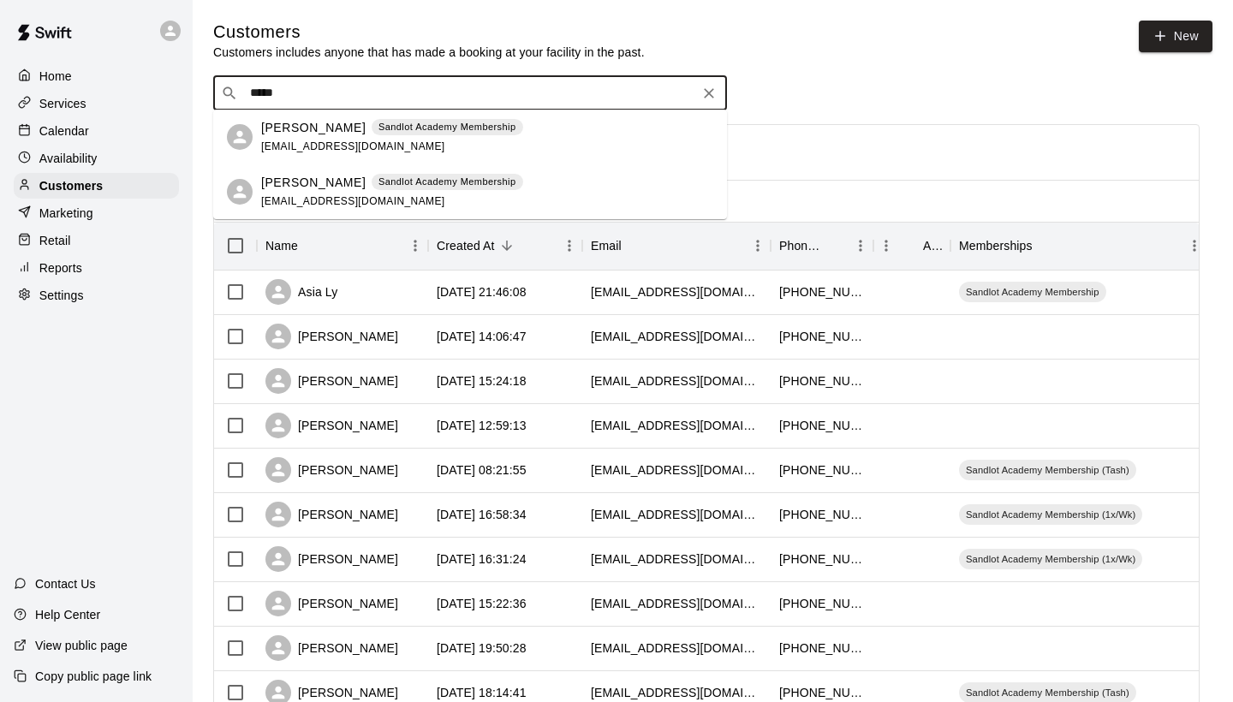
click at [350, 183] on div "[PERSON_NAME] Sandlot Academy Membership" at bounding box center [392, 183] width 262 height 18
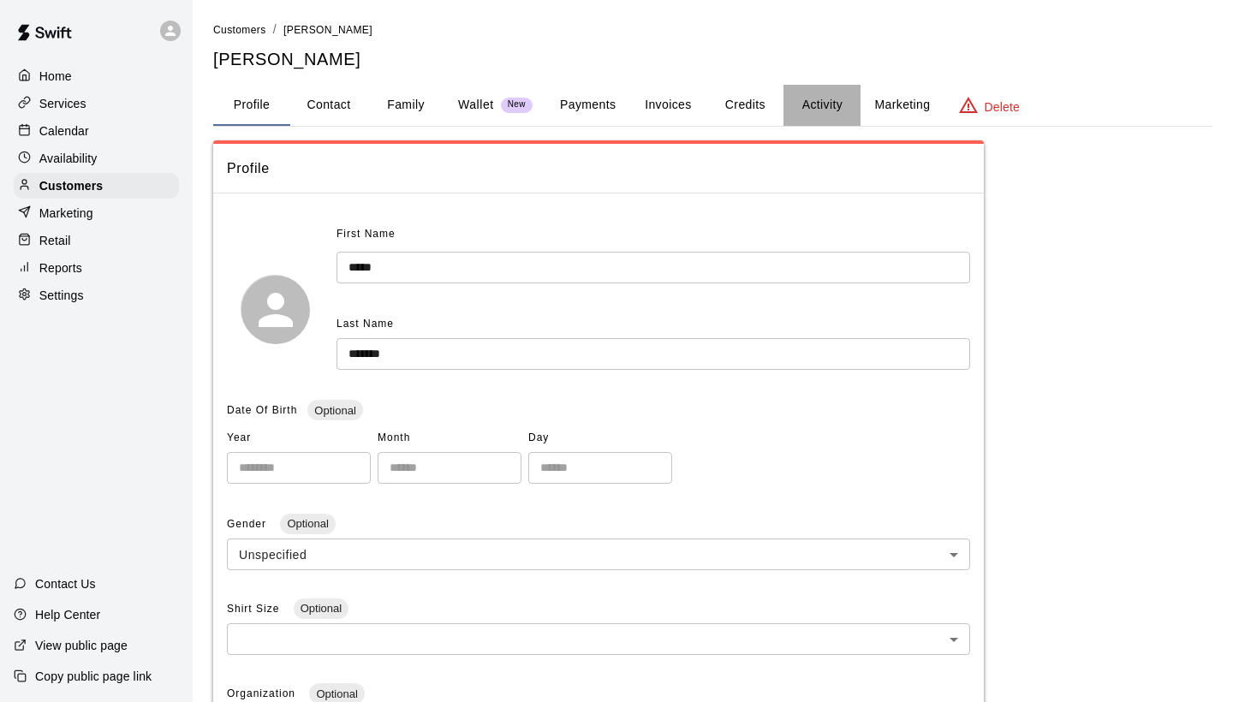
click at [817, 111] on button "Activity" at bounding box center [821, 105] width 77 height 41
